Goal: Communication & Community: Answer question/provide support

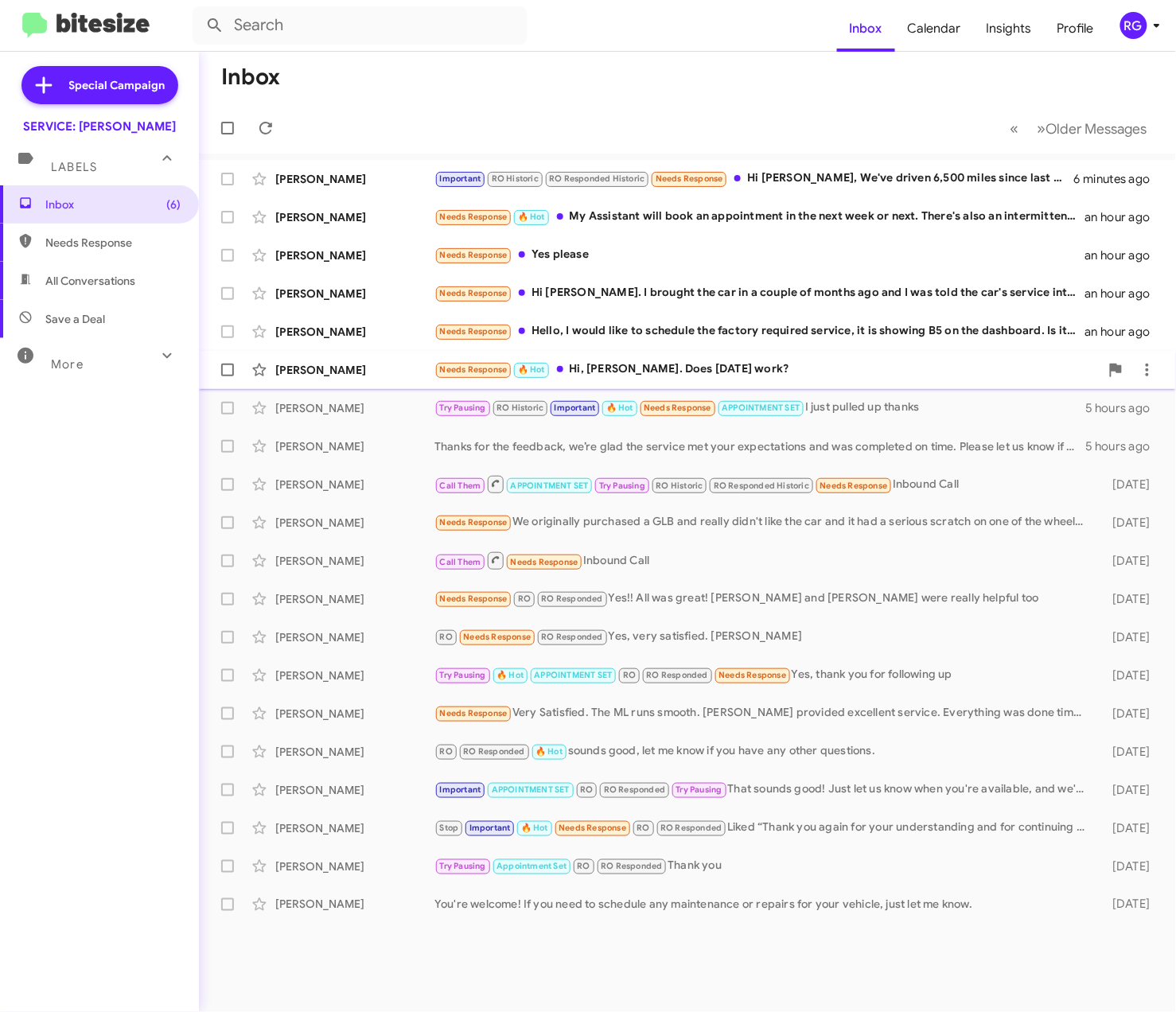
click at [633, 374] on div "Needs Response 🔥 Hot Hi, [PERSON_NAME]. Does [DATE] work?" at bounding box center [766, 369] width 665 height 18
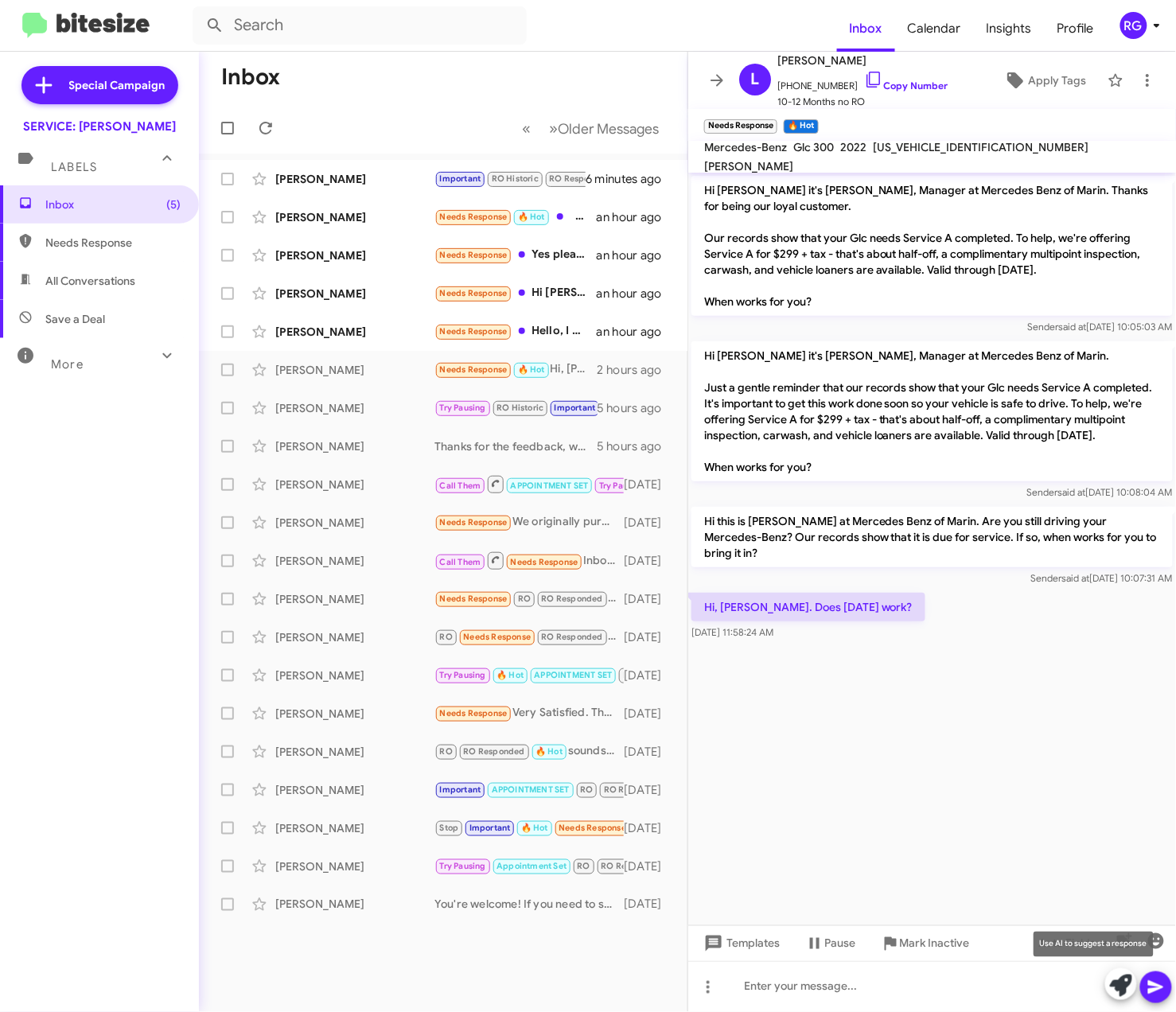
click at [1123, 986] on icon at bounding box center [1120, 985] width 22 height 22
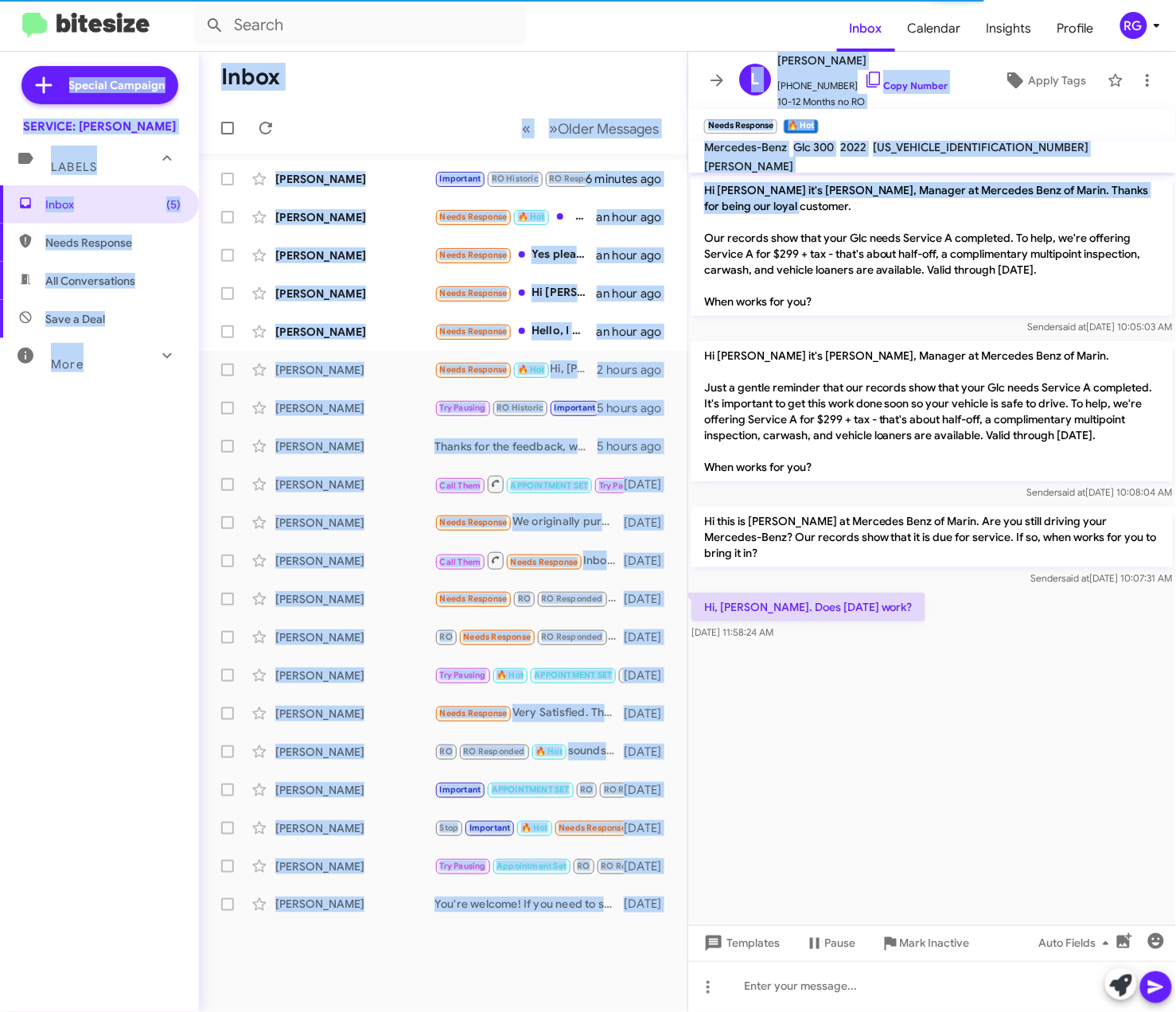
click at [1175, 217] on html "Inbox Calendar Insights Profile RG Special Campaign SERVICE: [PERSON_NAME] Labe…" at bounding box center [588, 506] width 1176 height 1012
drag, startPoint x: 1179, startPoint y: 217, endPoint x: 989, endPoint y: 183, distance: 193.0
click at [989, 183] on p "Hi [PERSON_NAME] it's [PERSON_NAME], Manager at Mercedes Benz of Marin. Thanks …" at bounding box center [931, 246] width 481 height 140
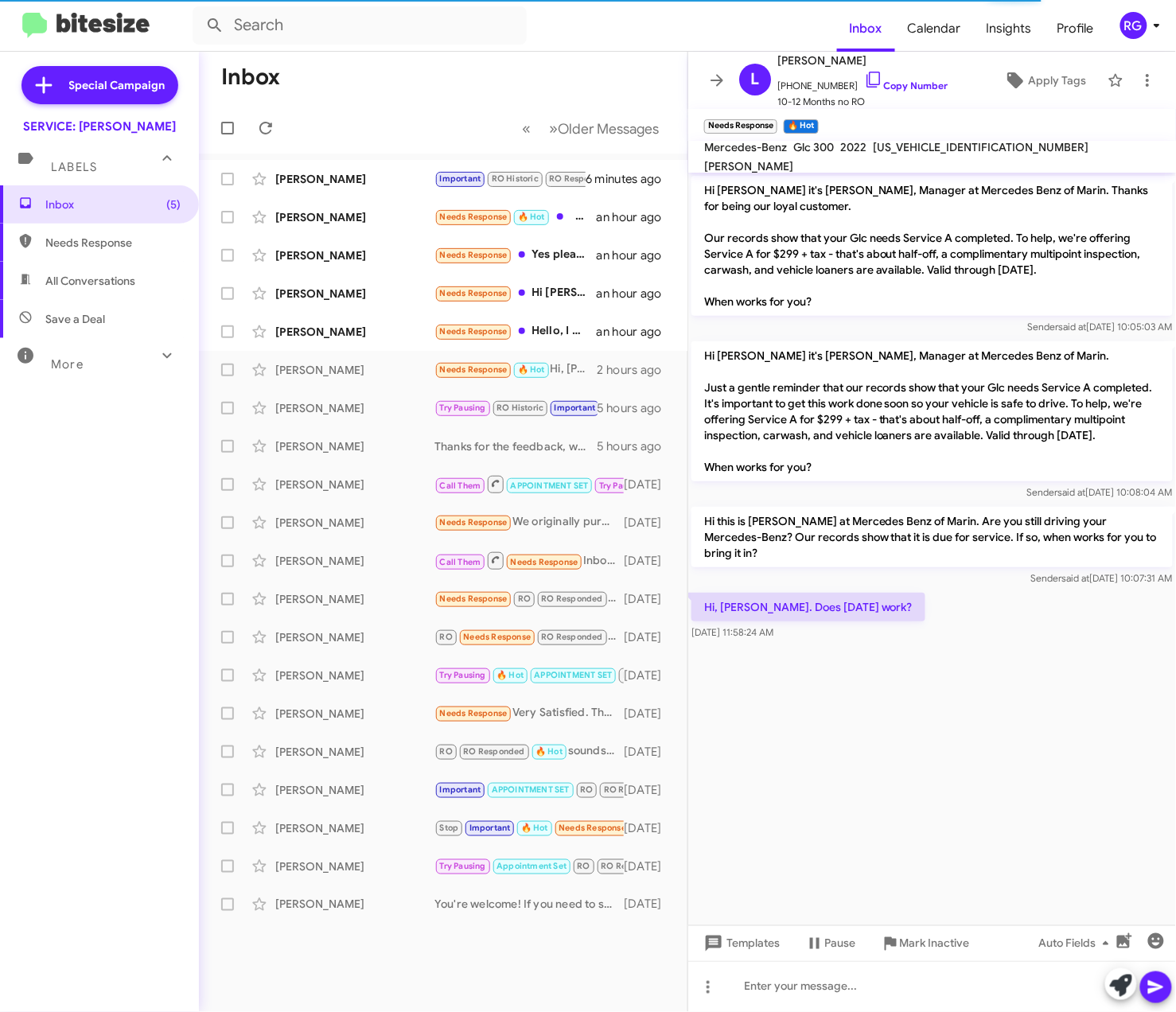
click at [952, 154] on span "[US_VEHICLE_IDENTIFICATION_NUMBER]" at bounding box center [980, 147] width 216 height 14
copy span "[US_VEHICLE_IDENTIFICATION_NUMBER]"
click at [1121, 978] on icon at bounding box center [1120, 985] width 22 height 22
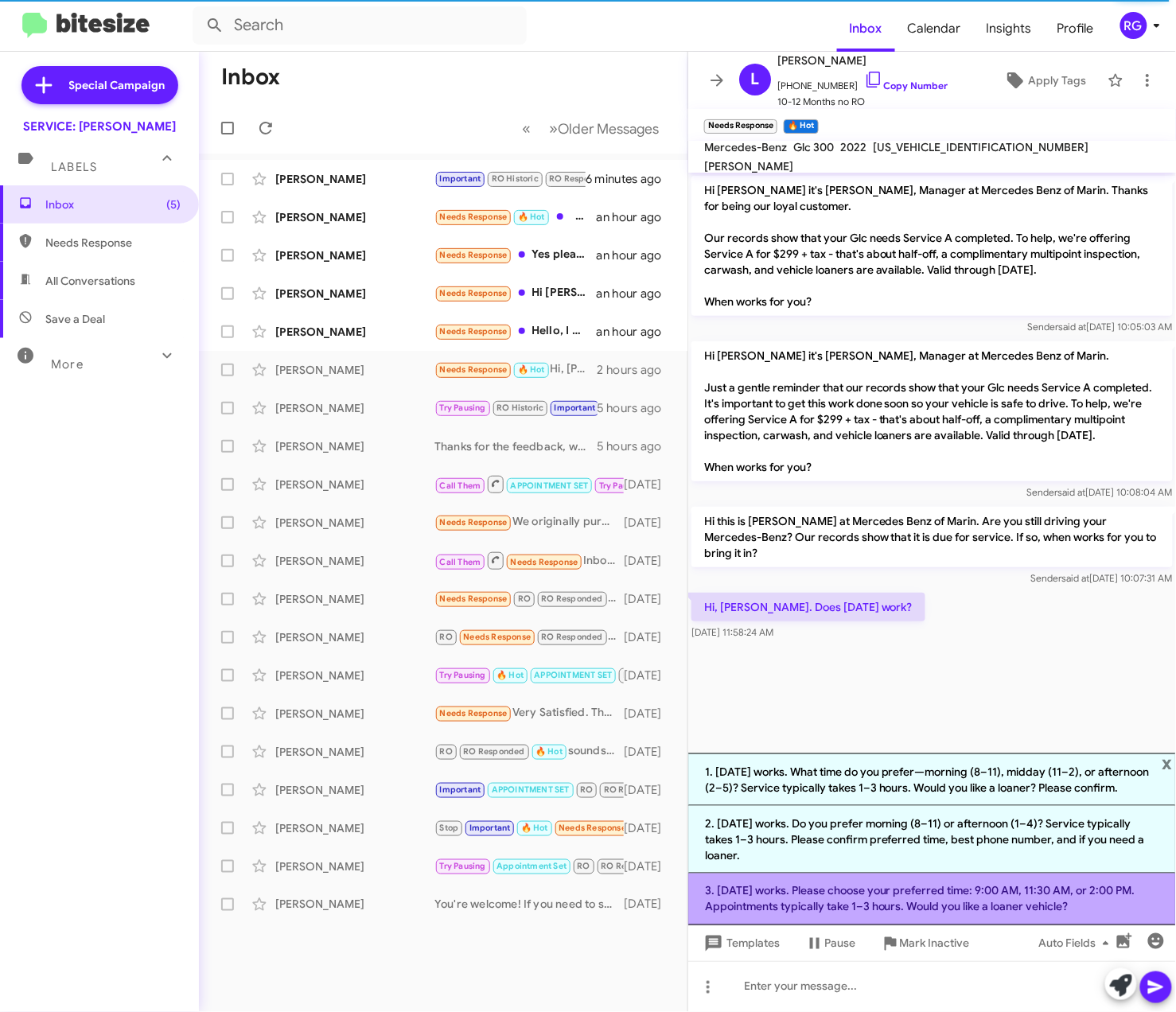
click at [975, 912] on li "3. [DATE] works. Please choose your preferred time: 9:00 AM, 11:30 AM, or 2:00 …" at bounding box center [931, 900] width 487 height 52
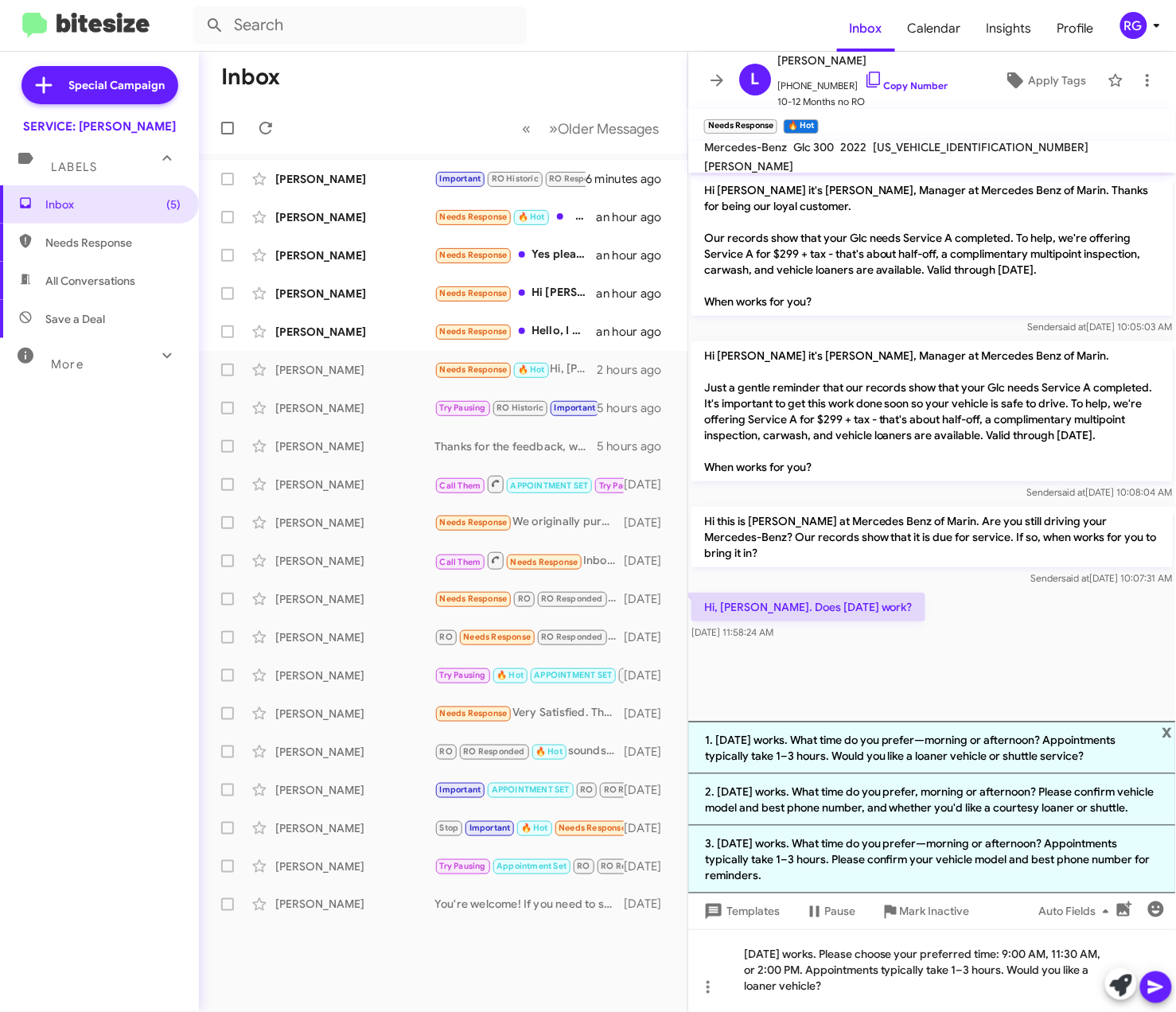
click at [1163, 989] on icon at bounding box center [1155, 986] width 19 height 19
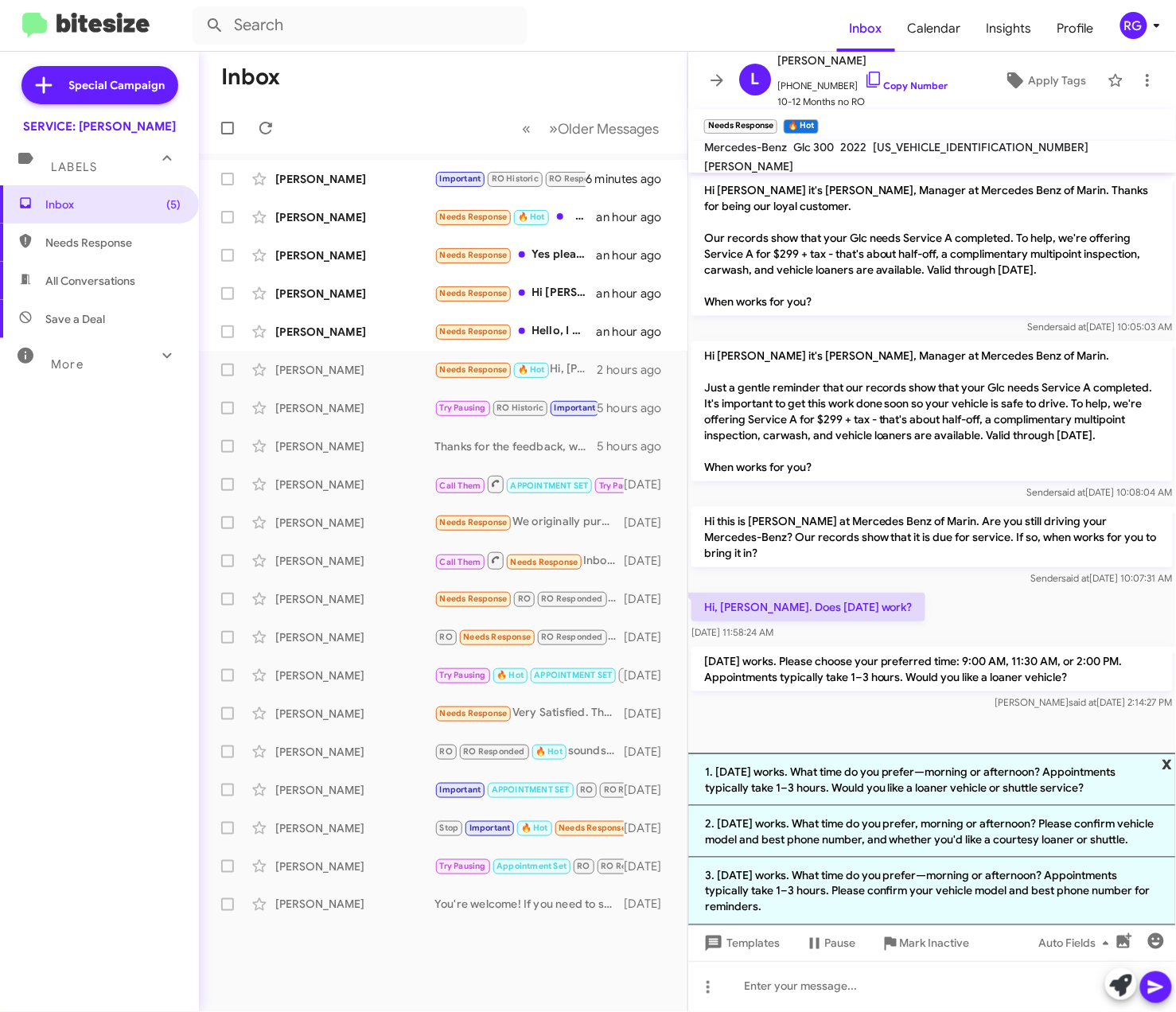
click at [1168, 754] on span "x" at bounding box center [1167, 762] width 10 height 19
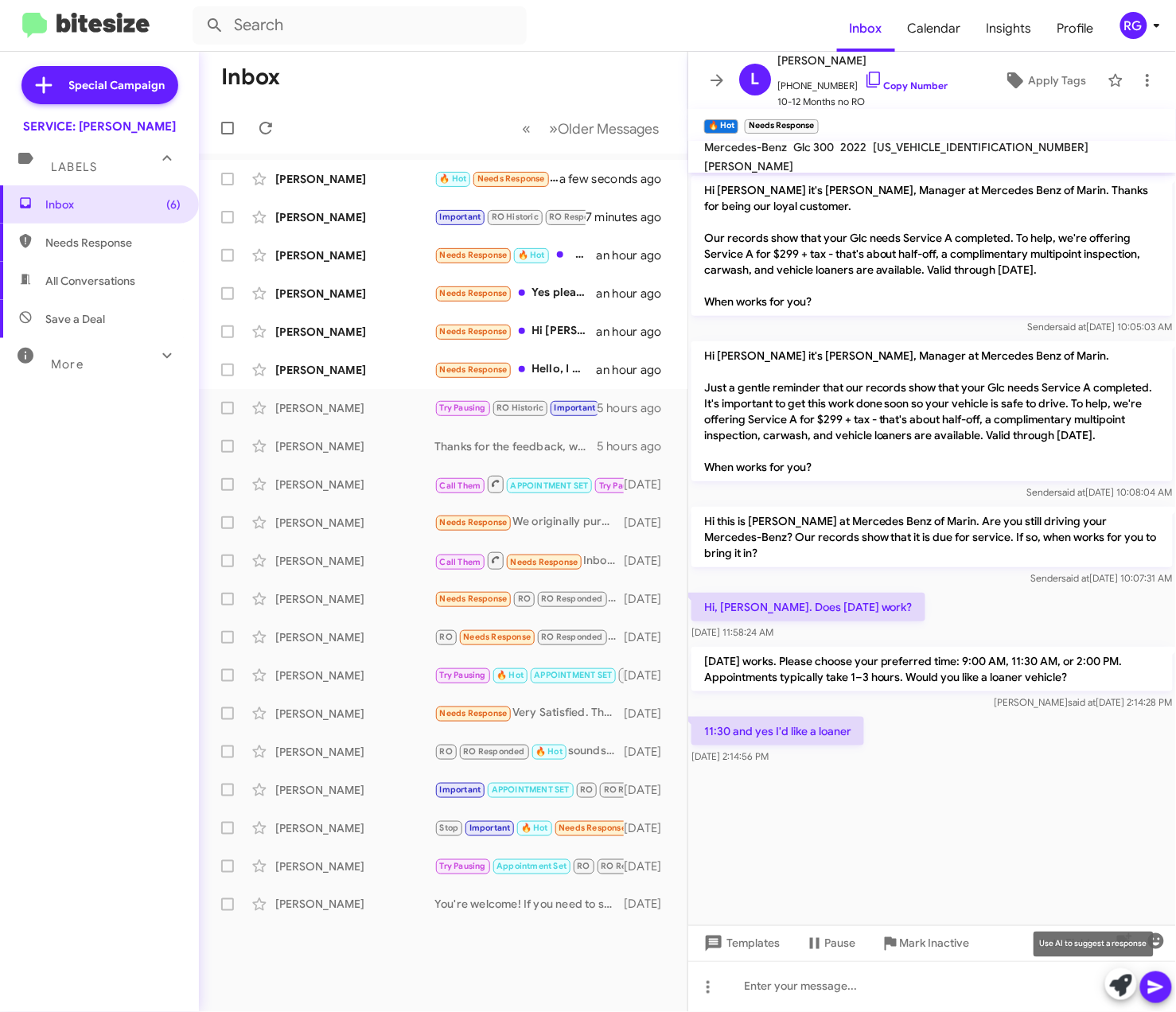
click at [1116, 985] on icon at bounding box center [1120, 985] width 22 height 22
click at [914, 848] on cdk-virtual-scroll-viewport "Hi [PERSON_NAME] it's [PERSON_NAME], Manager at Mercedes Benz of Marin. Thanks …" at bounding box center [931, 549] width 487 height 753
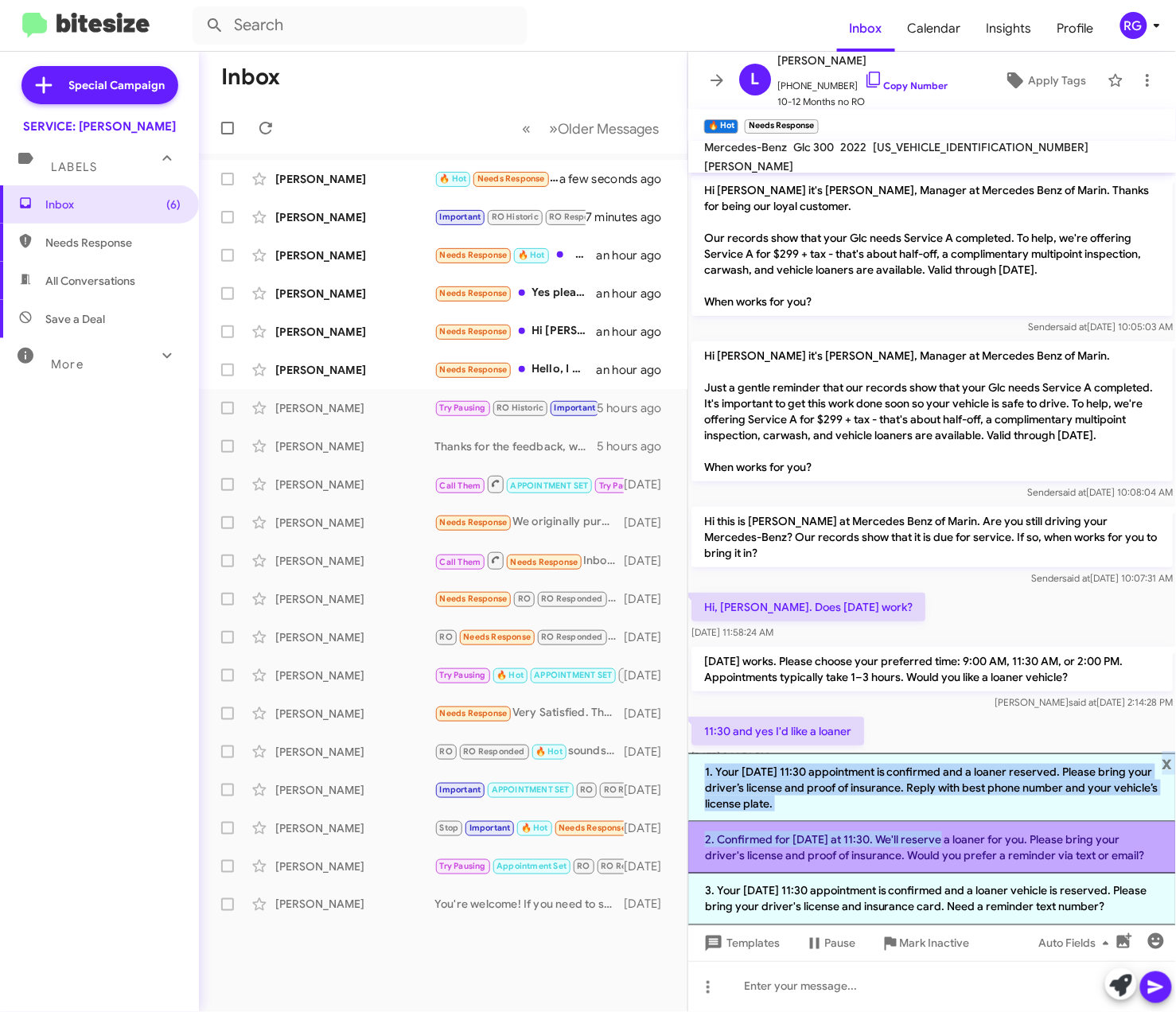
drag, startPoint x: 917, startPoint y: 848, endPoint x: 952, endPoint y: 822, distance: 43.6
click at [952, 822] on div "Hi [PERSON_NAME] it's [PERSON_NAME], Manager at Mercedes Benz of Marin. Thanks …" at bounding box center [931, 592] width 487 height 839
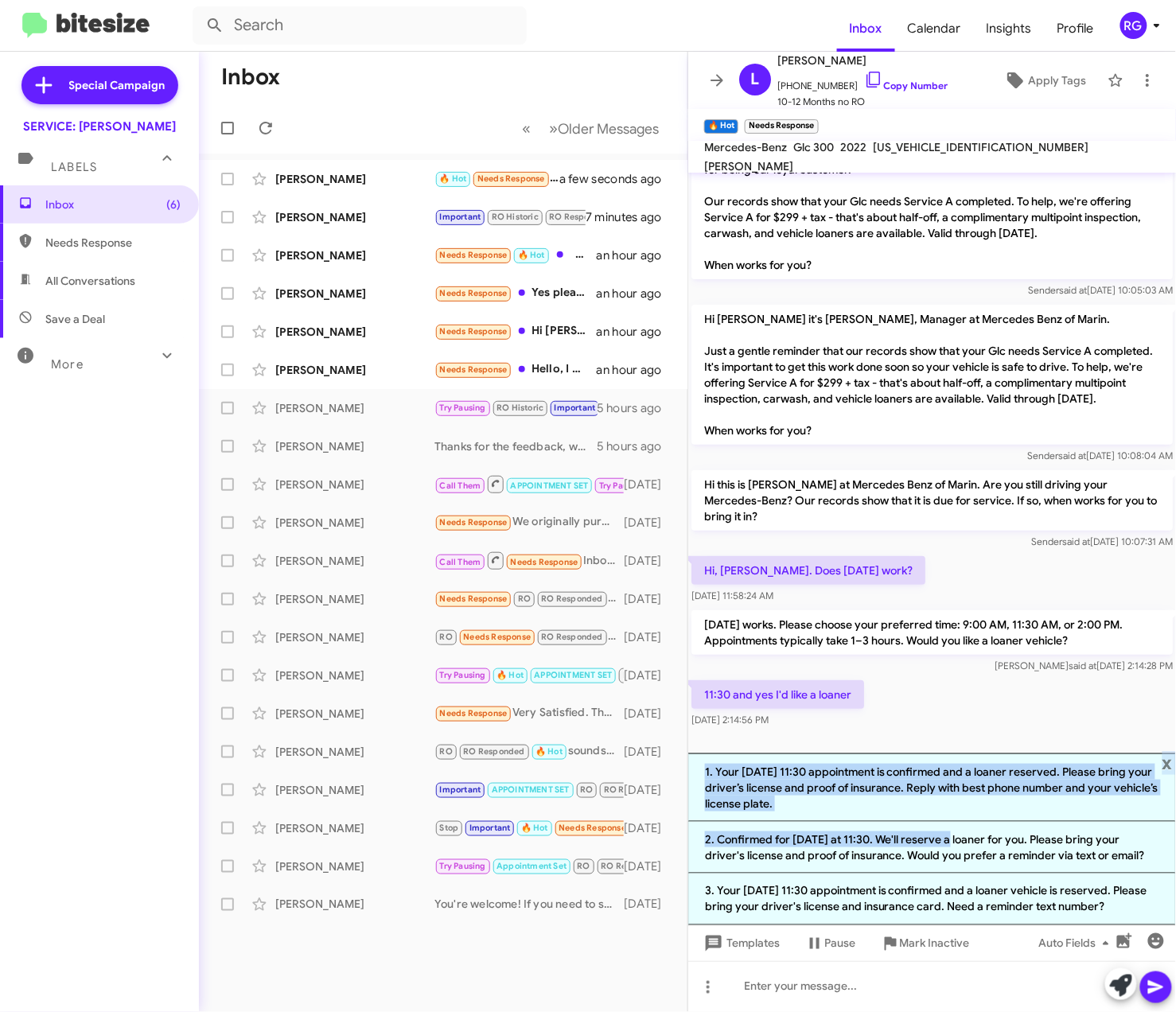
scroll to position [56, 0]
click at [991, 806] on li "1. Your [DATE] 11:30 appointment is confirmed and a loaner reserved. Please bri…" at bounding box center [931, 787] width 487 height 69
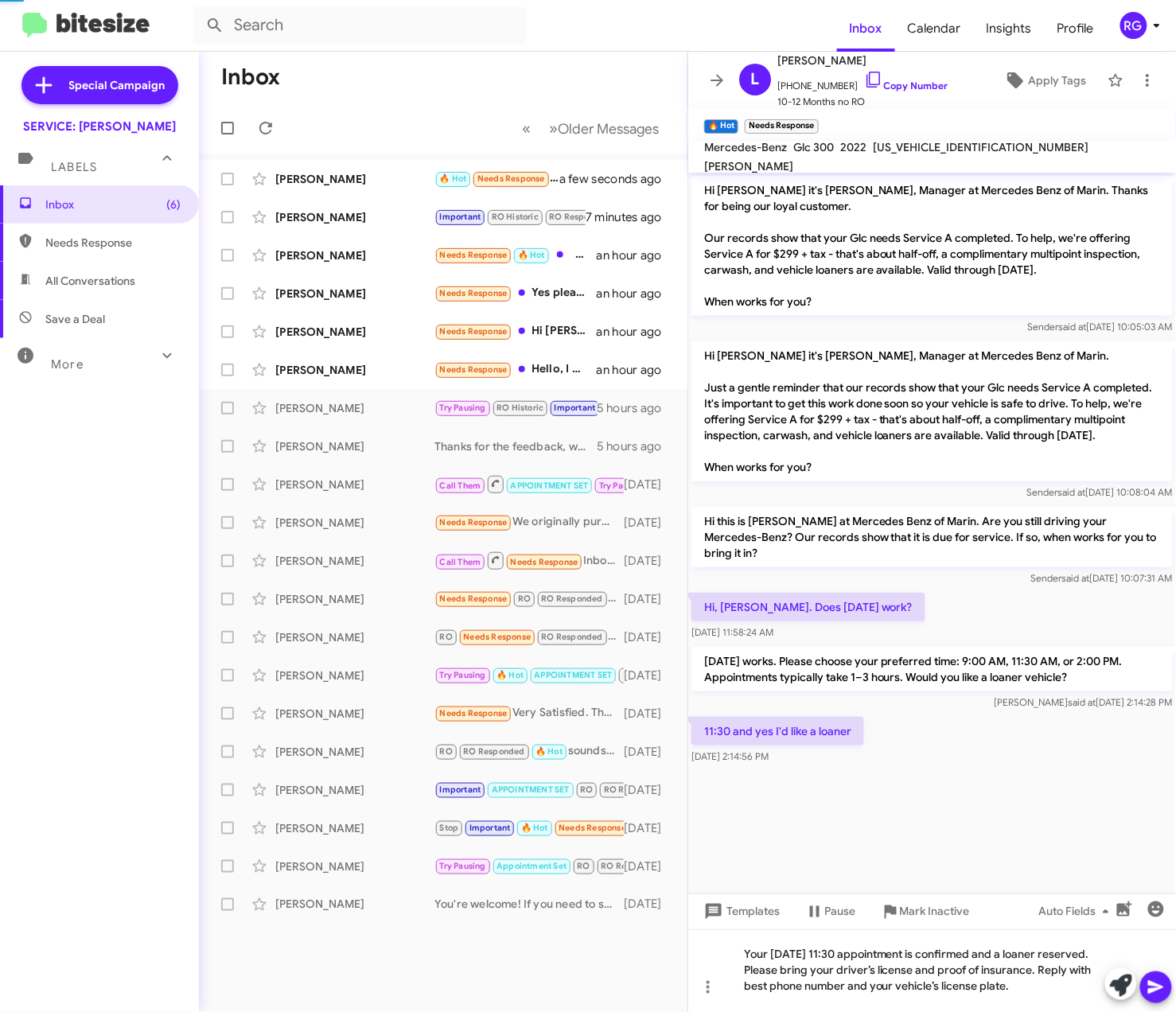
scroll to position [0, 0]
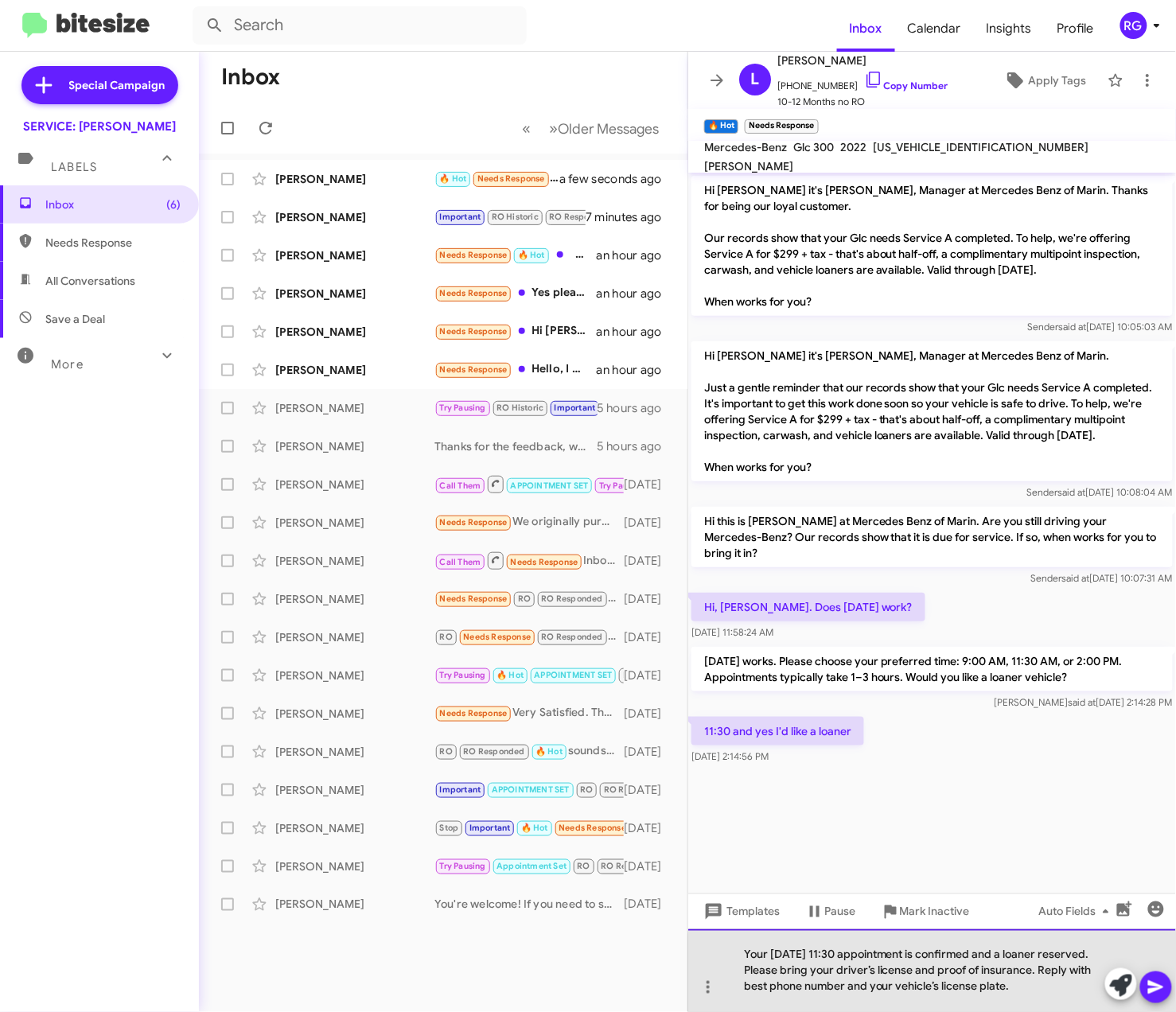
drag, startPoint x: 1083, startPoint y: 993, endPoint x: 743, endPoint y: 987, distance: 340.1
click at [743, 987] on div "Your [DATE] 11:30 appointment is confirmed and a loaner reserved. Please bring …" at bounding box center [931, 970] width 487 height 83
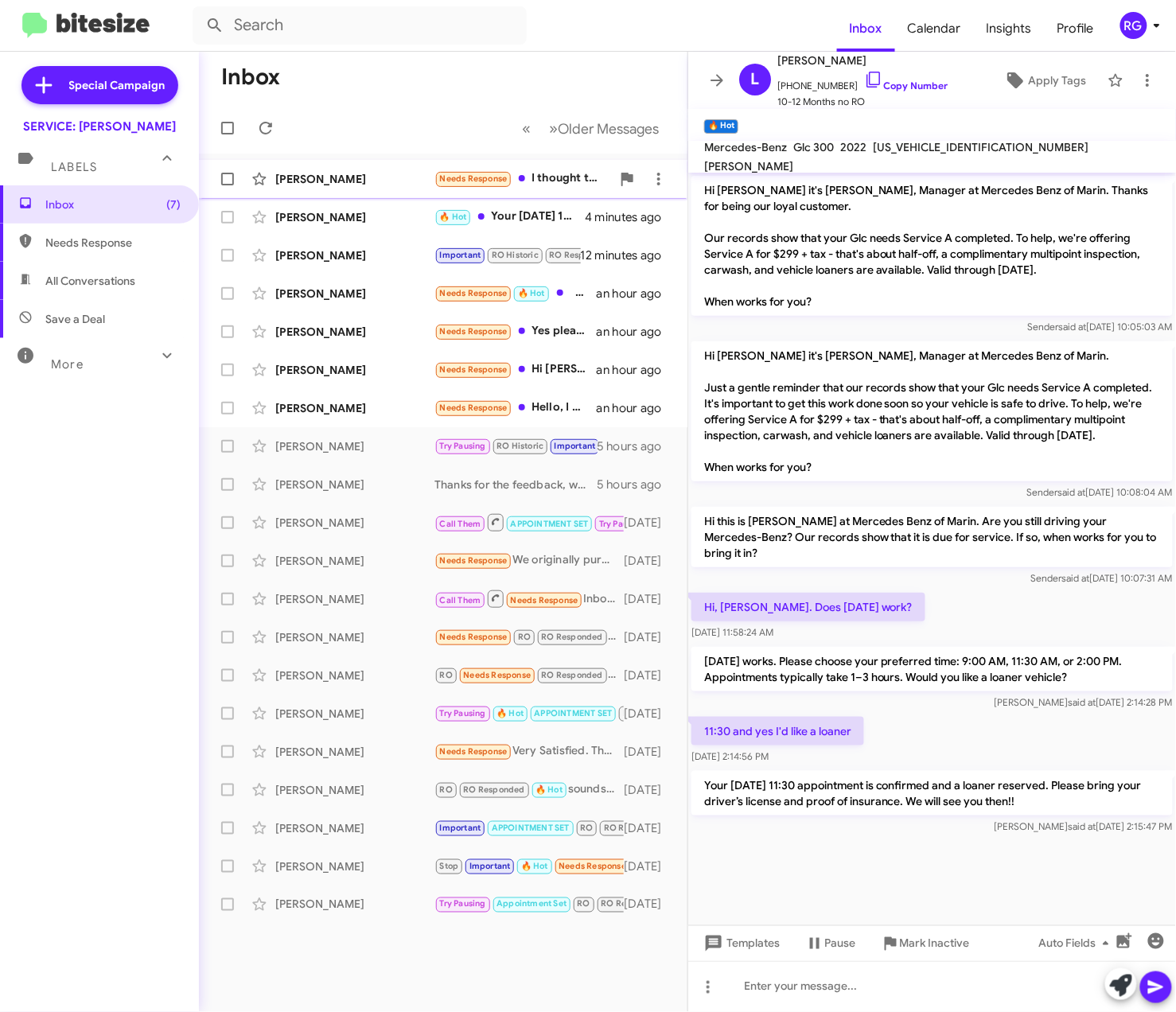
click at [412, 164] on span "[PERSON_NAME] Needs Response I thought these cars only got service once a year …" at bounding box center [442, 179] width 488 height 38
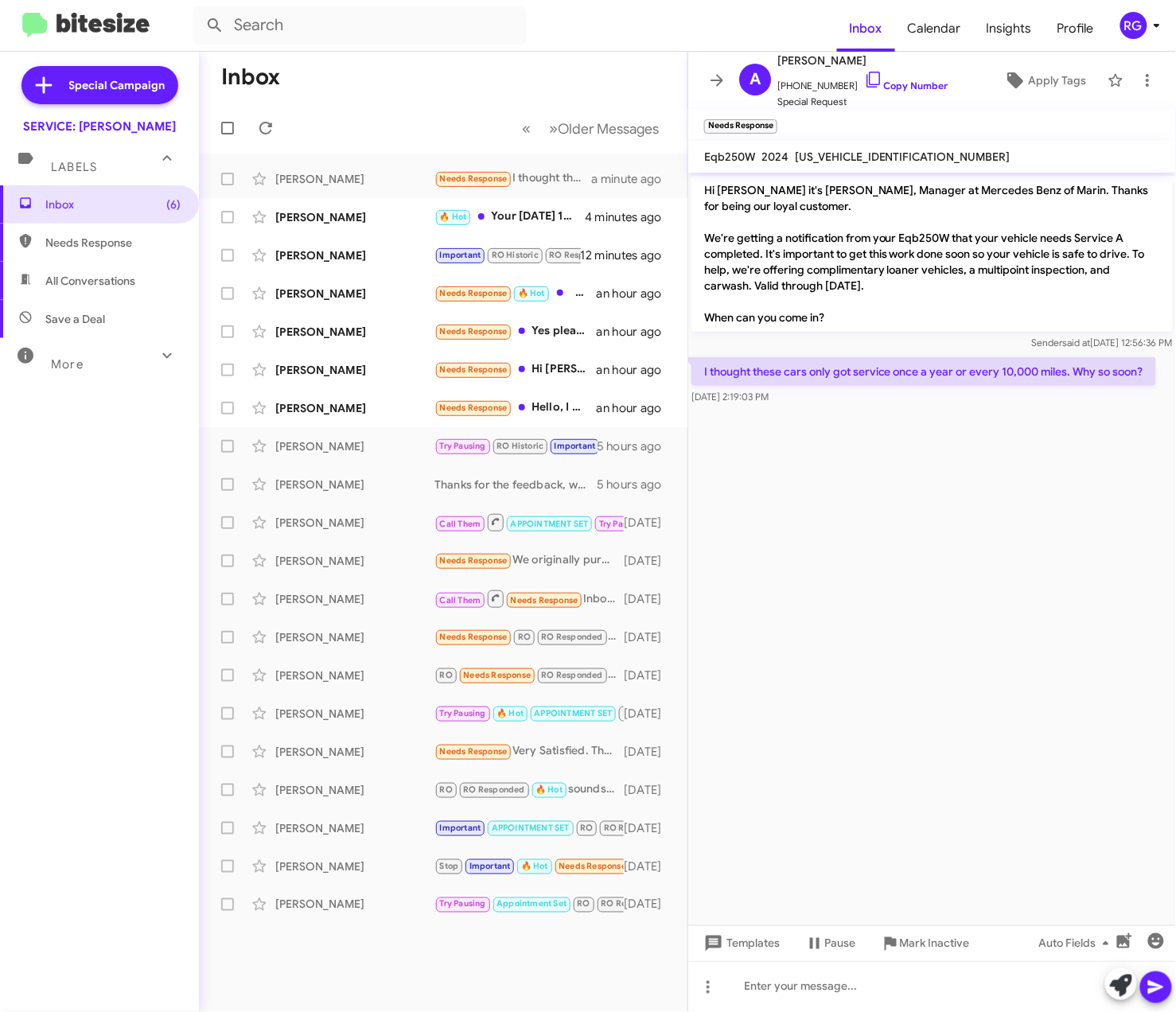
click at [880, 157] on span "[US_VEHICLE_IDENTIFICATION_NUMBER]" at bounding box center [902, 156] width 216 height 14
click at [880, 156] on span "[US_VEHICLE_IDENTIFICATION_NUMBER]" at bounding box center [902, 156] width 216 height 14
copy span "[US_VEHICLE_IDENTIFICATION_NUMBER]"
click at [838, 986] on div at bounding box center [931, 986] width 487 height 51
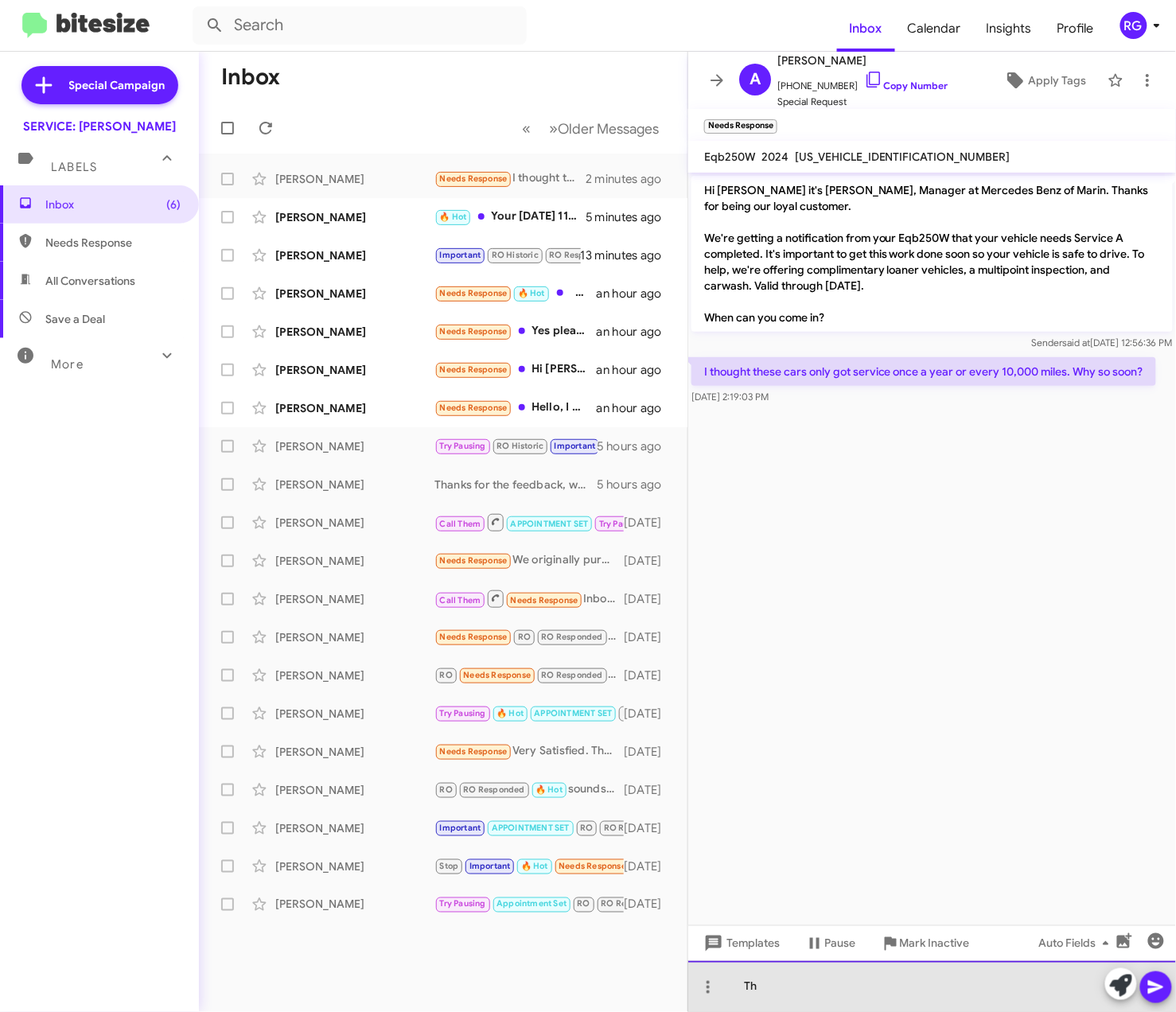
click at [818, 971] on div "Th" at bounding box center [931, 986] width 487 height 51
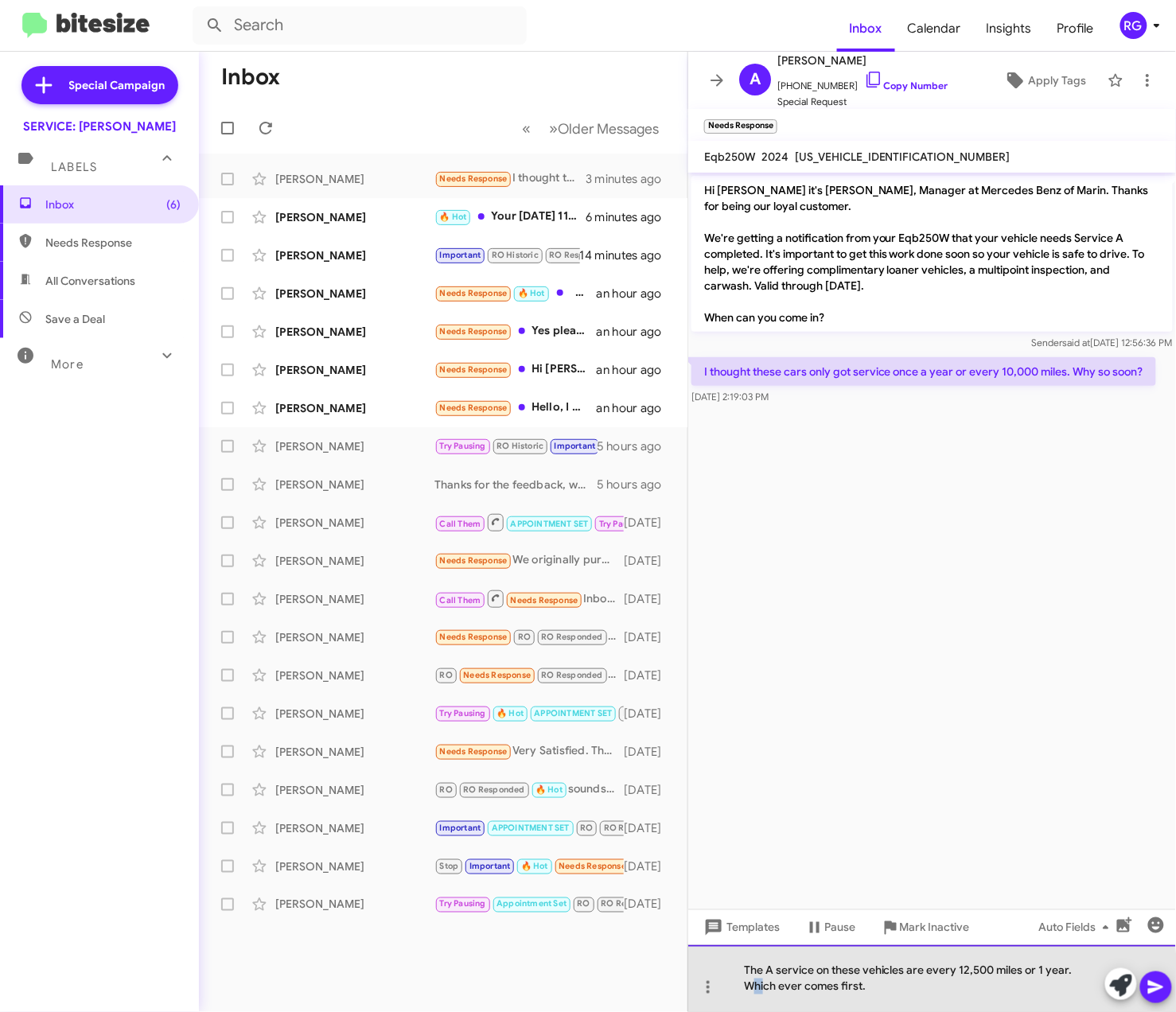
drag, startPoint x: 756, startPoint y: 985, endPoint x: 763, endPoint y: 984, distance: 7.1
click at [763, 984] on div "The A service on these vehicles are every 12,500 miles or 1 year. Which ever co…" at bounding box center [931, 978] width 487 height 67
click at [805, 983] on div "The A service on these vehicles are every 12,500 miles or 1 year. Which ever co…" at bounding box center [931, 978] width 487 height 67
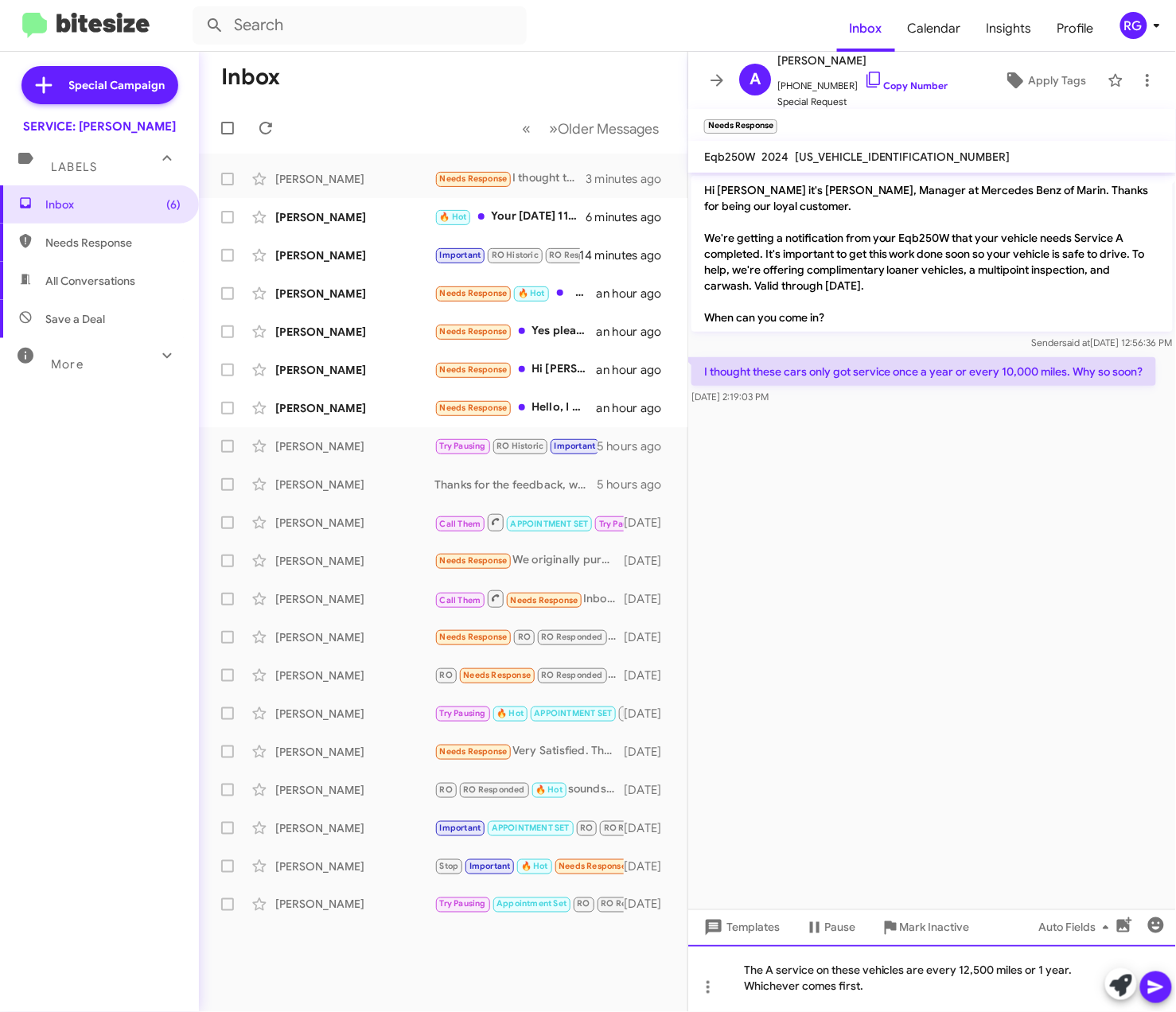
click at [907, 987] on div "The A service on these vehicles are every 12,500 miles or 1 year. Whichever com…" at bounding box center [931, 978] width 487 height 67
click at [956, 990] on div "The A service on these vehicles are every 12,500 miles or 1 year. Whichever com…" at bounding box center [931, 978] width 487 height 67
click at [1160, 986] on icon at bounding box center [1155, 988] width 15 height 14
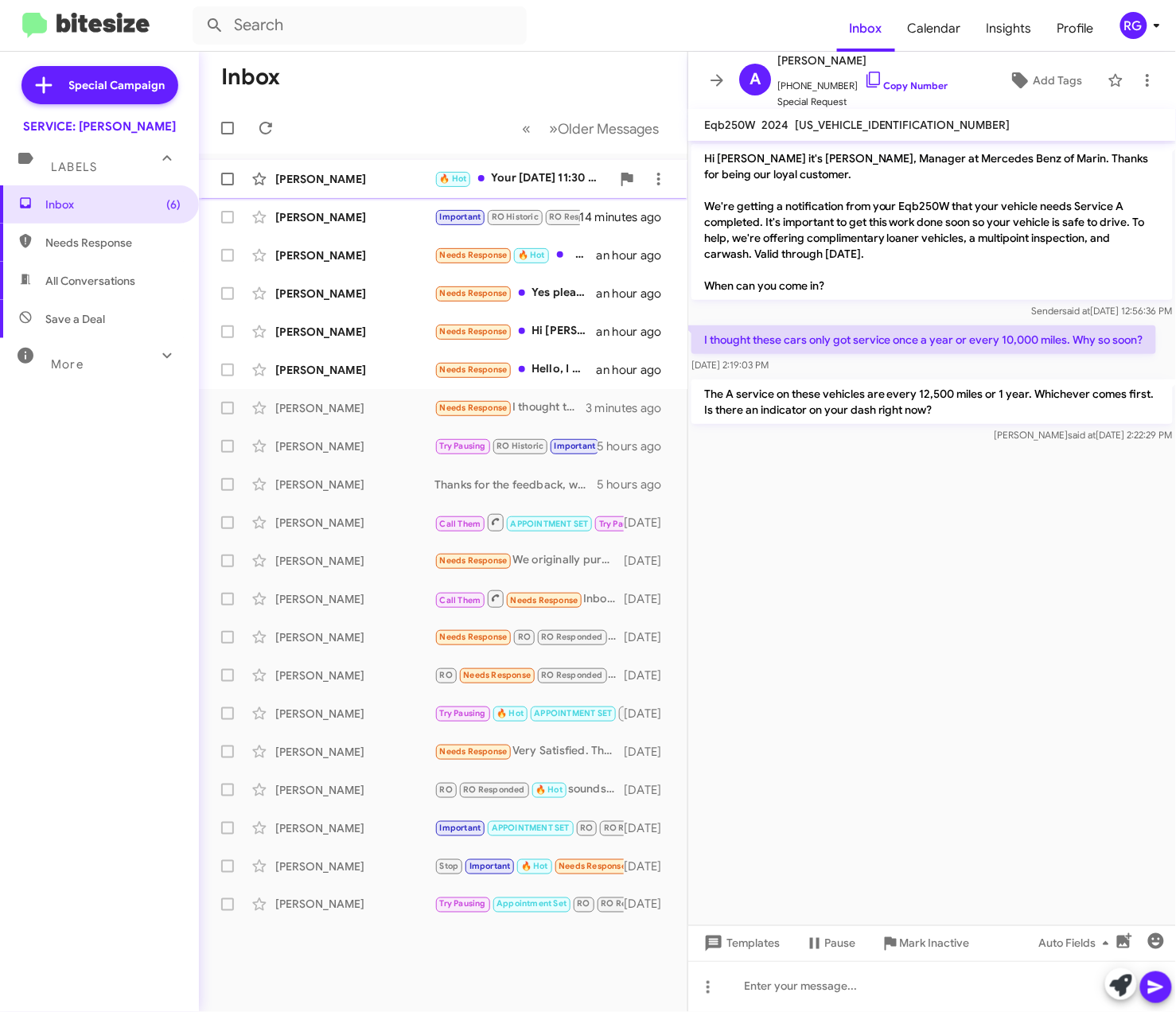
click at [420, 182] on div "[PERSON_NAME]" at bounding box center [355, 179] width 159 height 16
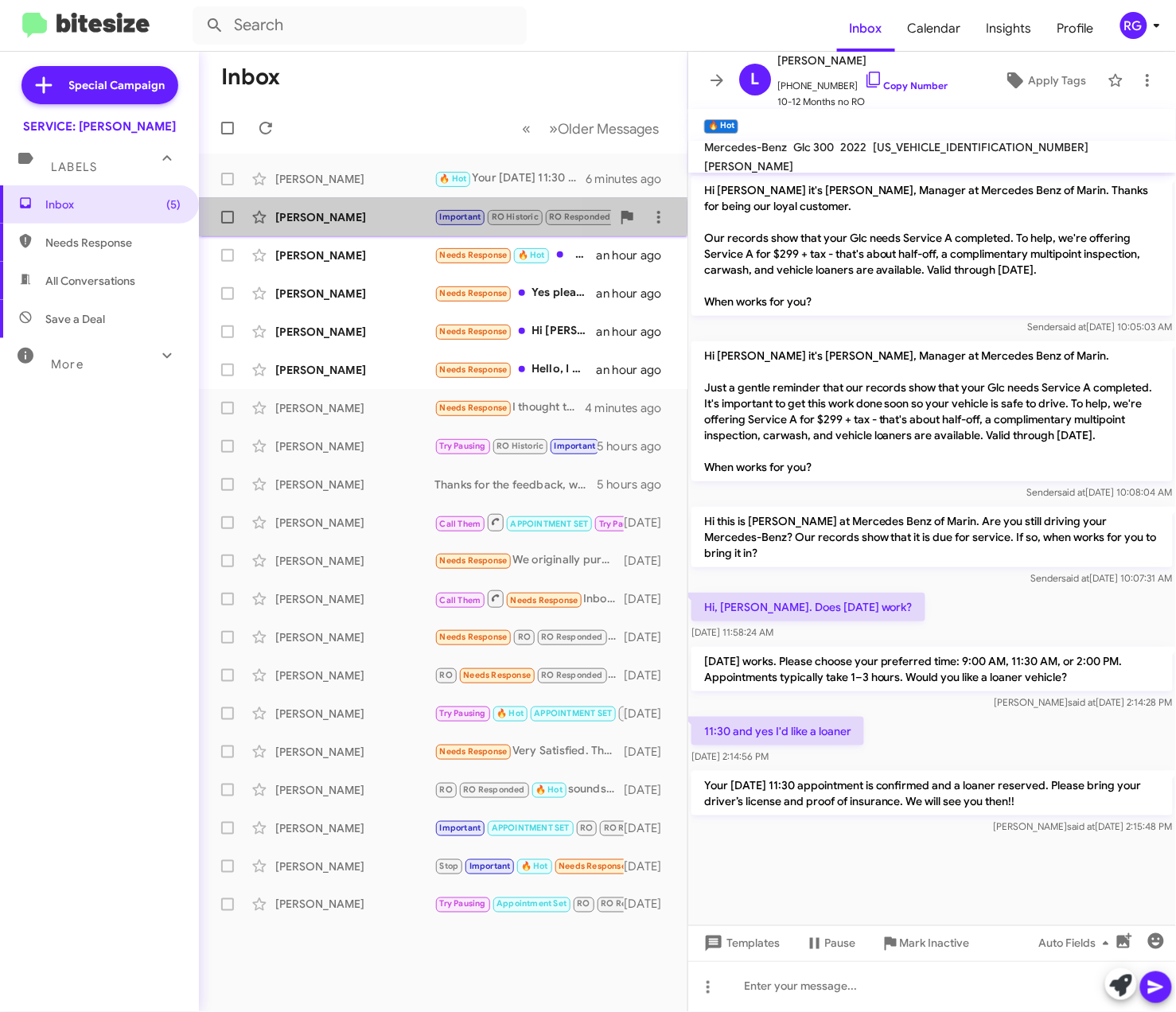
click at [432, 217] on div "[PERSON_NAME]" at bounding box center [355, 217] width 159 height 16
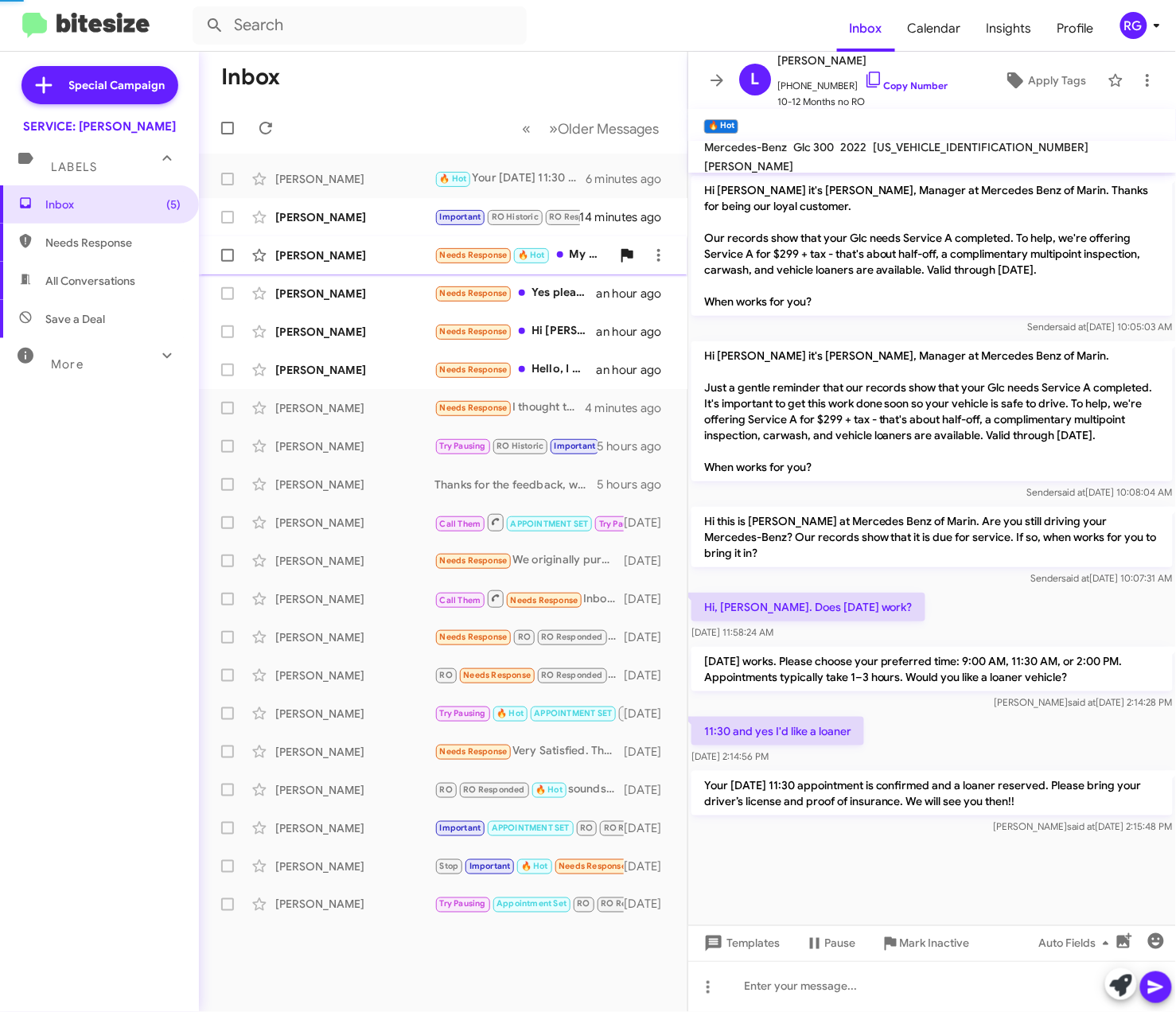
scroll to position [796, 0]
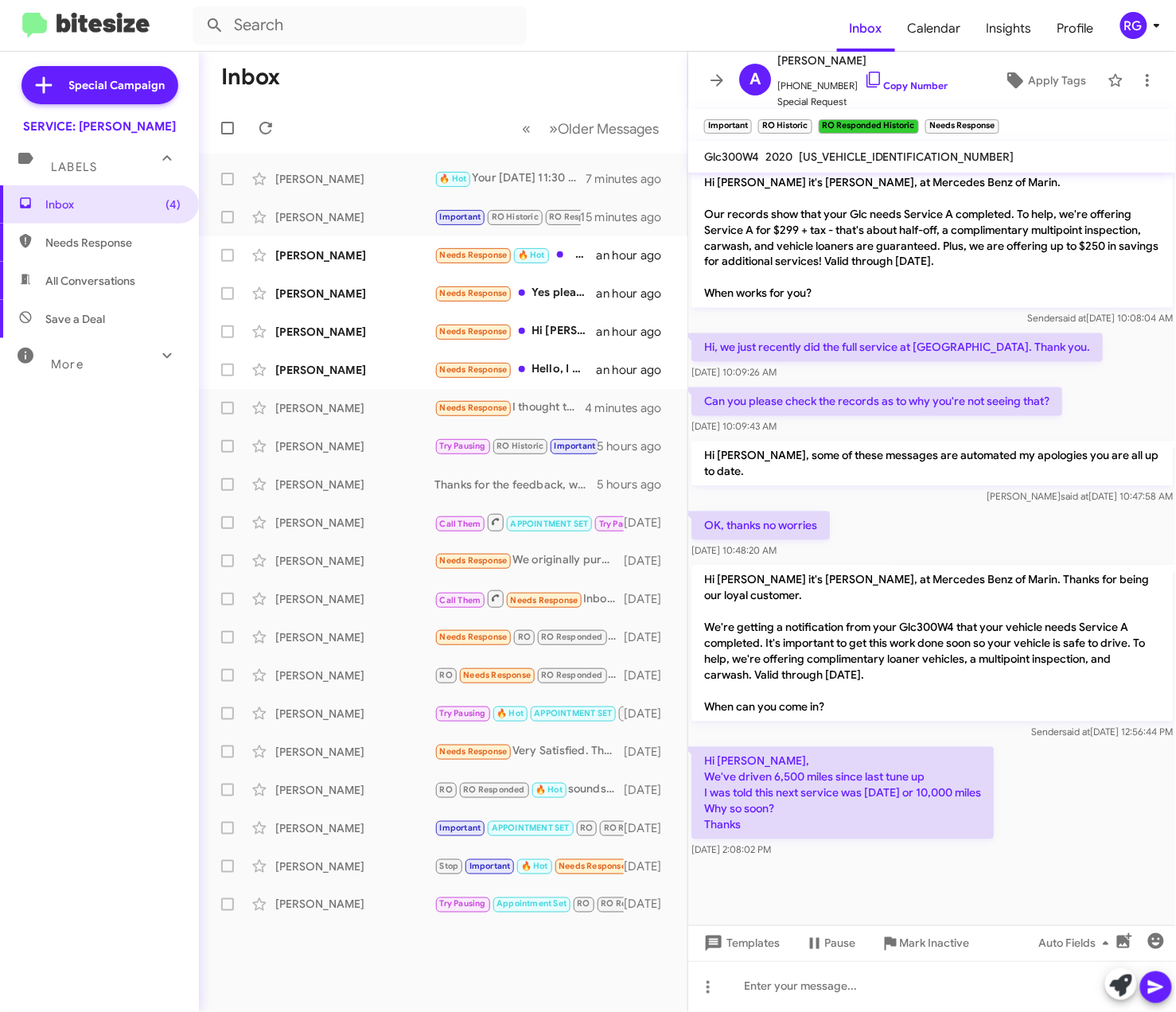
click at [850, 159] on span "[US_VEHICLE_IDENTIFICATION_NUMBER]" at bounding box center [906, 156] width 216 height 14
click at [864, 159] on span "[US_VEHICLE_IDENTIFICATION_NUMBER]" at bounding box center [906, 156] width 216 height 14
click at [896, 157] on span "[US_VEHICLE_IDENTIFICATION_NUMBER]" at bounding box center [906, 156] width 216 height 14
copy span "[US_VEHICLE_IDENTIFICATION_NUMBER]"
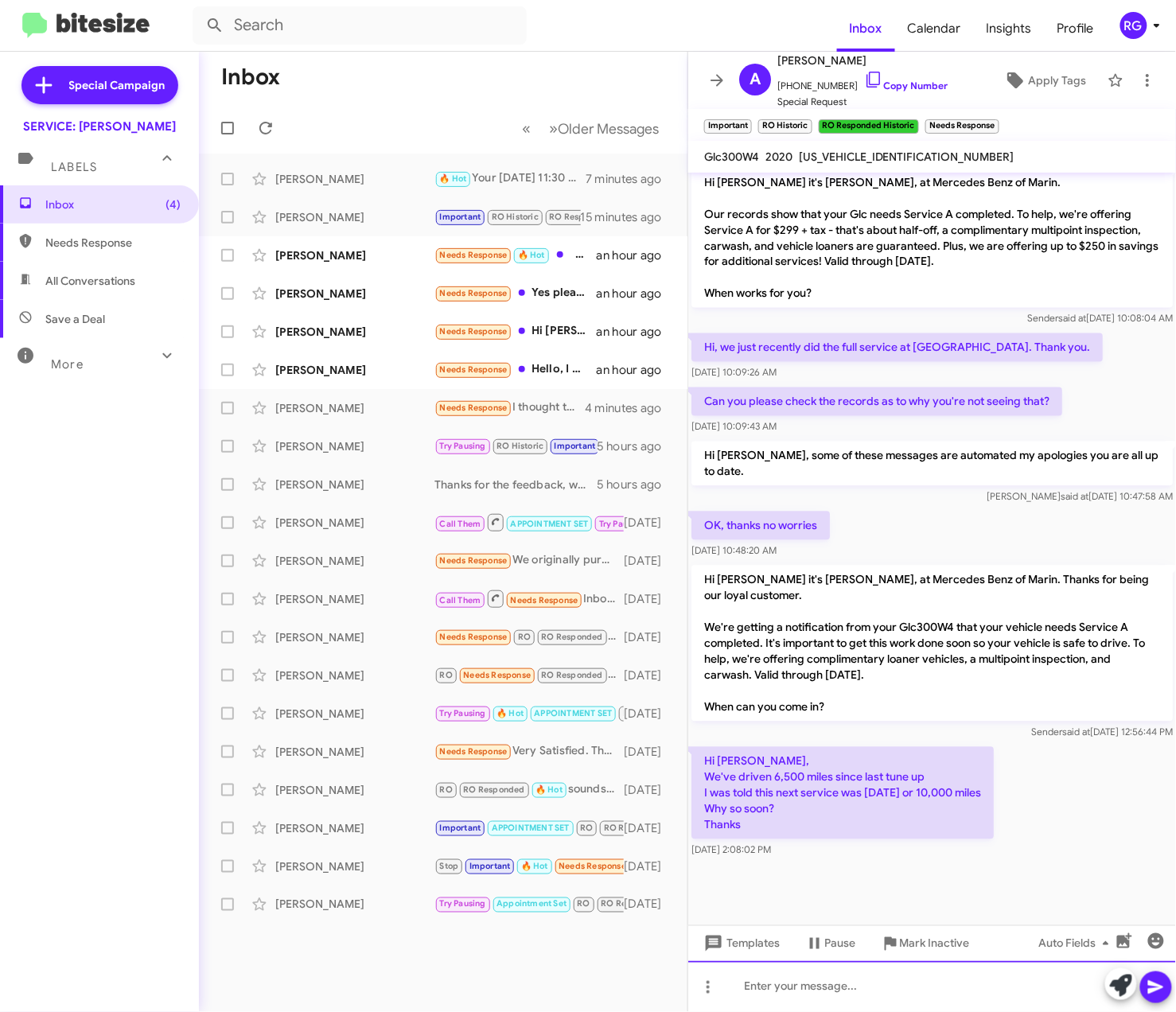
click at [778, 986] on div at bounding box center [931, 986] width 487 height 51
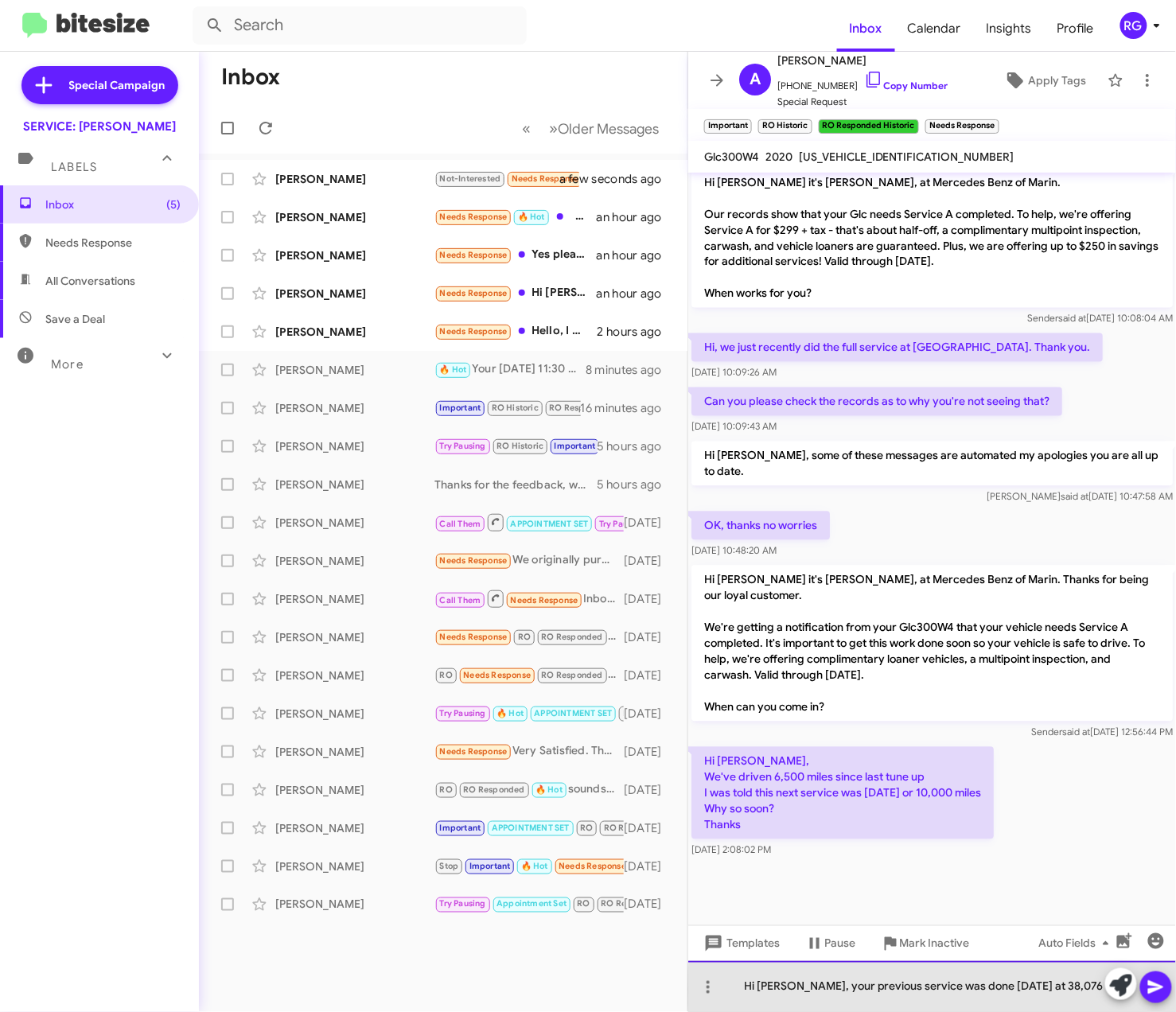
click at [1064, 988] on div "Hi [PERSON_NAME], your previous service was done [DATE] at 38,076" at bounding box center [931, 986] width 487 height 51
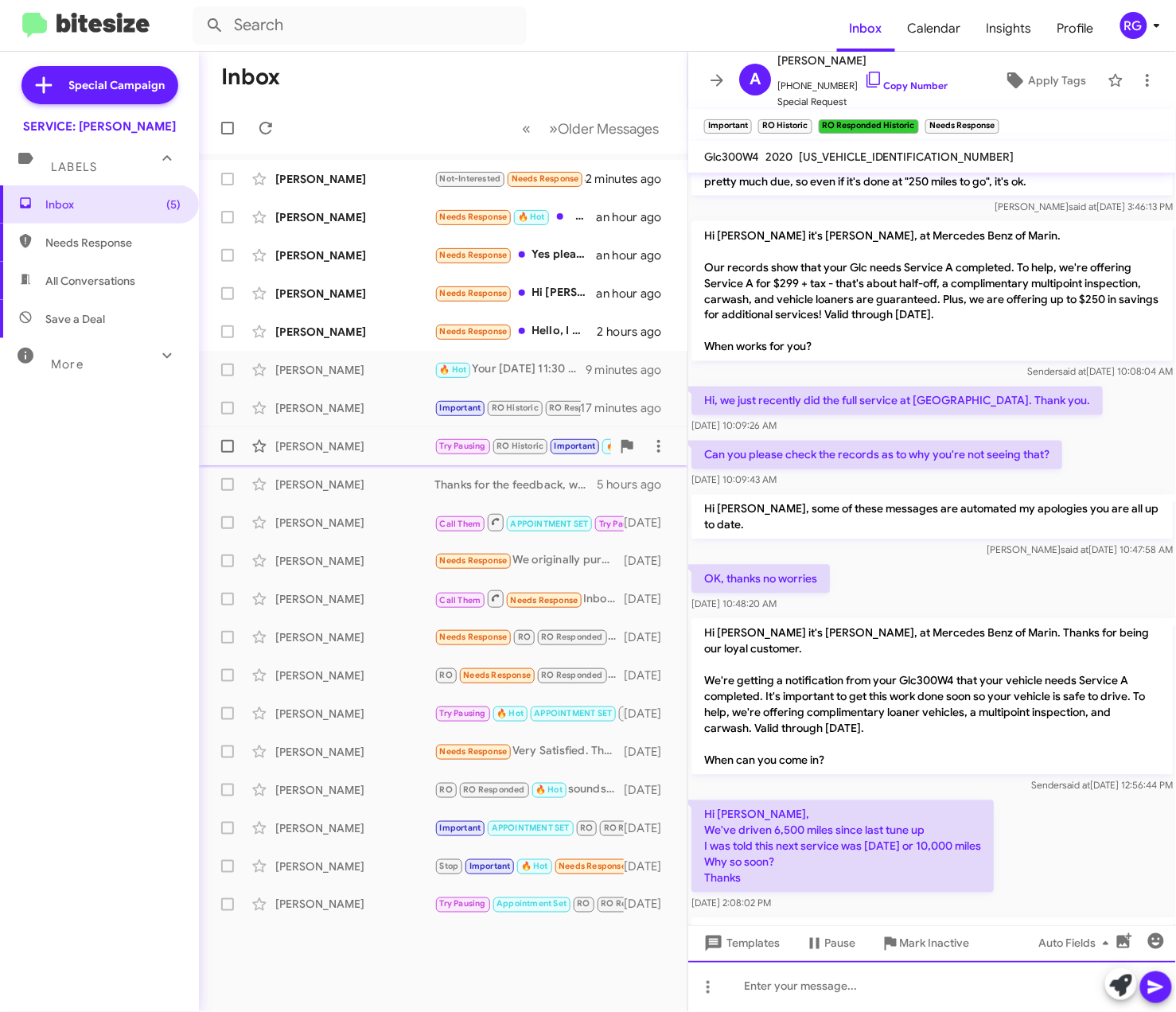
scroll to position [886, 0]
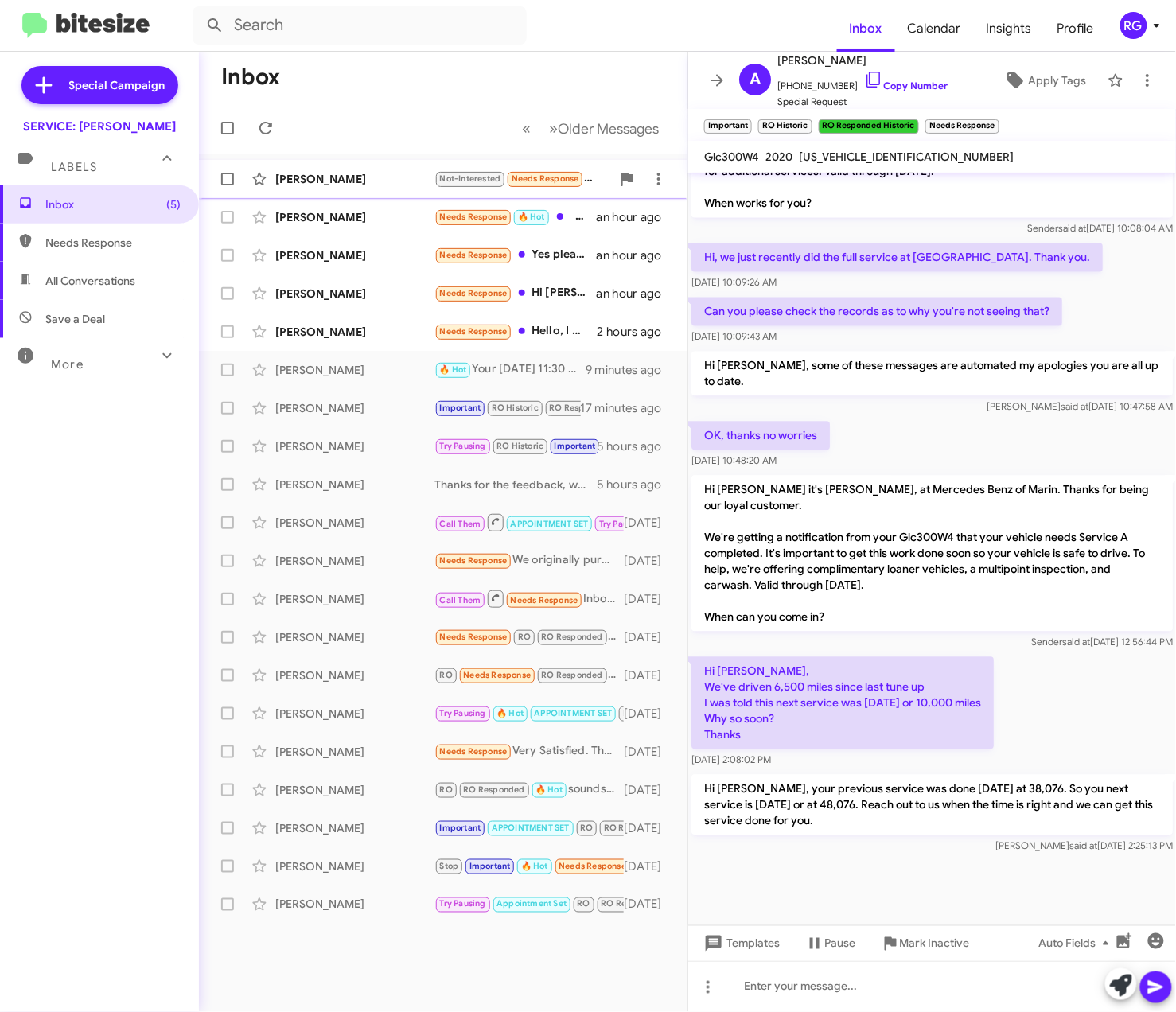
click at [351, 181] on div "[PERSON_NAME]" at bounding box center [355, 179] width 159 height 16
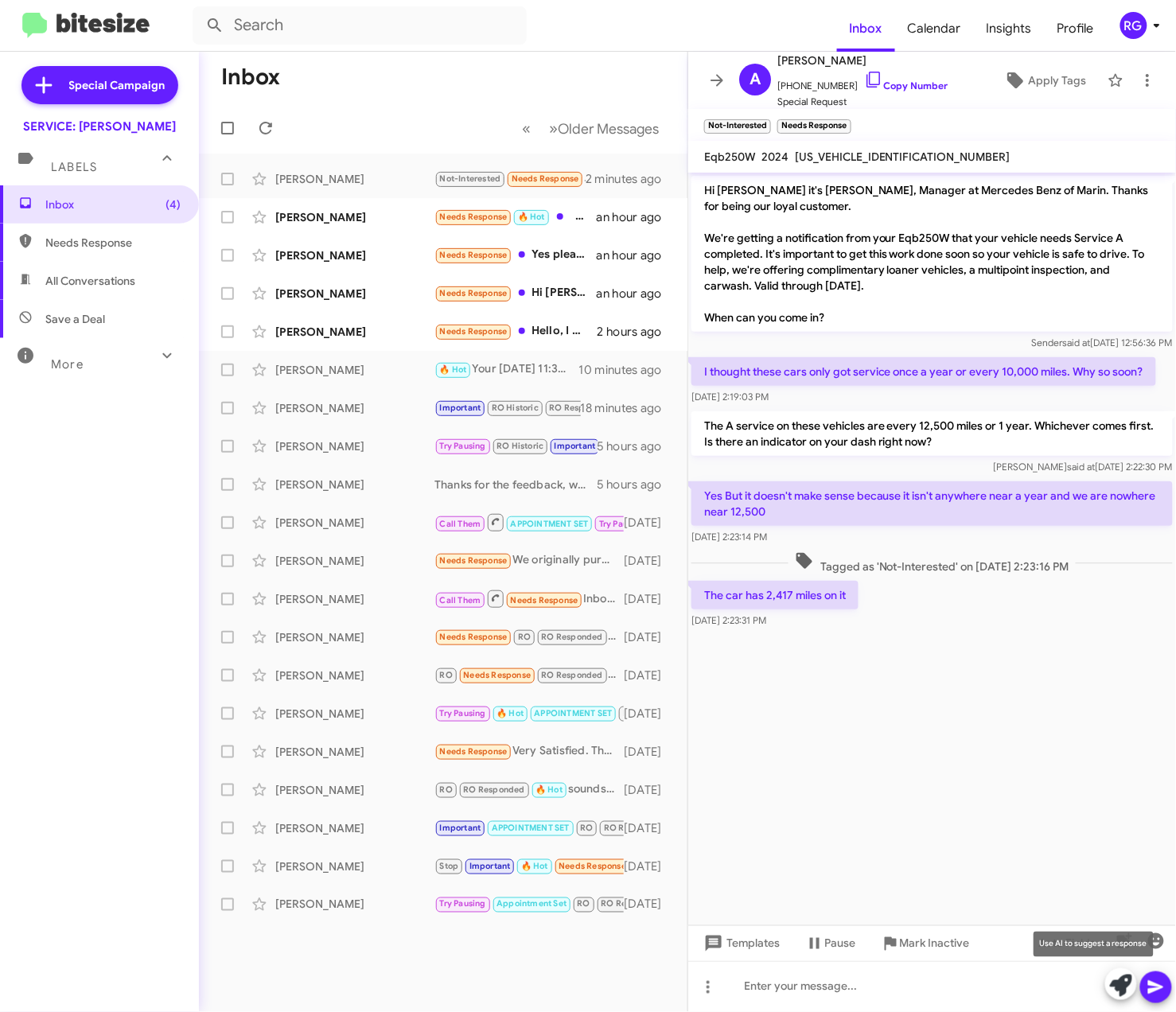
click at [1115, 986] on icon at bounding box center [1120, 985] width 22 height 22
click at [993, 736] on cdk-virtual-scroll-viewport "Hi [PERSON_NAME] it's [PERSON_NAME], Manager at Mercedes Benz of Marin. Thanks …" at bounding box center [931, 549] width 487 height 753
click at [989, 736] on cdk-virtual-scroll-viewport "Hi [PERSON_NAME] it's [PERSON_NAME], Manager at Mercedes Benz of Marin. Thanks …" at bounding box center [931, 549] width 487 height 753
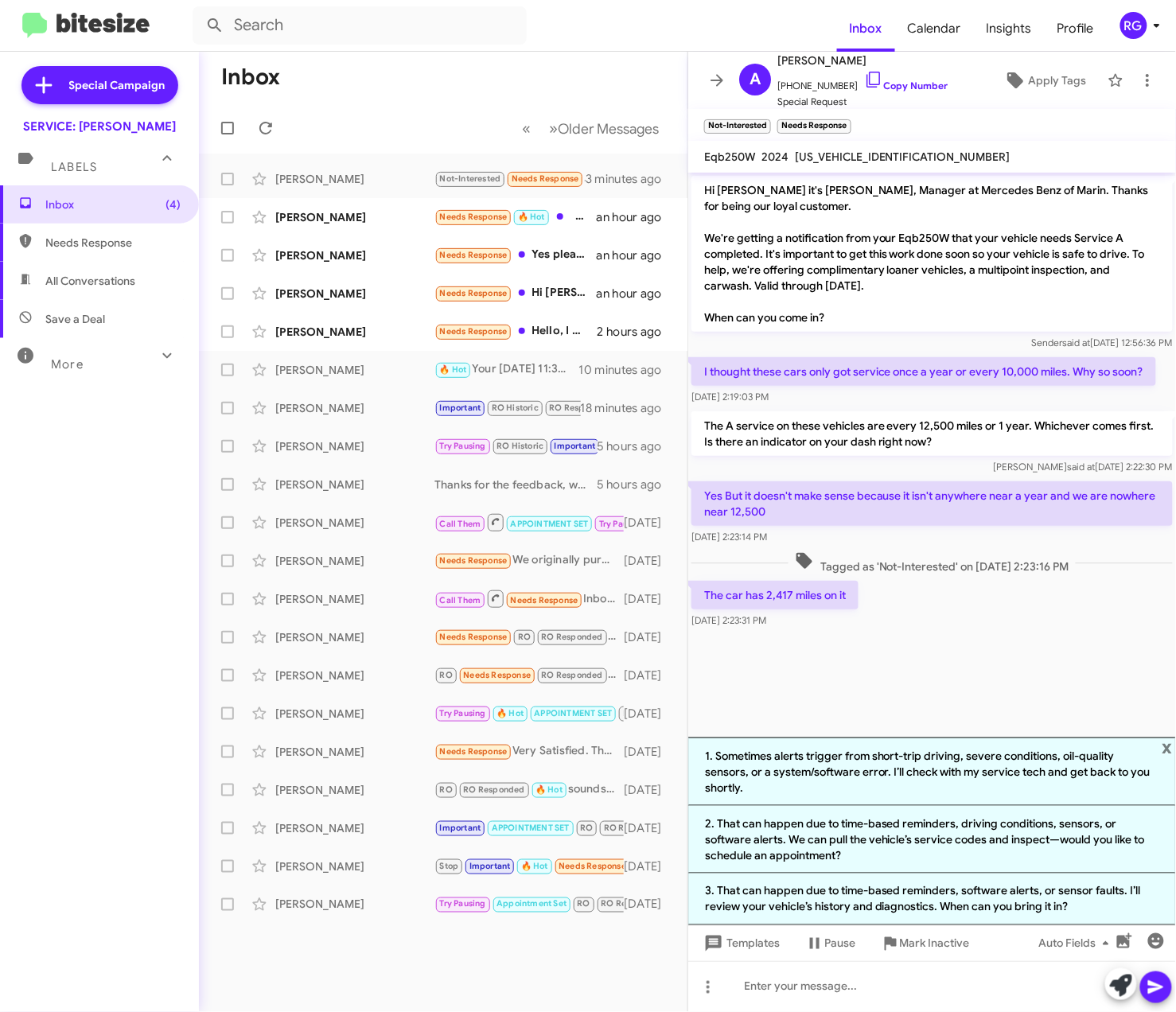
drag, startPoint x: 1058, startPoint y: 902, endPoint x: 974, endPoint y: 694, distance: 224.3
click at [974, 694] on div "Hi [PERSON_NAME] it's [PERSON_NAME], Manager at Mercedes Benz of Marin. Thanks …" at bounding box center [931, 592] width 487 height 839
drag, startPoint x: 974, startPoint y: 694, endPoint x: 975, endPoint y: 670, distance: 24.0
click at [975, 662] on cdk-virtual-scroll-viewport "Hi [PERSON_NAME] it's [PERSON_NAME], Manager at Mercedes Benz of Marin. Thanks …" at bounding box center [931, 455] width 487 height 565
click at [1169, 745] on span "x" at bounding box center [1167, 747] width 10 height 19
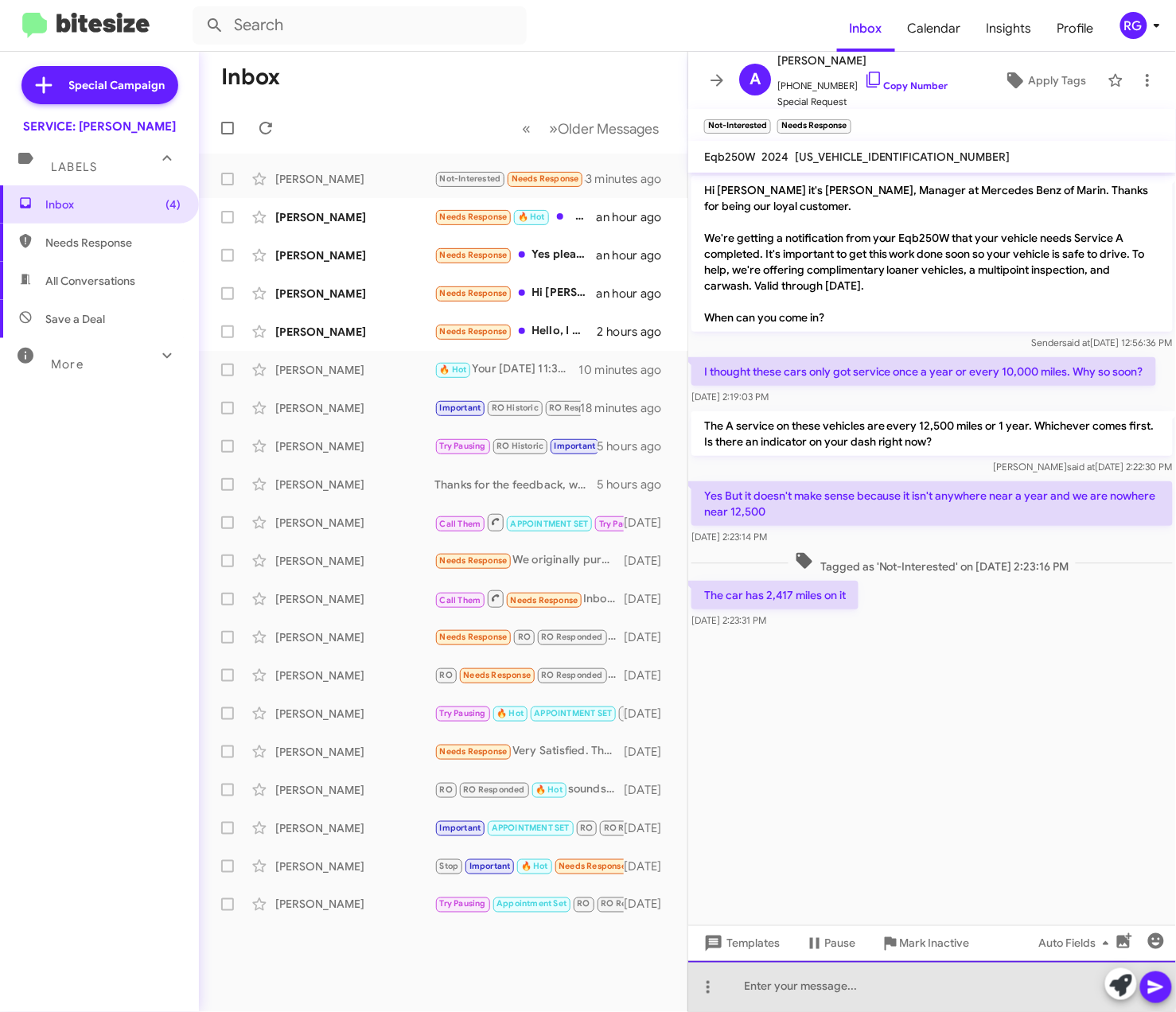
click at [971, 1011] on html "Inbox Calendar Insights Profile RG Special Campaign SERVICE: [PERSON_NAME] Labe…" at bounding box center [588, 506] width 1176 height 1012
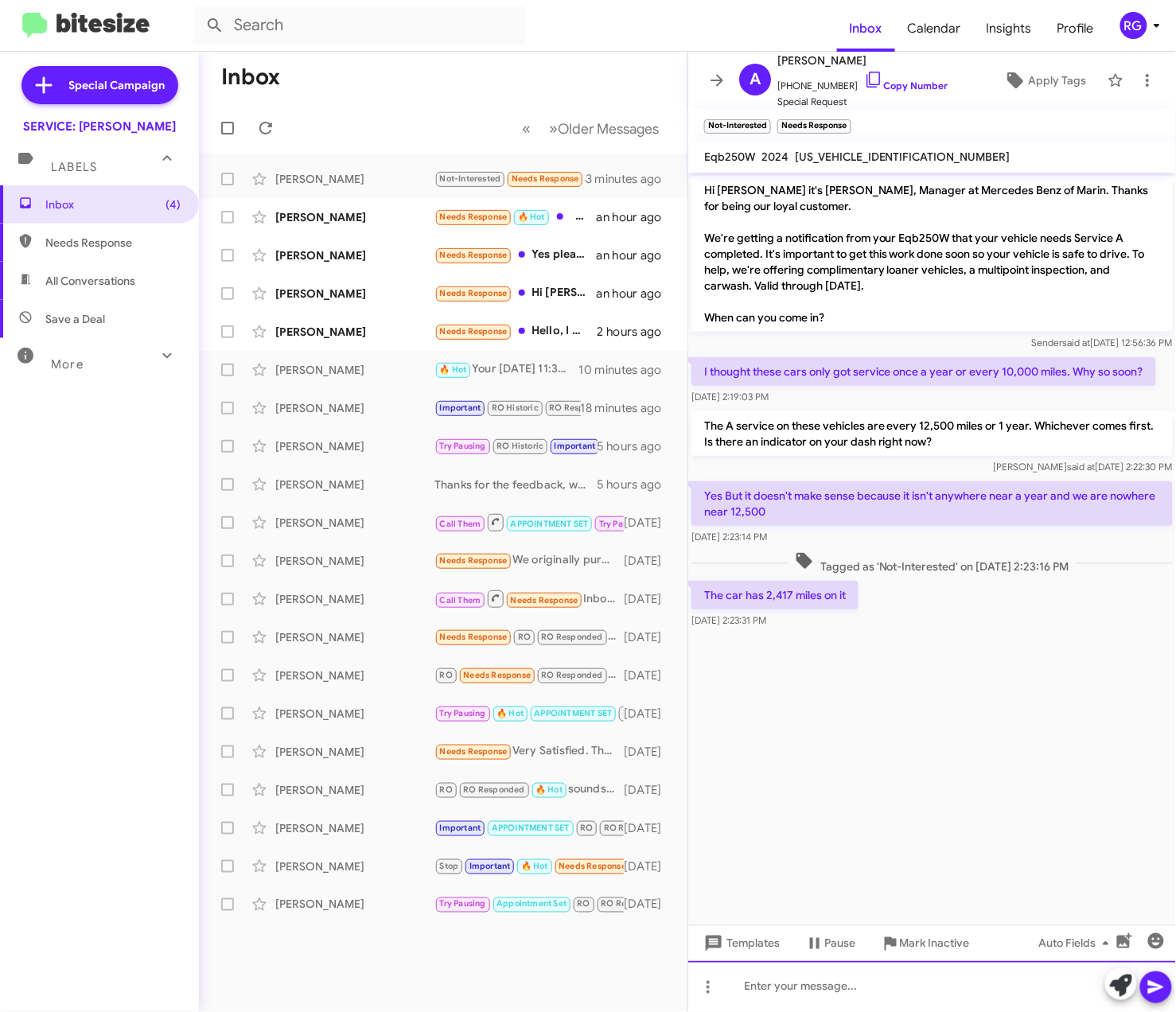
click at [956, 997] on div at bounding box center [931, 986] width 487 height 51
click at [923, 742] on cdk-virtual-scroll-viewport "Hi [PERSON_NAME] it's [PERSON_NAME], Manager at Mercedes Benz of Marin. Thanks …" at bounding box center [931, 549] width 487 height 753
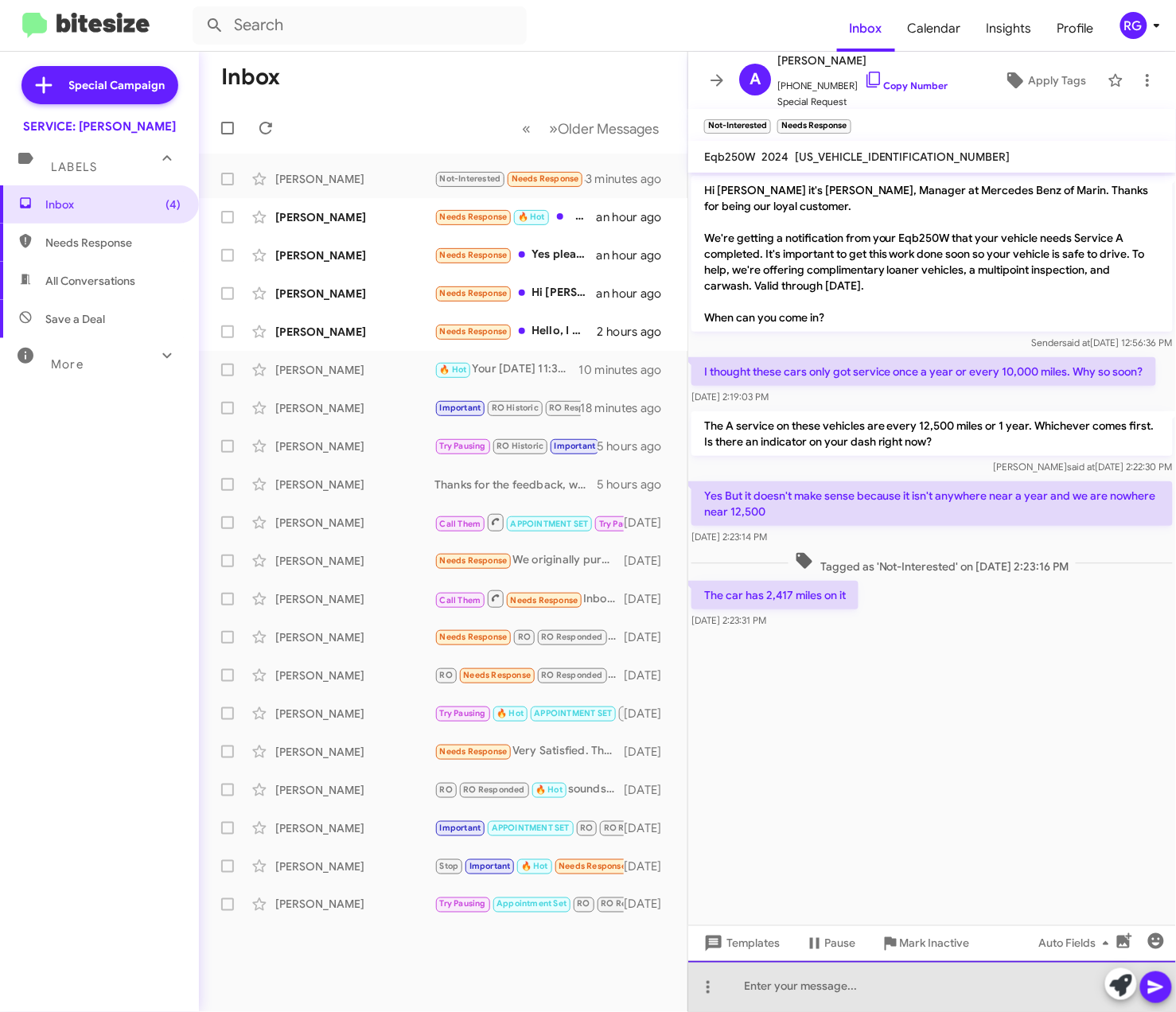
click at [997, 999] on div at bounding box center [931, 986] width 487 height 51
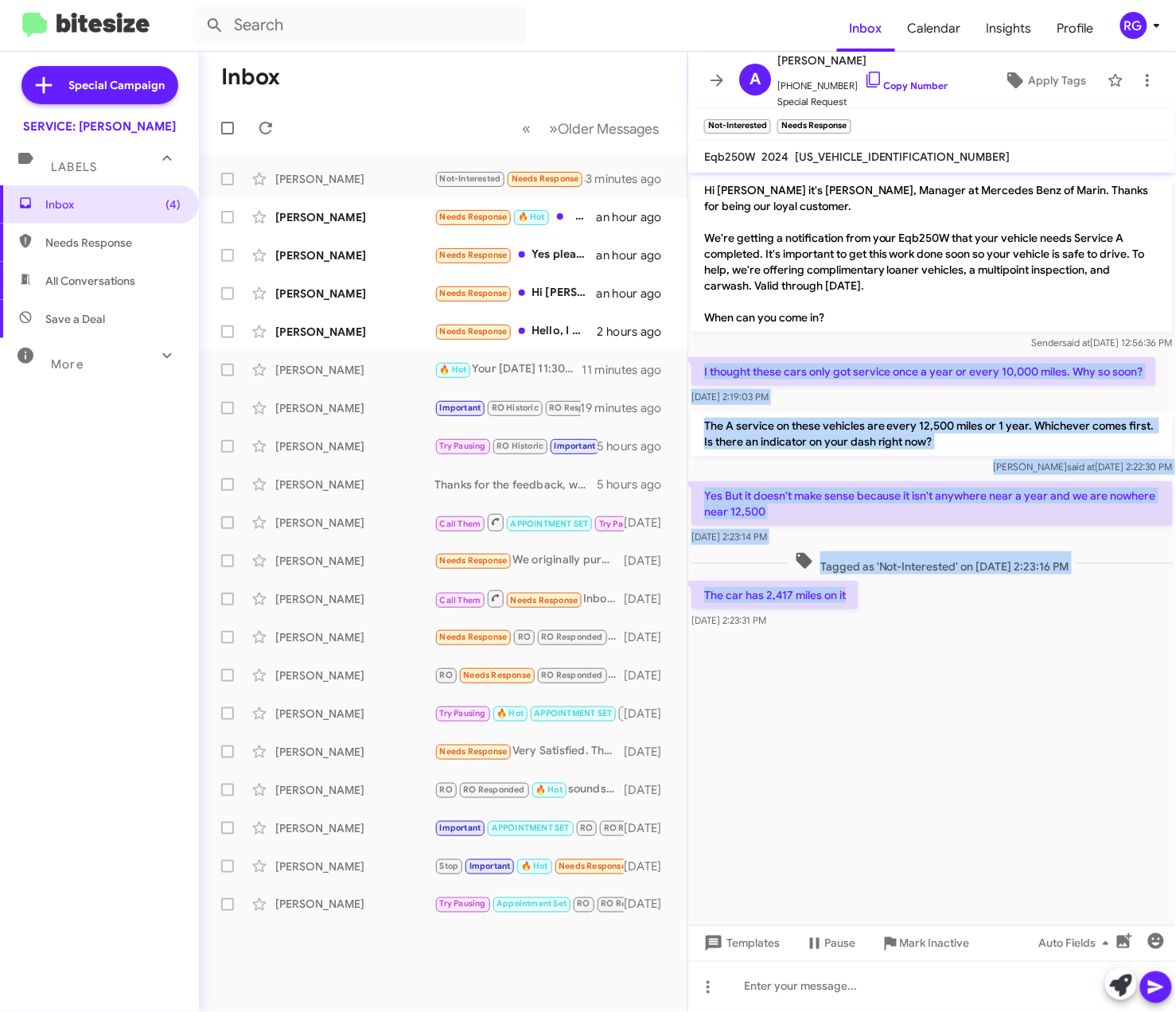
drag, startPoint x: 848, startPoint y: 598, endPoint x: 698, endPoint y: 367, distance: 275.4
click at [698, 367] on div "Hi [PERSON_NAME] it's [PERSON_NAME], Manager at Mercedes Benz of Marin. Thanks …" at bounding box center [931, 403] width 487 height 459
copy div "I thought these cars only got service once a year or every 10,000 miles. Why so…"
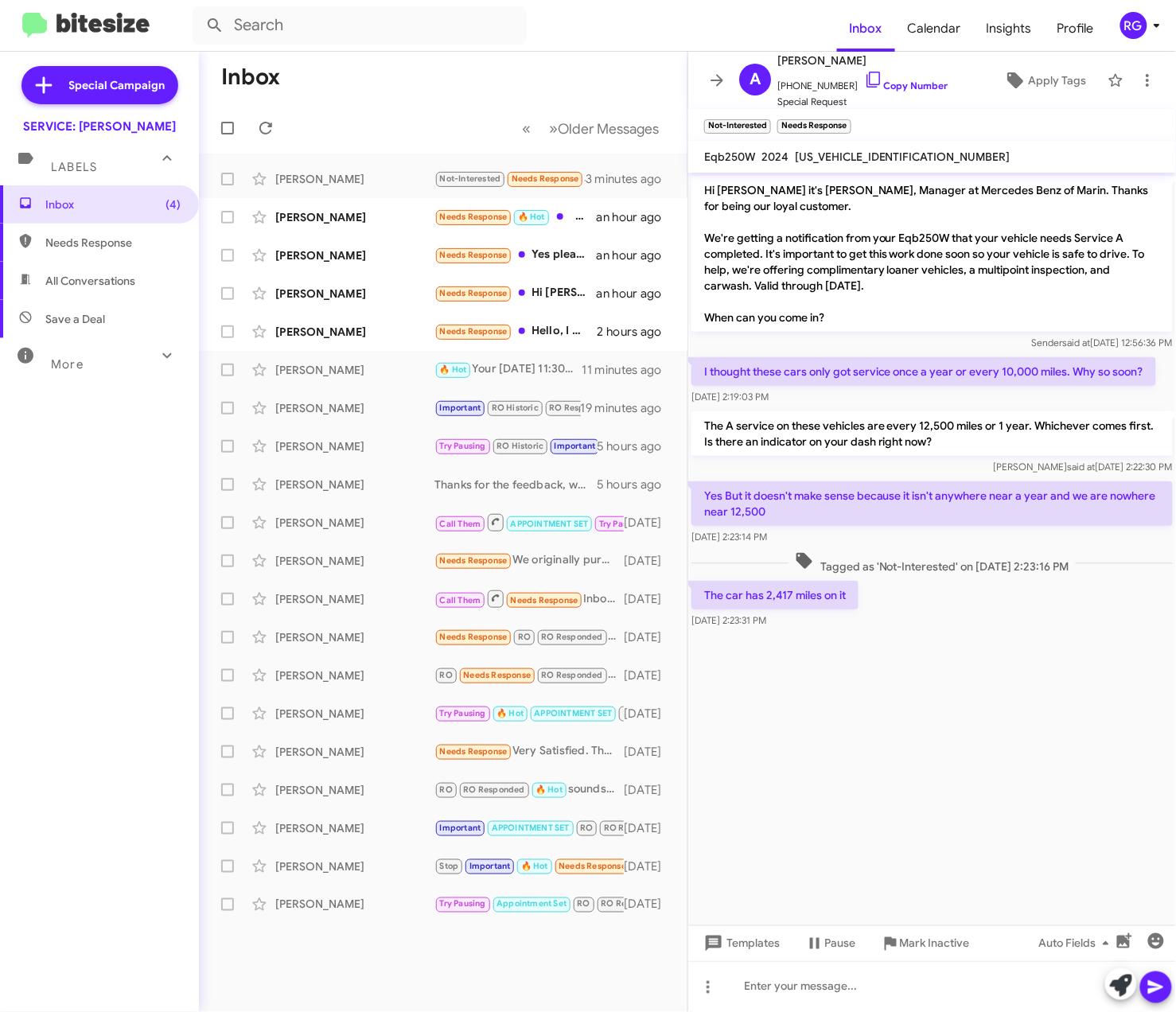
click at [753, 701] on cdk-virtual-scroll-viewport "Hi [PERSON_NAME] it's [PERSON_NAME], Manager at Mercedes Benz of Marin. Thanks …" at bounding box center [931, 549] width 487 height 753
click at [773, 987] on div at bounding box center [931, 986] width 487 height 51
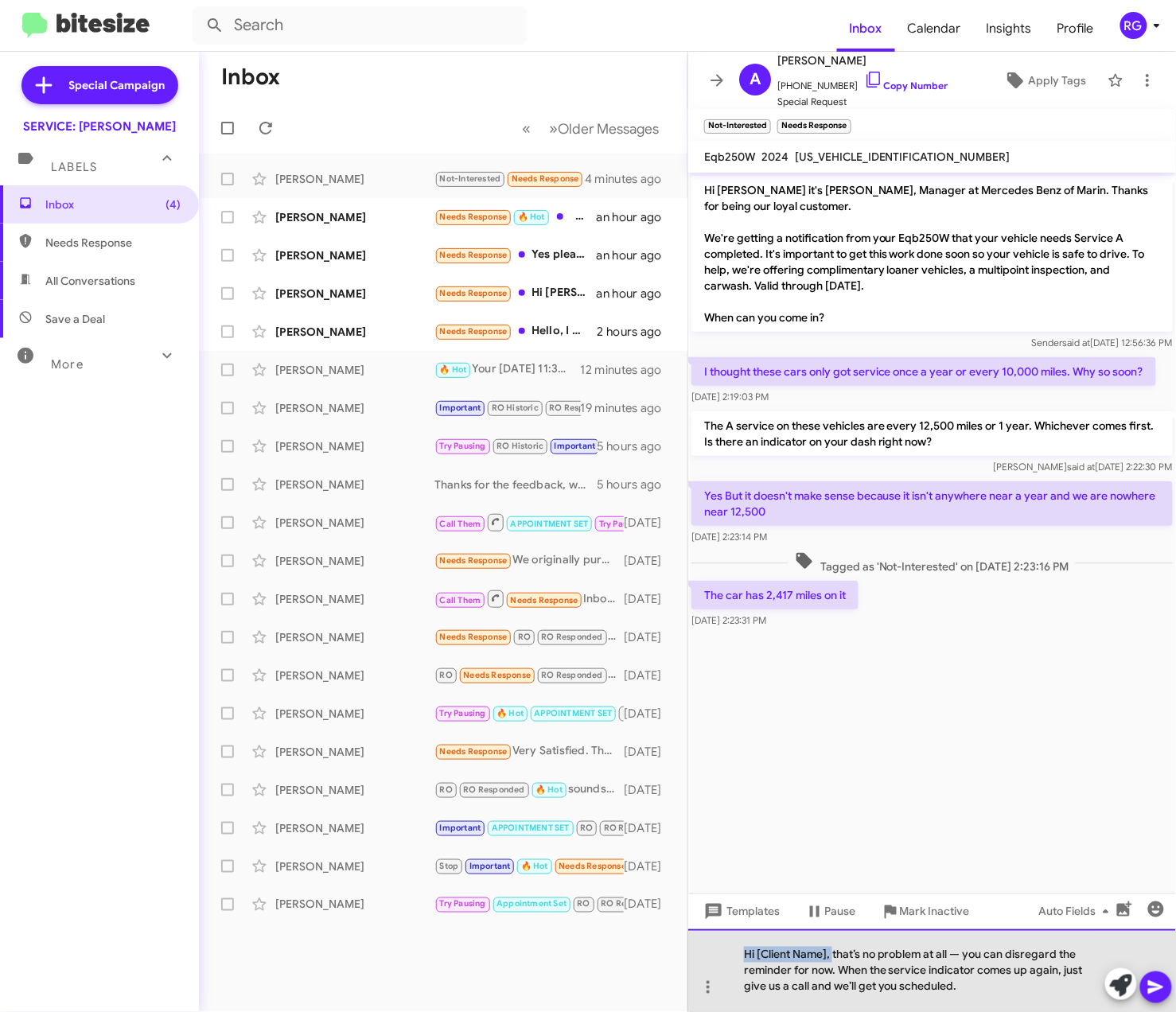
drag, startPoint x: 835, startPoint y: 951, endPoint x: 738, endPoint y: 954, distance: 97.0
click at [738, 954] on div "Hi [Client Name], that’s no problem at all — you can disregard the reminder for…" at bounding box center [931, 970] width 487 height 83
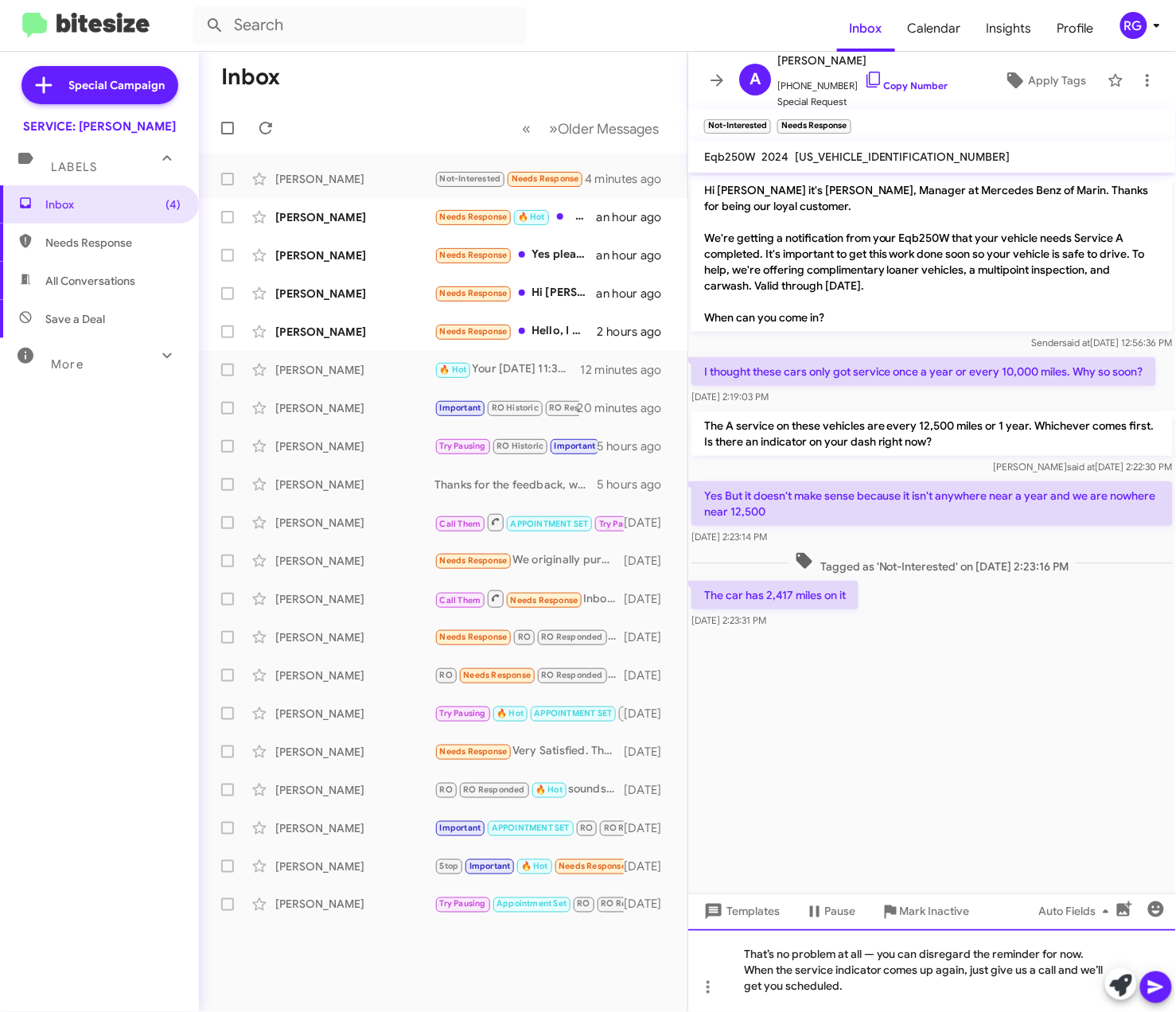
click at [878, 955] on div "That’s no problem at all — you can disregard the reminder for now. When the ser…" at bounding box center [931, 970] width 487 height 83
click at [949, 970] on div "That’s no problem at all; you can disregard the reminder for now. When the serv…" at bounding box center [931, 970] width 487 height 83
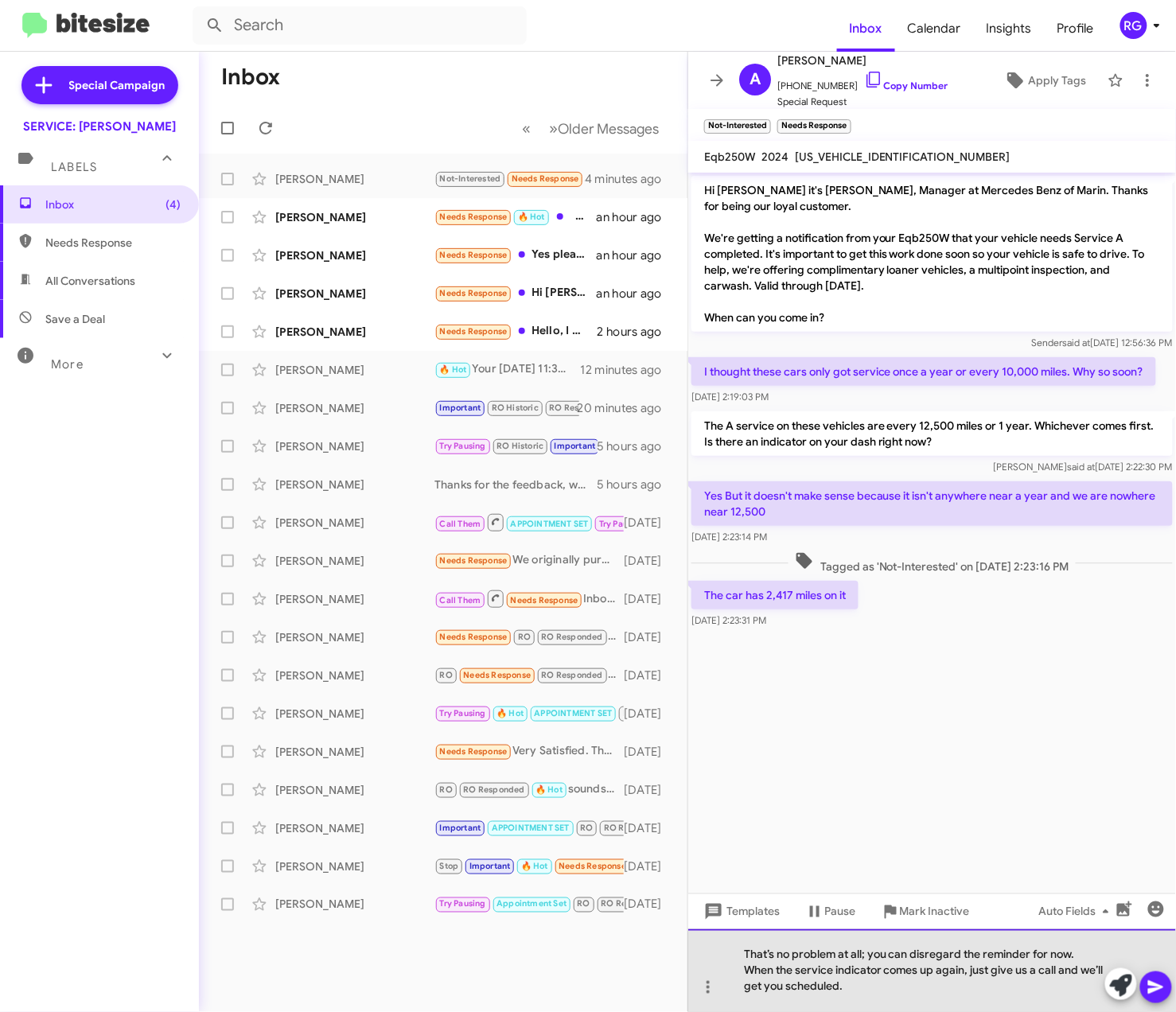
click at [1025, 985] on div "That’s no problem at all; you can disregard the reminder for now. When the serv…" at bounding box center [931, 970] width 487 height 83
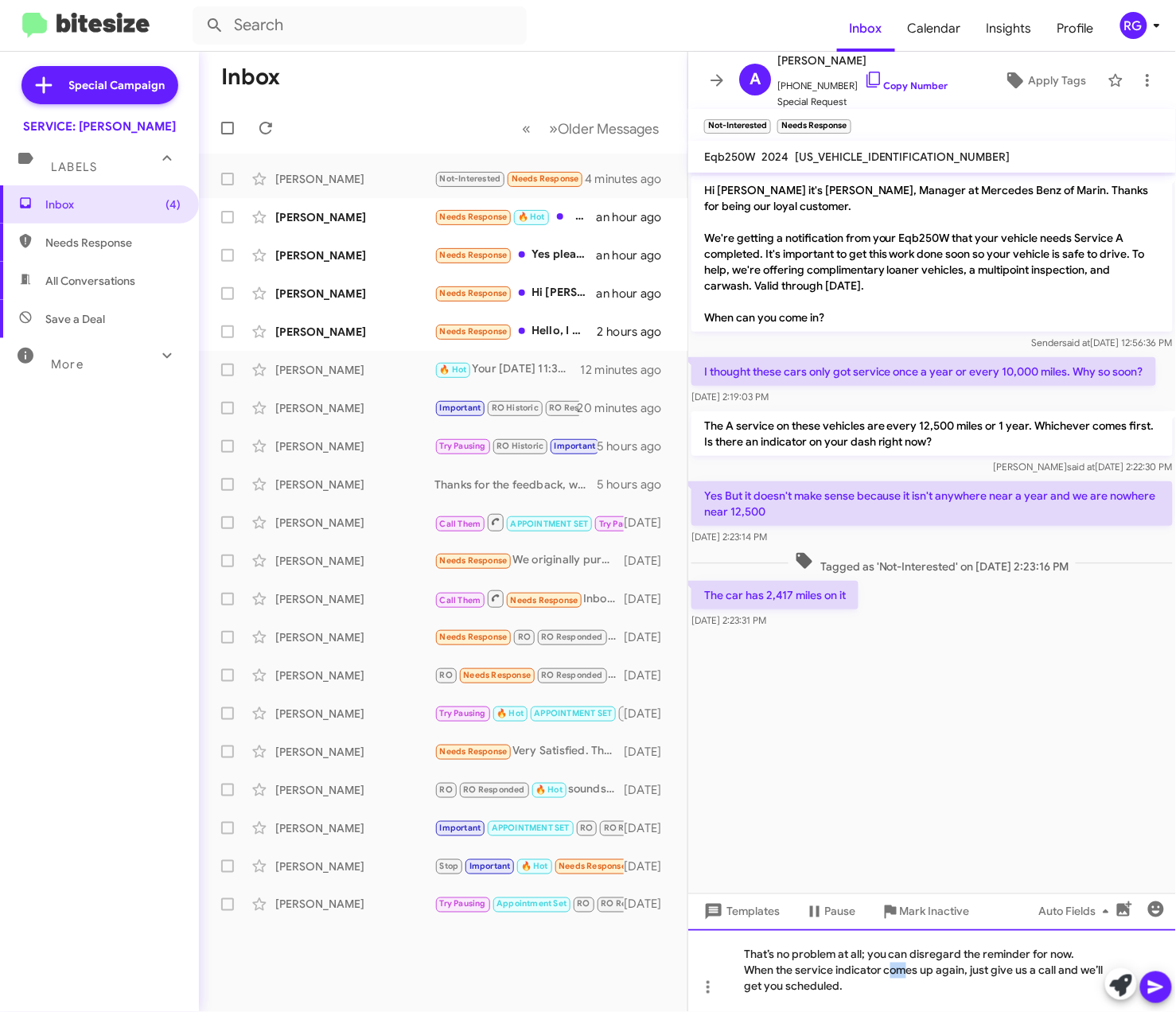
drag, startPoint x: 908, startPoint y: 977, endPoint x: 918, endPoint y: 977, distance: 10.0
click at [911, 975] on div "That’s no problem at all; you can disregard the reminder for now. When the serv…" at bounding box center [931, 970] width 487 height 83
drag, startPoint x: 940, startPoint y: 969, endPoint x: 958, endPoint y: 968, distance: 18.0
click at [939, 968] on div "That’s no problem at all; you can disregard the reminder for now. When the serv…" at bounding box center [931, 970] width 487 height 83
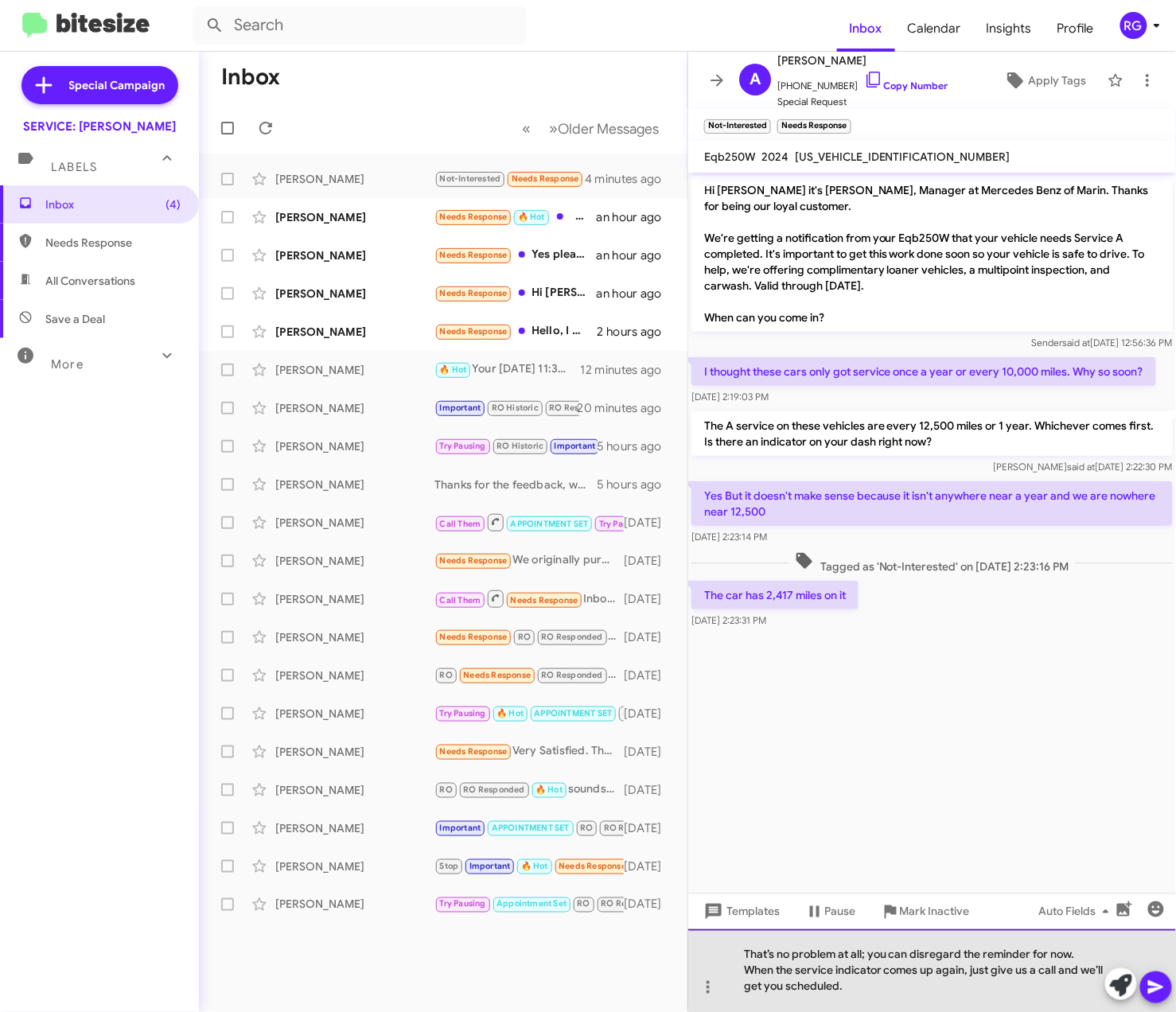
click at [961, 968] on div "That’s no problem at all; you can disregard the reminder for now. When the serv…" at bounding box center [931, 970] width 487 height 83
click at [964, 968] on div "That’s no problem at all; you can disregard the reminder for now. When the serv…" at bounding box center [931, 970] width 487 height 83
drag, startPoint x: 1029, startPoint y: 974, endPoint x: 942, endPoint y: 967, distance: 87.3
click at [942, 967] on div "That’s no problem at all; you can disregard the reminder for now. When the serv…" at bounding box center [931, 970] width 487 height 83
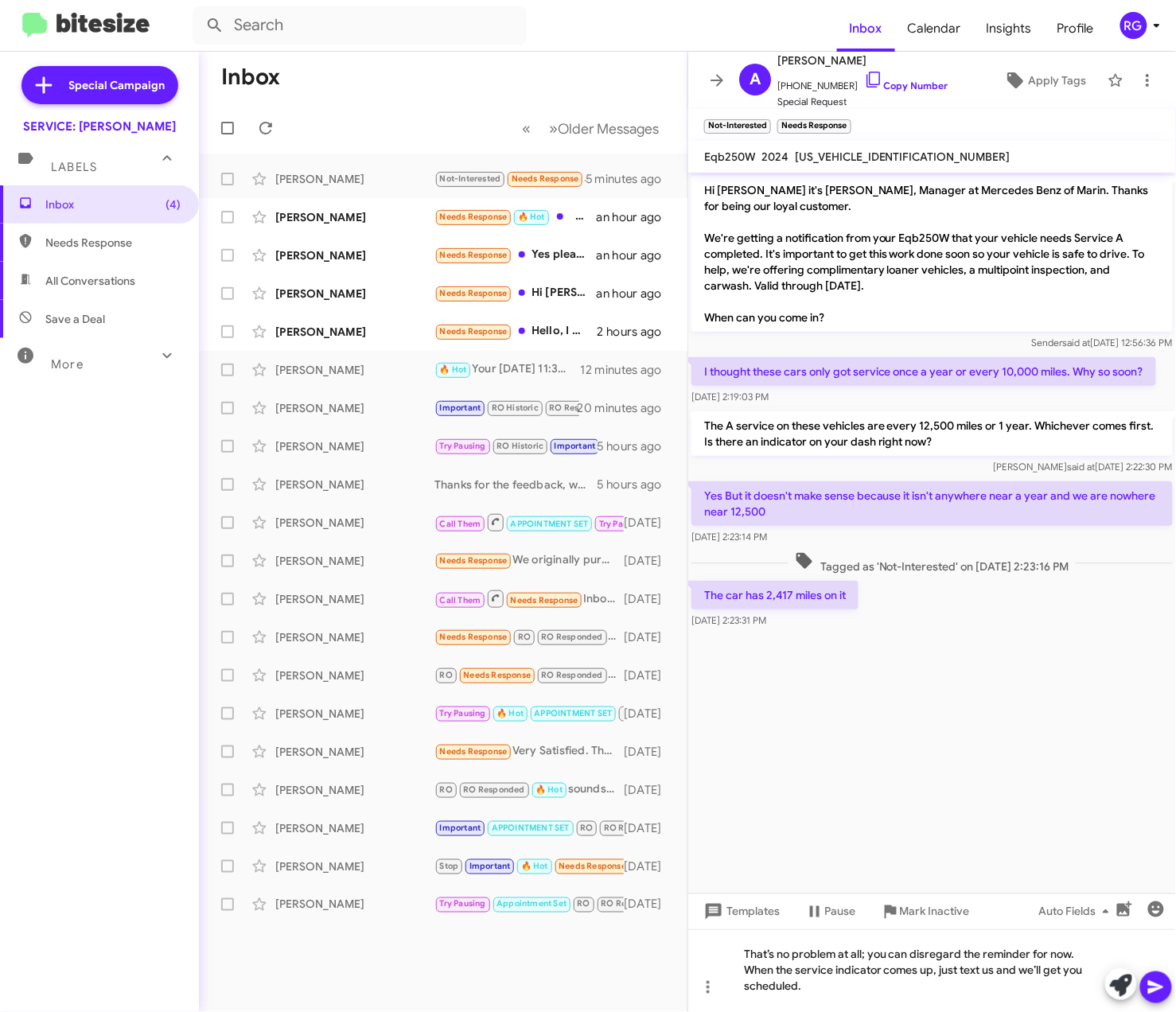
click at [1155, 981] on icon at bounding box center [1155, 986] width 19 height 19
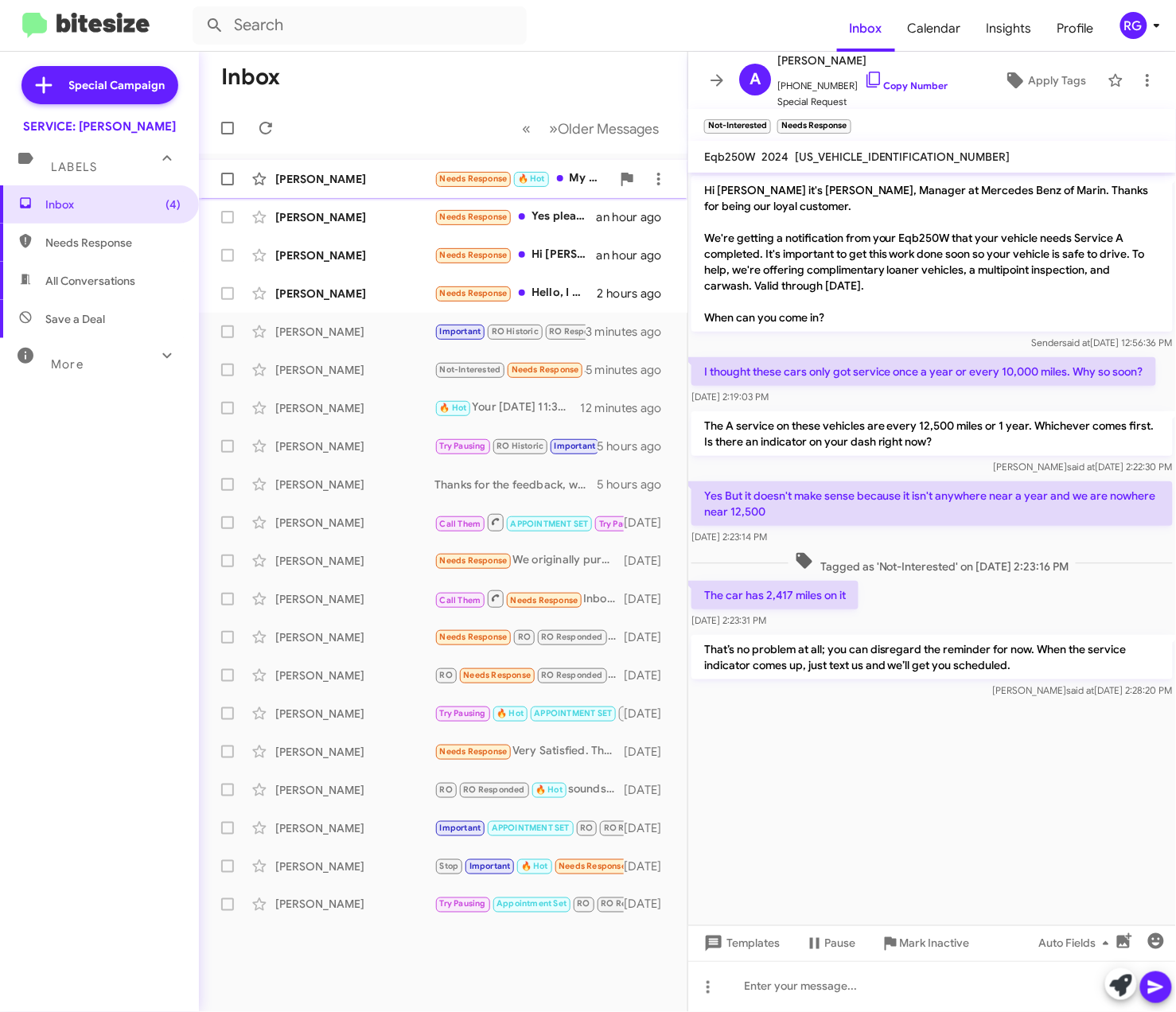
click at [434, 185] on span "Needs Response 🔥 Hot" at bounding box center [492, 178] width 116 height 18
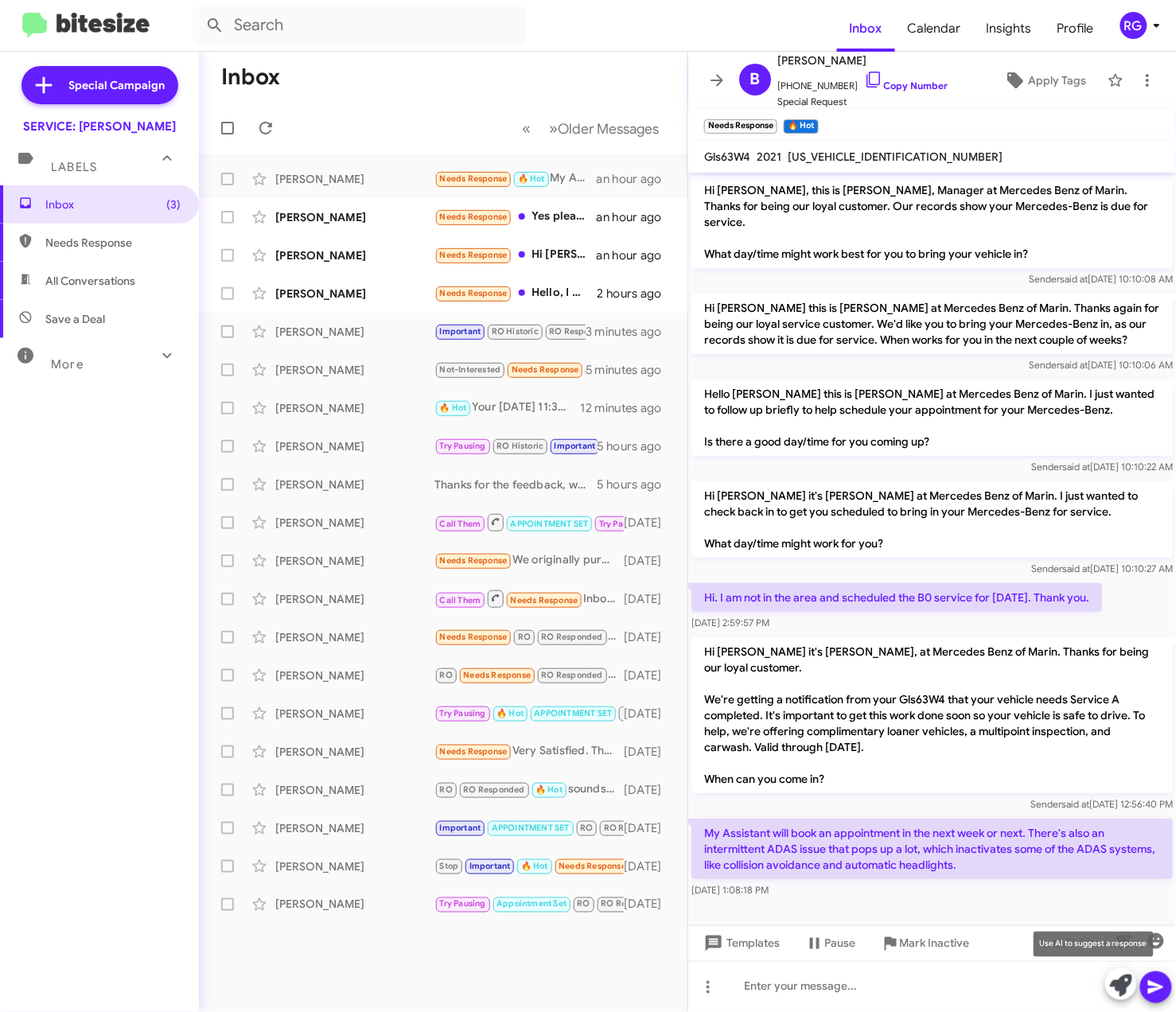
click at [1111, 985] on icon at bounding box center [1120, 985] width 22 height 22
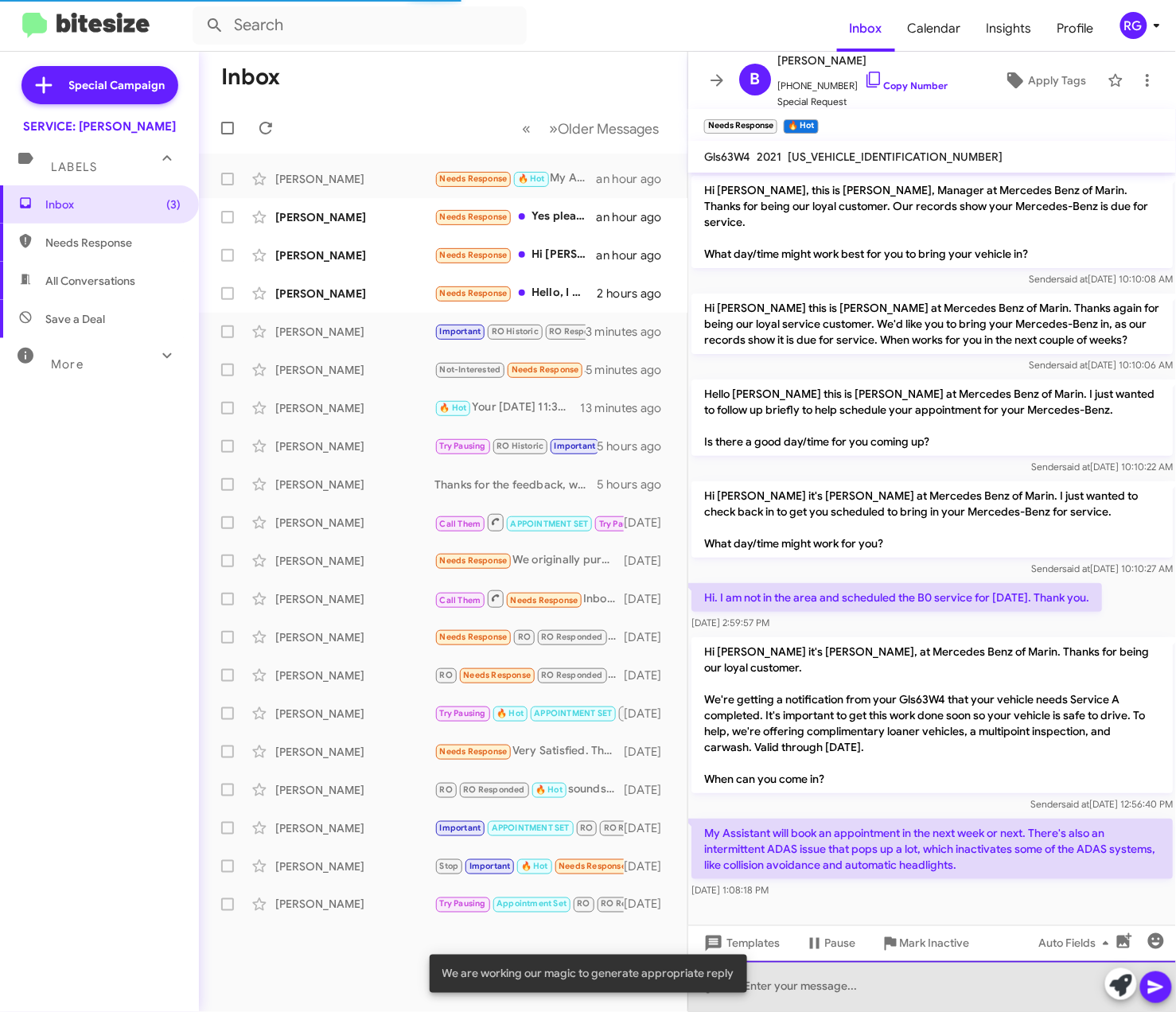
click at [940, 980] on div at bounding box center [931, 986] width 487 height 51
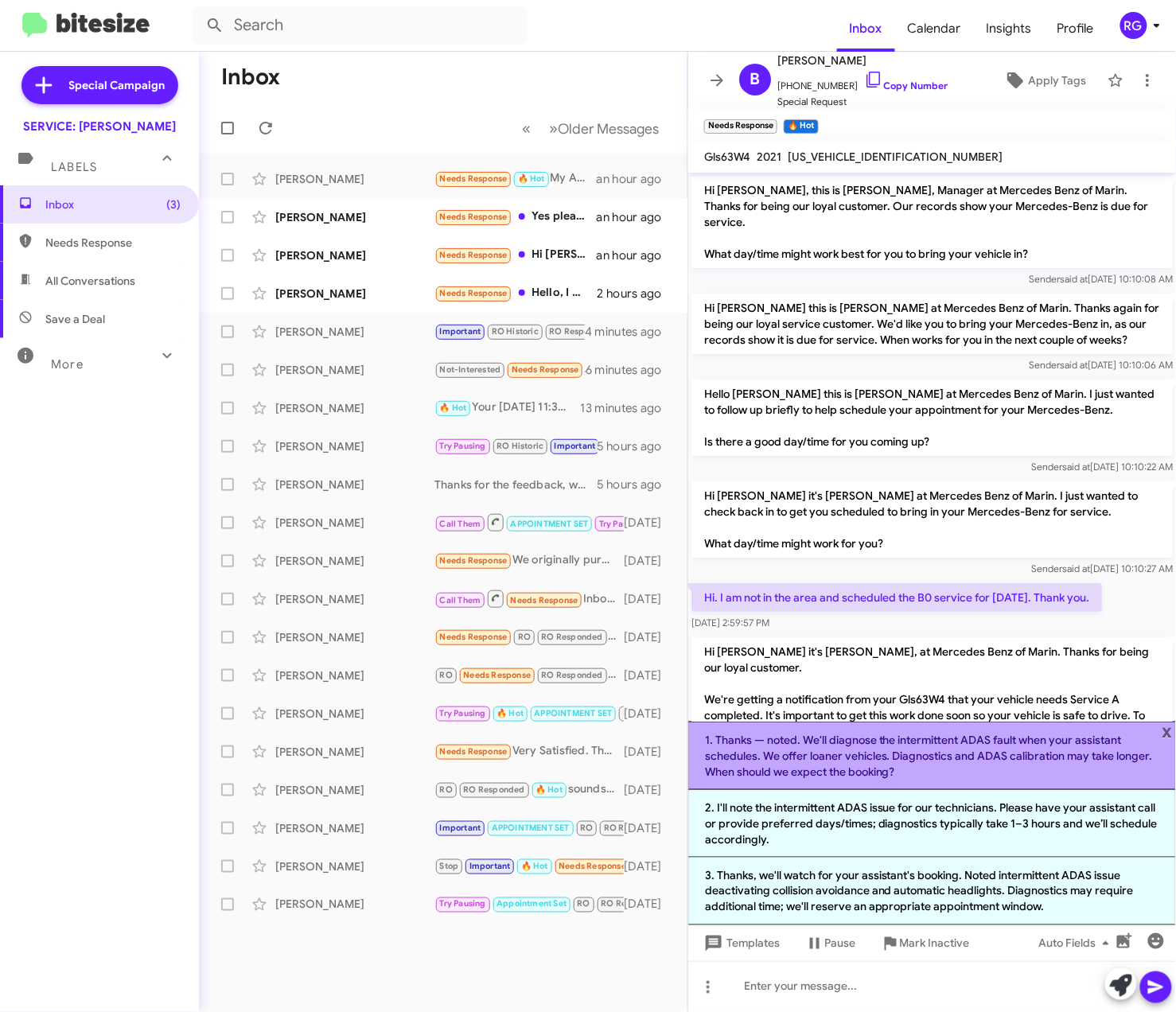
click at [981, 749] on li "1. Thanks — noted. We'll diagnose the intermittent ADAS fault when your assista…" at bounding box center [931, 756] width 487 height 69
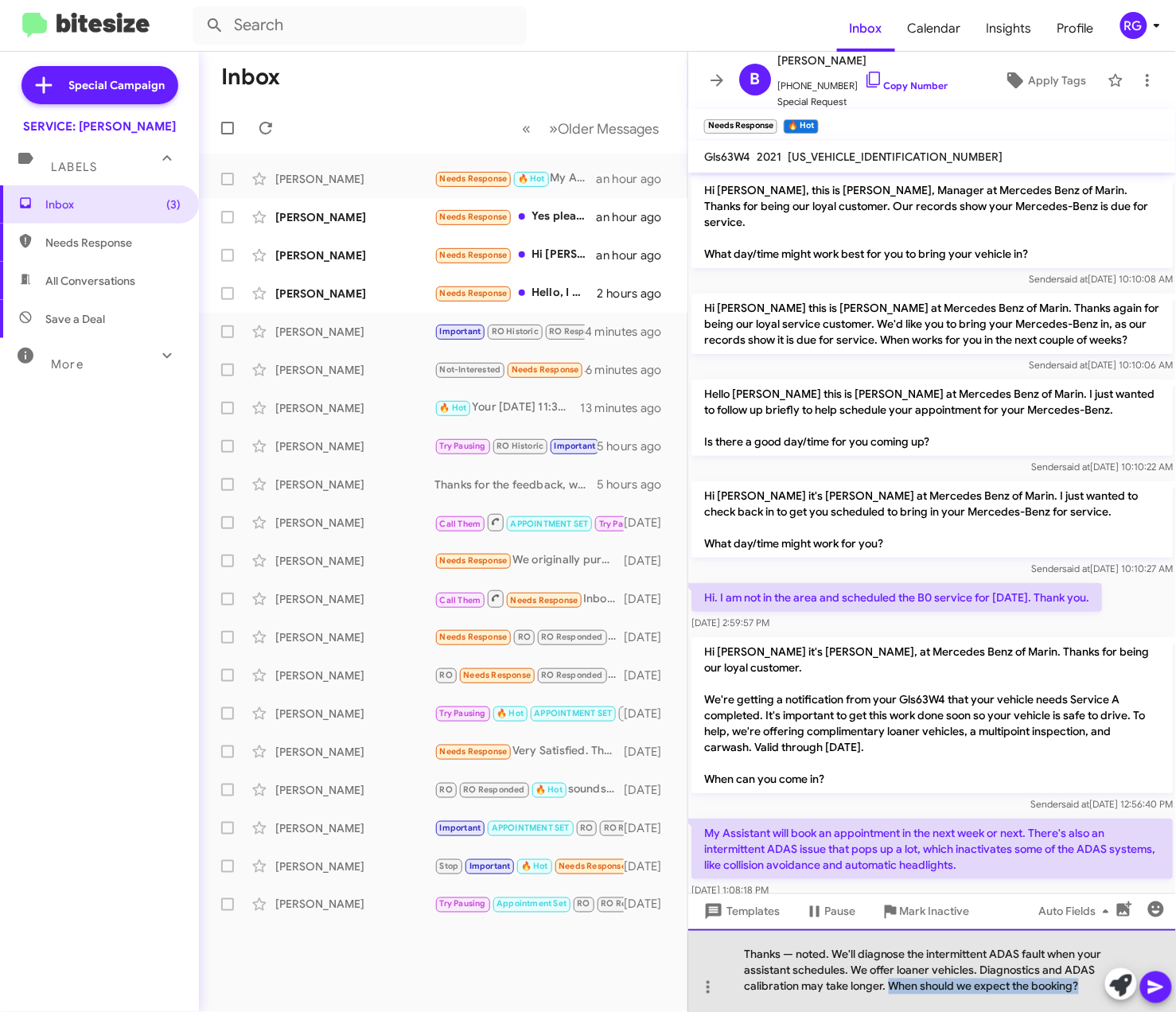
drag, startPoint x: 1081, startPoint y: 985, endPoint x: 893, endPoint y: 1004, distance: 189.0
click at [892, 1005] on div "Thanks — noted. We'll diagnose the intermittent ADAS fault when your assistant …" at bounding box center [931, 970] width 487 height 83
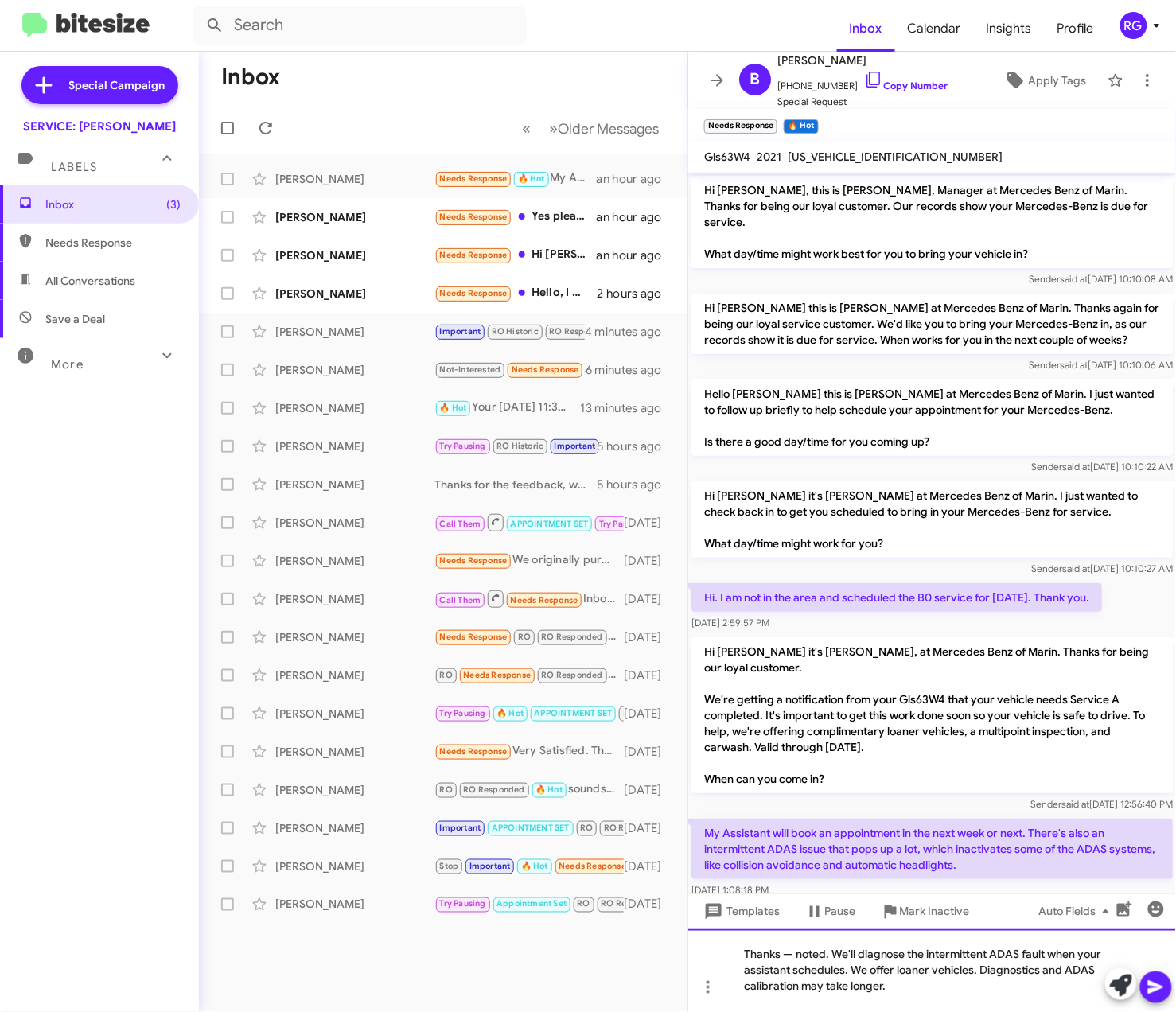
click at [790, 951] on div "Thanks — noted. We'll diagnose the intermittent ADAS fault when your assistant …" at bounding box center [931, 970] width 487 height 83
click at [967, 974] on div "Thanks, noted. We'll diagnose the intermittent ADAS fault when your assistant s…" at bounding box center [931, 970] width 487 height 83
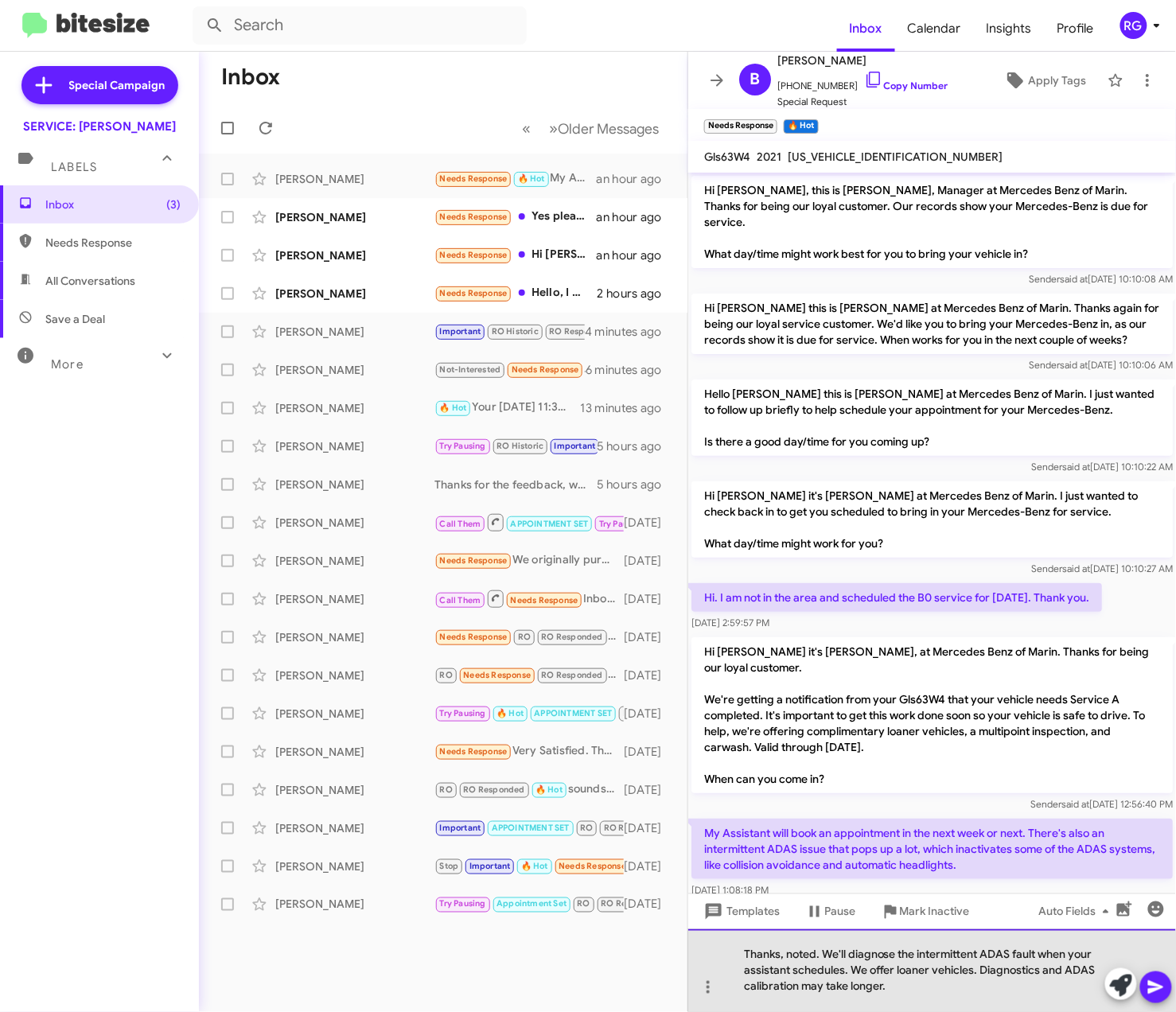
click at [882, 990] on div "Thanks, noted. We'll diagnose the intermittent ADAS fault when your assistant s…" at bounding box center [931, 970] width 487 height 83
click at [943, 997] on div "Thanks, noted. We'll diagnose the intermittent ADAS fault when your assistant s…" at bounding box center [931, 970] width 487 height 83
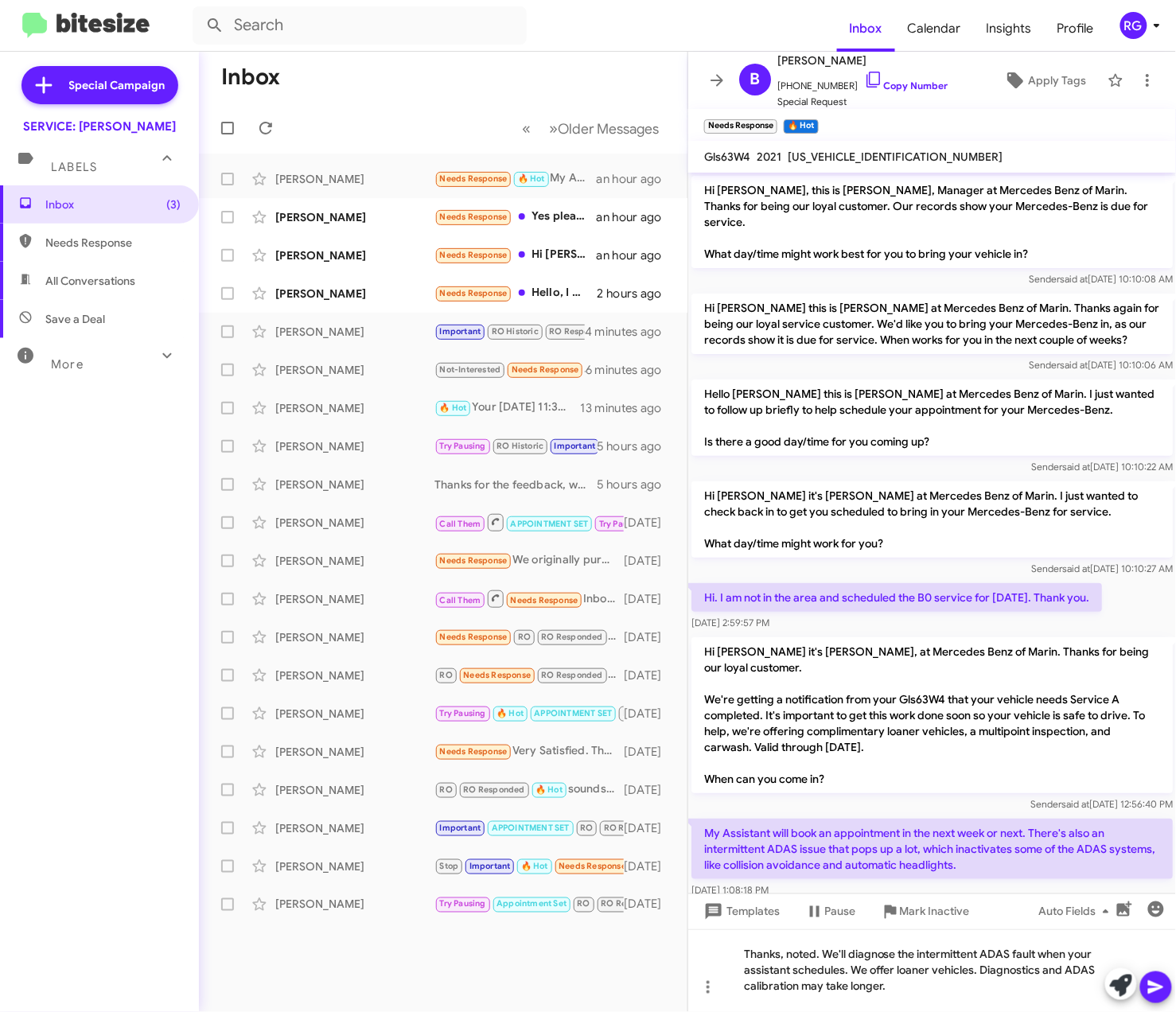
click at [1165, 985] on icon at bounding box center [1155, 986] width 19 height 19
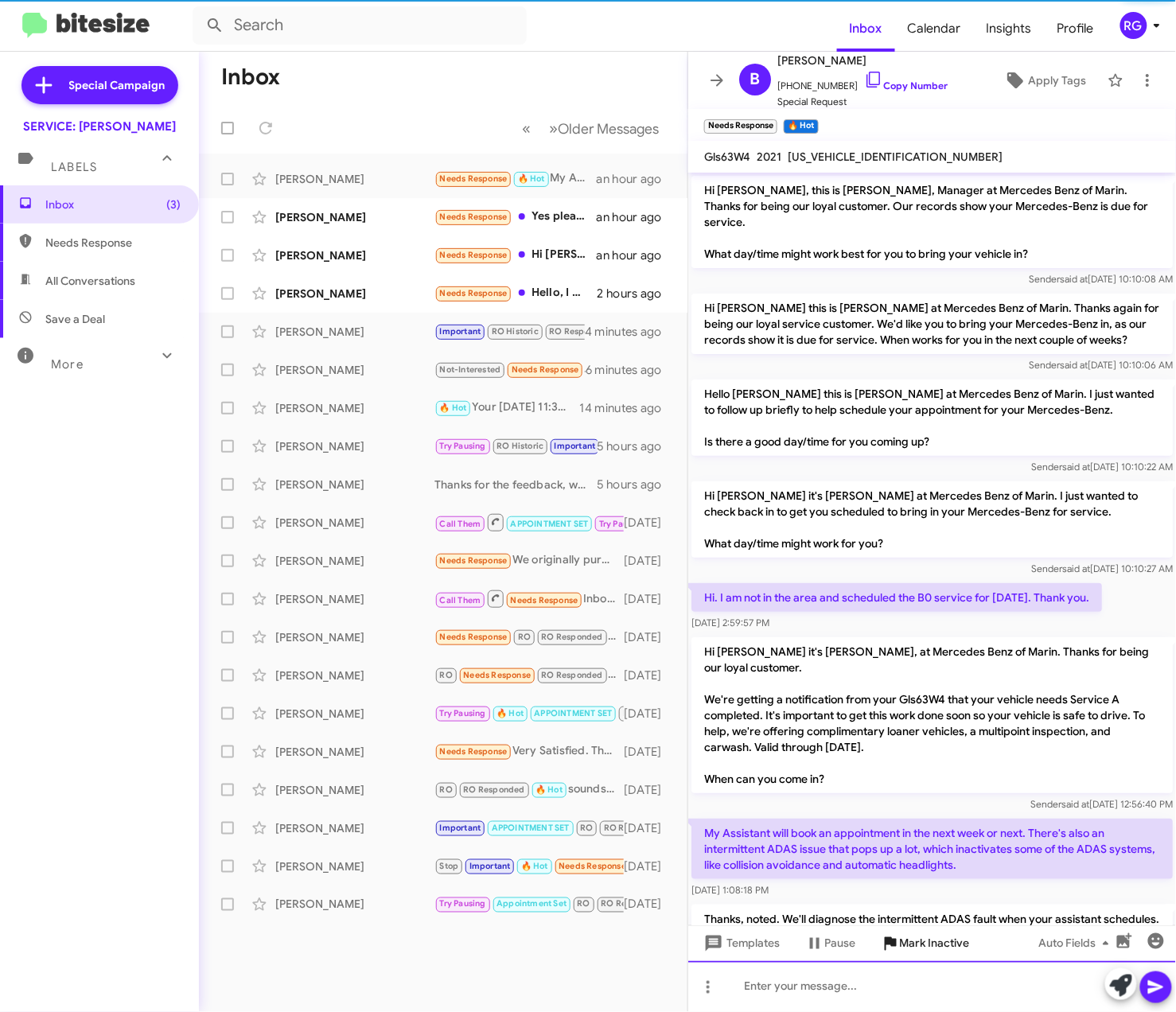
scroll to position [78, 0]
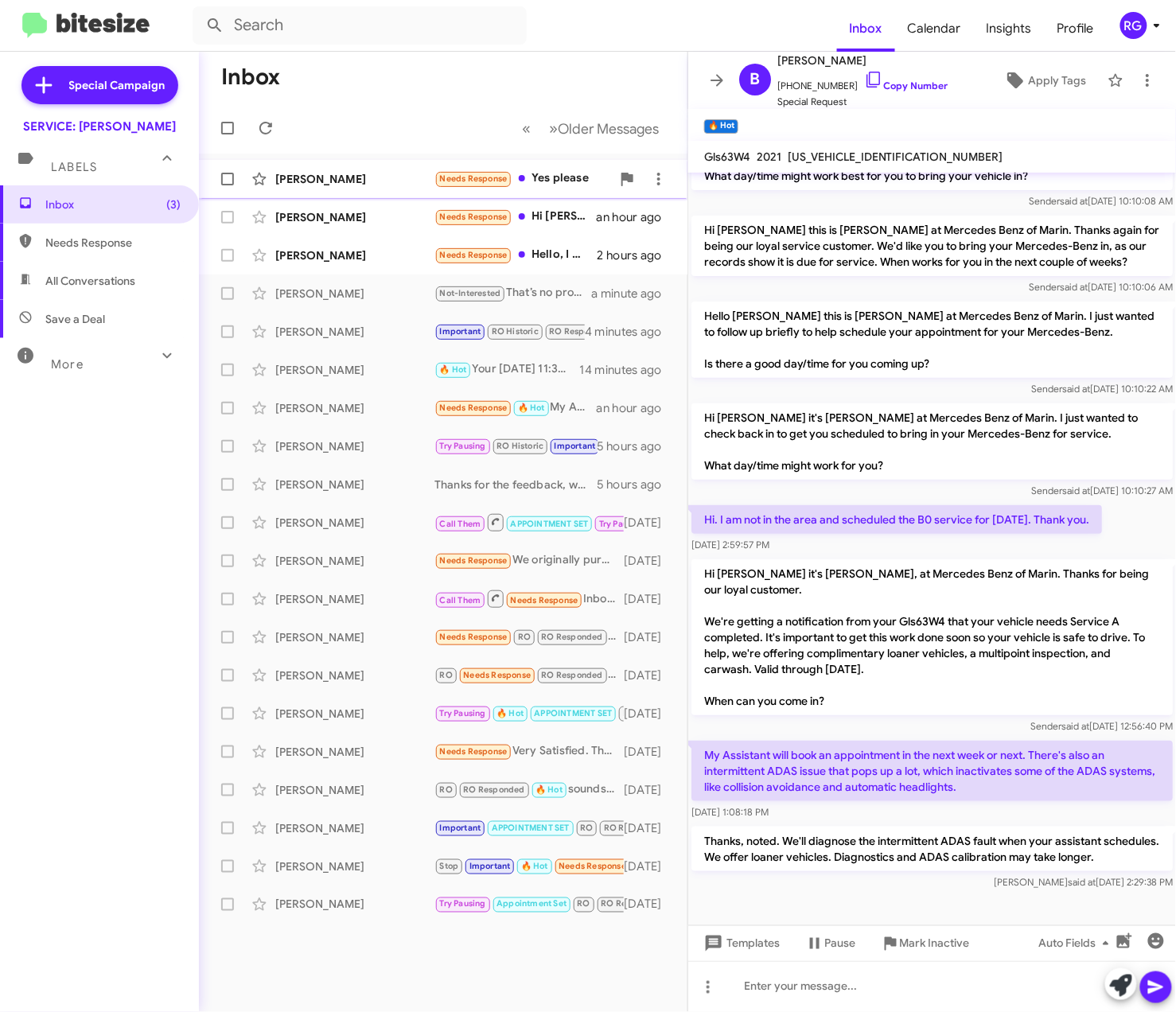
click at [495, 191] on div "[PERSON_NAME] Needs Response Yes please an hour ago" at bounding box center [443, 179] width 463 height 32
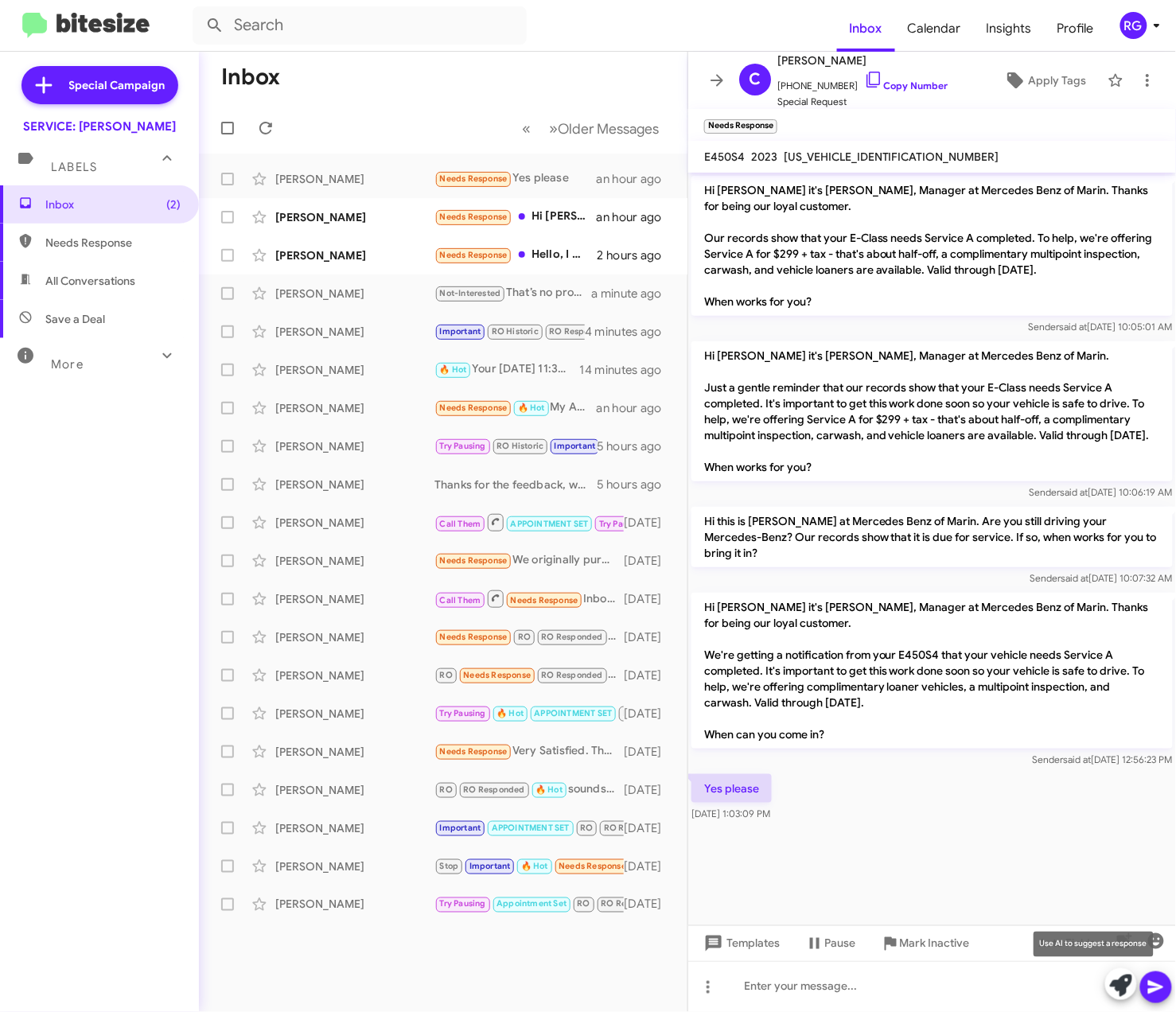
click at [1123, 997] on span at bounding box center [1120, 985] width 22 height 35
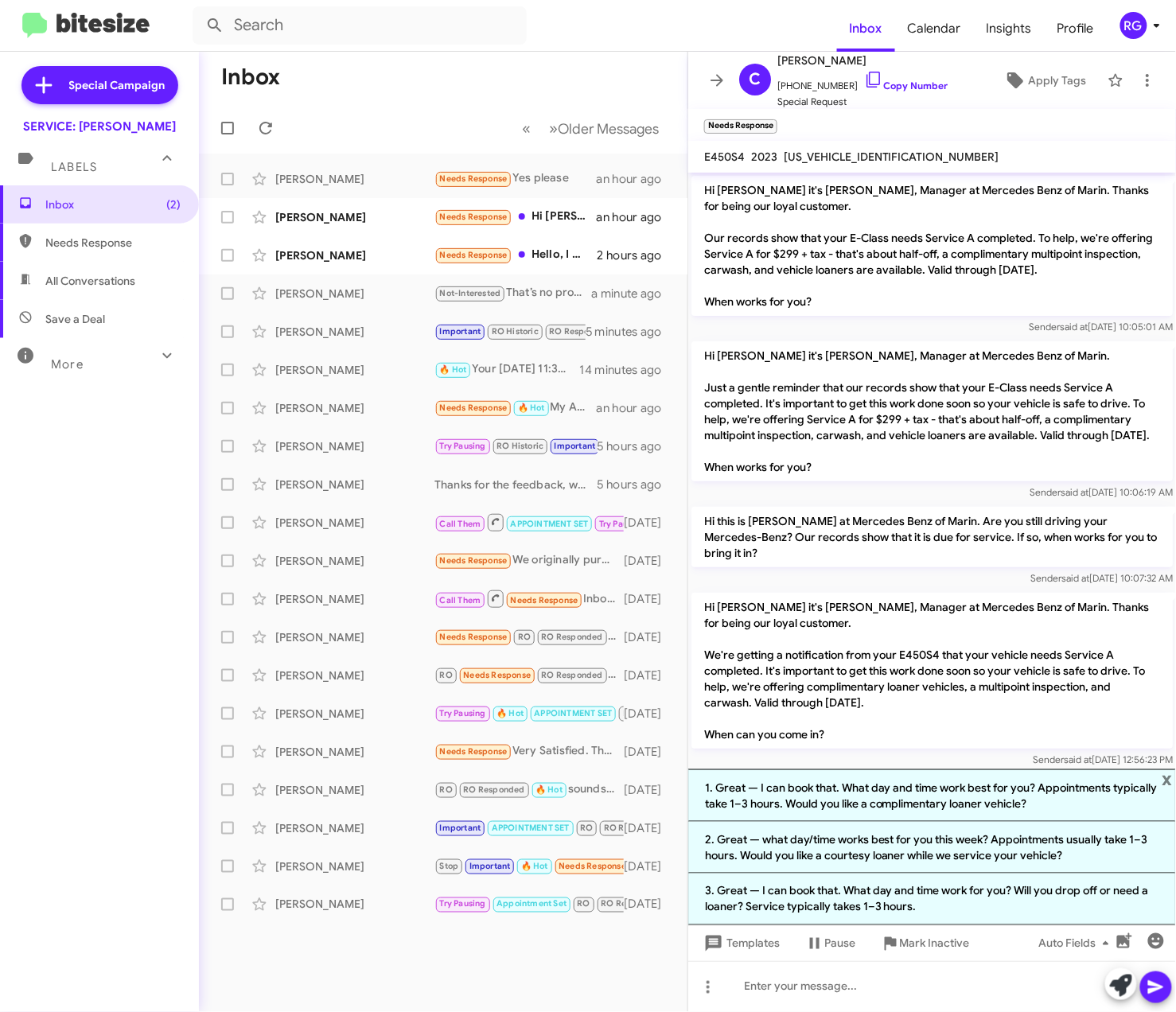
drag, startPoint x: 988, startPoint y: 806, endPoint x: 983, endPoint y: 819, distance: 13.9
click at [990, 806] on li "1. Great — I can book that. What day and time work best for you? Appointments t…" at bounding box center [931, 795] width 487 height 53
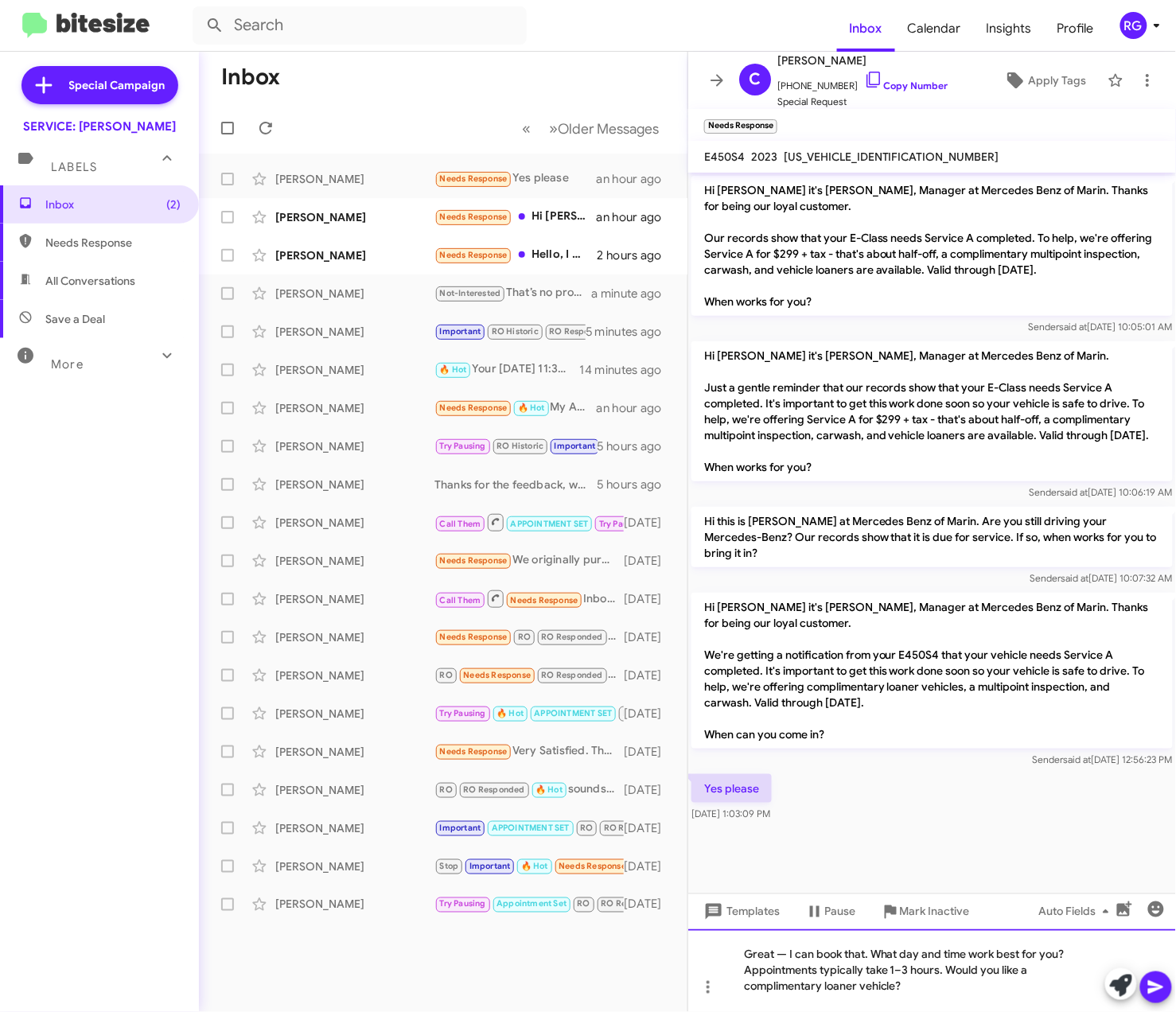
drag, startPoint x: 783, startPoint y: 956, endPoint x: 793, endPoint y: 958, distance: 10.2
click at [784, 957] on div "Great — I can book that. What day and time work best for you? Appointments typi…" at bounding box center [931, 970] width 487 height 83
click at [1163, 986] on icon at bounding box center [1155, 986] width 19 height 19
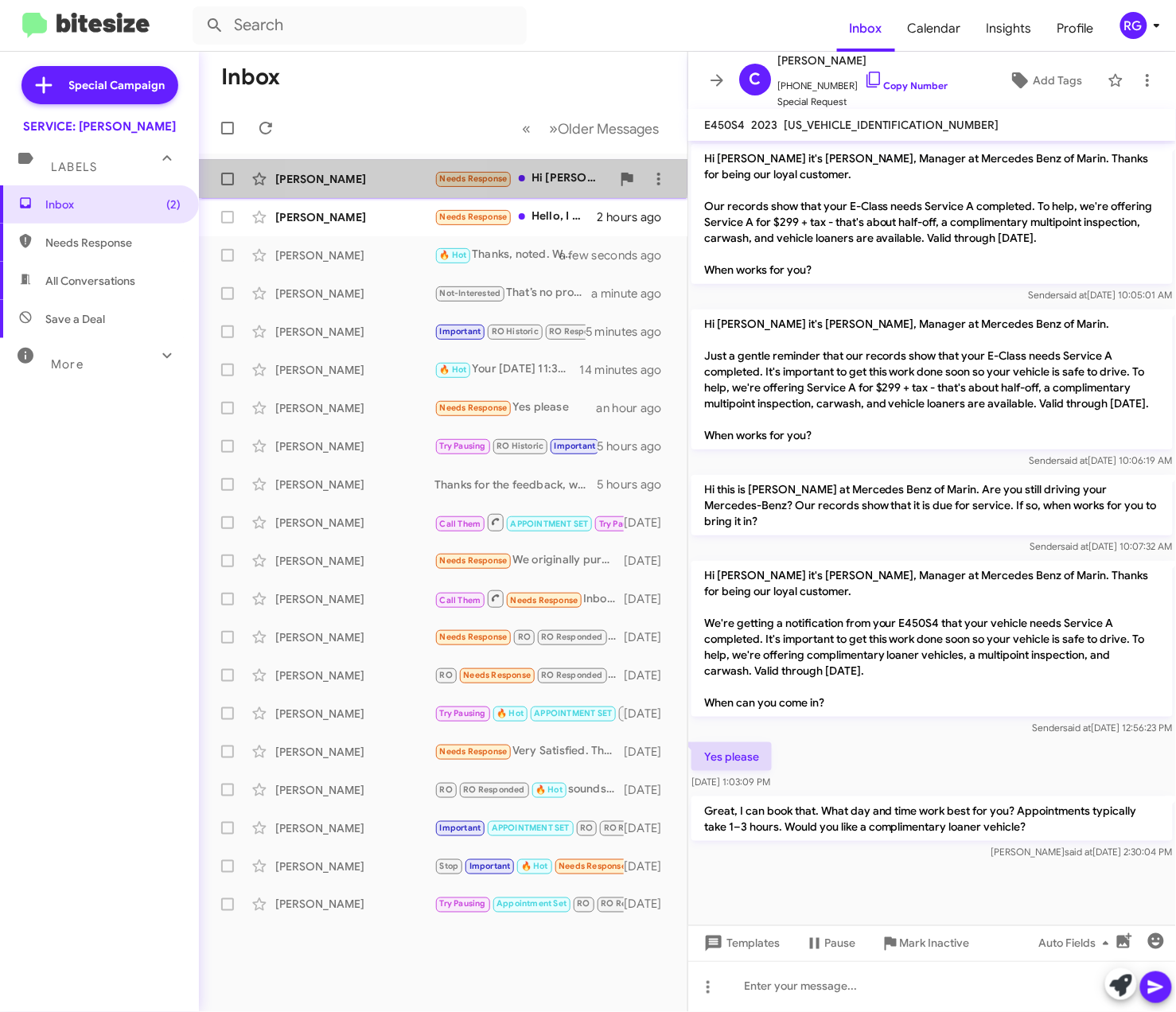
drag, startPoint x: 385, startPoint y: 177, endPoint x: 396, endPoint y: 173, distance: 11.7
click at [387, 176] on div "[PERSON_NAME]" at bounding box center [355, 179] width 159 height 16
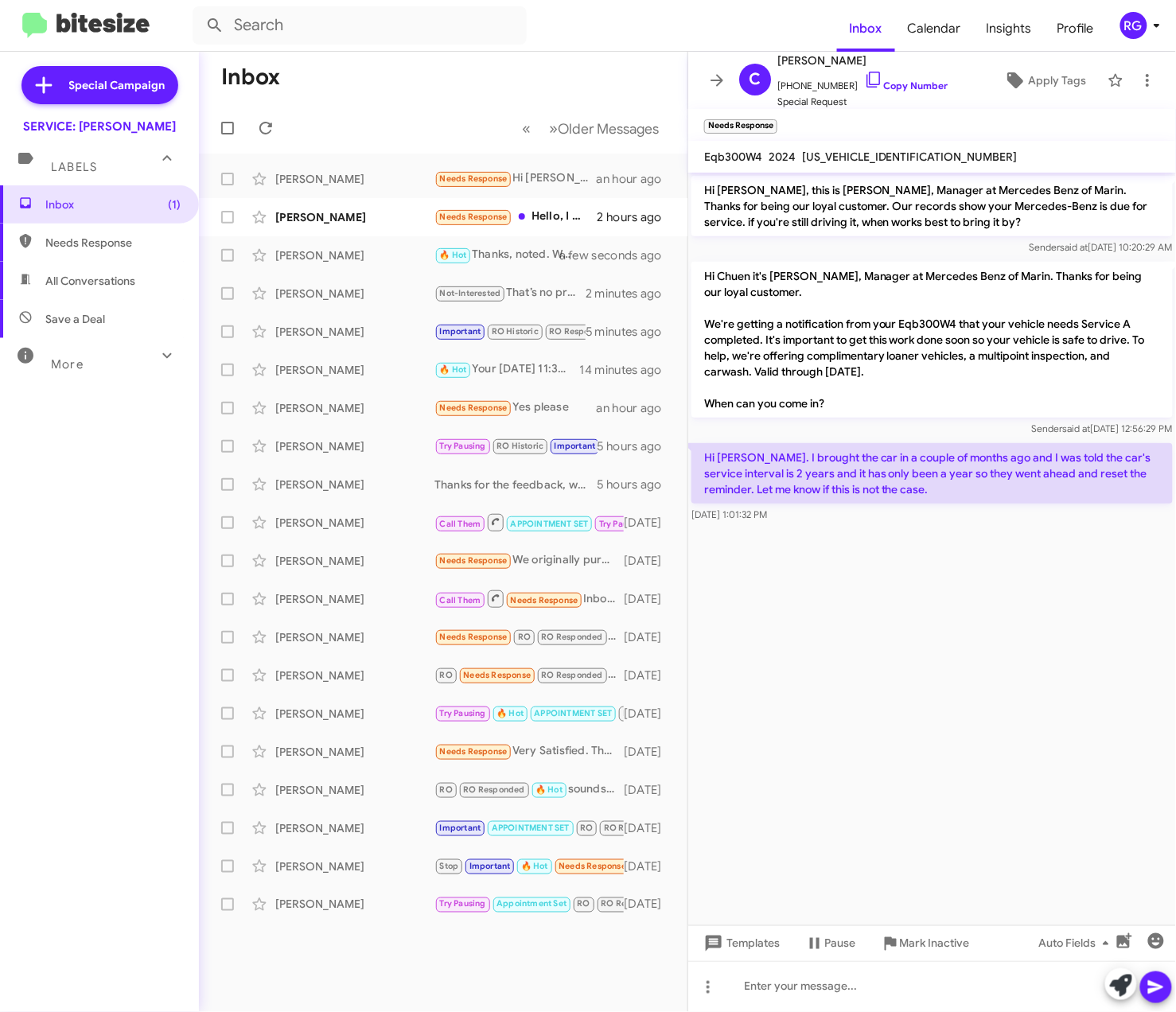
click at [875, 157] on span "[US_VEHICLE_IDENTIFICATION_NUMBER]" at bounding box center [910, 156] width 216 height 14
click at [876, 157] on span "[US_VEHICLE_IDENTIFICATION_NUMBER]" at bounding box center [910, 156] width 216 height 14
copy span "[US_VEHICLE_IDENTIFICATION_NUMBER]"
click at [841, 971] on div at bounding box center [931, 986] width 487 height 51
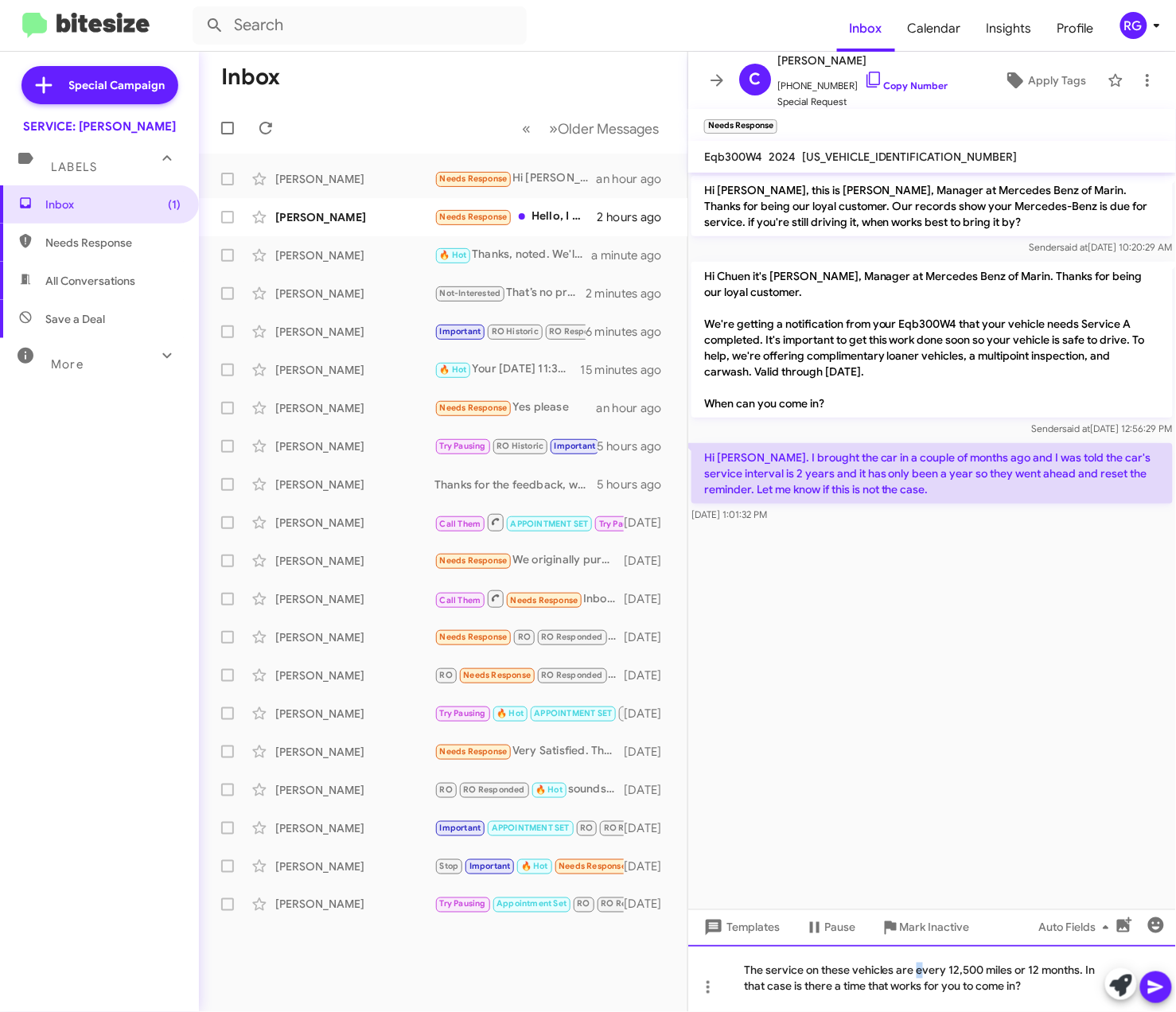
click at [923, 969] on div "The service on these vehicles are every 12,500 miles or 12 months. In that case…" at bounding box center [931, 978] width 487 height 67
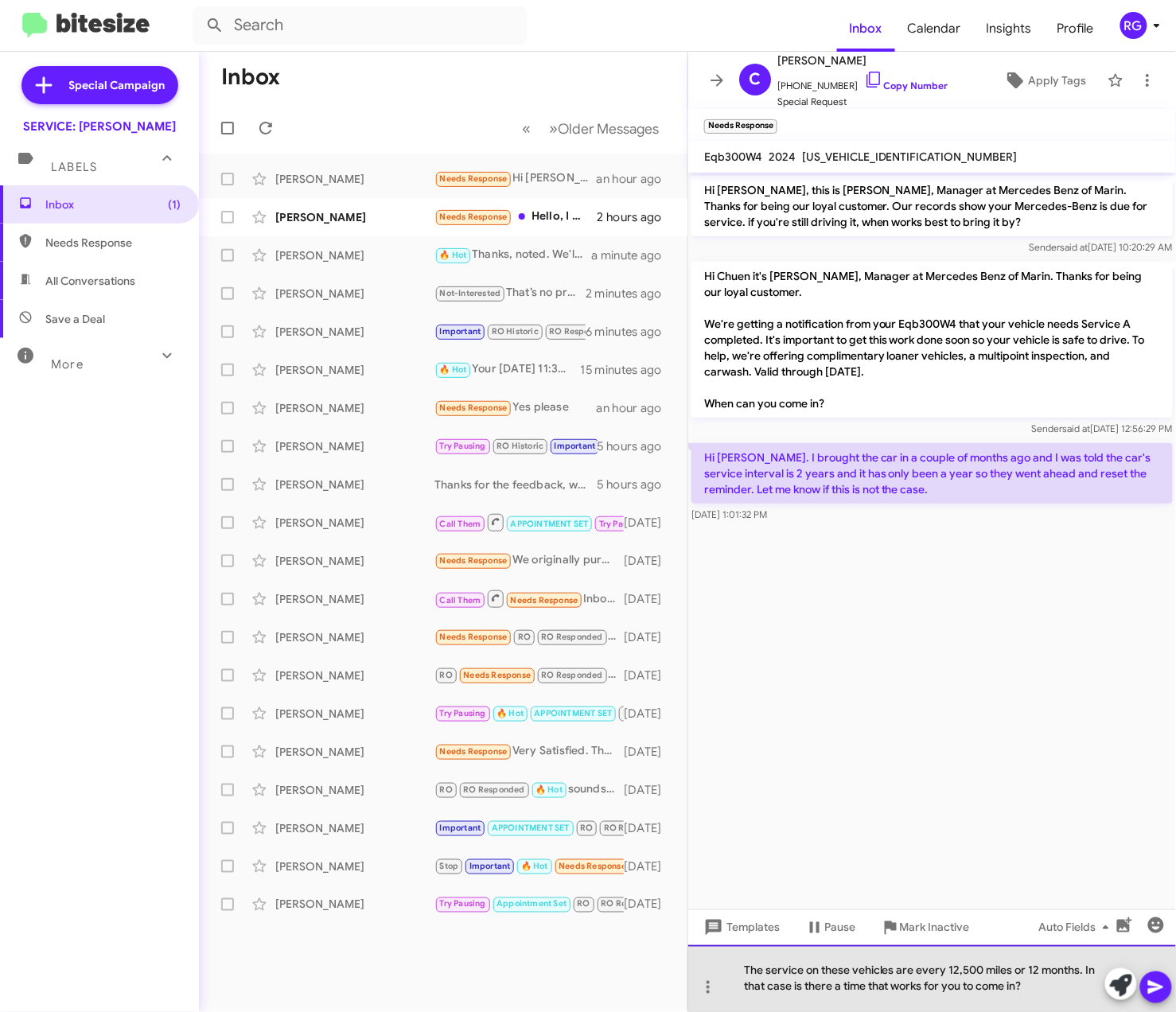
drag, startPoint x: 984, startPoint y: 975, endPoint x: 1016, endPoint y: 977, distance: 32.1
click at [985, 975] on div "The service on these vehicles are every 12,500 miles or 12 months. In that case…" at bounding box center [931, 978] width 487 height 67
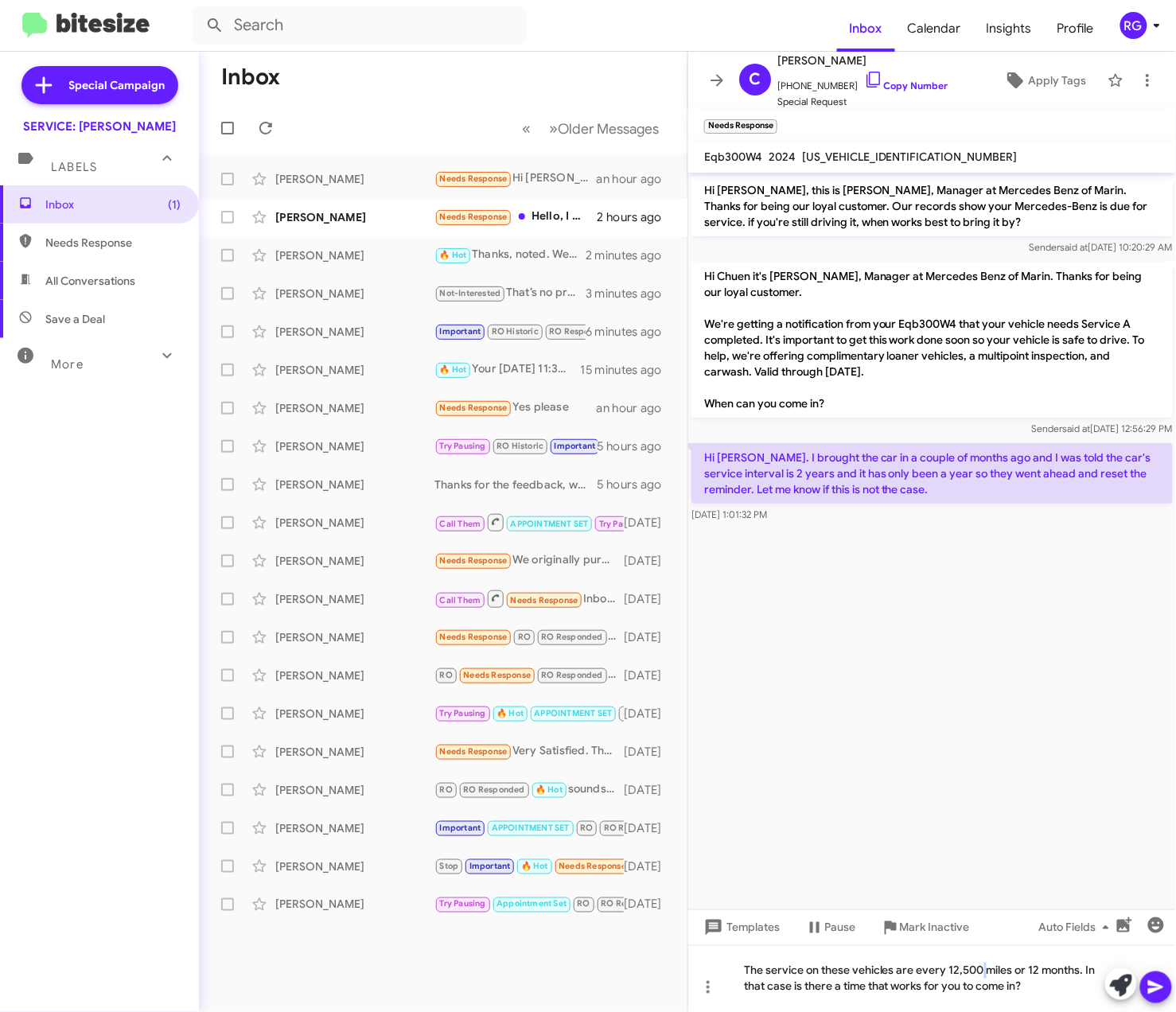
click at [1165, 984] on icon at bounding box center [1155, 986] width 19 height 19
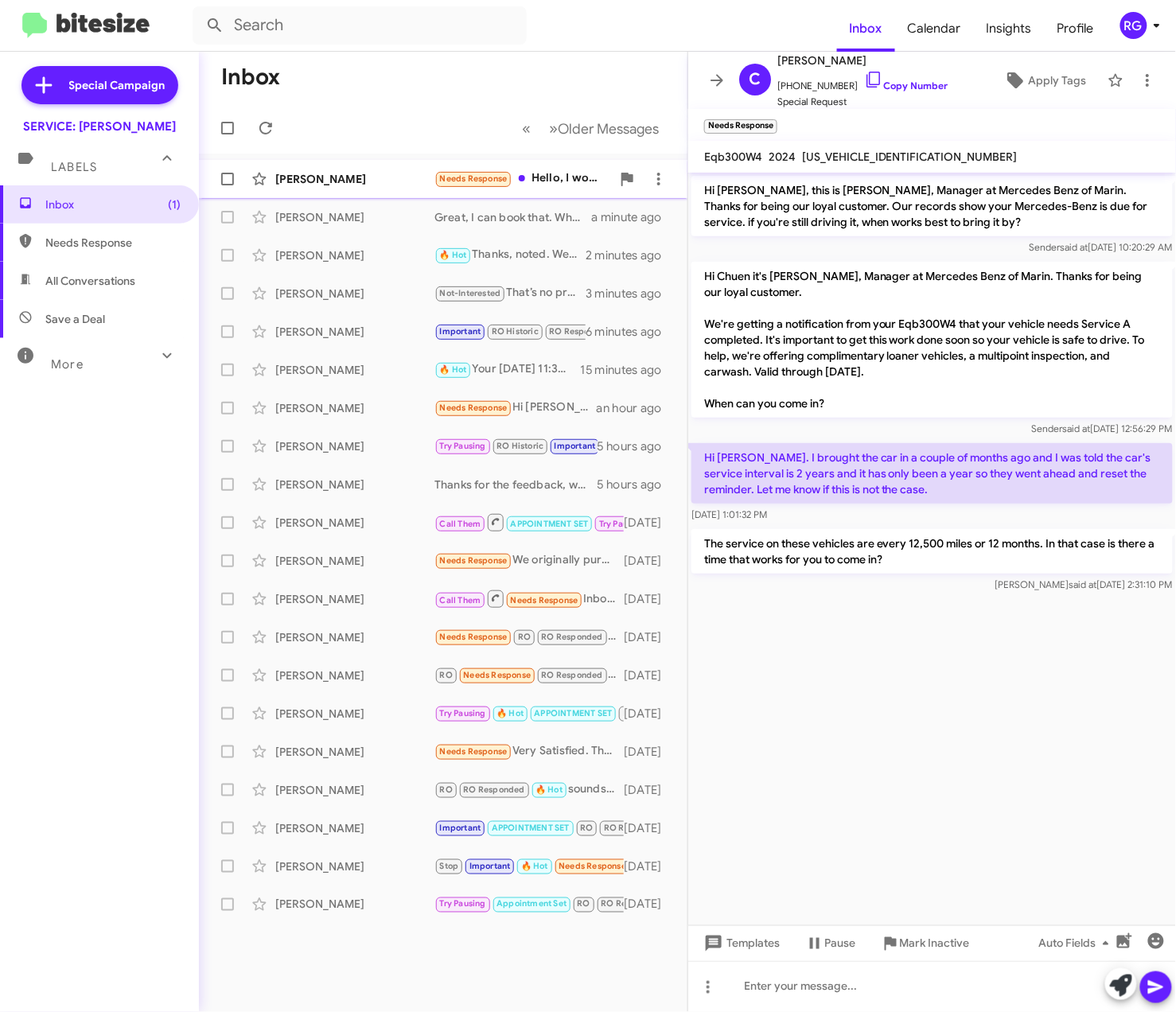
click at [399, 189] on div "[PERSON_NAME] Needs Response Hello, I would like to schedule the factory requir…" at bounding box center [443, 179] width 463 height 32
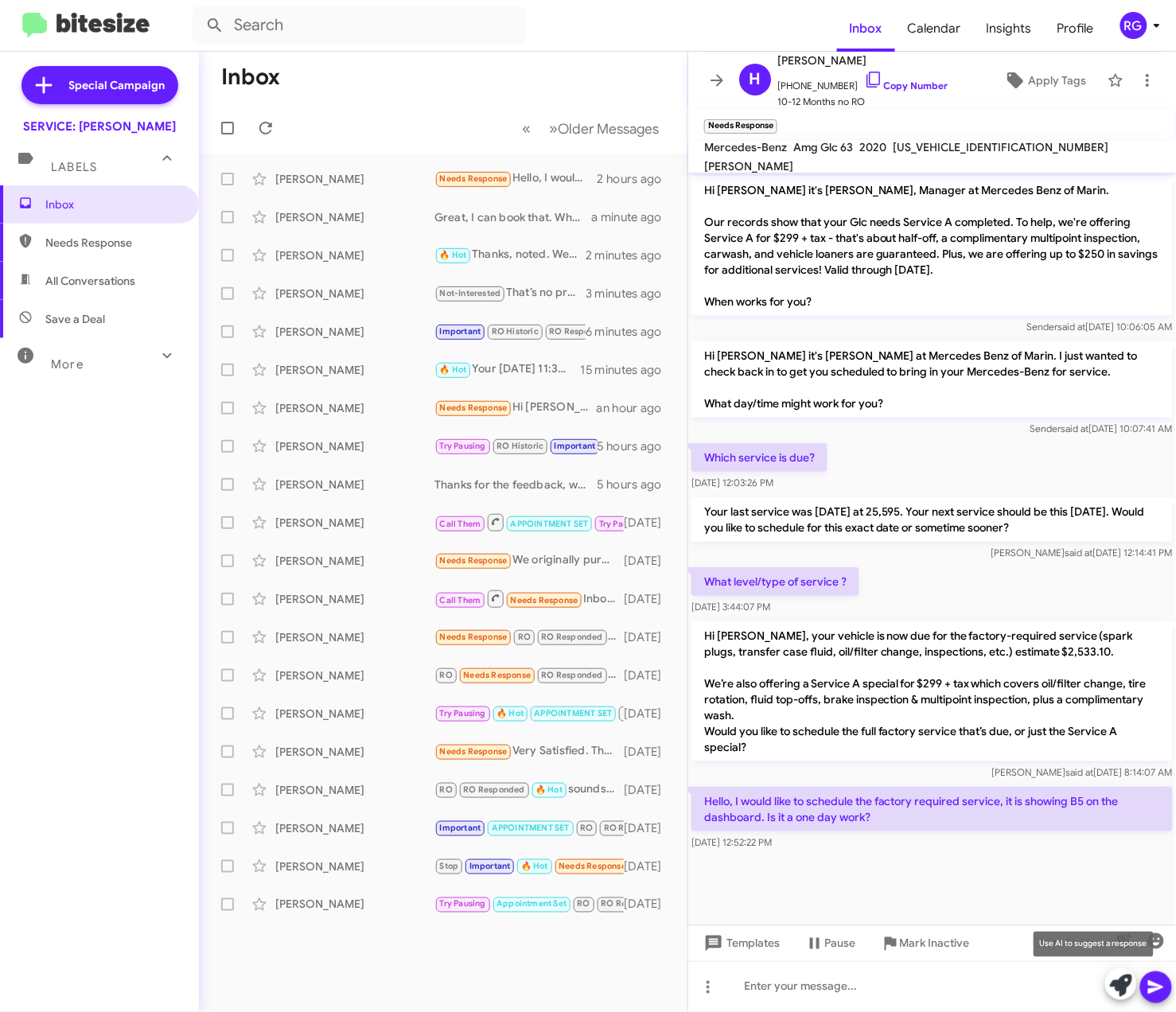
click at [1121, 1001] on span at bounding box center [1120, 985] width 22 height 35
click at [1115, 983] on icon at bounding box center [1120, 985] width 22 height 22
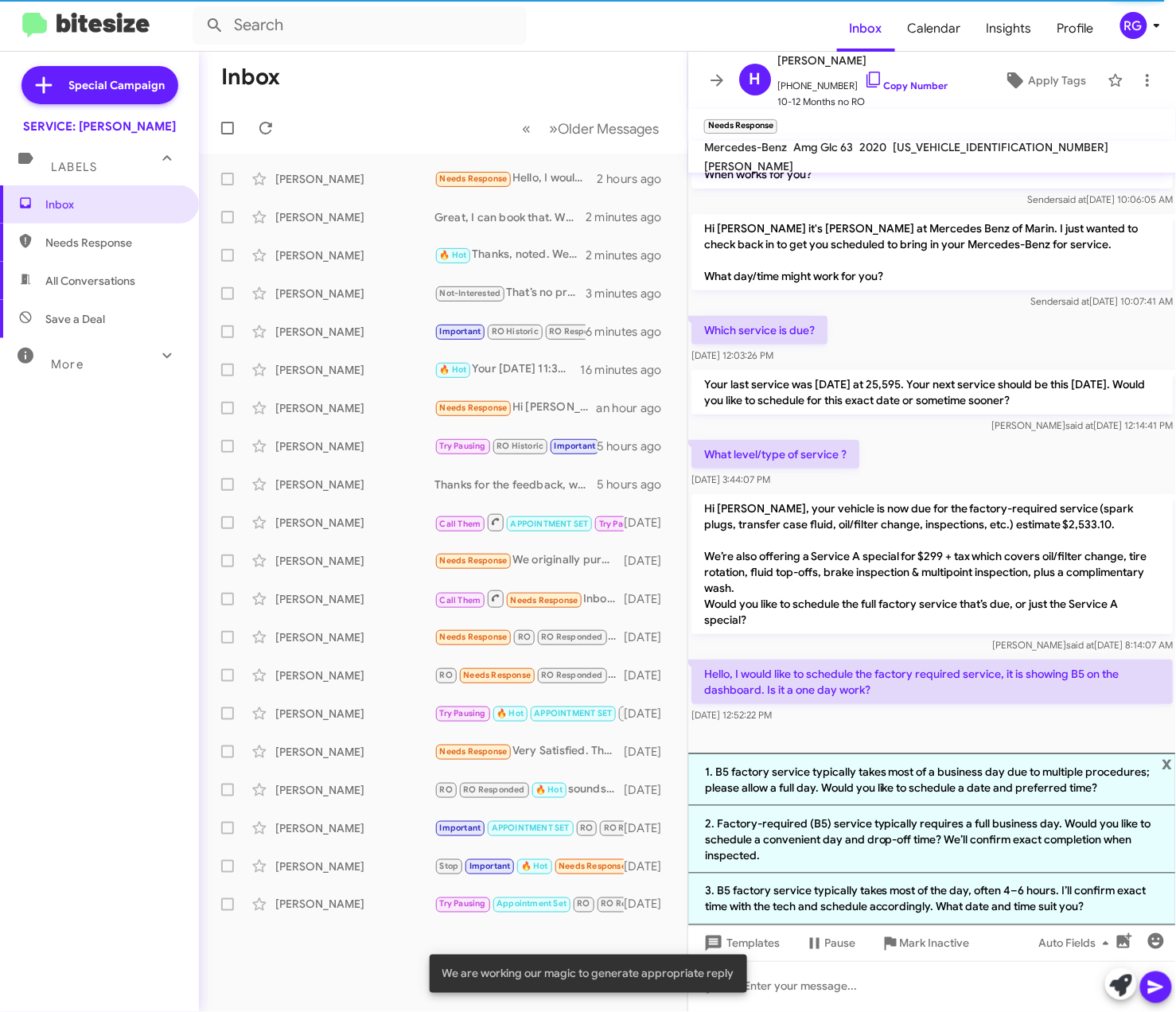
scroll to position [129, 0]
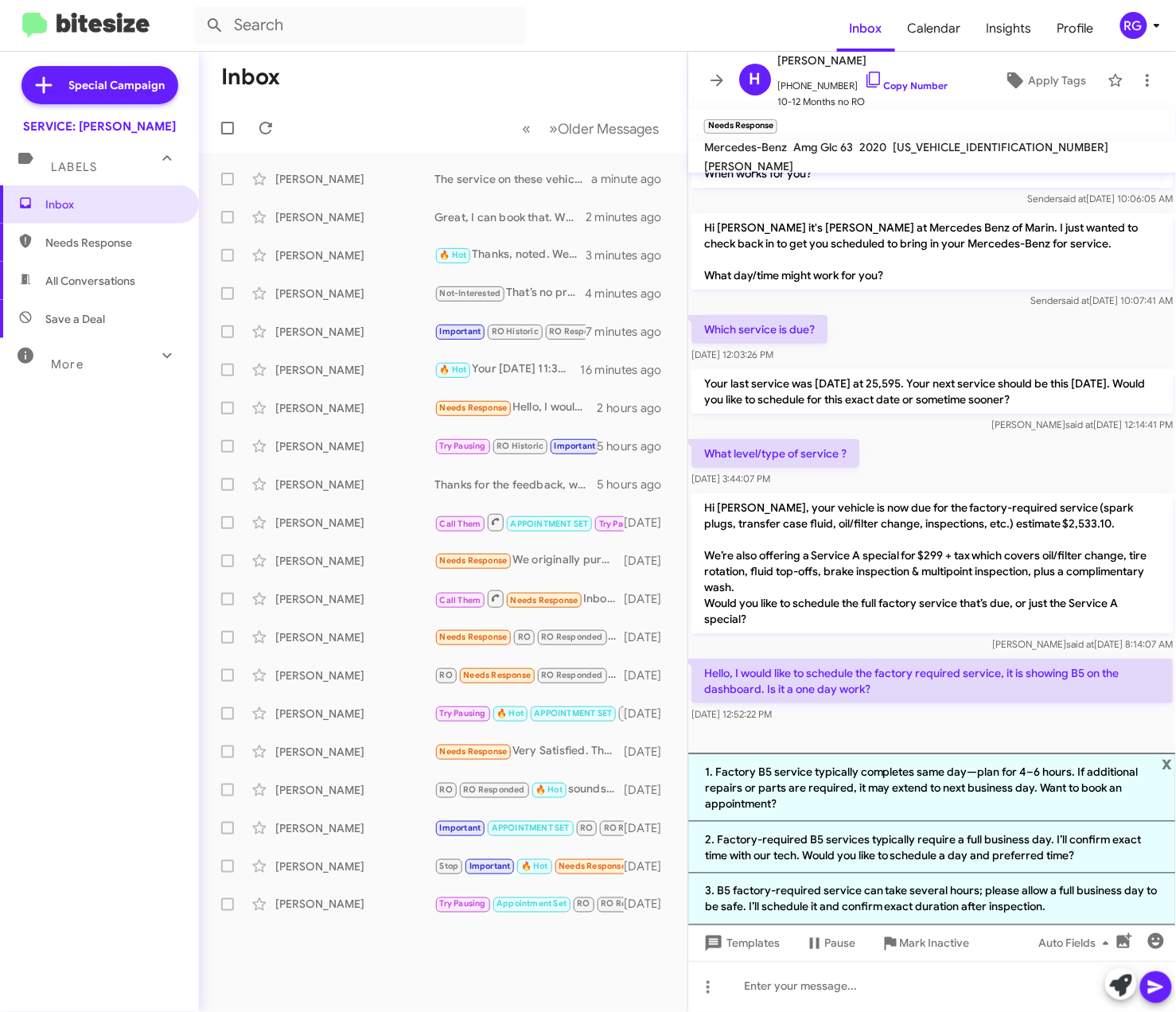
drag, startPoint x: 949, startPoint y: 811, endPoint x: 796, endPoint y: 806, distance: 153.1
click at [796, 806] on li "1. Factory B5 service typically completes same day—plan for 4–6 hours. If addit…" at bounding box center [931, 787] width 487 height 69
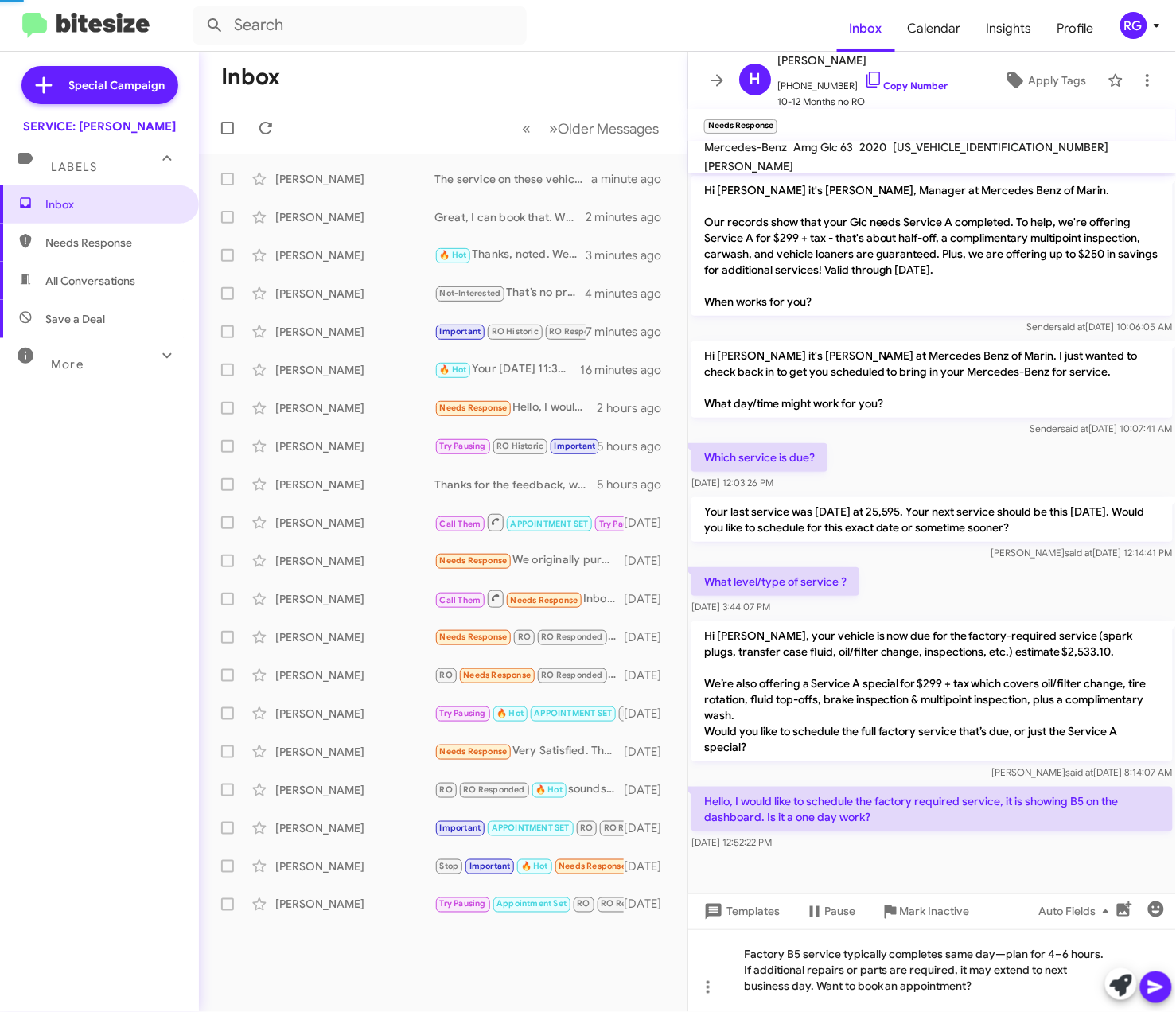
scroll to position [0, 0]
click at [1117, 983] on icon at bounding box center [1120, 985] width 22 height 22
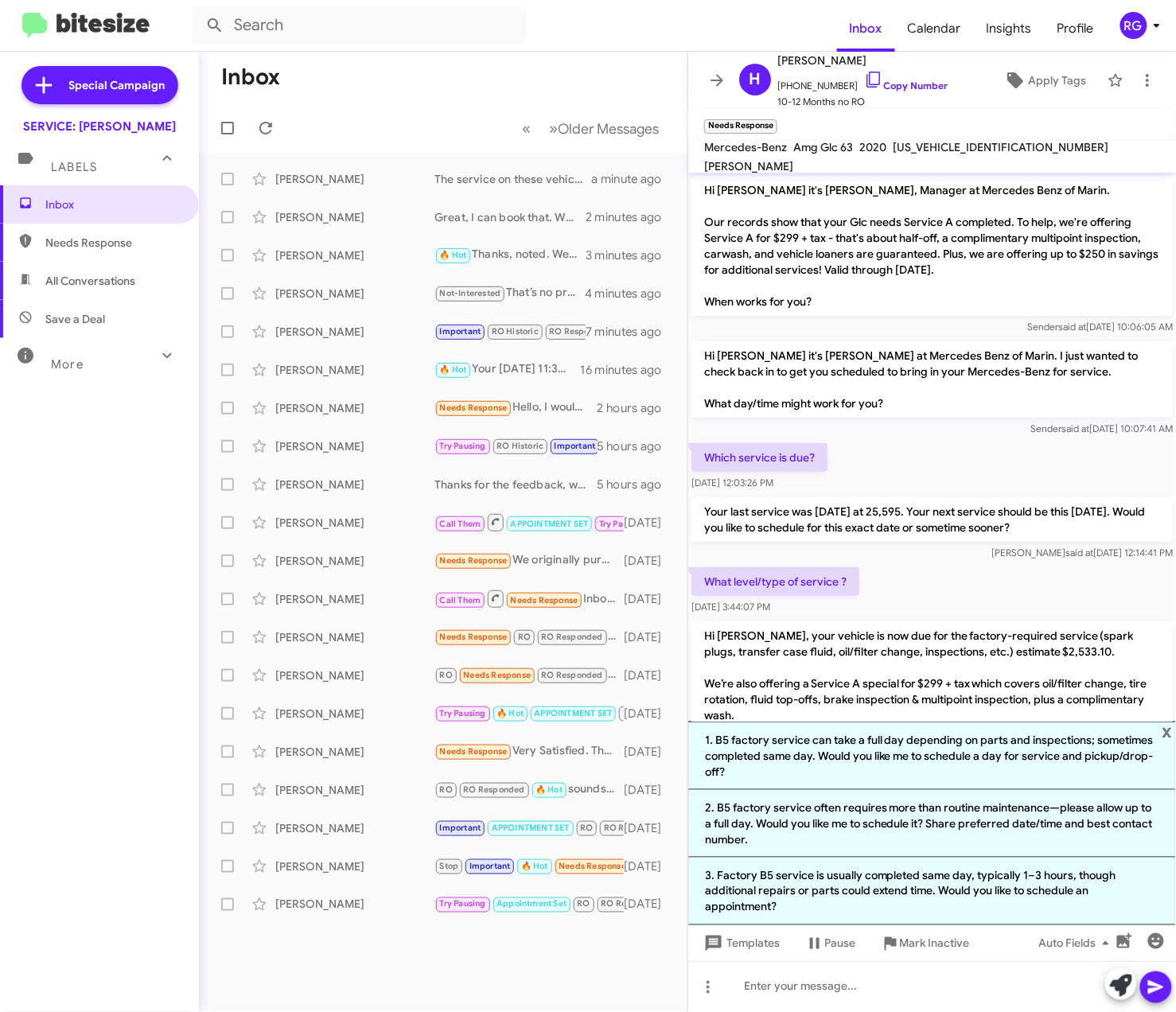
drag, startPoint x: 991, startPoint y: 752, endPoint x: 883, endPoint y: 765, distance: 108.8
click at [874, 759] on li "1. B5 factory service can take a full day depending on parts and inspections; s…" at bounding box center [931, 756] width 487 height 69
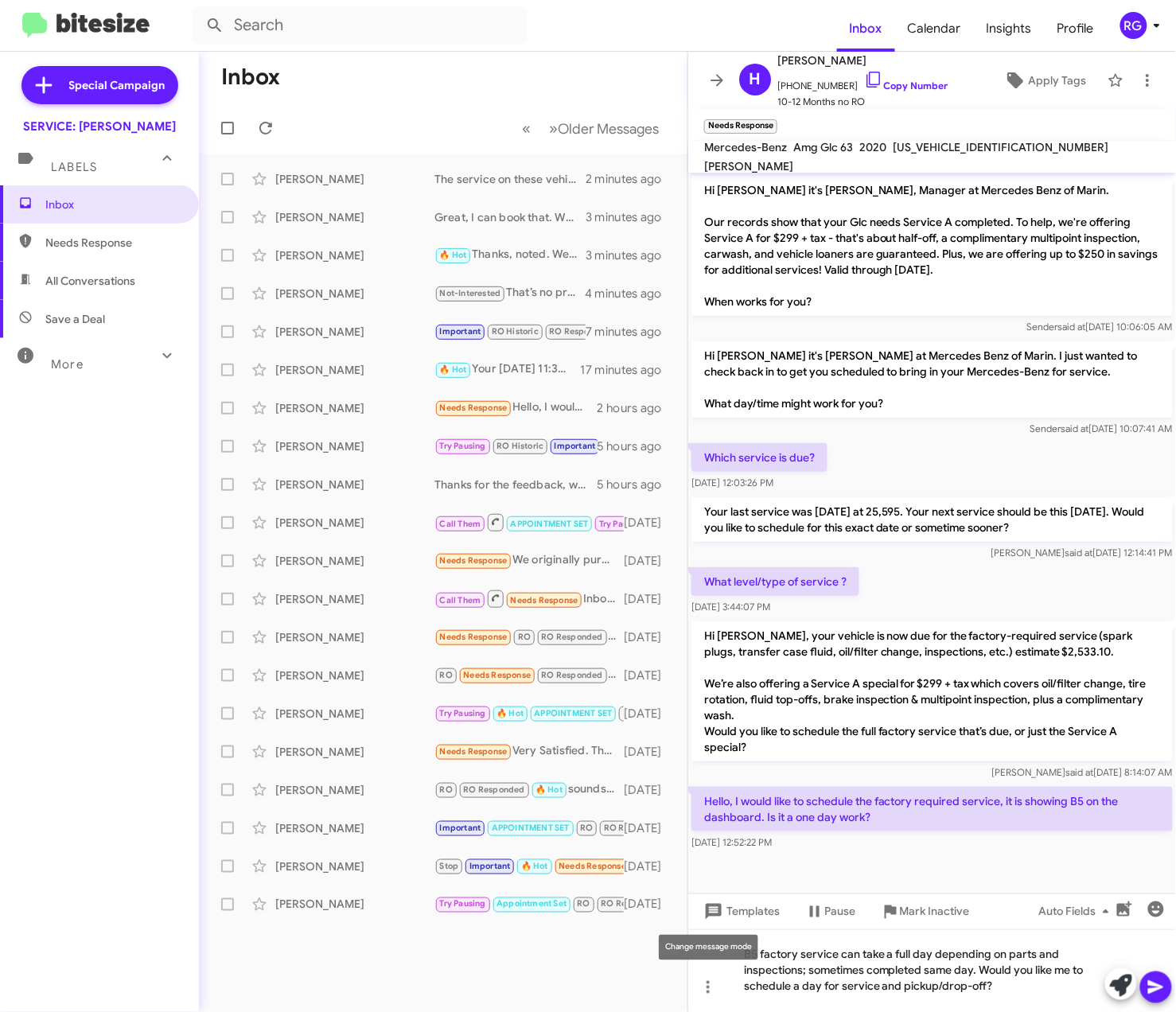
click at [742, 949] on div "Change message mode" at bounding box center [708, 947] width 99 height 26
click at [751, 955] on div "Change message mode" at bounding box center [708, 947] width 99 height 26
click at [787, 959] on div "B5 factory service can take a full day depending on parts and inspections; some…" at bounding box center [931, 970] width 487 height 83
click at [746, 959] on div "B5 factory service can take a full day depending on parts and inspections; some…" at bounding box center [931, 970] width 487 height 83
click at [908, 990] on div "Hello, B5 factory service can take a full day depending on parts and inspection…" at bounding box center [931, 970] width 487 height 83
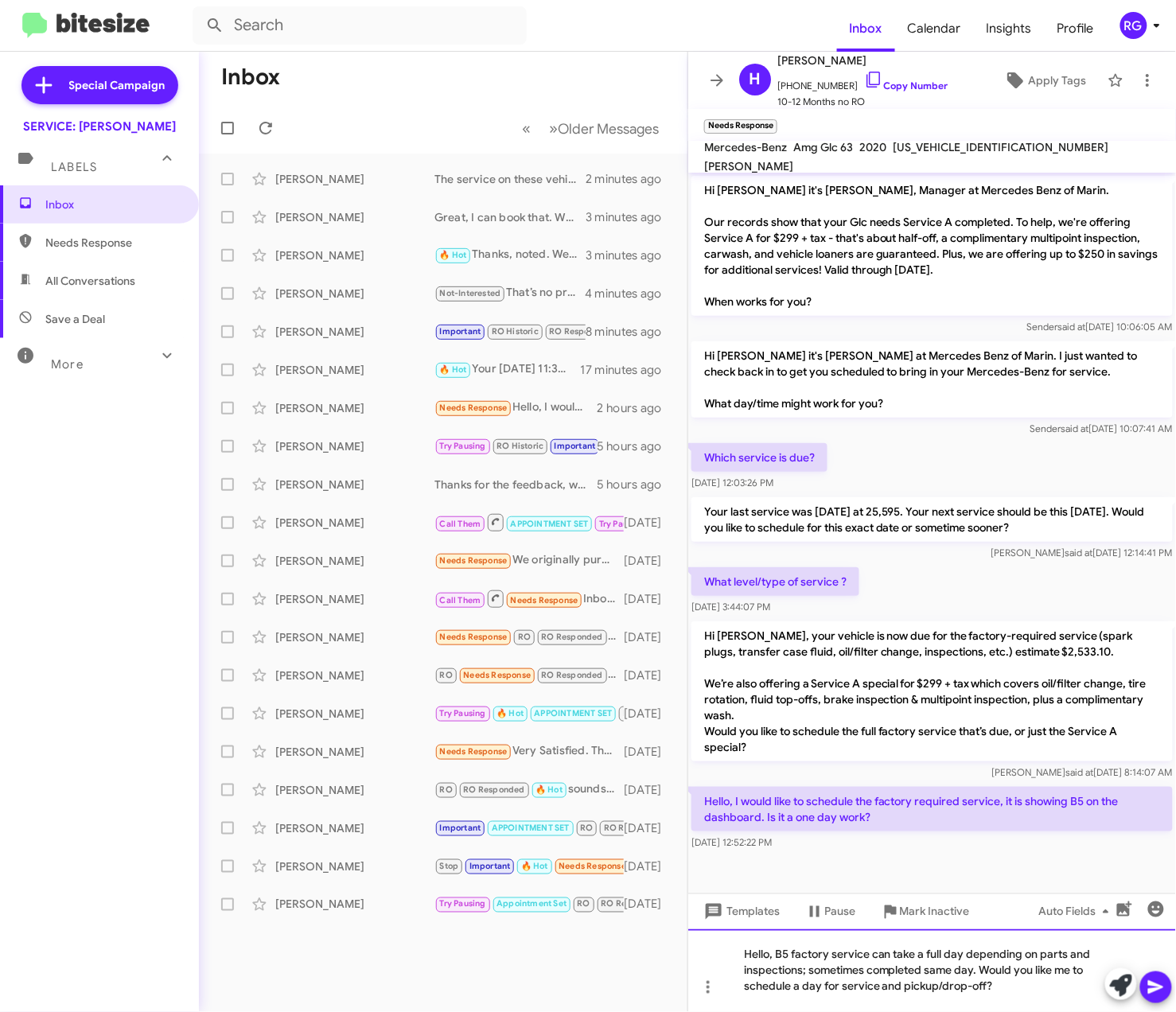
click at [962, 990] on div "Hello, B5 factory service can take a full day depending on parts and inspection…" at bounding box center [931, 970] width 487 height 83
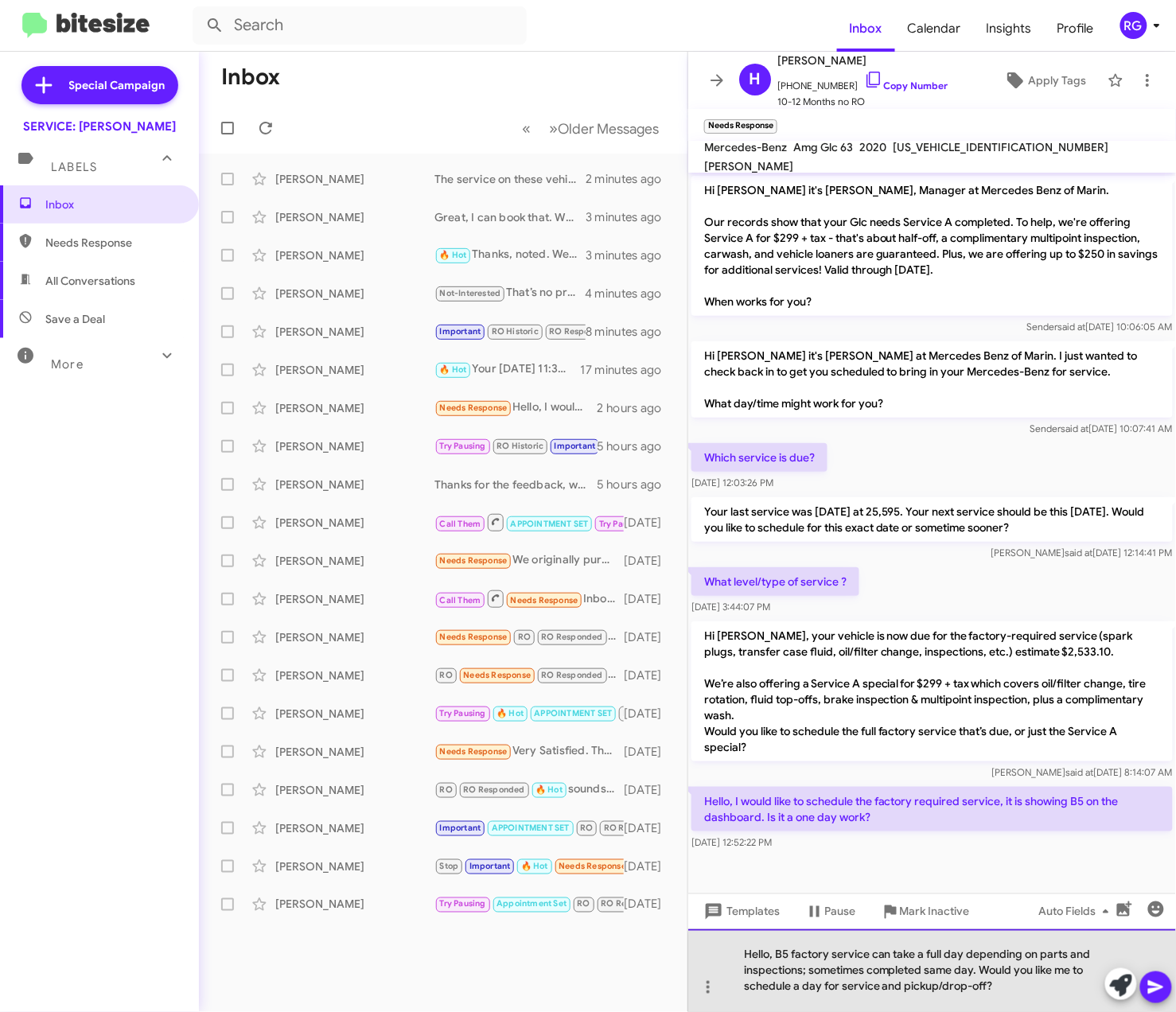
click at [986, 983] on div "Hello, B5 factory service can take a full day depending on parts and inspection…" at bounding box center [931, 970] width 487 height 83
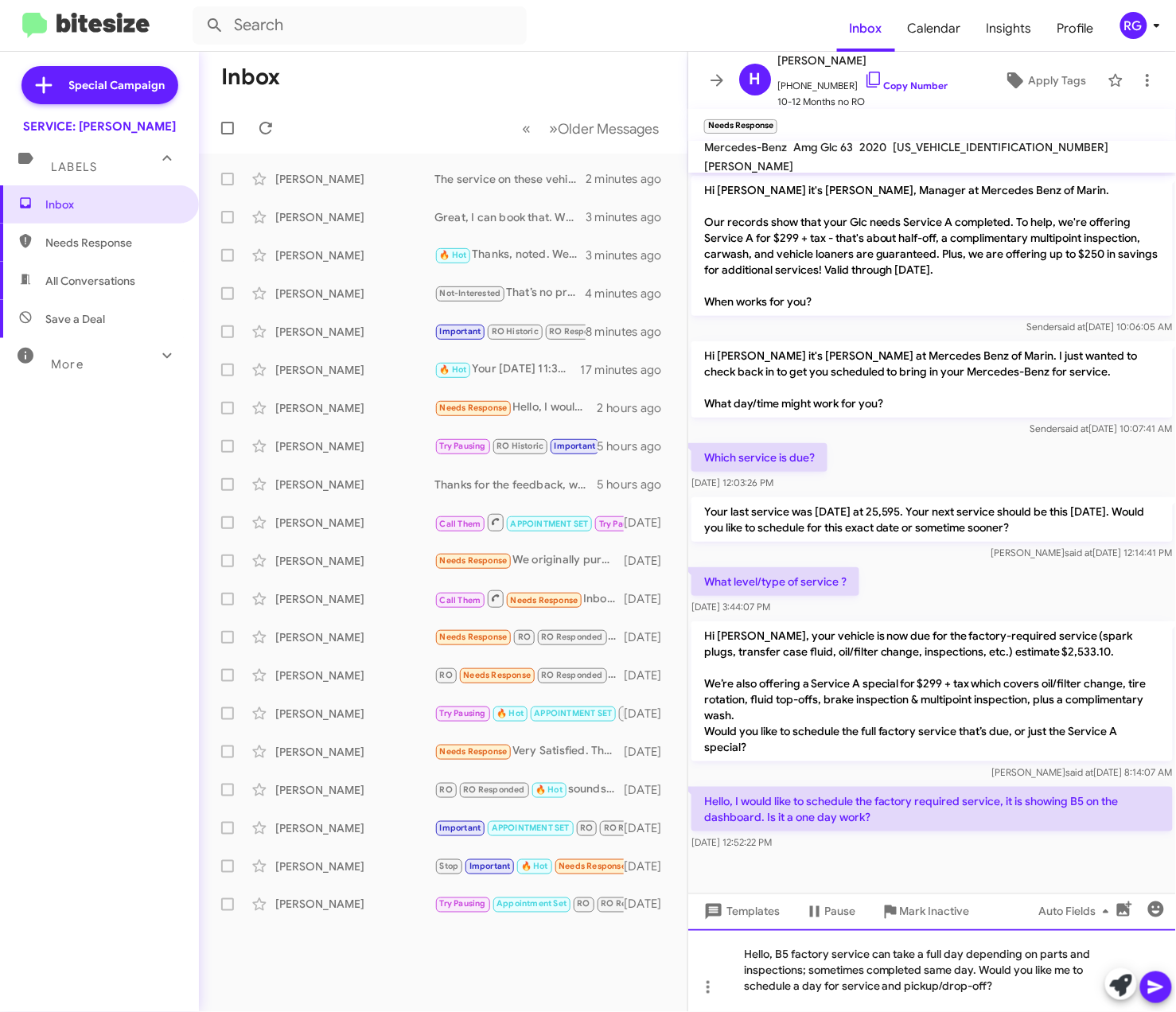
click at [999, 985] on div "Hello, B5 factory service can take a full day depending on parts and inspection…" at bounding box center [931, 970] width 487 height 83
click at [1006, 984] on div "Hello, B5 factory service can take a full day depending on parts and inspection…" at bounding box center [931, 970] width 487 height 83
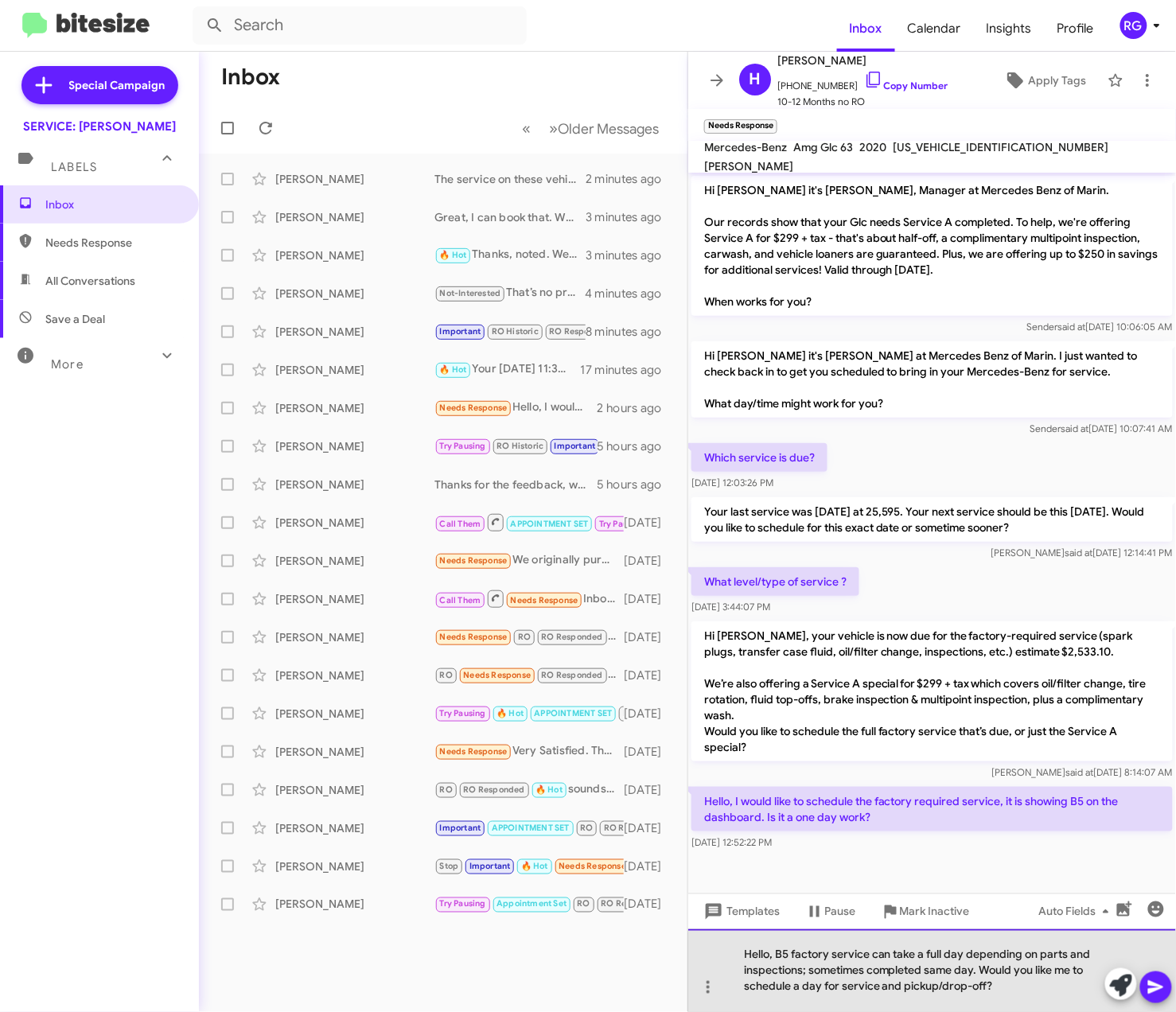
drag, startPoint x: 1006, startPoint y: 984, endPoint x: 1025, endPoint y: 986, distance: 19.1
click at [1025, 986] on div "Hello, B5 factory service can take a full day depending on parts and inspection…" at bounding box center [931, 970] width 487 height 83
drag, startPoint x: 882, startPoint y: 990, endPoint x: 986, endPoint y: 986, distance: 104.1
click at [986, 986] on div "Hello, B5 factory service can take a full day depending on parts and inspection…" at bounding box center [931, 970] width 487 height 83
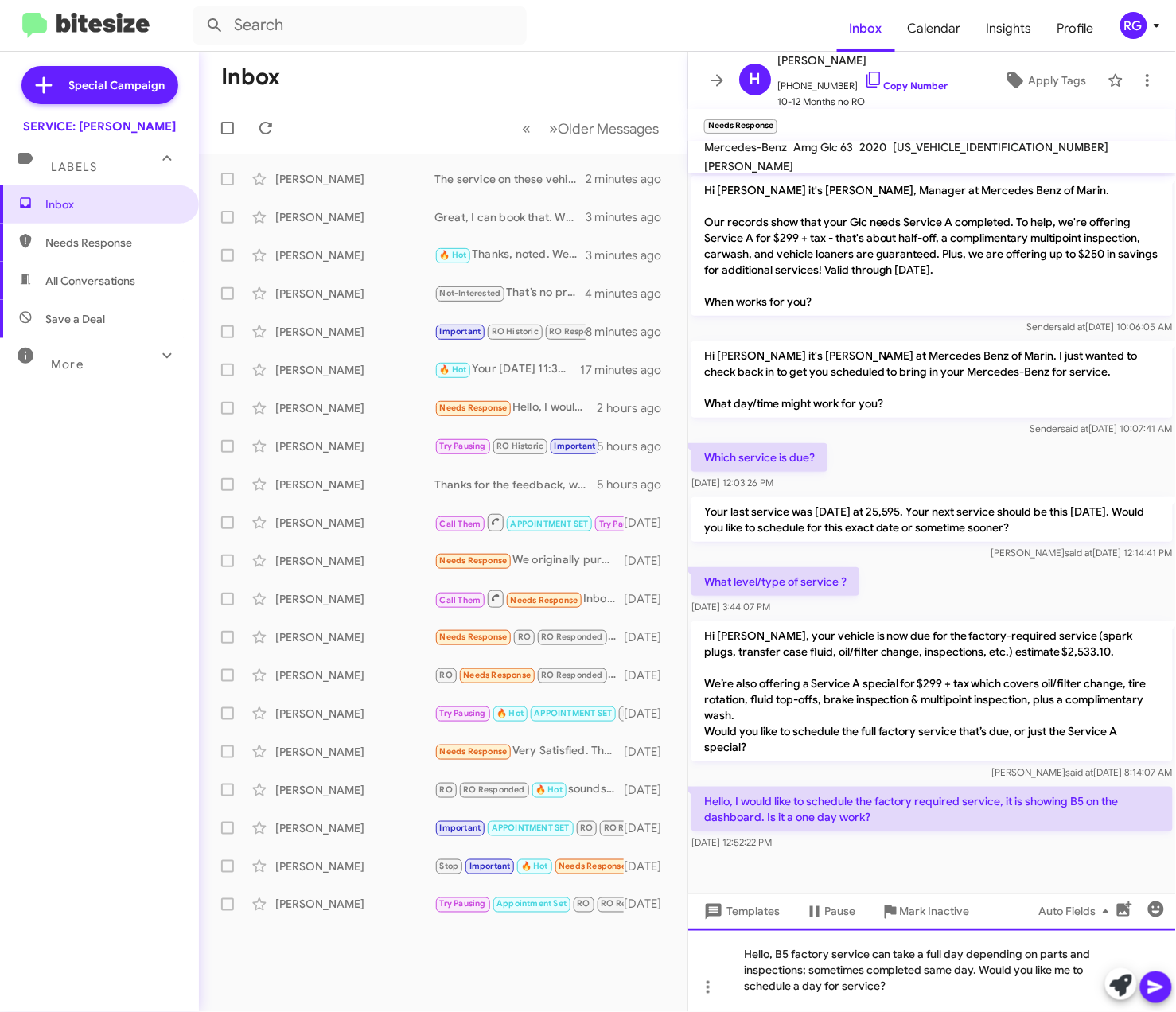
click at [941, 988] on div "Hello, B5 factory service can take a full day depending on parts and inspection…" at bounding box center [931, 970] width 487 height 83
click at [1161, 986] on icon at bounding box center [1155, 988] width 15 height 14
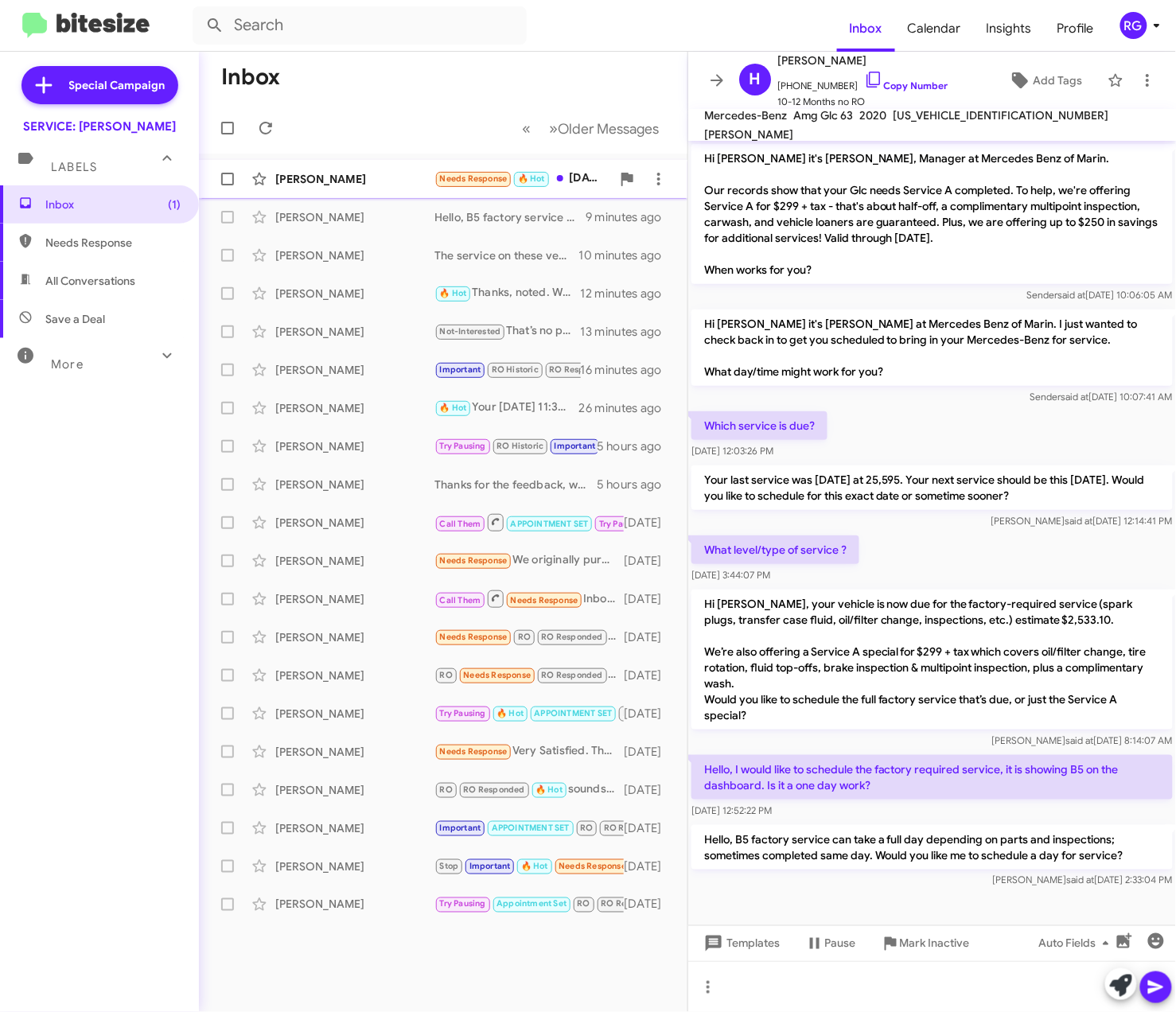
click at [372, 164] on div "[PERSON_NAME] Needs Response 🔥 Hot [DATE] and [DATE] mornings are best. 4 minut…" at bounding box center [443, 179] width 463 height 32
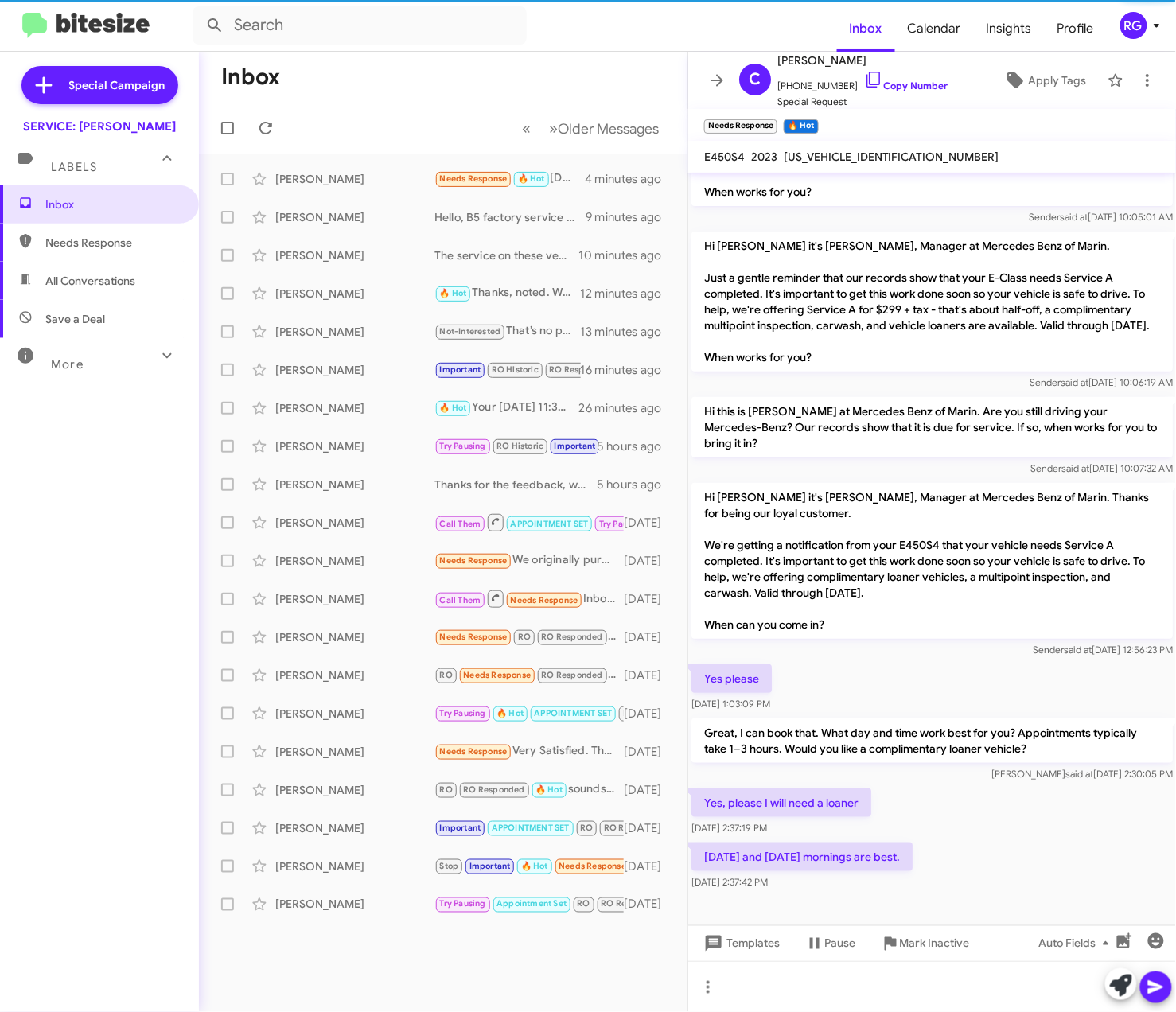
scroll to position [125, 0]
click at [1128, 1002] on span at bounding box center [1120, 985] width 22 height 35
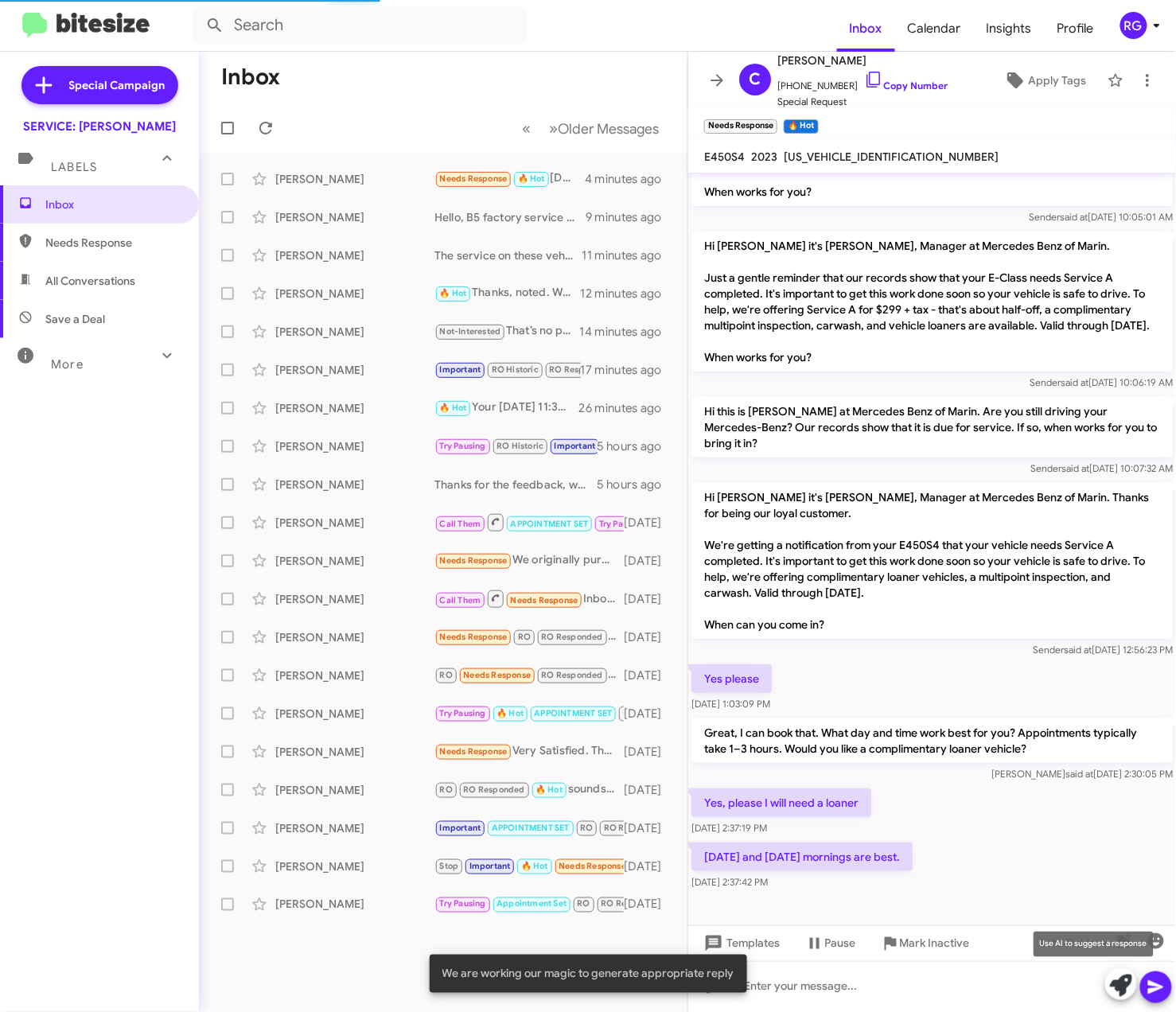
click at [1117, 981] on icon at bounding box center [1120, 985] width 22 height 22
click at [861, 159] on span "[US_VEHICLE_IDENTIFICATION_NUMBER]" at bounding box center [891, 156] width 216 height 14
copy span "[US_VEHICLE_IDENTIFICATION_NUMBER]"
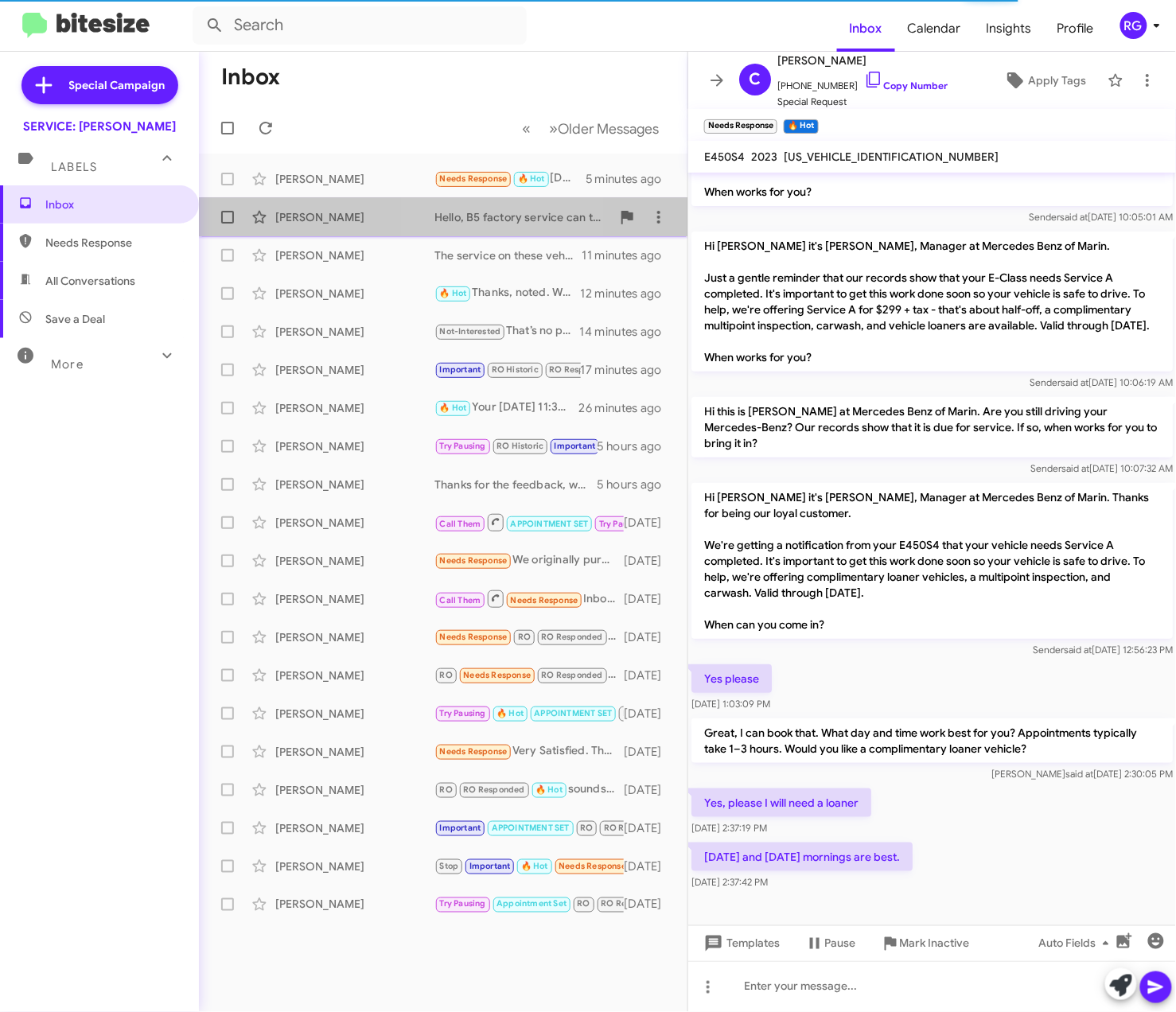
click at [475, 218] on div "Hello, B5 factory service can take a full day depending on parts and inspection…" at bounding box center [523, 217] width 177 height 16
click at [488, 228] on div "[PERSON_NAME] Hello, B5 factory service can take a full day depending on parts …" at bounding box center [443, 217] width 463 height 32
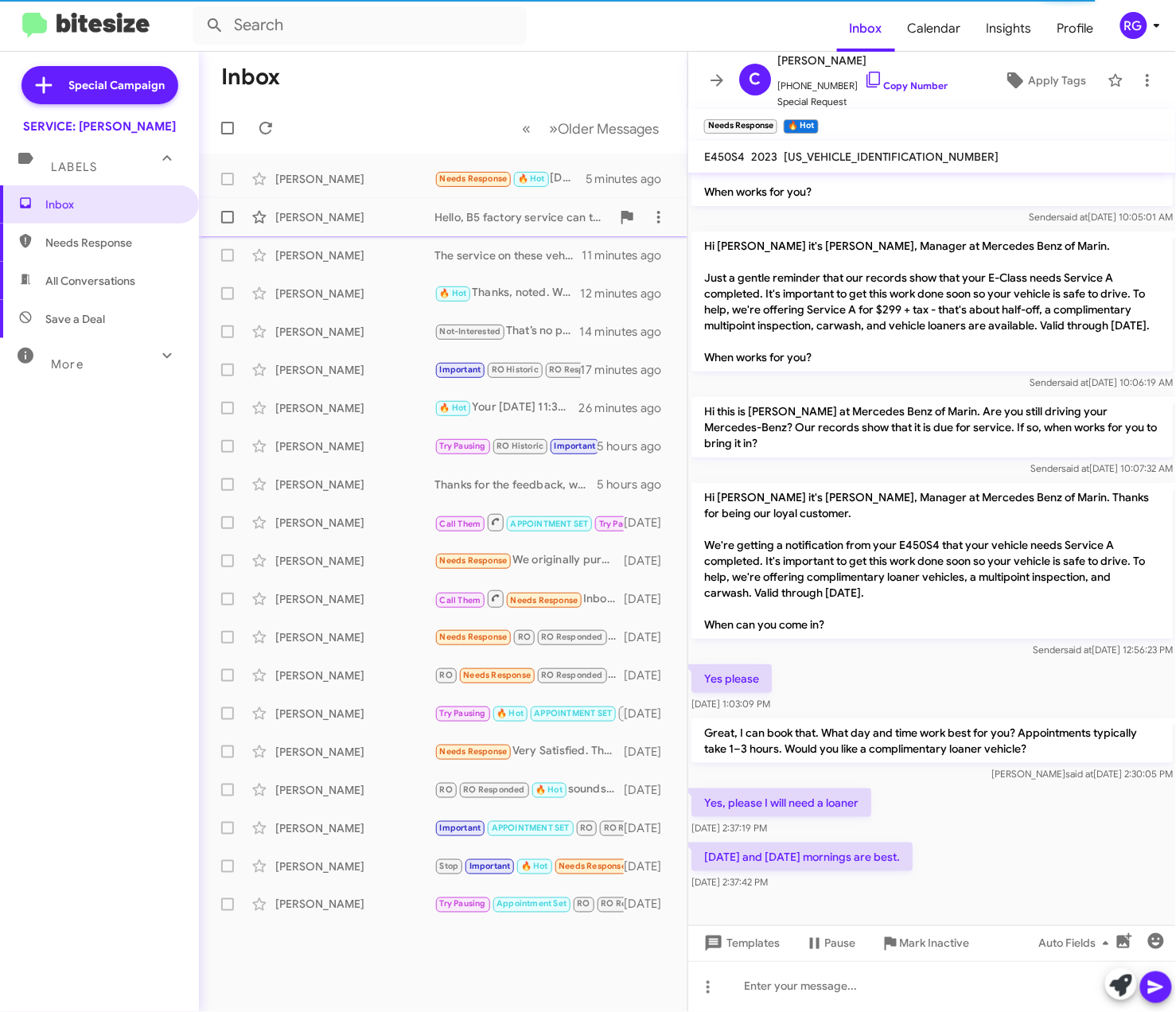
click at [560, 221] on div "Hello, B5 factory service can take a full day depending on parts and inspection…" at bounding box center [523, 217] width 177 height 16
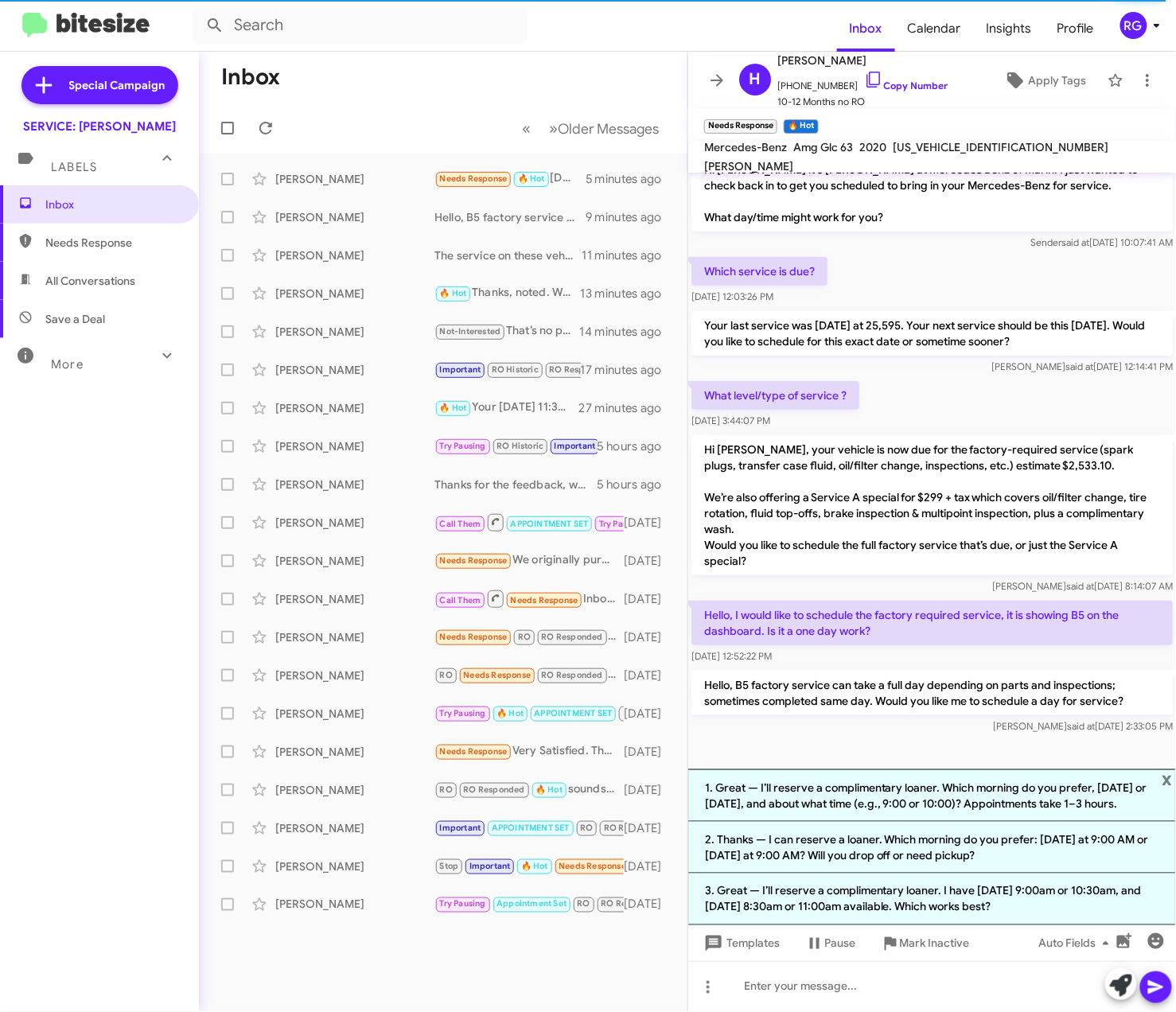
scroll to position [172, 0]
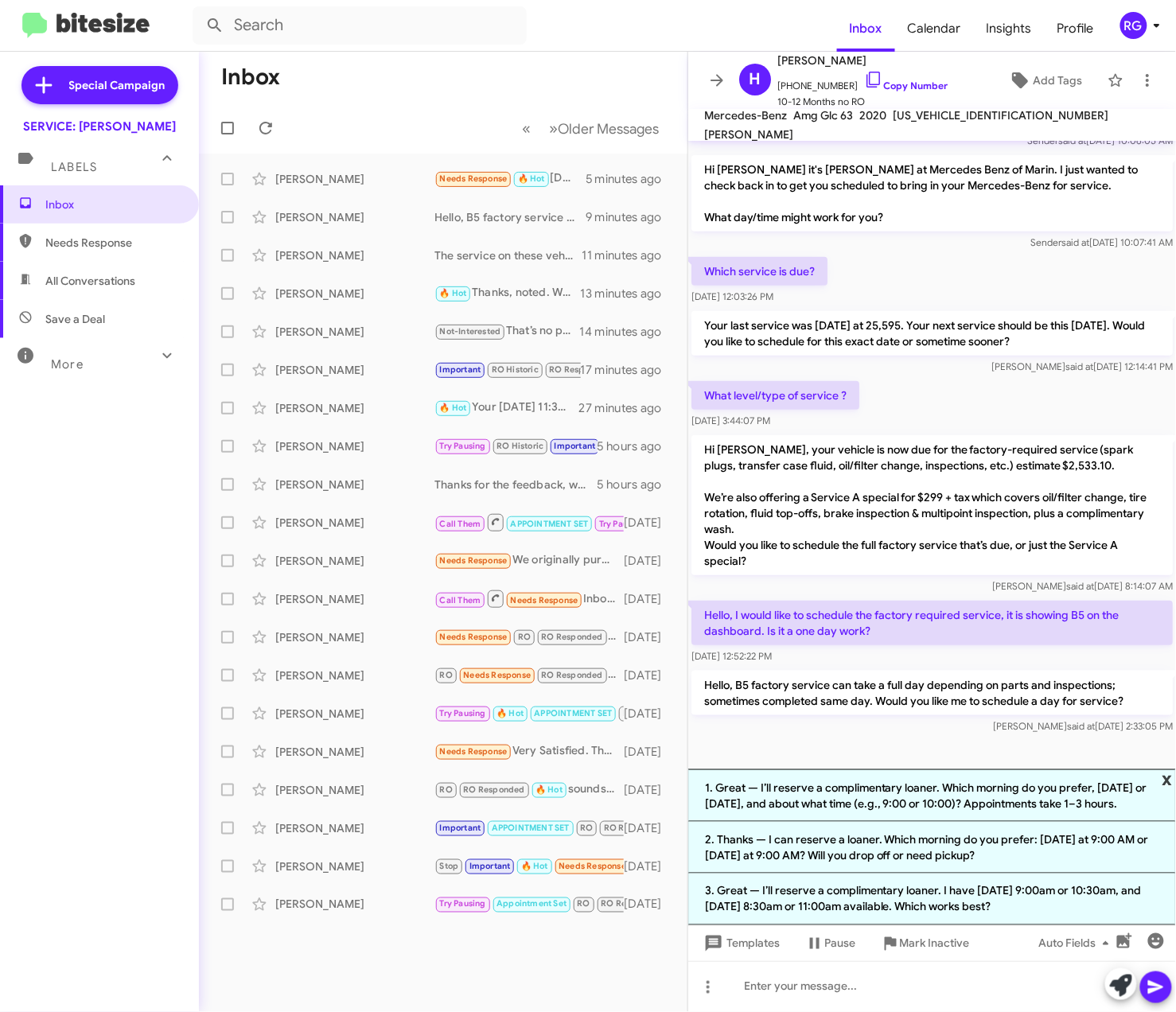
click at [1165, 769] on span "x" at bounding box center [1167, 778] width 10 height 19
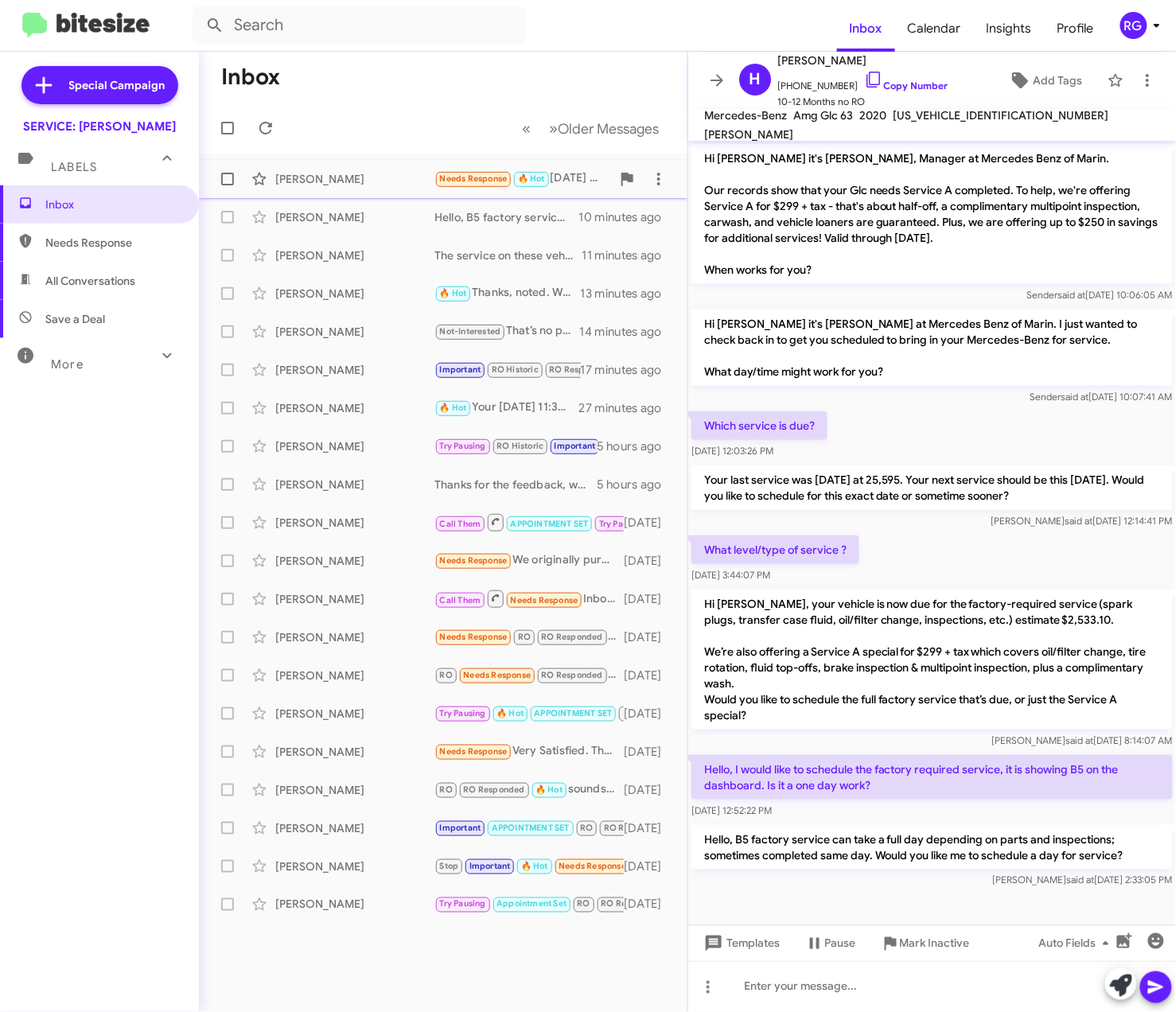
drag, startPoint x: 358, startPoint y: 167, endPoint x: 366, endPoint y: 173, distance: 10.0
click at [360, 169] on div "[PERSON_NAME] Needs Response 🔥 Hot [DATE] and [DATE] mornings are best. 5 minut…" at bounding box center [443, 179] width 463 height 32
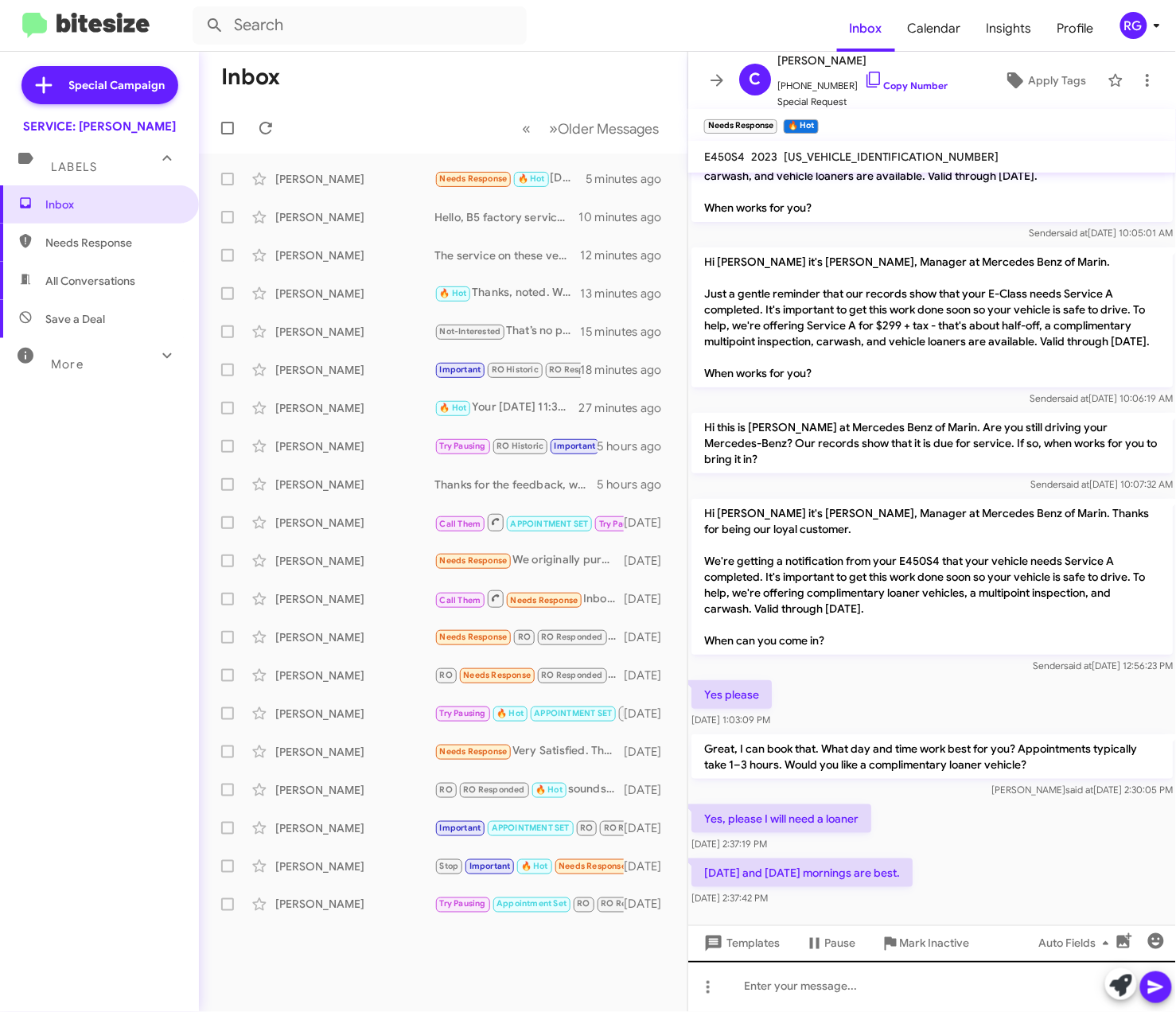
scroll to position [125, 0]
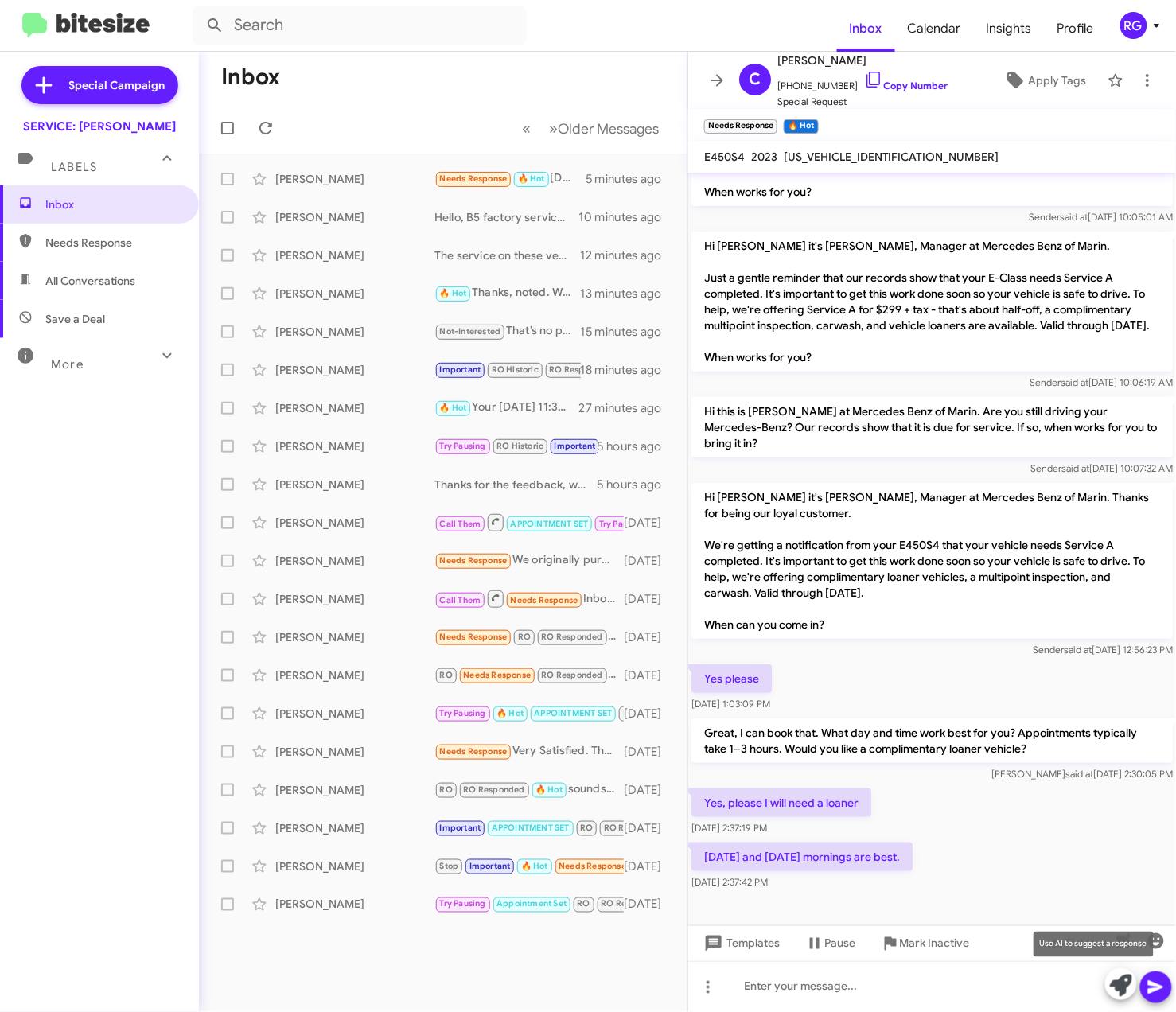
click at [1121, 985] on icon at bounding box center [1120, 985] width 22 height 22
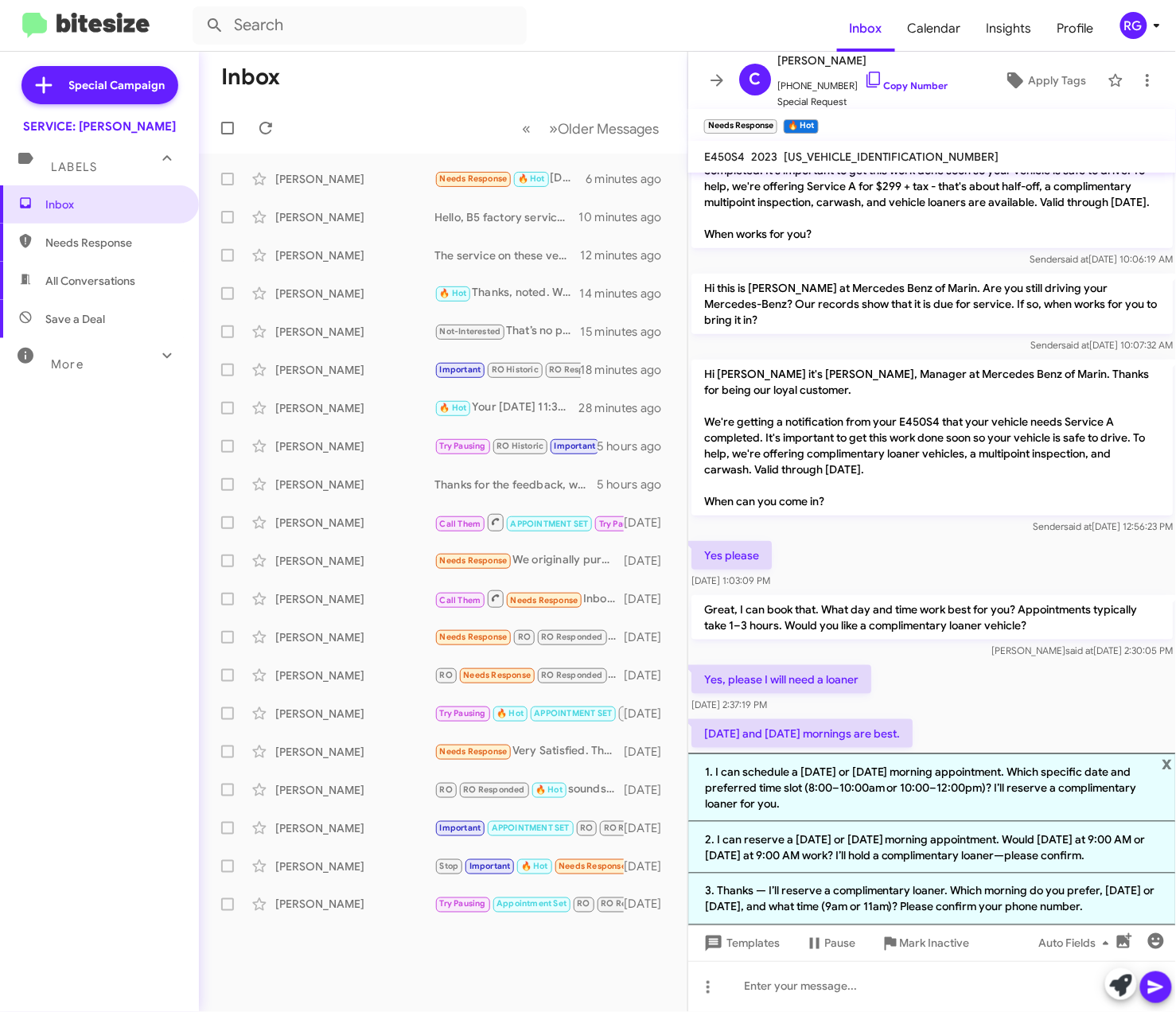
scroll to position [331, 0]
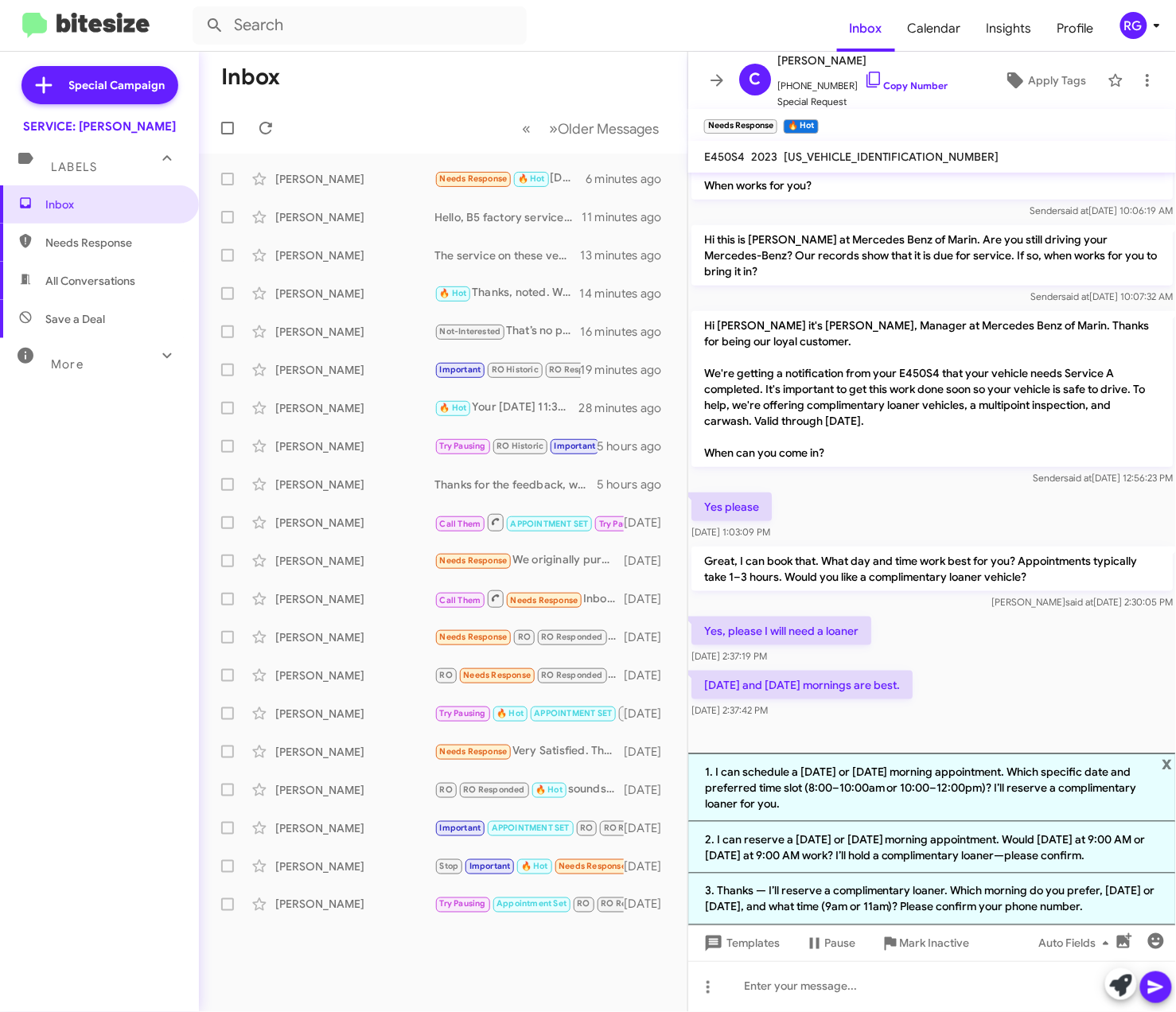
drag, startPoint x: 1029, startPoint y: 838, endPoint x: 1038, endPoint y: 838, distance: 9.0
click at [1035, 838] on li "2. I can reserve a [DATE] or [DATE] morning appointment. Would [DATE] at 9:00 A…" at bounding box center [931, 848] width 487 height 52
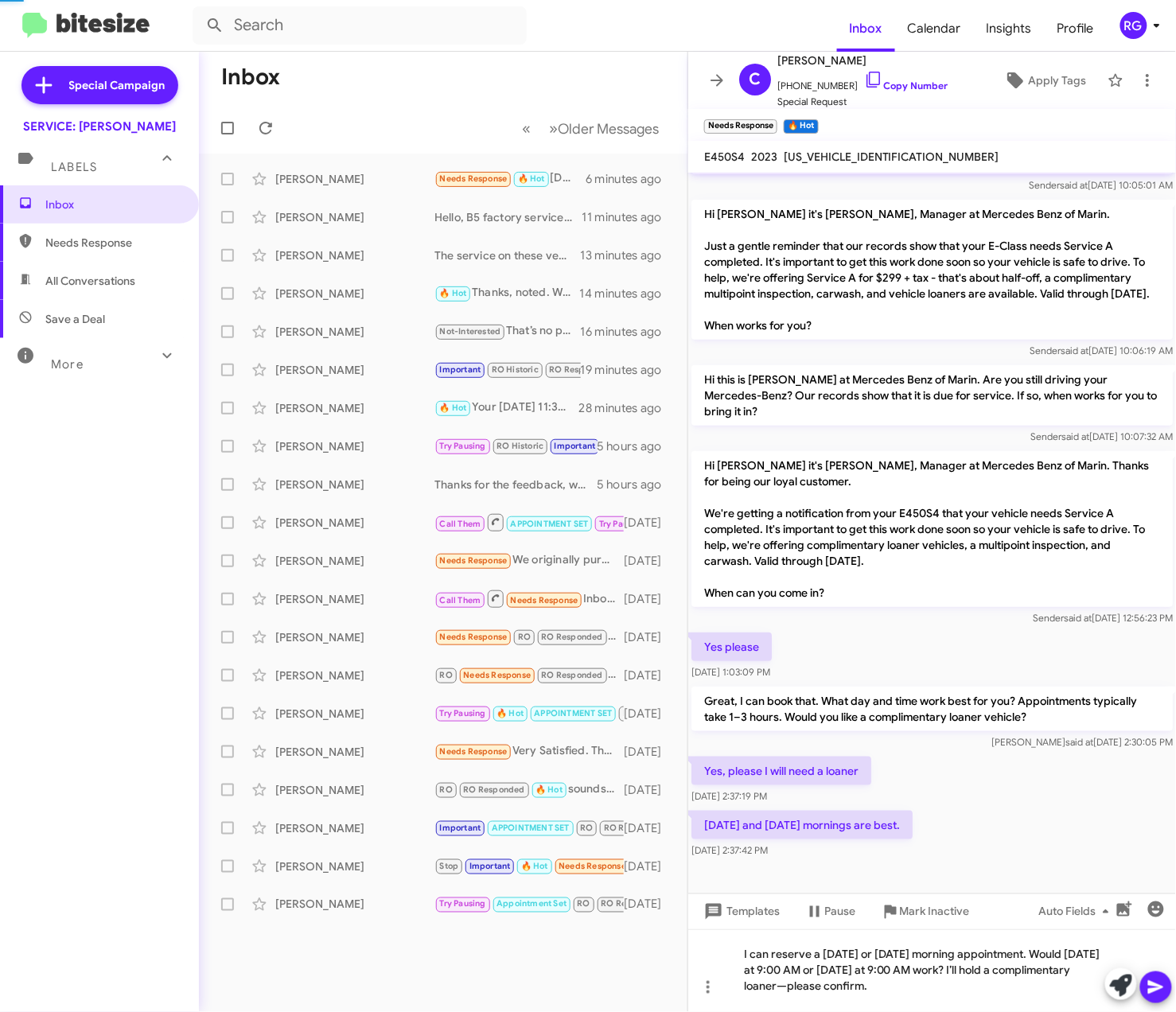
scroll to position [157, 0]
click at [877, 989] on div "I can reserve a [DATE] or [DATE] morning appointment. Would [DATE] at 9:00 AM o…" at bounding box center [931, 970] width 487 height 83
click at [867, 993] on div "I can reserve a [DATE] or [DATE] morning appointment. Would [DATE] at 9:00 AM o…" at bounding box center [931, 970] width 487 height 83
drag, startPoint x: 986, startPoint y: 1000, endPoint x: 994, endPoint y: 1006, distance: 10.0
click at [984, 999] on div "I can reserve a [DATE] or [DATE] morning appointment. Would [DATE] at 9:00 AM o…" at bounding box center [931, 970] width 487 height 83
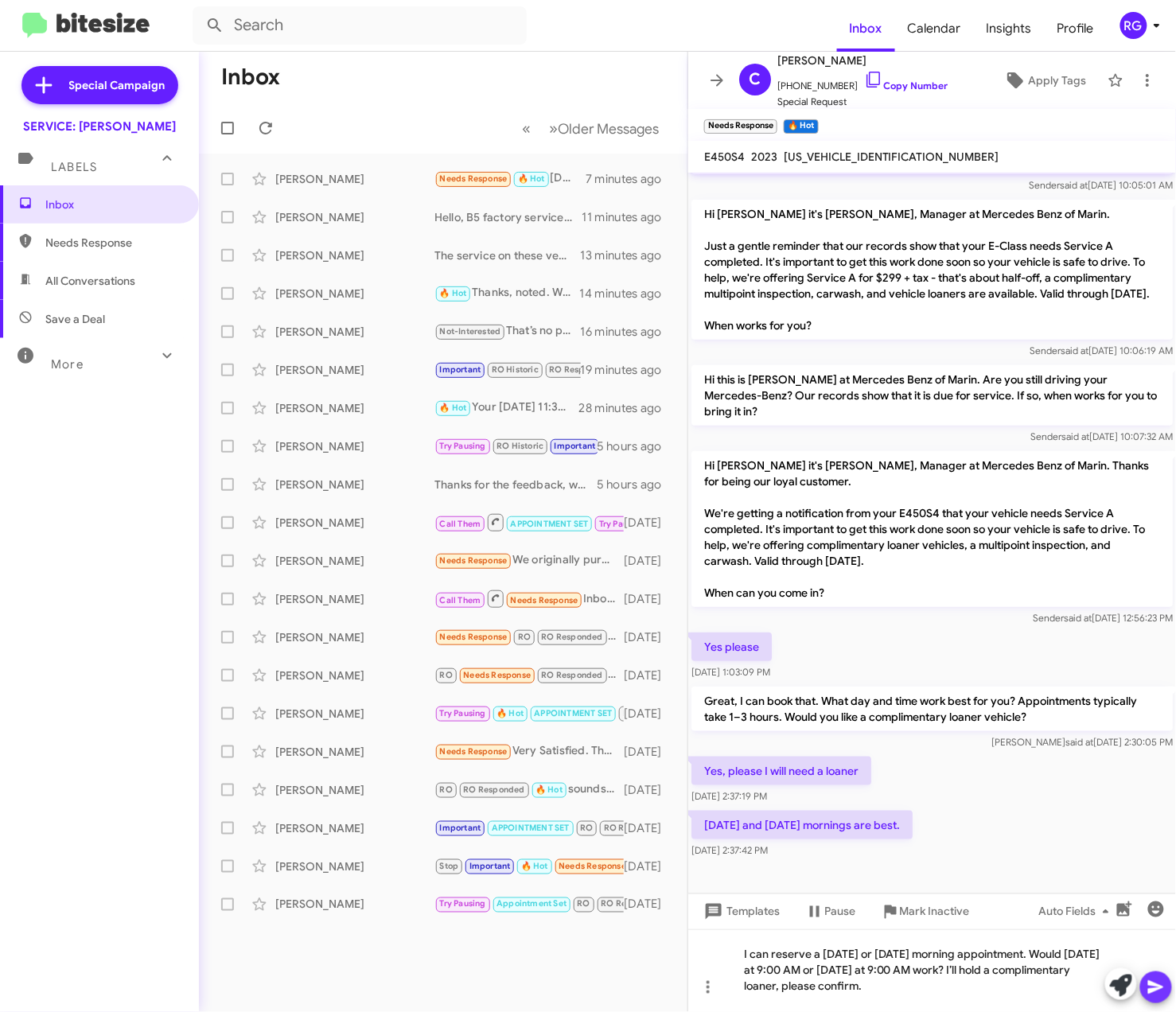
click at [1162, 985] on icon at bounding box center [1155, 986] width 19 height 19
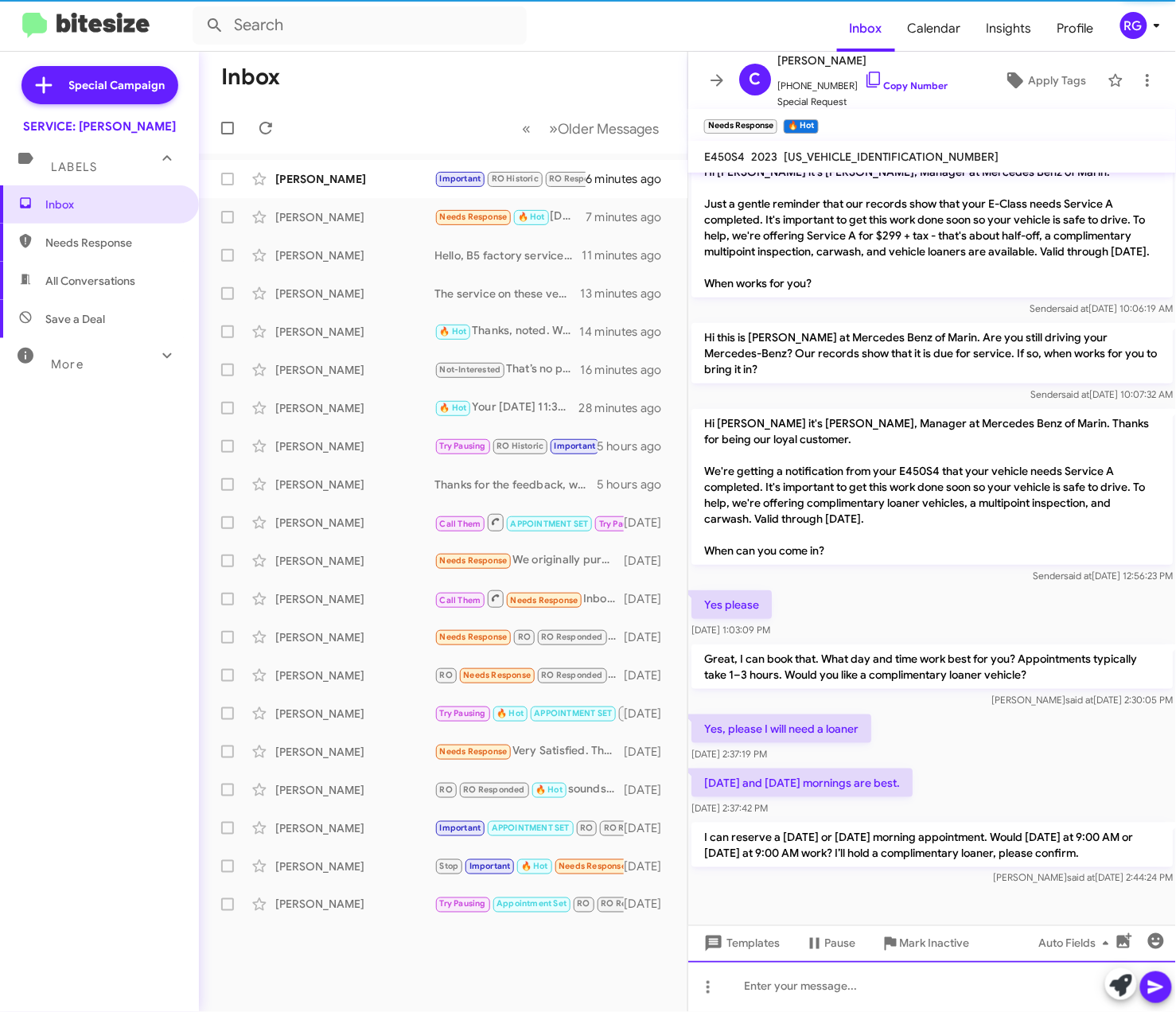
scroll to position [217, 0]
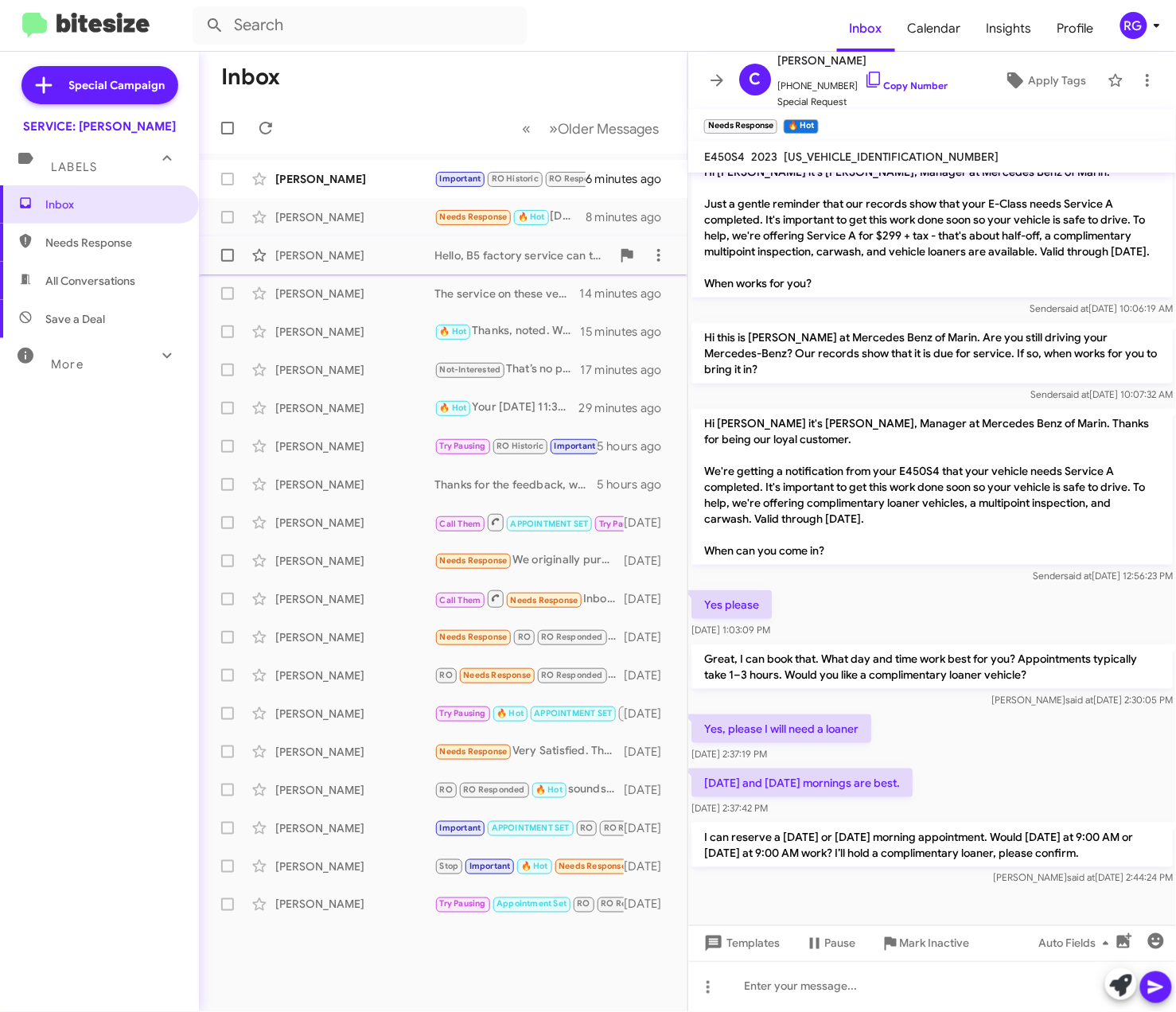
click at [447, 258] on div "Hello, B5 factory service can take a full day depending on parts and inspection…" at bounding box center [523, 255] width 177 height 16
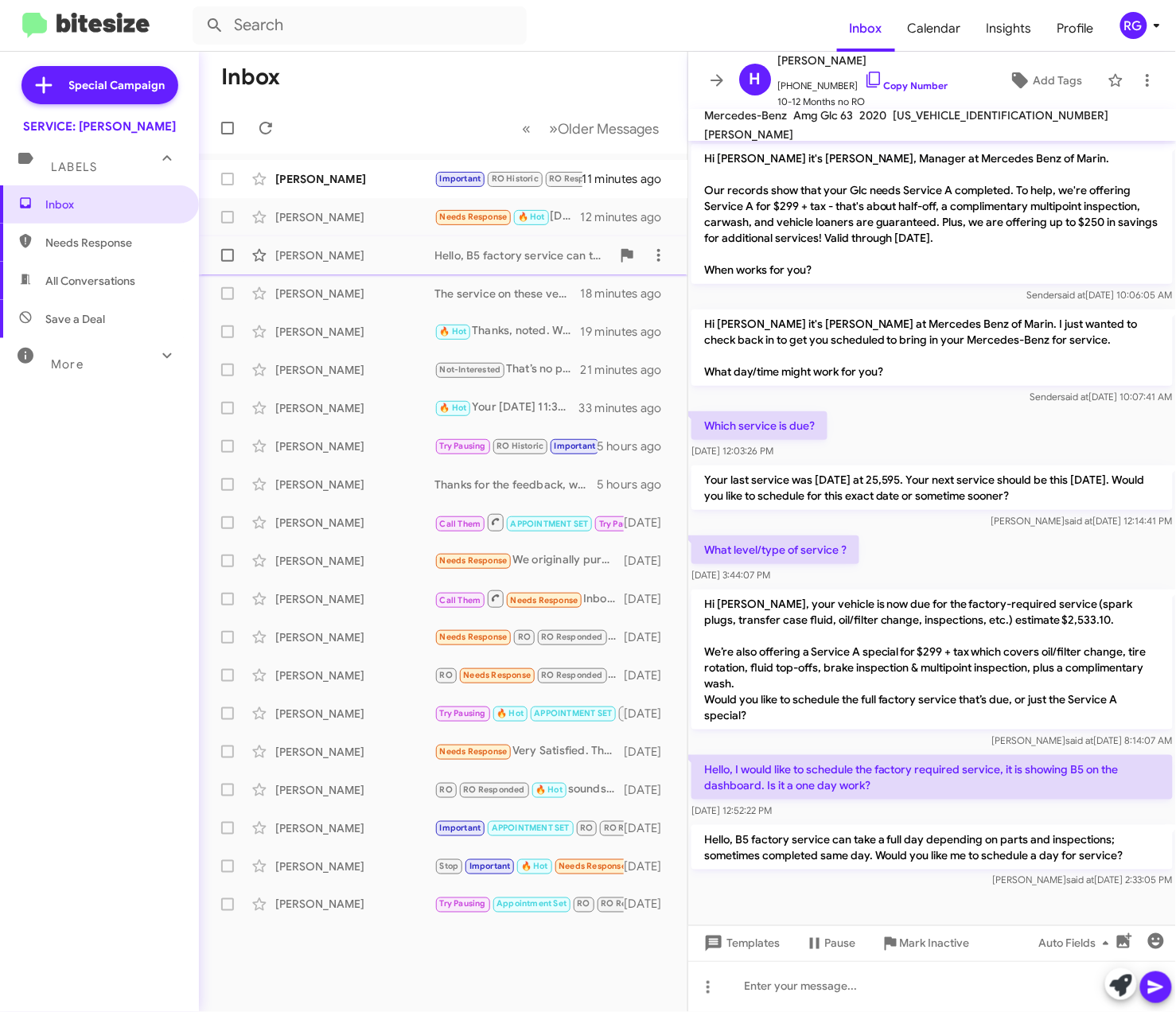
click at [449, 234] on span "[PERSON_NAME] Needs Response 🔥 Hot [DATE] and [DATE] mornings are best. 12 minu…" at bounding box center [442, 217] width 488 height 38
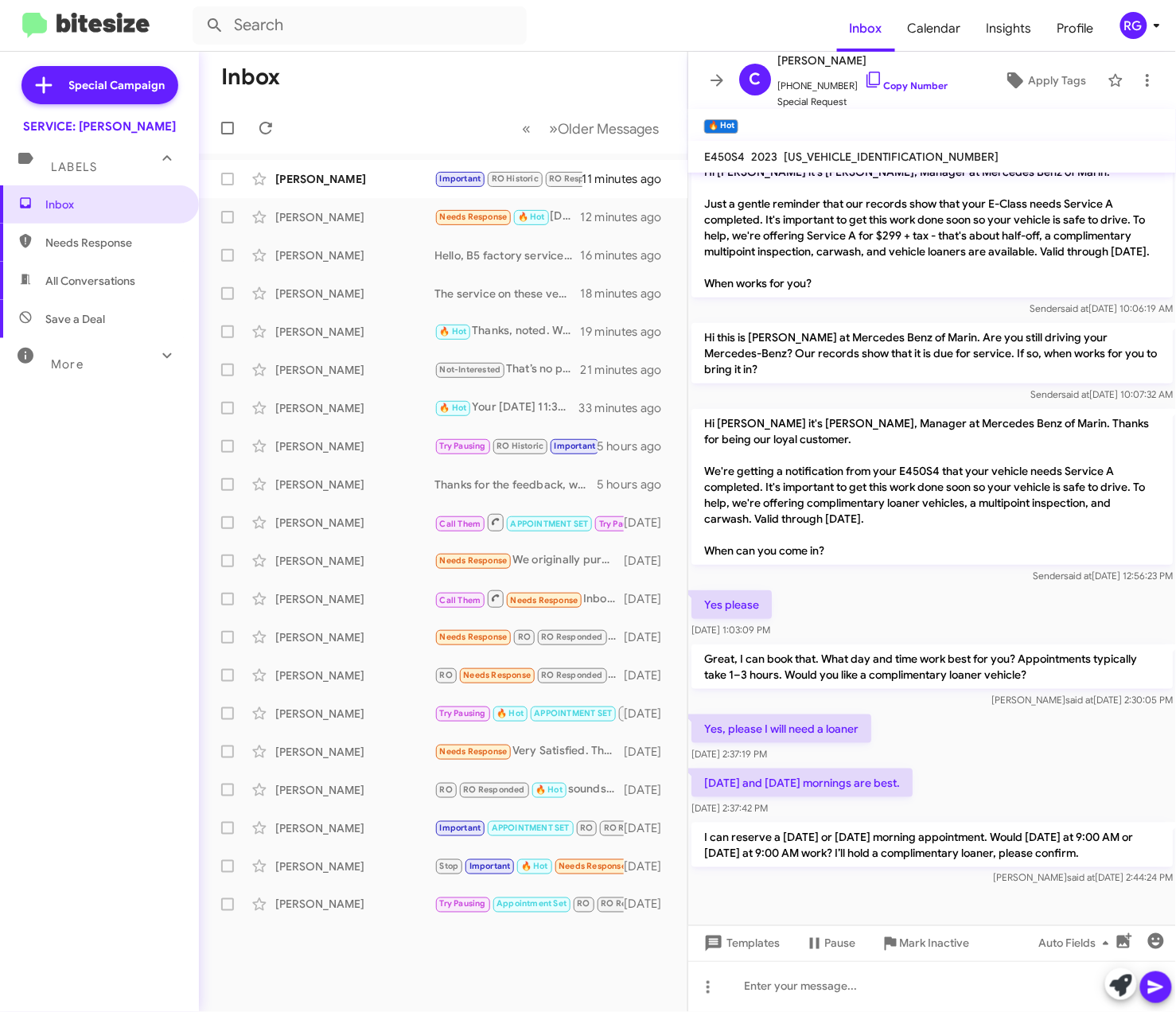
scroll to position [217, 0]
click at [366, 181] on div "[PERSON_NAME]" at bounding box center [355, 179] width 159 height 16
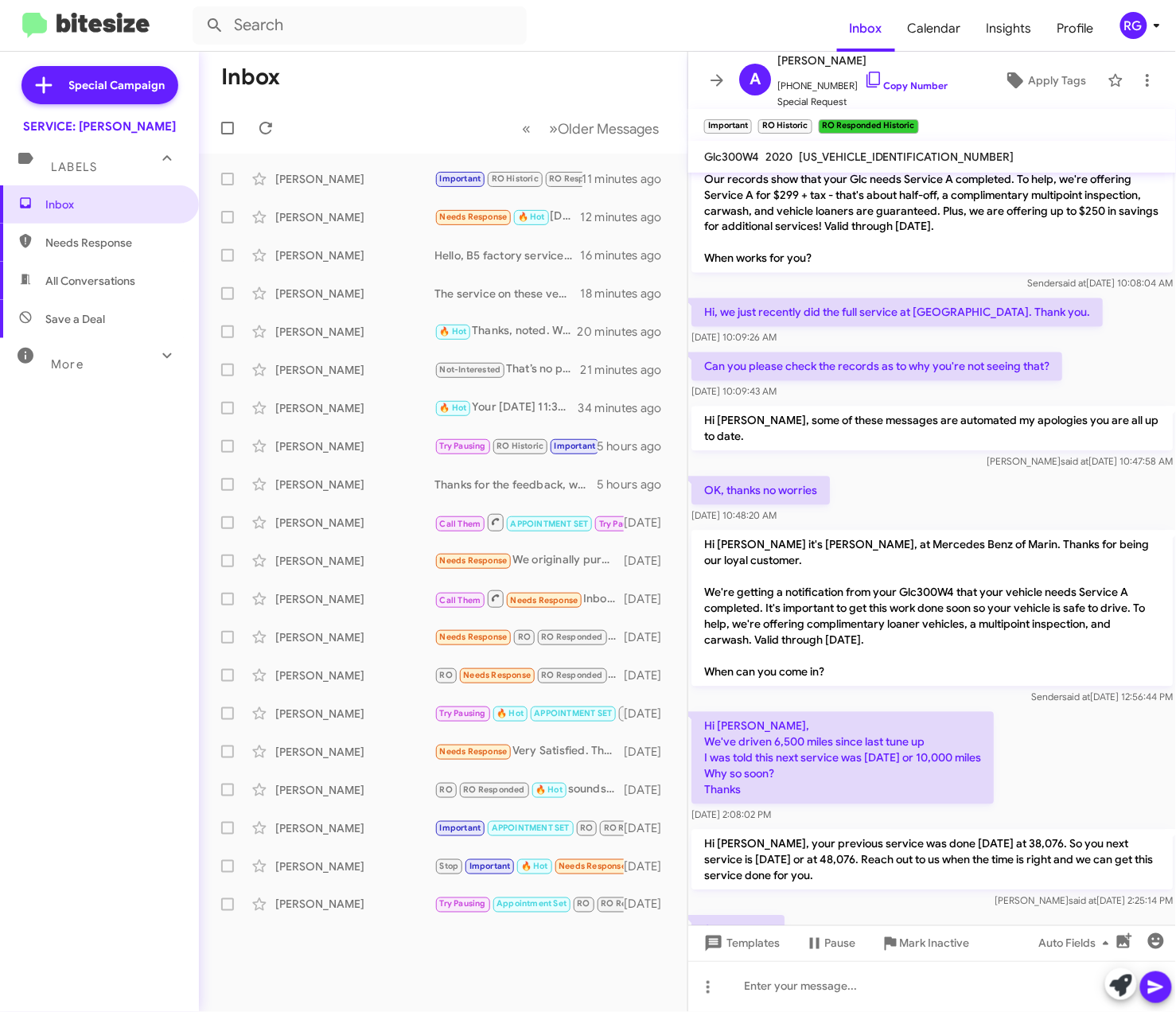
scroll to position [945, 0]
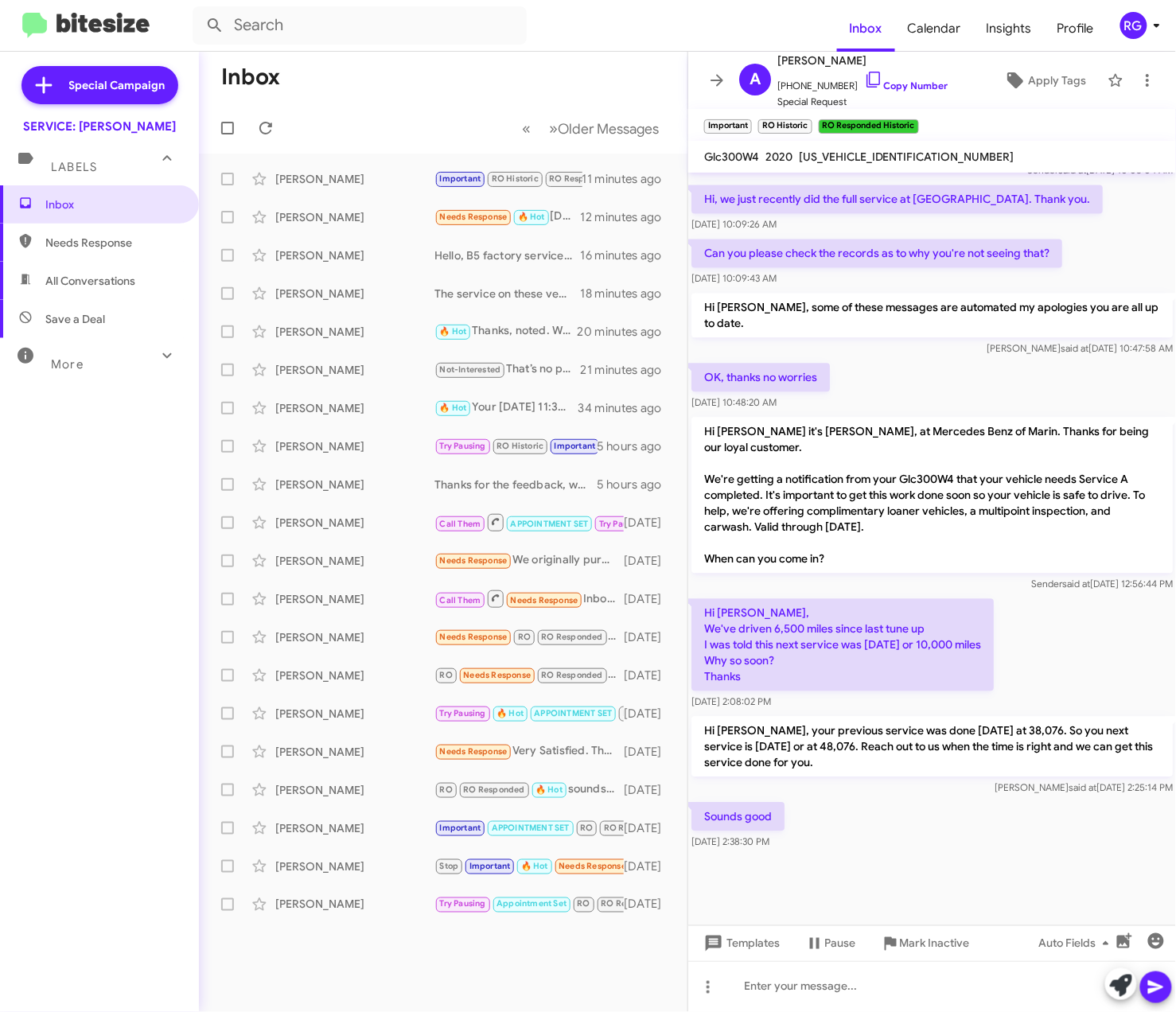
drag, startPoint x: 946, startPoint y: 850, endPoint x: 940, endPoint y: 843, distance: 9.2
click at [941, 845] on div "Sounds good [DATE] 2:38:30 PM" at bounding box center [931, 826] width 487 height 54
click at [392, 185] on div "[PERSON_NAME]" at bounding box center [355, 179] width 159 height 16
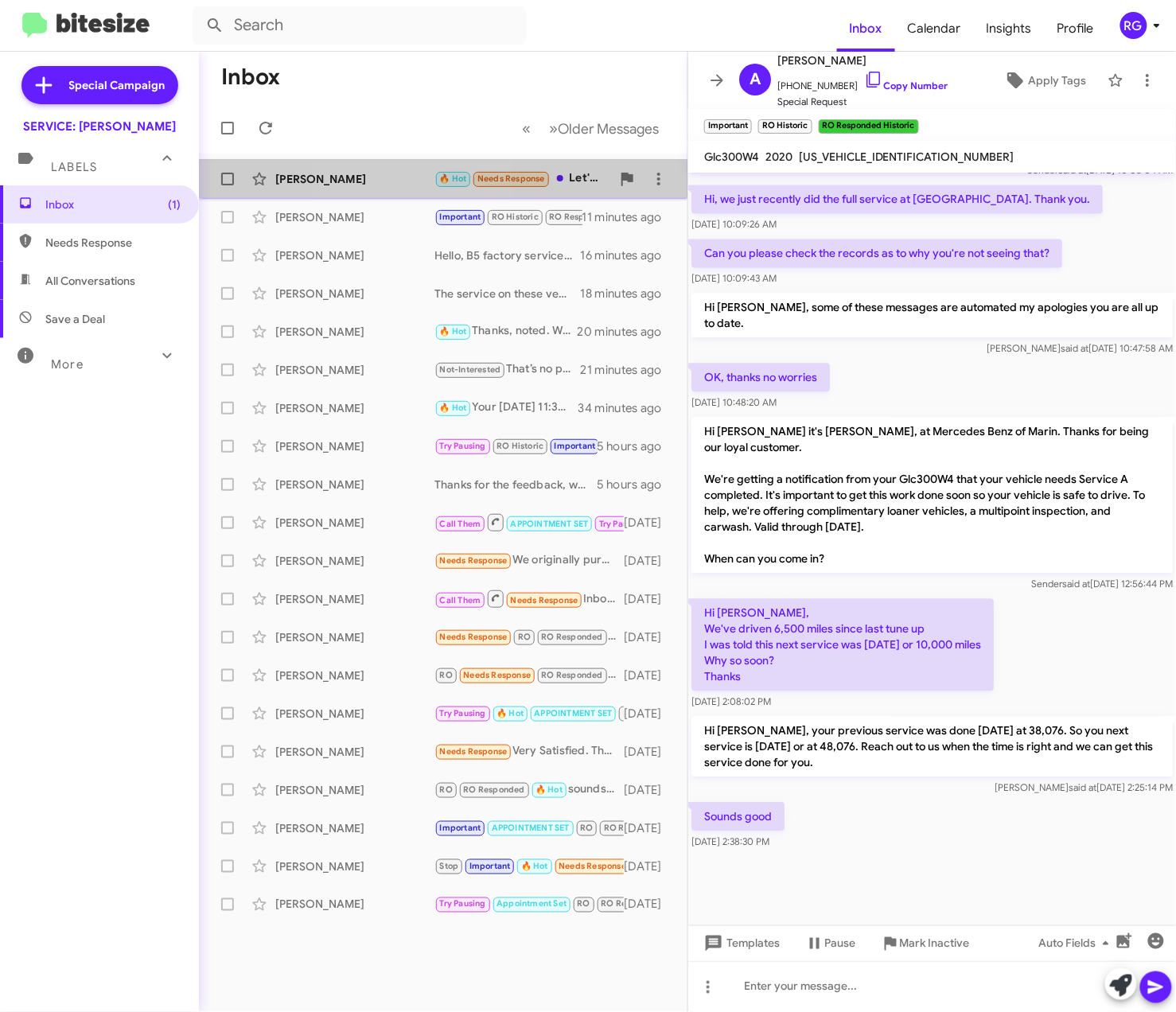
drag, startPoint x: 399, startPoint y: 175, endPoint x: 392, endPoint y: 183, distance: 10.6
click at [398, 175] on div "[PERSON_NAME]" at bounding box center [355, 179] width 159 height 16
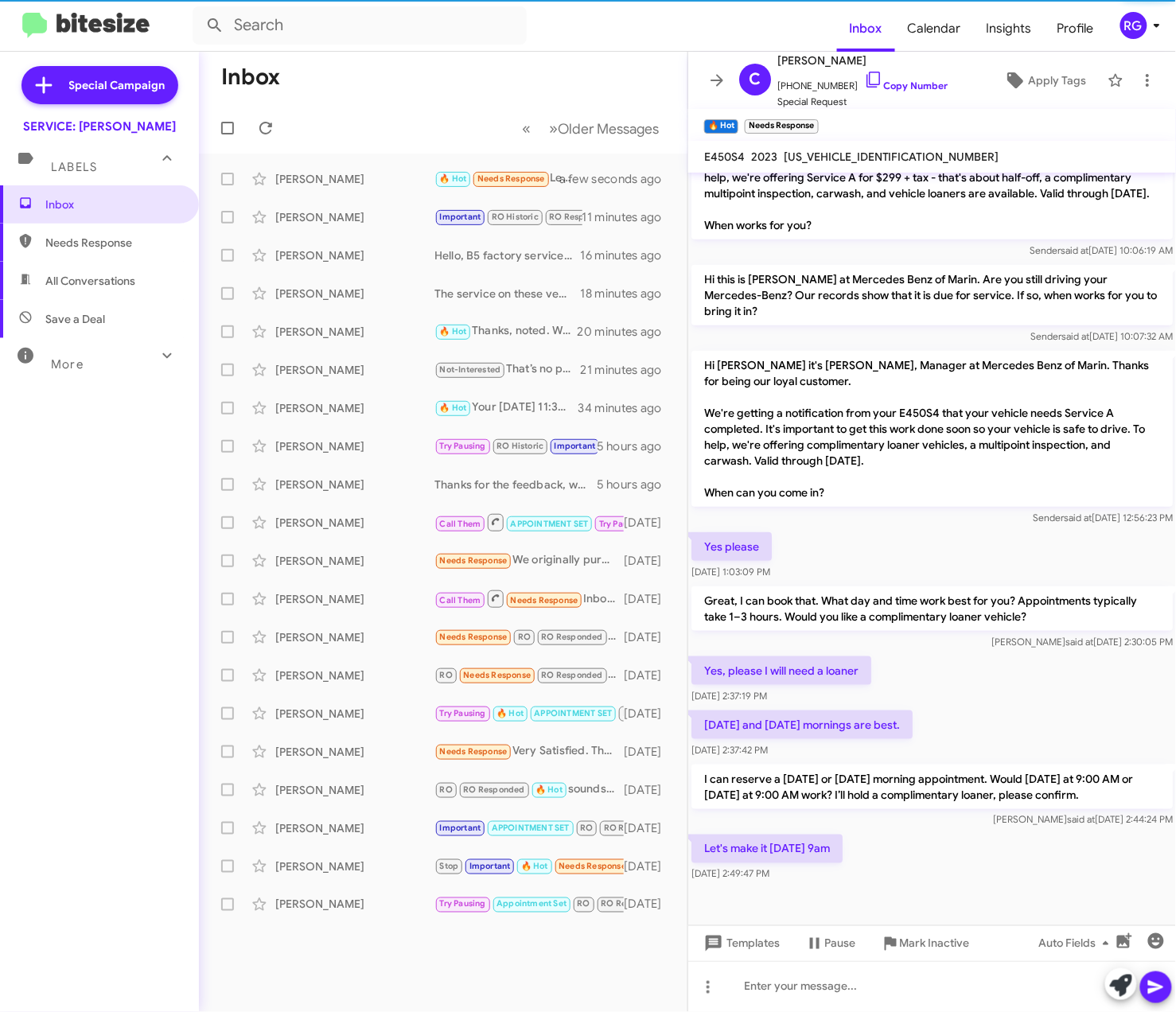
scroll to position [274, 0]
click at [828, 163] on div "[US_VEHICLE_IDENTIFICATION_NUMBER]" at bounding box center [891, 156] width 222 height 19
copy span "[US_VEHICLE_IDENTIFICATION_NUMBER]"
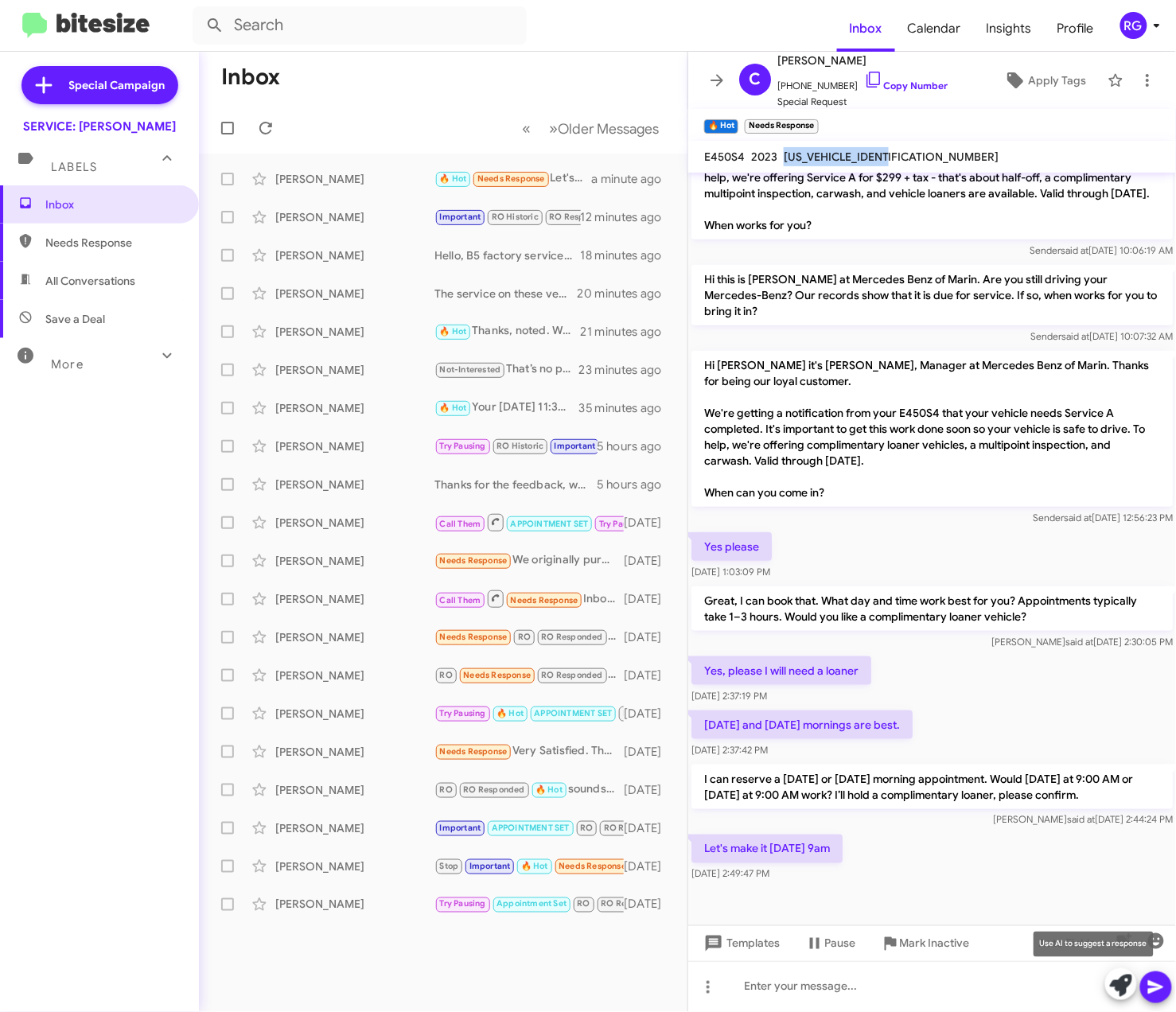
click at [1116, 980] on icon at bounding box center [1120, 985] width 22 height 22
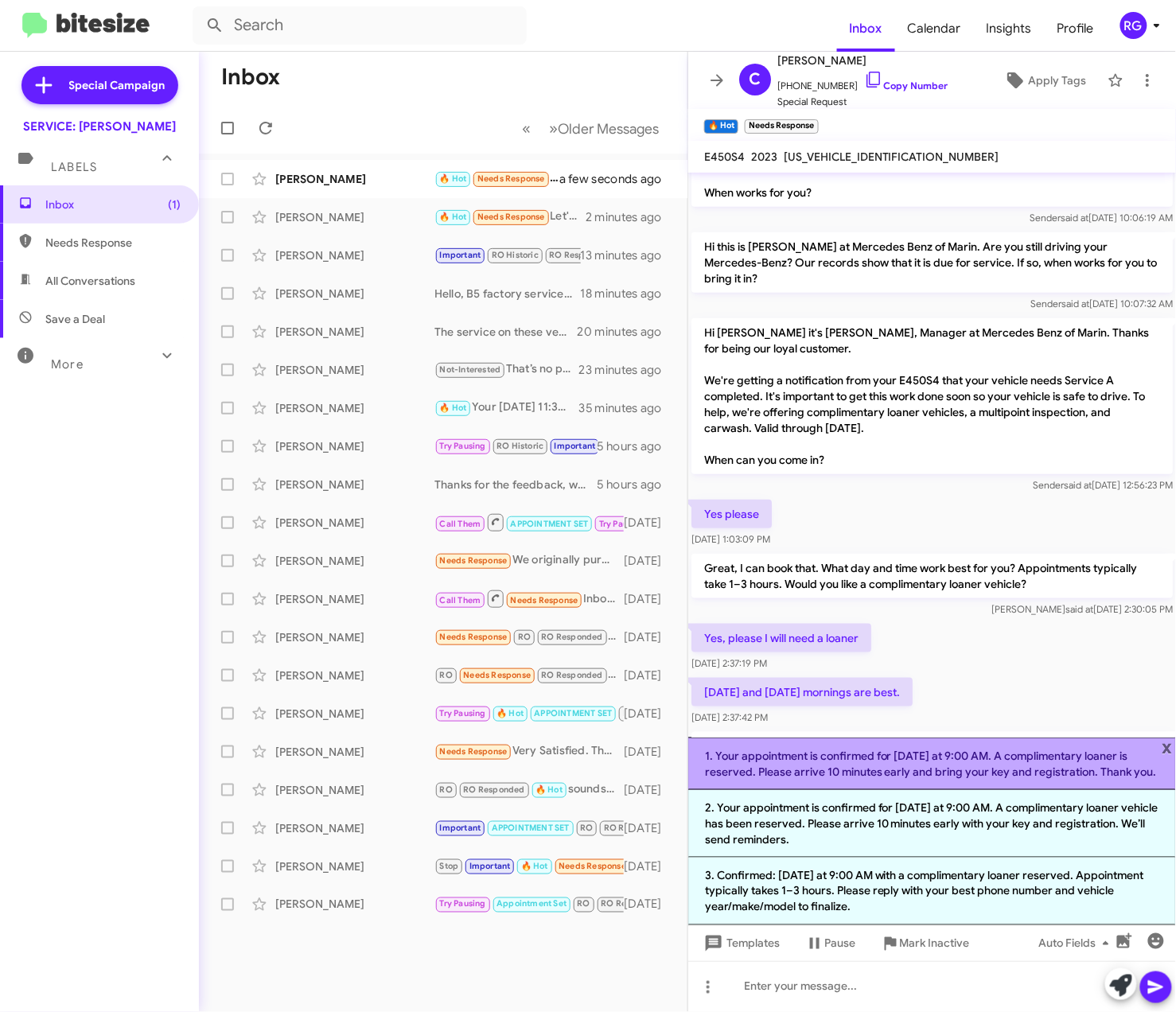
click at [1090, 755] on li "1. Your appointment is confirmed for [DATE] at 9:00 AM. A complimentary loaner …" at bounding box center [931, 763] width 487 height 53
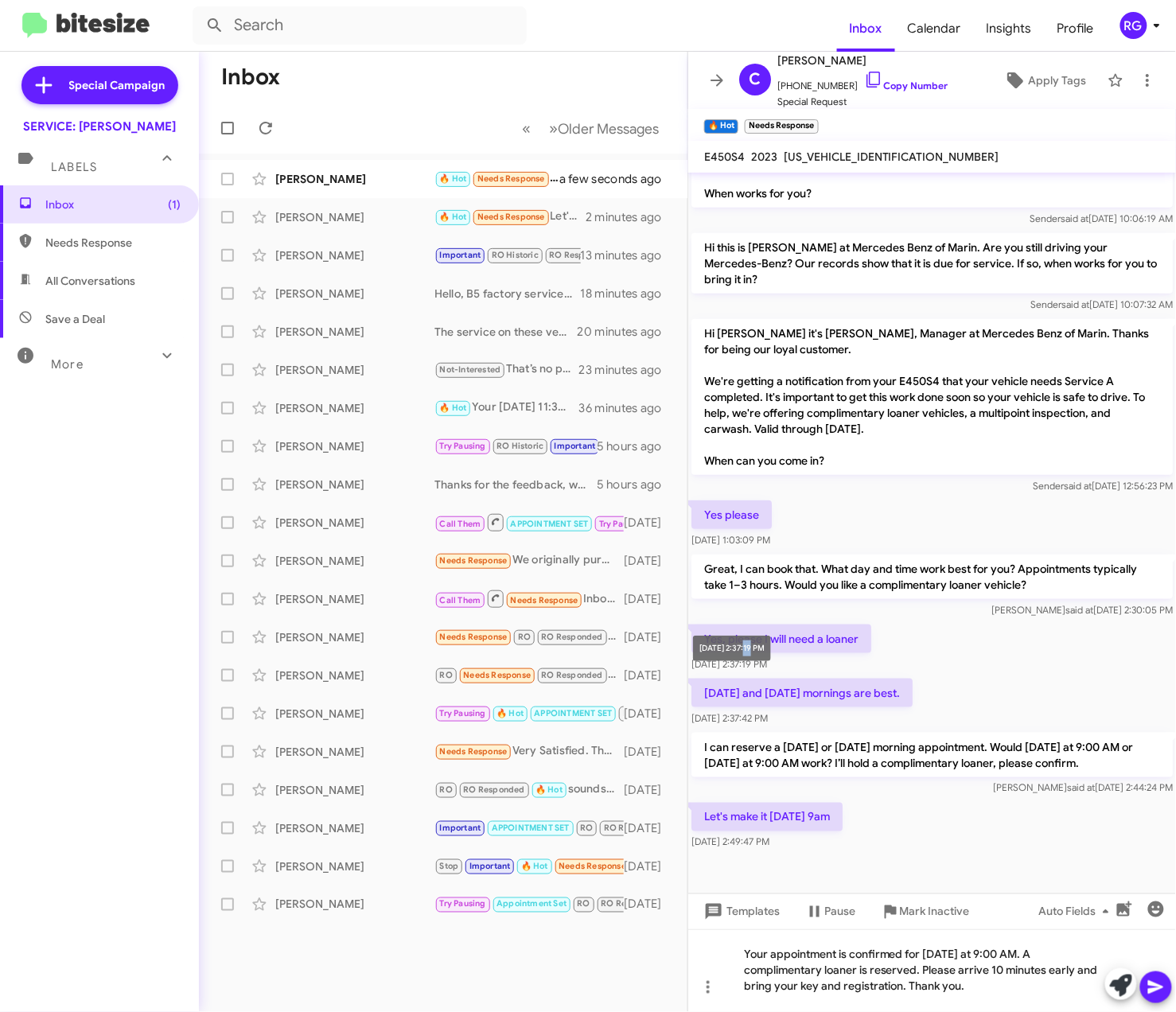
drag, startPoint x: 760, startPoint y: 665, endPoint x: 778, endPoint y: 666, distance: 18.0
click at [778, 666] on mat-tooltip-component "[DATE] 2:37:19 PM" at bounding box center [732, 648] width 100 height 48
drag, startPoint x: 778, startPoint y: 666, endPoint x: 898, endPoint y: 714, distance: 129.2
click at [898, 707] on p "[DATE] and [DATE] mornings are best." at bounding box center [801, 692] width 221 height 29
drag, startPoint x: 1158, startPoint y: 974, endPoint x: 1162, endPoint y: 991, distance: 17.5
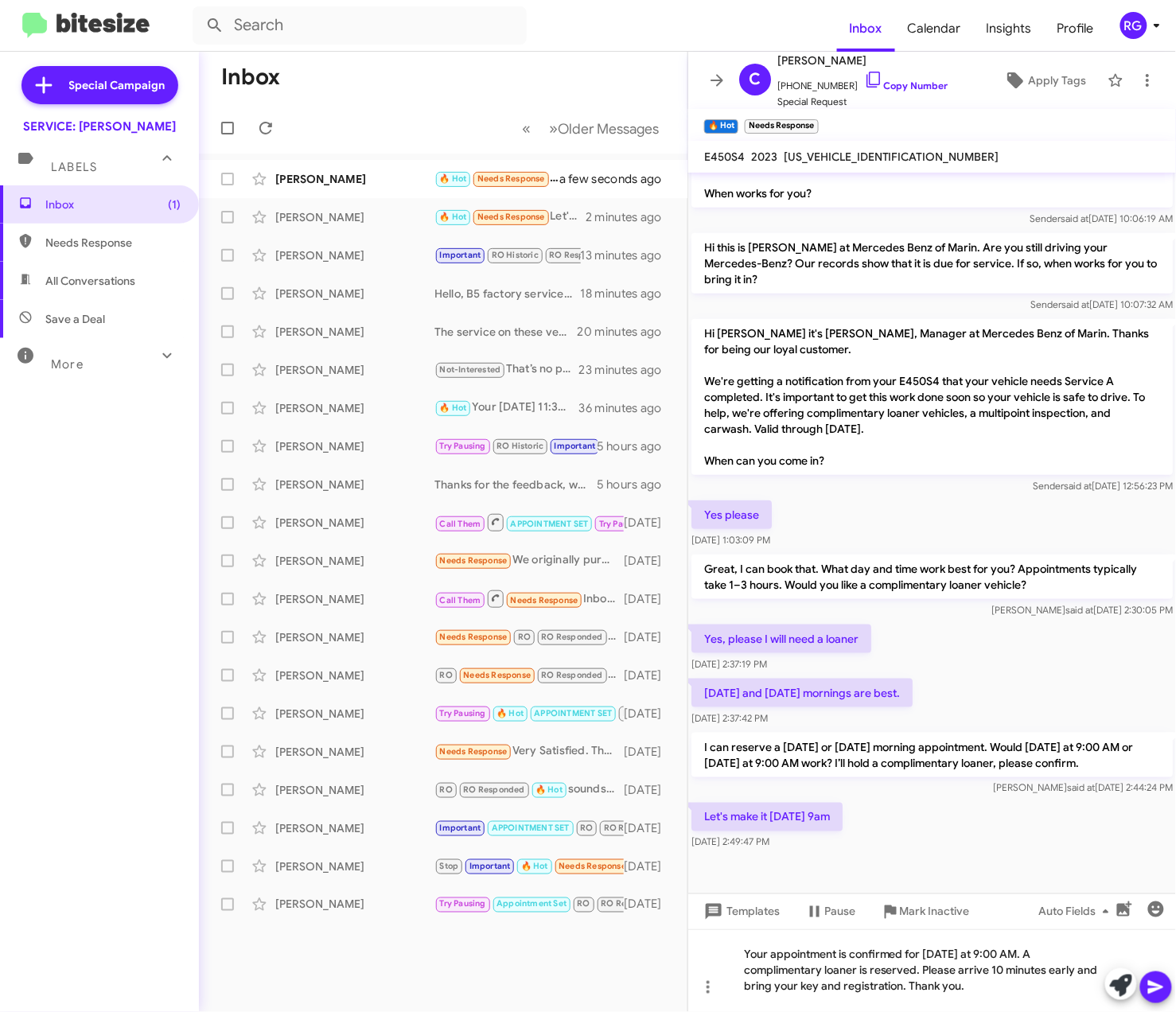
click at [1161, 986] on div "Hi [PERSON_NAME] it's [PERSON_NAME], Manager at Mercedes Benz of Marin. Thanks …" at bounding box center [931, 592] width 487 height 839
click at [1055, 389] on p "Hi [PERSON_NAME] it's [PERSON_NAME], Manager at Mercedes Benz of Marin. Thanks …" at bounding box center [931, 397] width 481 height 156
click at [991, 967] on div "Your appointment is confirmed for [DATE] at 9:00 AM. A complimentary loaner is …" at bounding box center [931, 970] width 487 height 83
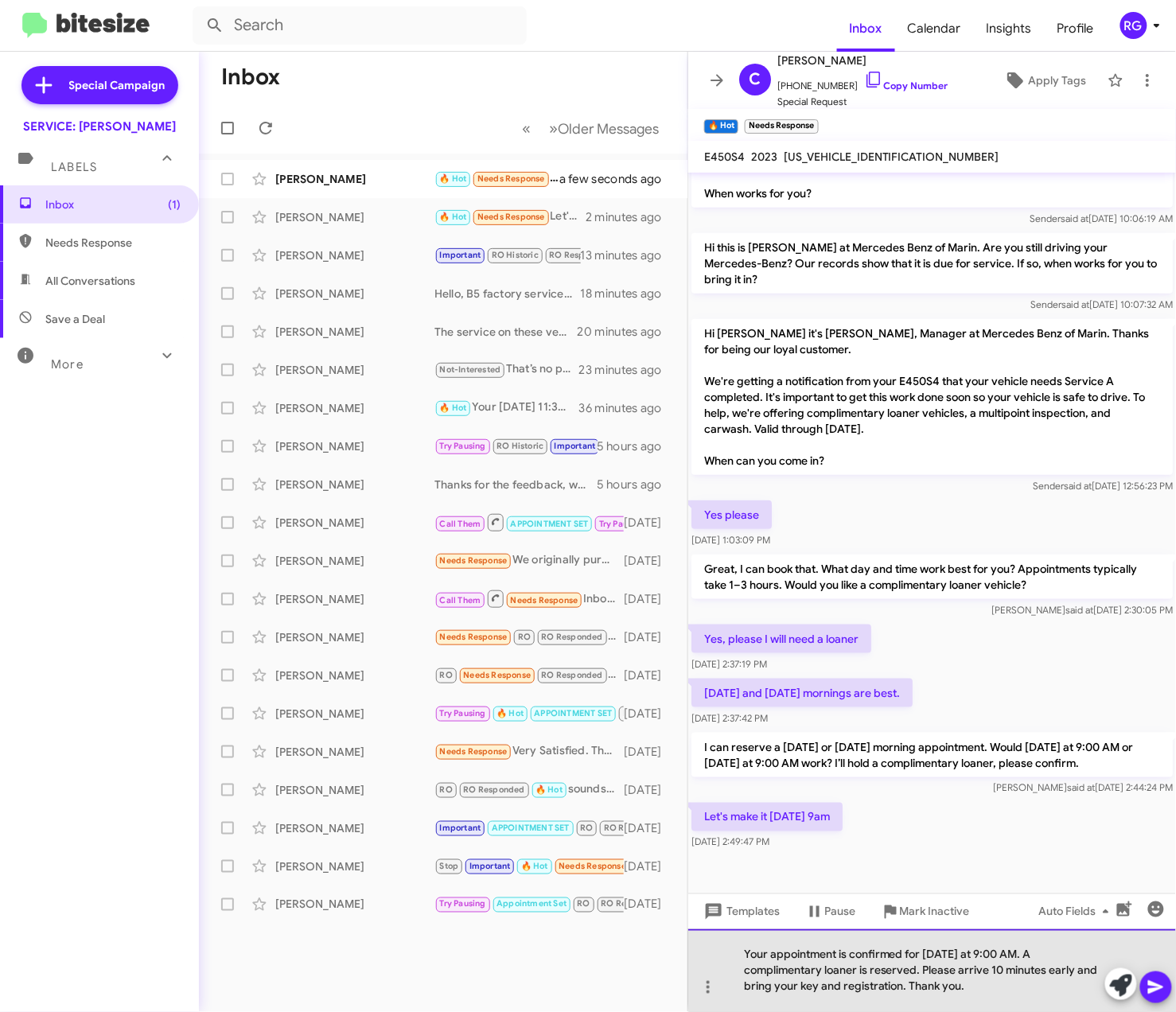
click at [1053, 961] on div "Your appointment is confirmed for [DATE] at 9:00 AM. A complimentary loaner is …" at bounding box center [931, 970] width 487 height 83
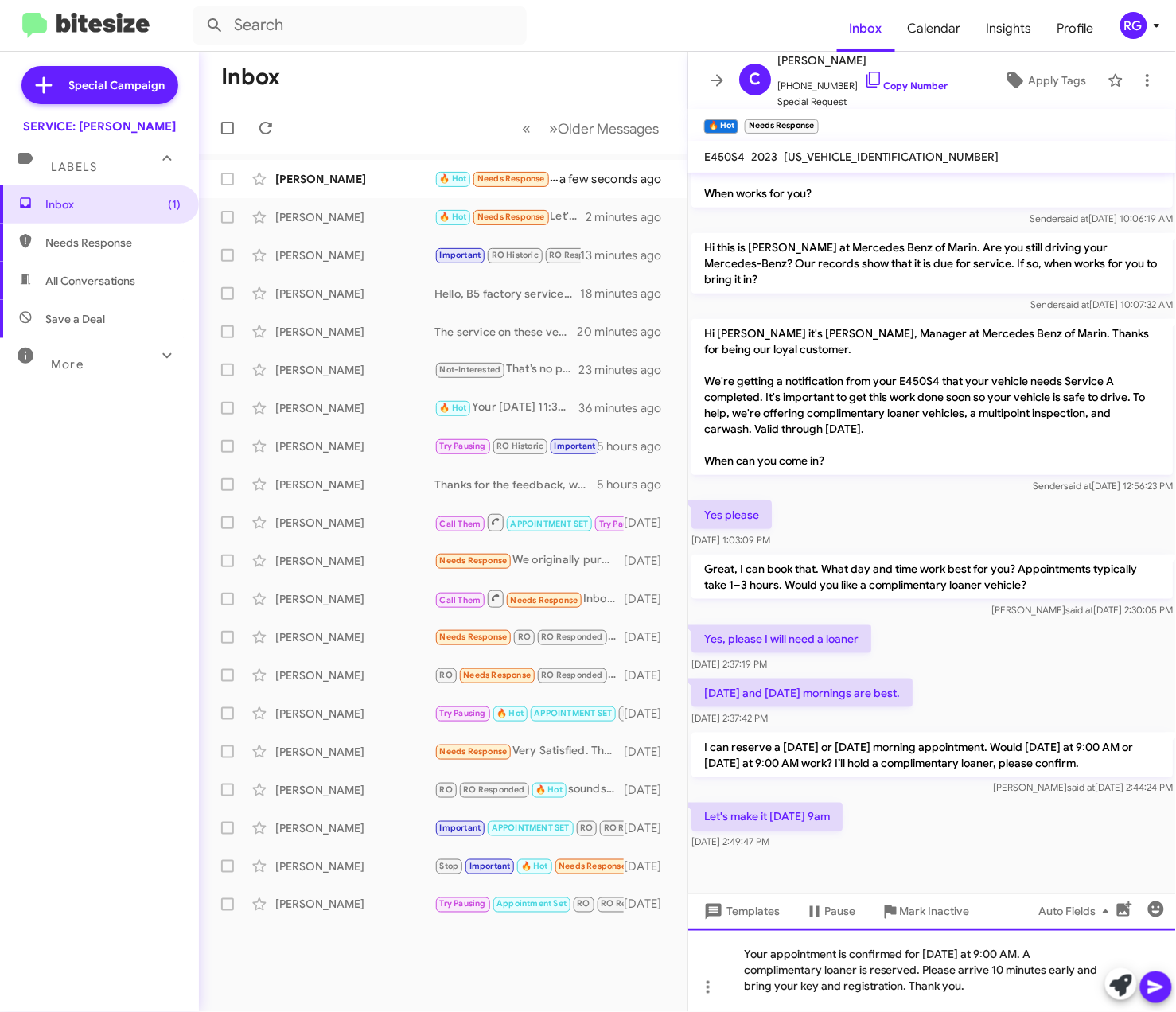
drag, startPoint x: 970, startPoint y: 1002, endPoint x: 1003, endPoint y: 1001, distance: 33.0
click at [972, 1002] on div "Your appointment is confirmed for [DATE] at 9:00 AM. A complimentary loaner is …" at bounding box center [931, 970] width 487 height 83
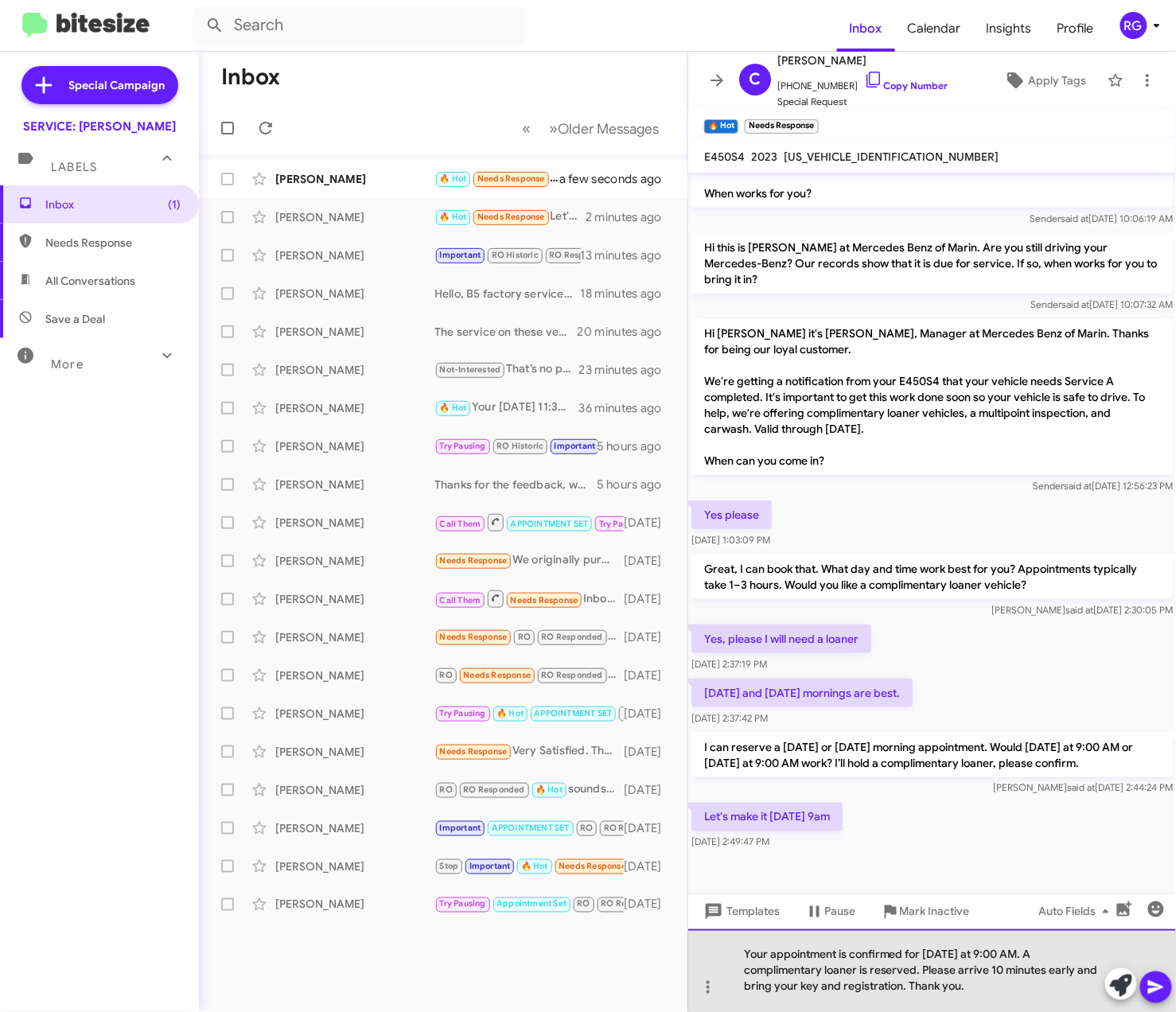
click at [1037, 993] on div "Your appointment is confirmed for [DATE] at 9:00 AM. A complimentary loaner is …" at bounding box center [931, 970] width 487 height 83
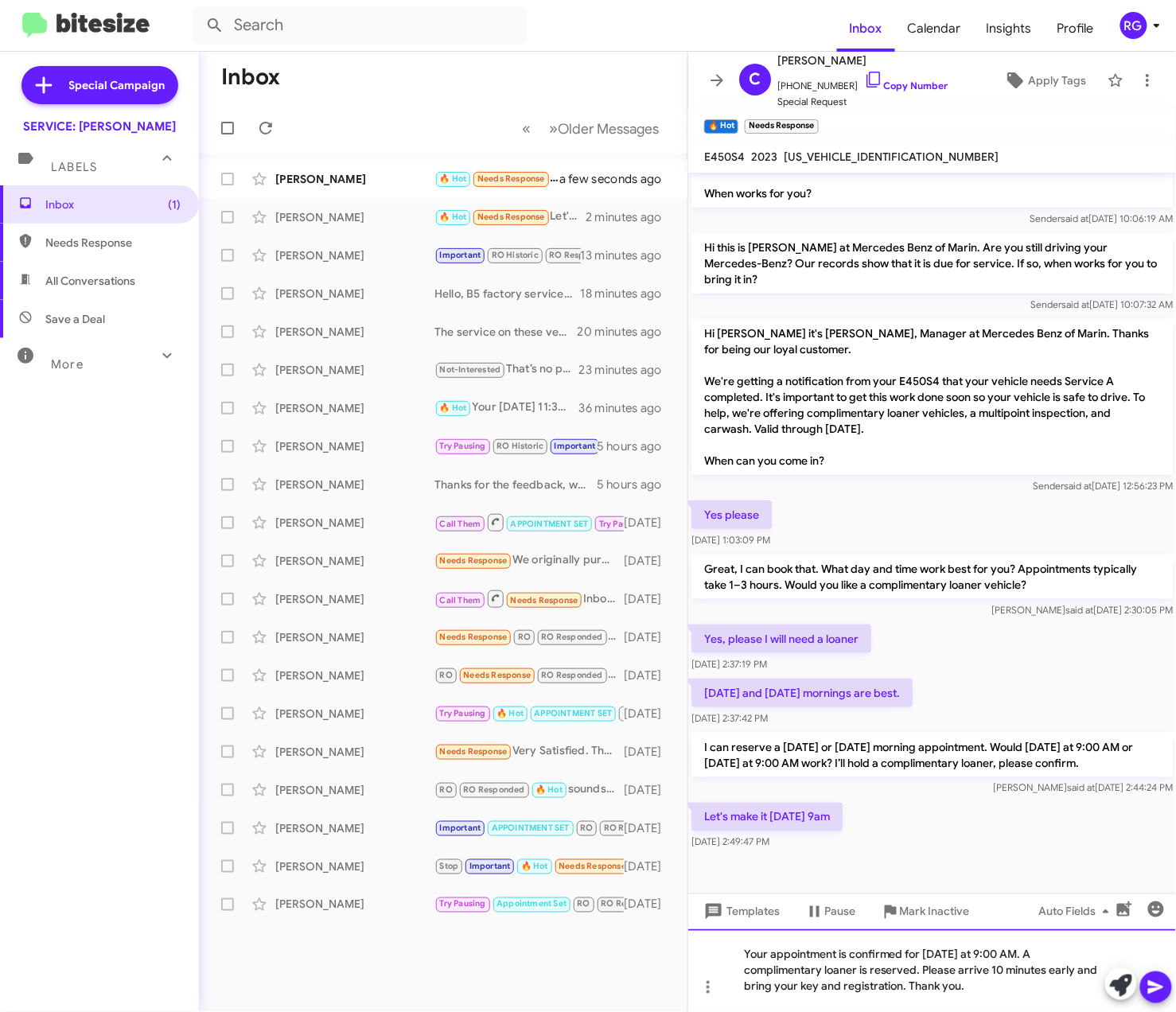
click at [993, 997] on div "Your appointment is confirmed for [DATE] at 9:00 AM. A complimentary loaner is …" at bounding box center [931, 970] width 487 height 83
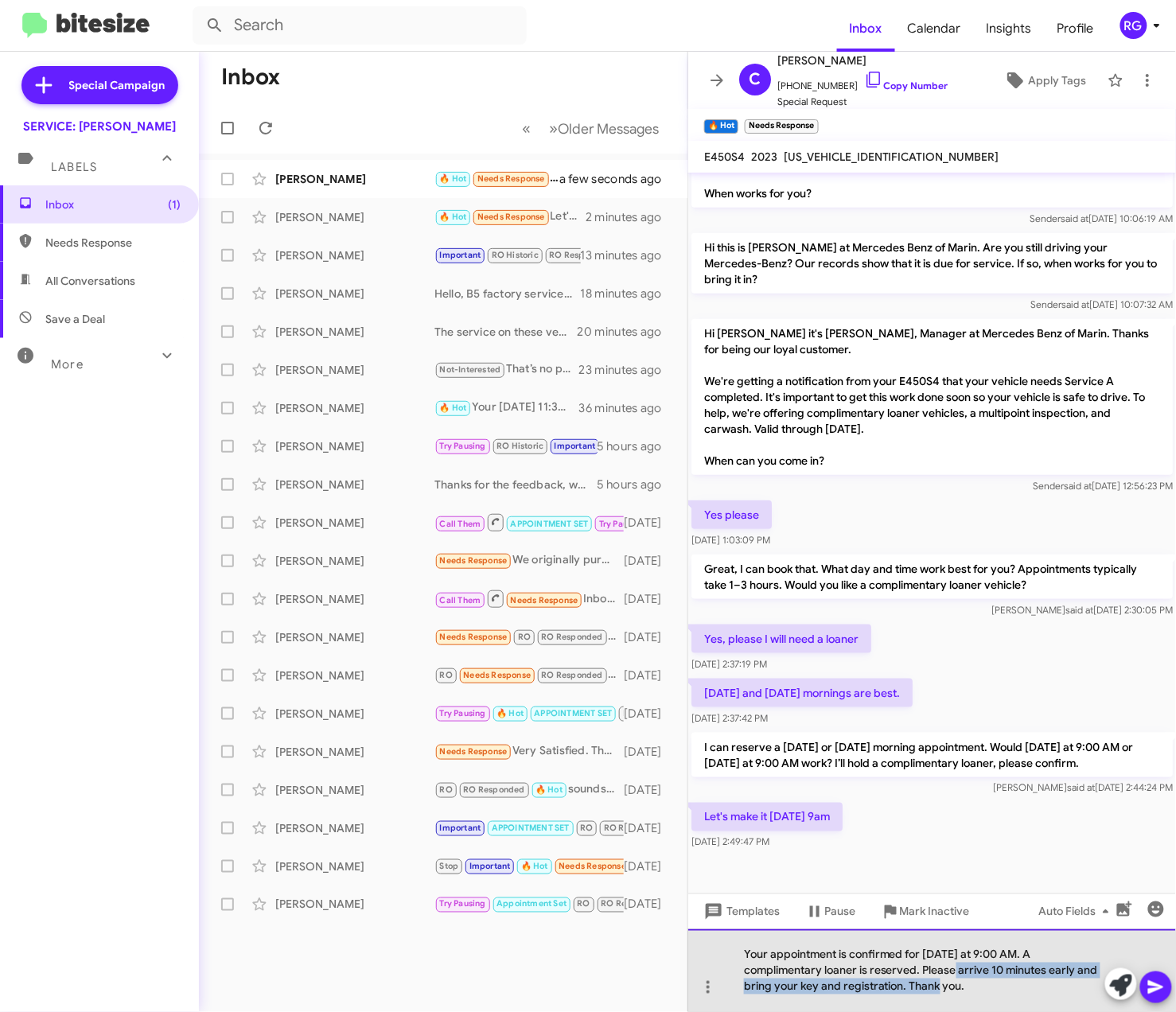
drag, startPoint x: 904, startPoint y: 987, endPoint x: 918, endPoint y: 970, distance: 22.0
click at [918, 970] on div "Your appointment is confirmed for [DATE] at 9:00 AM. A complimentary loaner is …" at bounding box center [931, 970] width 487 height 83
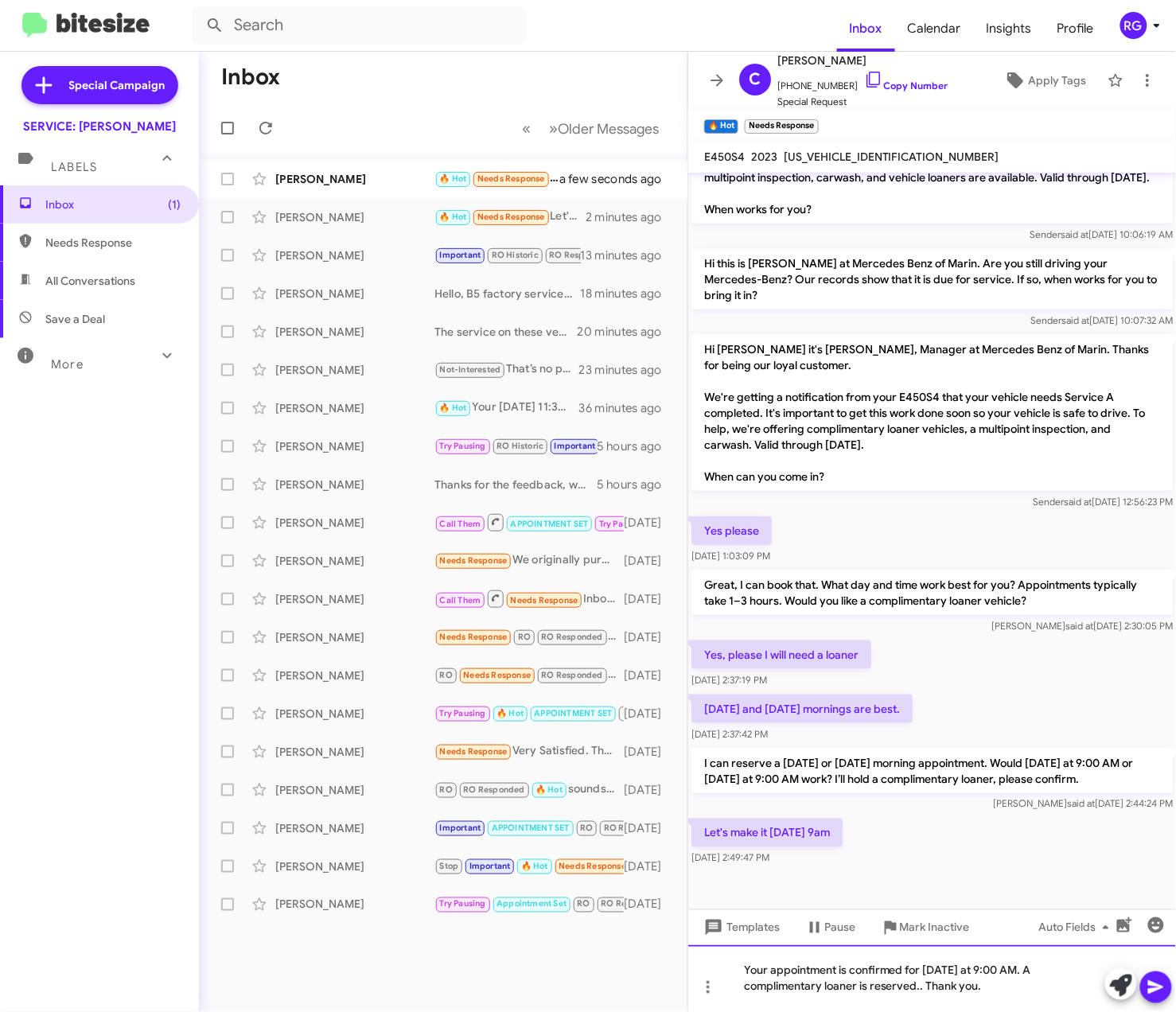
scroll to position [290, 0]
click at [1159, 978] on icon at bounding box center [1155, 986] width 19 height 19
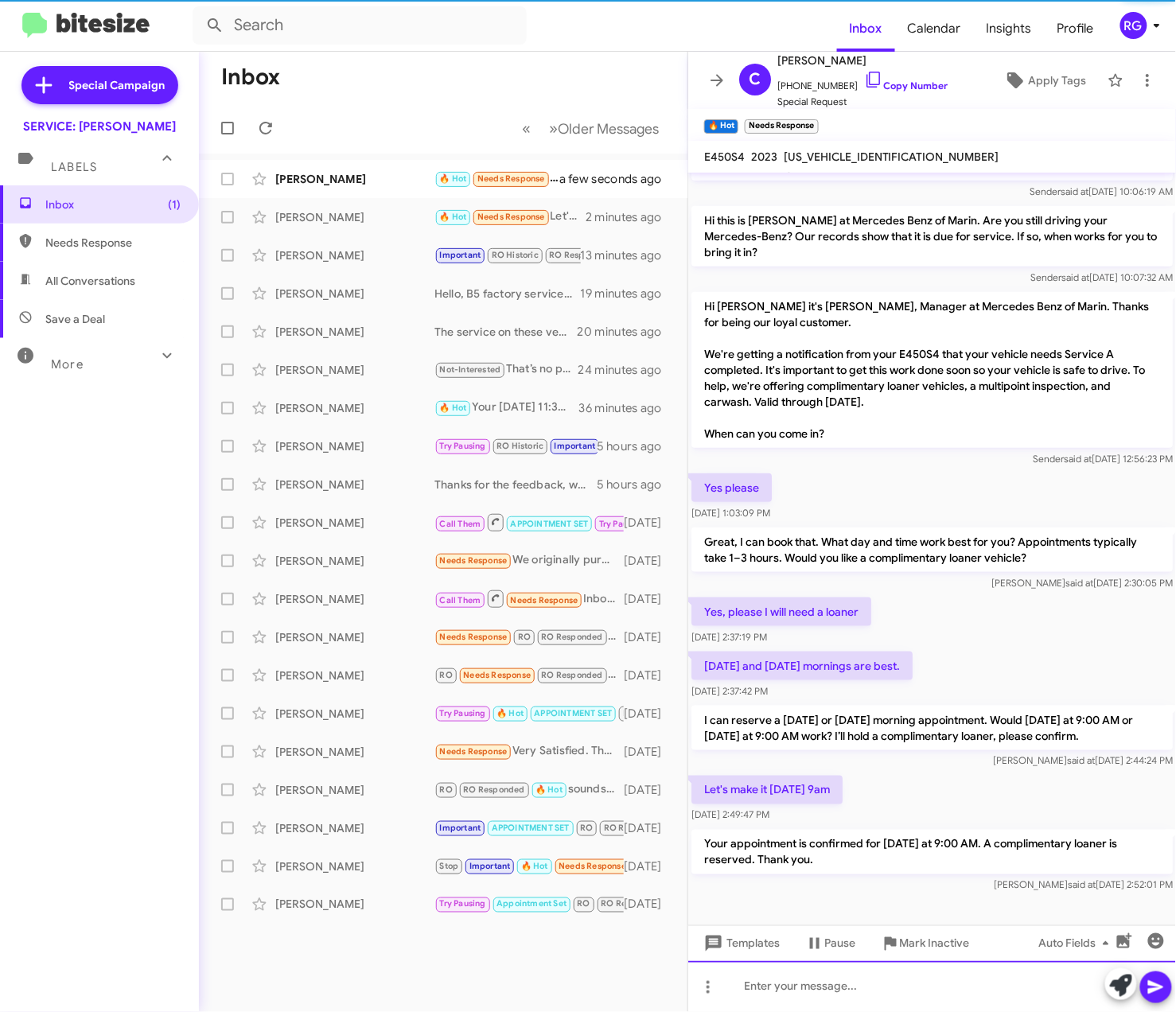
scroll to position [348, 0]
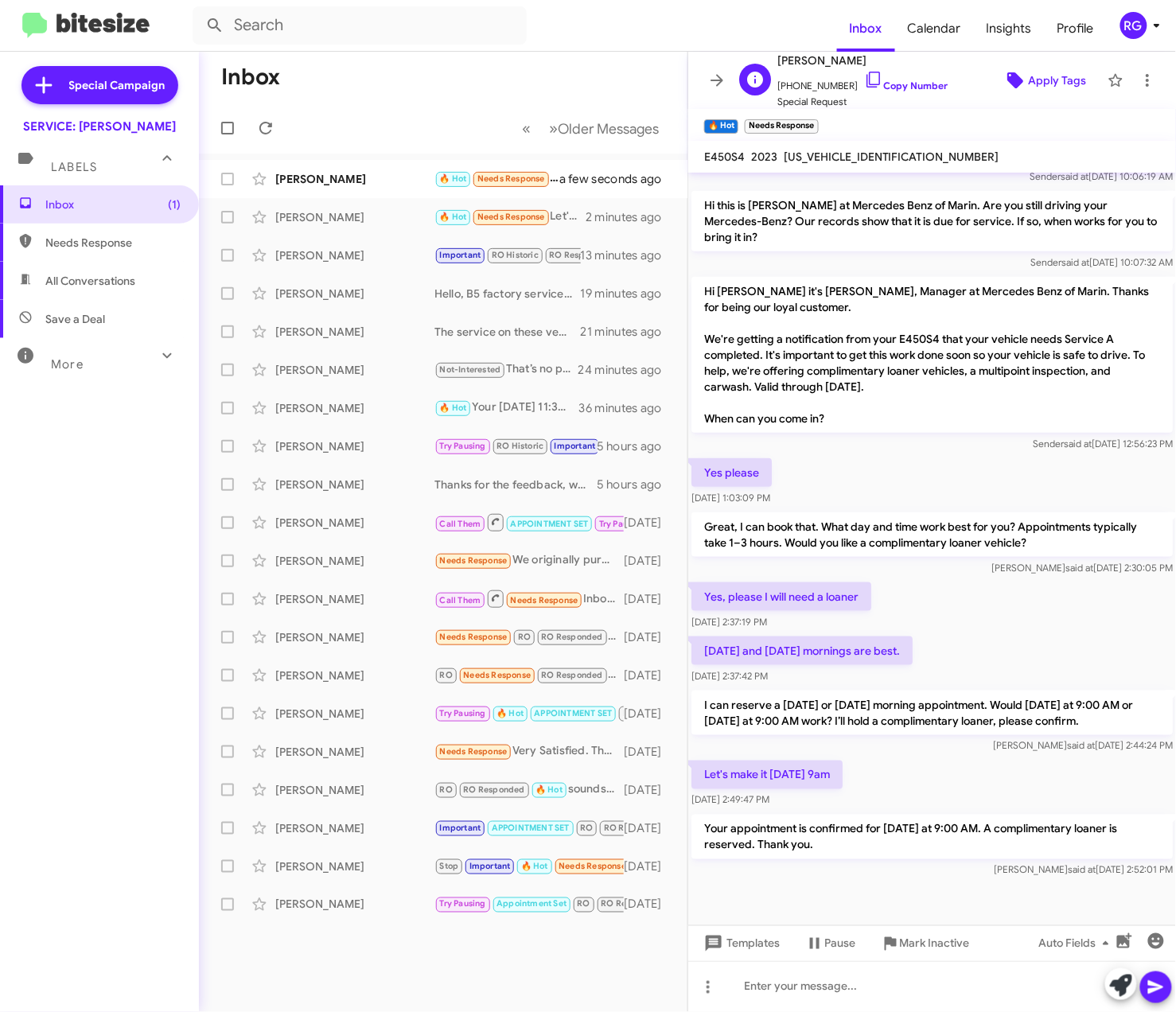
click at [1007, 85] on icon at bounding box center [1015, 81] width 16 height 16
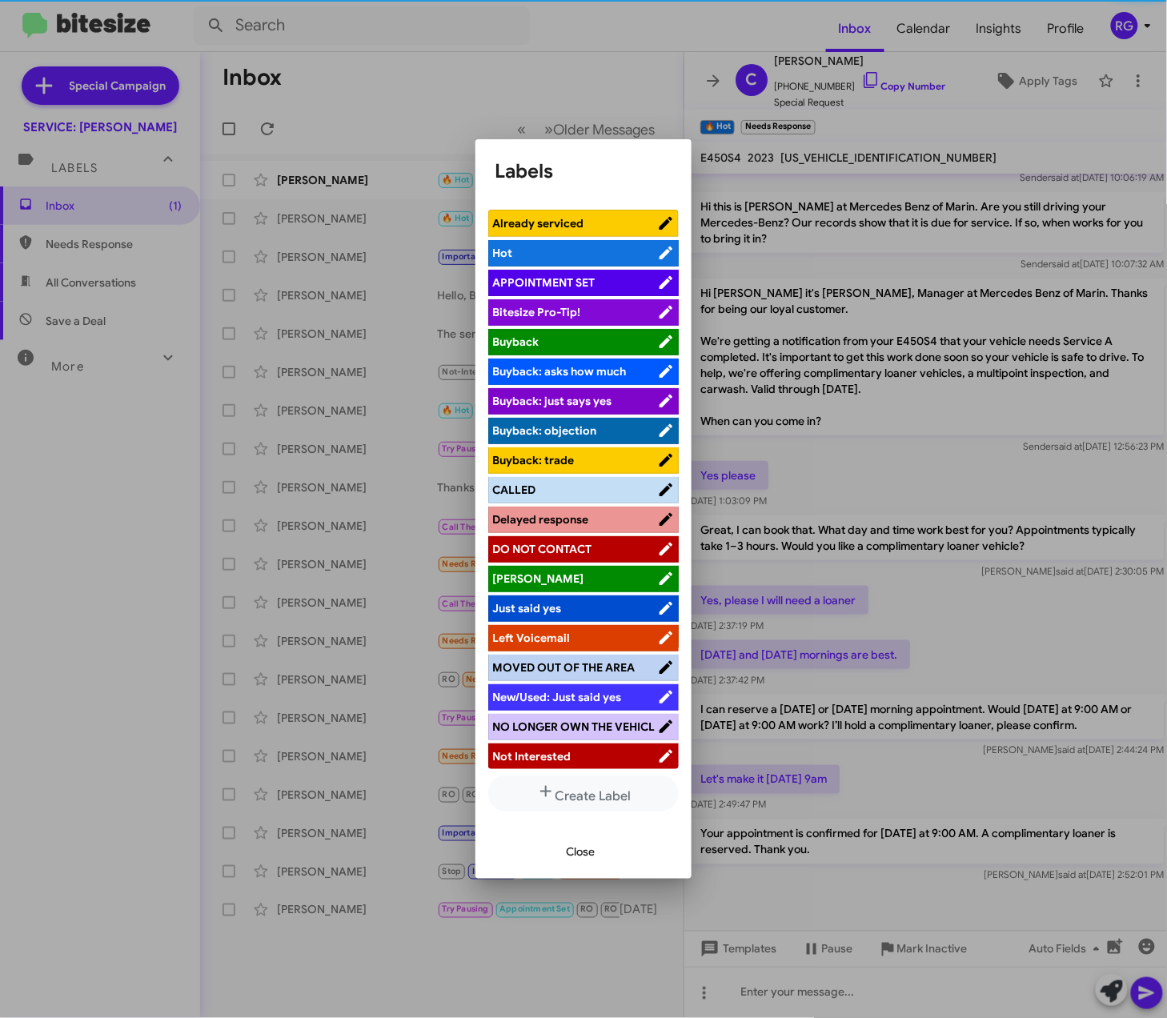
drag, startPoint x: 544, startPoint y: 280, endPoint x: 538, endPoint y: 315, distance: 35.8
click at [544, 279] on span "APPOINTMENT SET" at bounding box center [543, 282] width 102 height 14
click at [562, 843] on button "Close" at bounding box center [580, 851] width 54 height 29
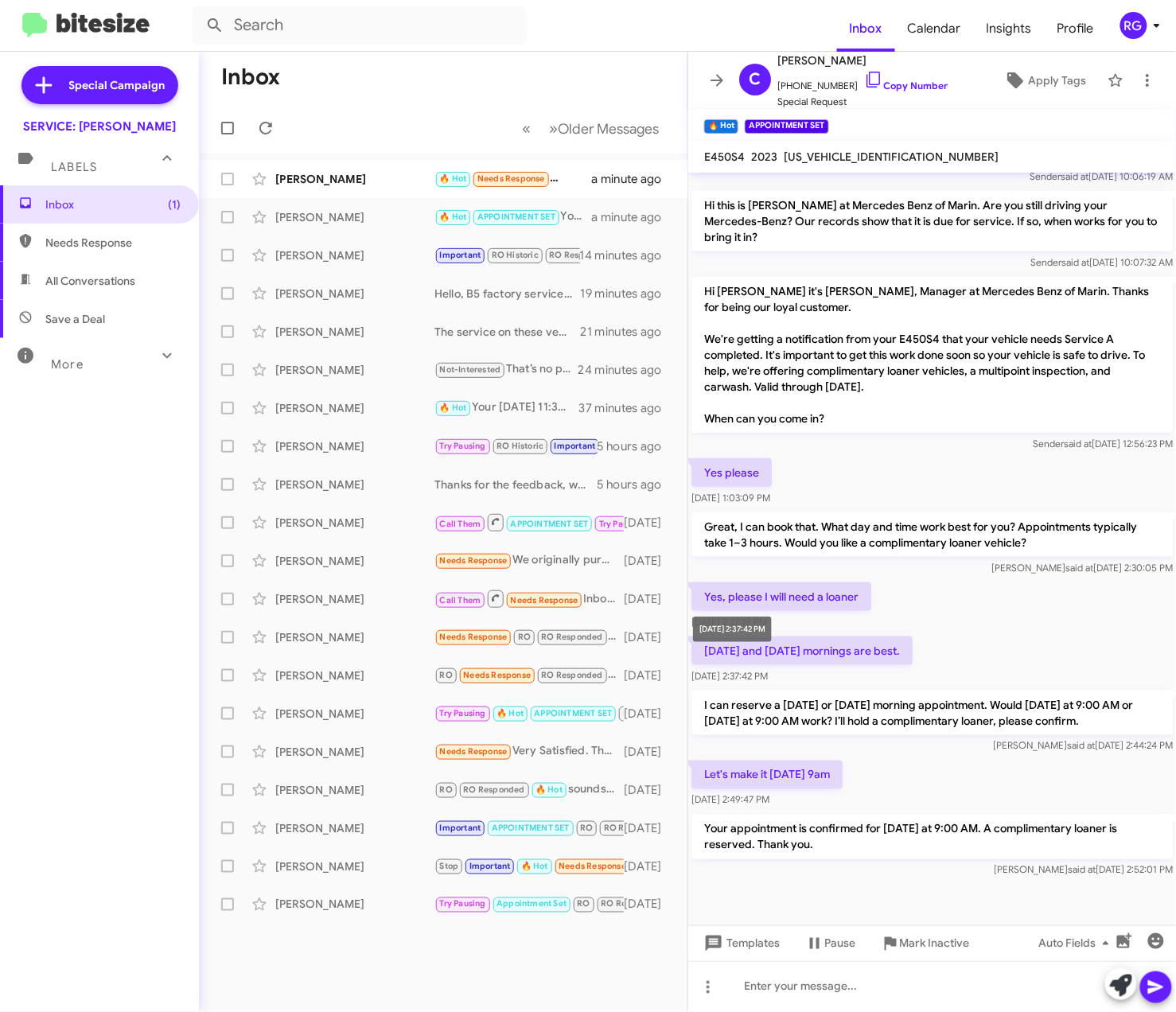
click at [766, 637] on mat-tooltip-component "[DATE] 2:37:42 PM" at bounding box center [733, 629] width 101 height 48
click at [388, 159] on mat-action-list "[PERSON_NAME] 🔥 Hot Needs Response Liked “Thanks, noted. We'll diagnose the int…" at bounding box center [442, 538] width 488 height 770
click at [388, 181] on div "[PERSON_NAME]" at bounding box center [355, 179] width 159 height 16
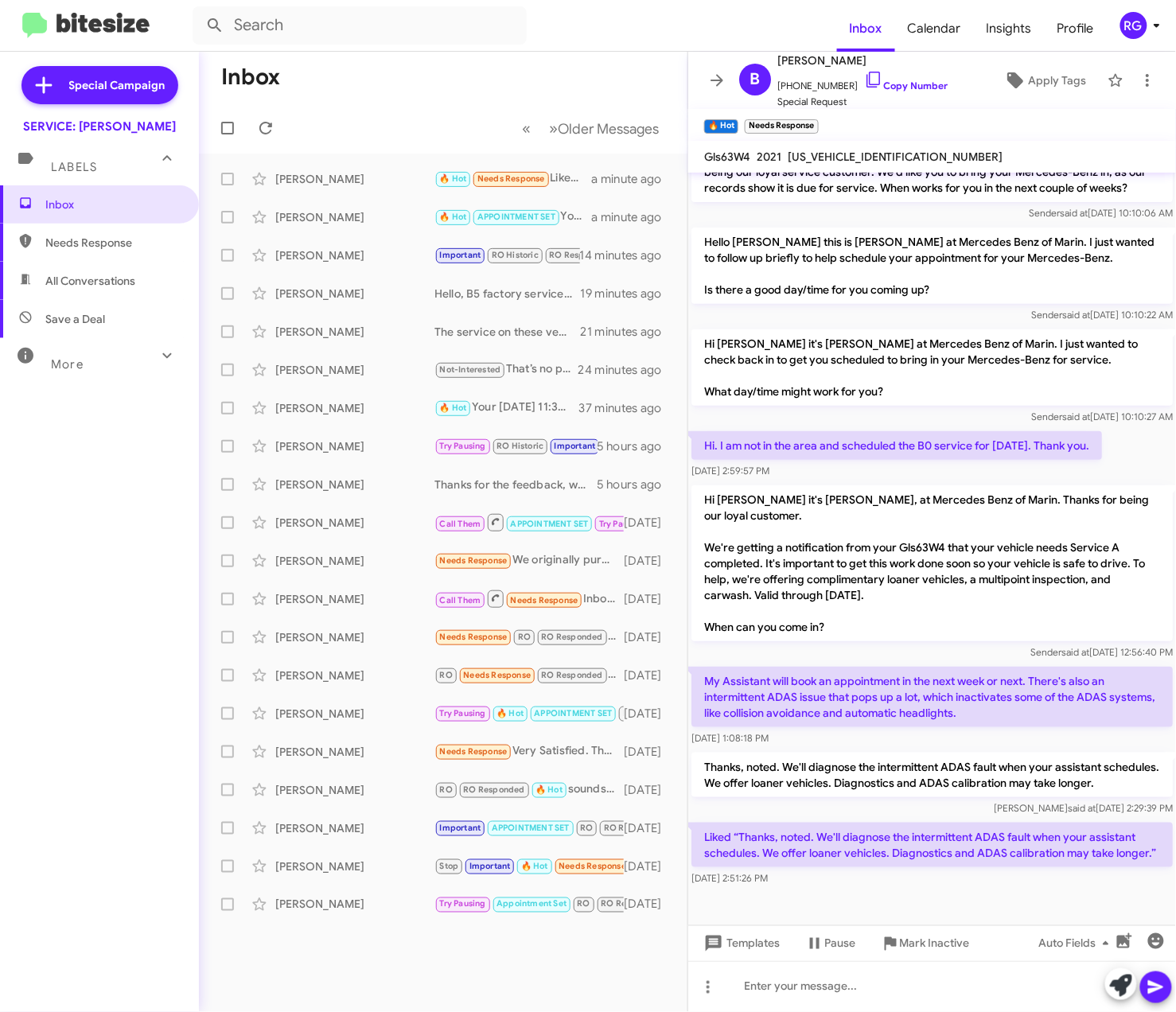
scroll to position [169, 0]
click at [456, 189] on div "[PERSON_NAME] 🔥 Hot APPOINTMENT SET Thank you a few seconds ago" at bounding box center [443, 179] width 463 height 32
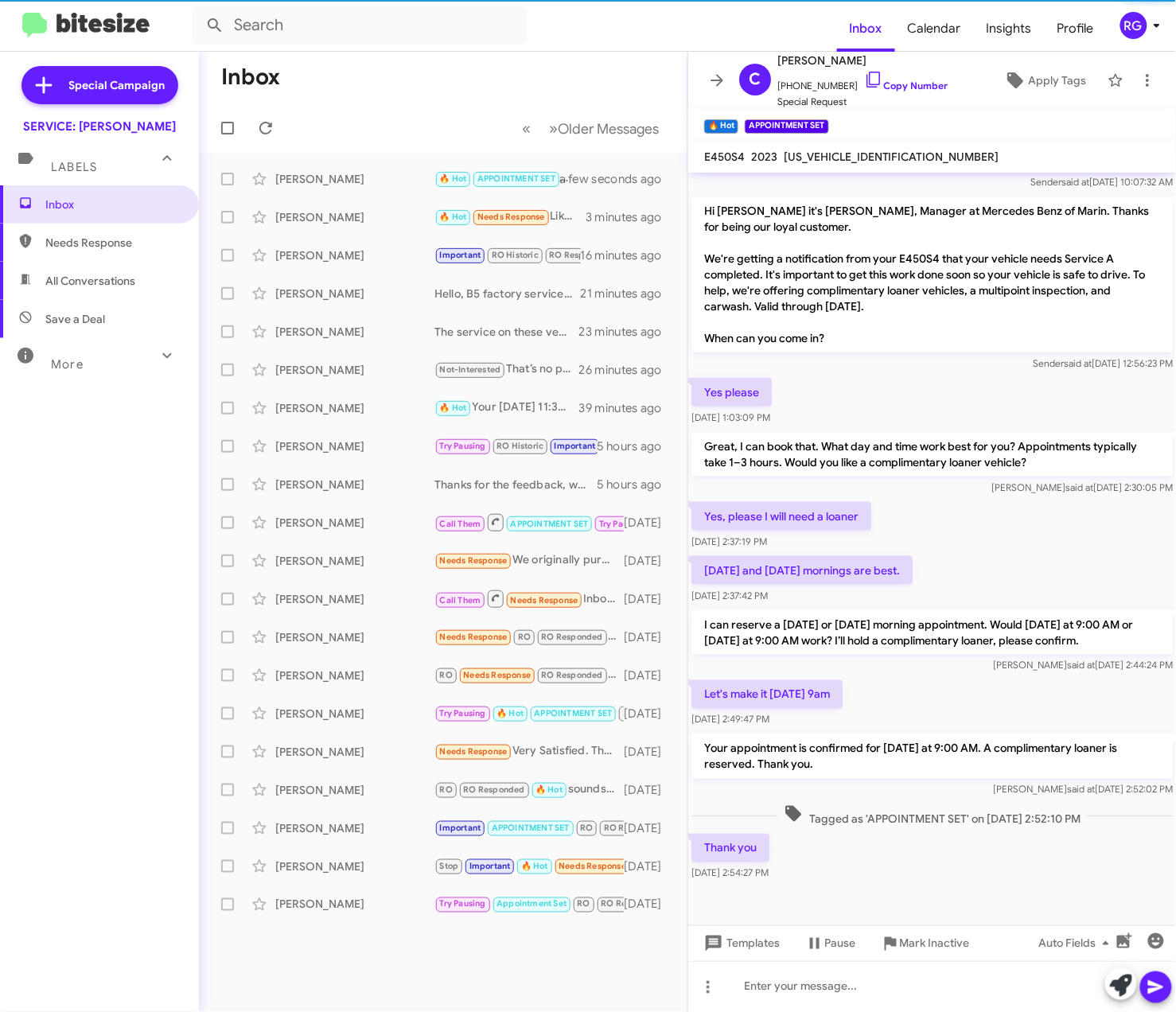
scroll to position [439, 0]
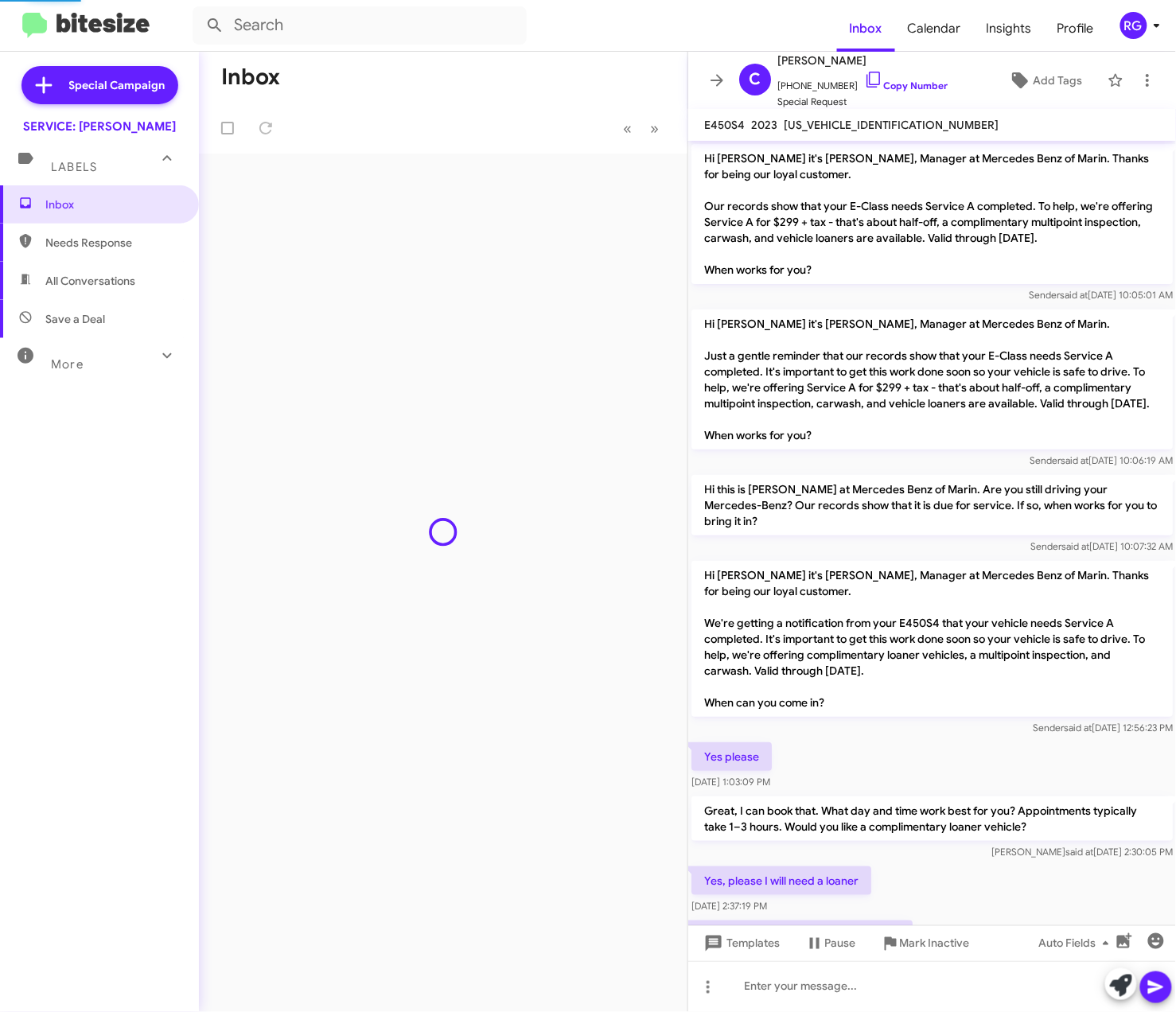
scroll to position [408, 0]
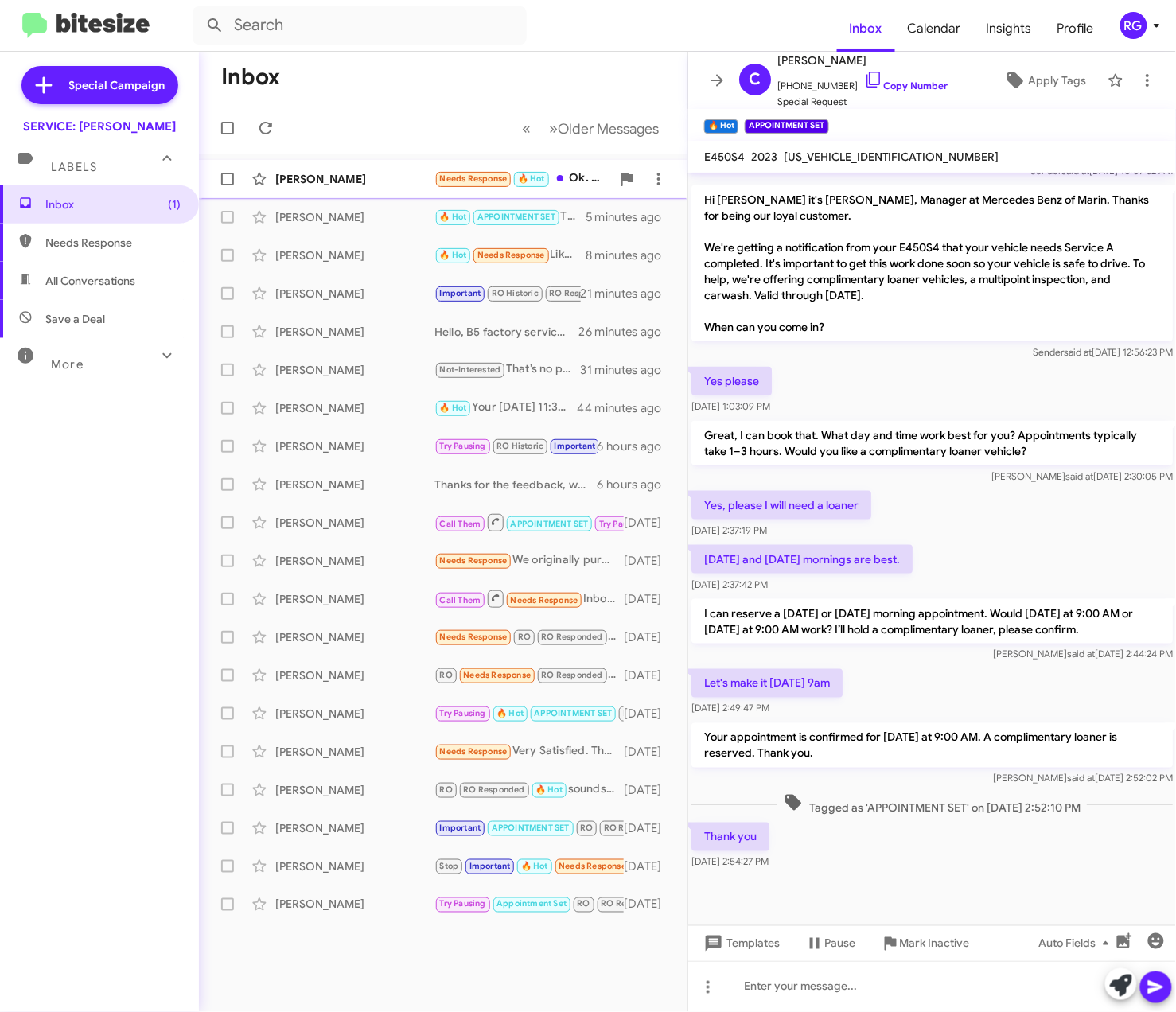
click at [447, 185] on small "Needs Response" at bounding box center [472, 179] width 75 height 15
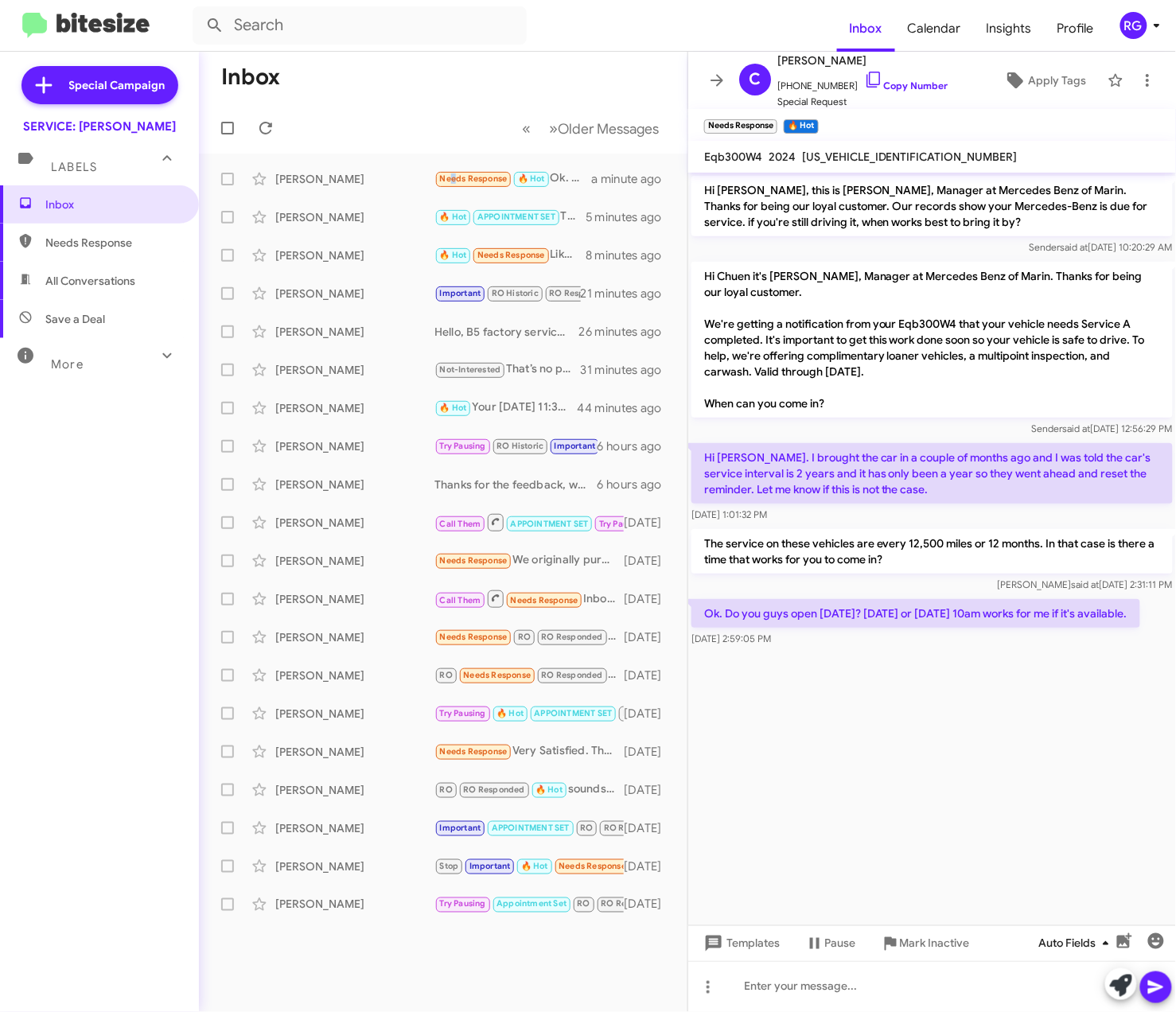
click at [1064, 937] on span "Auto Fields" at bounding box center [1077, 943] width 77 height 29
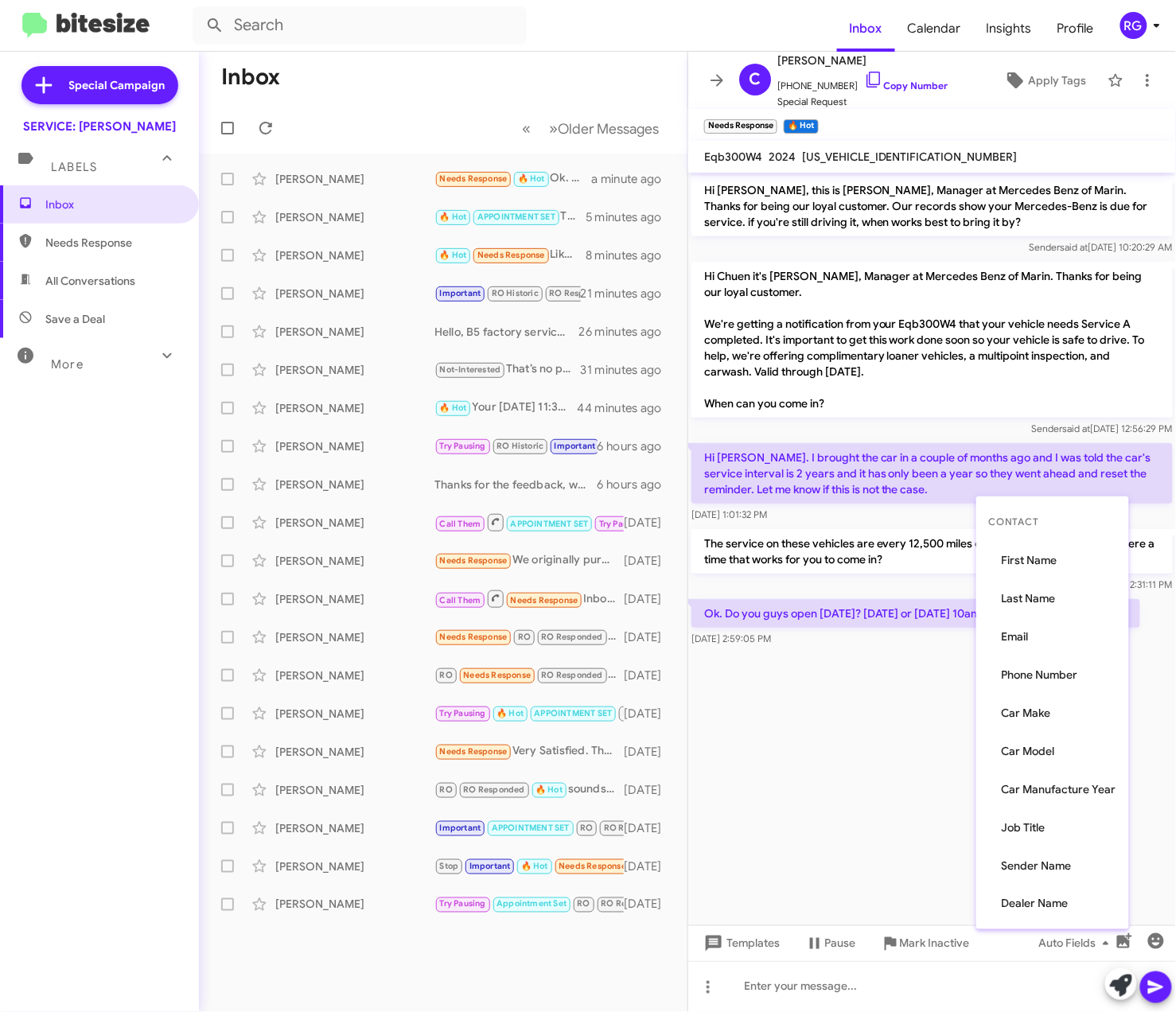
drag, startPoint x: 949, startPoint y: 845, endPoint x: 1010, endPoint y: 860, distance: 62.8
click at [949, 844] on div at bounding box center [588, 506] width 1176 height 1012
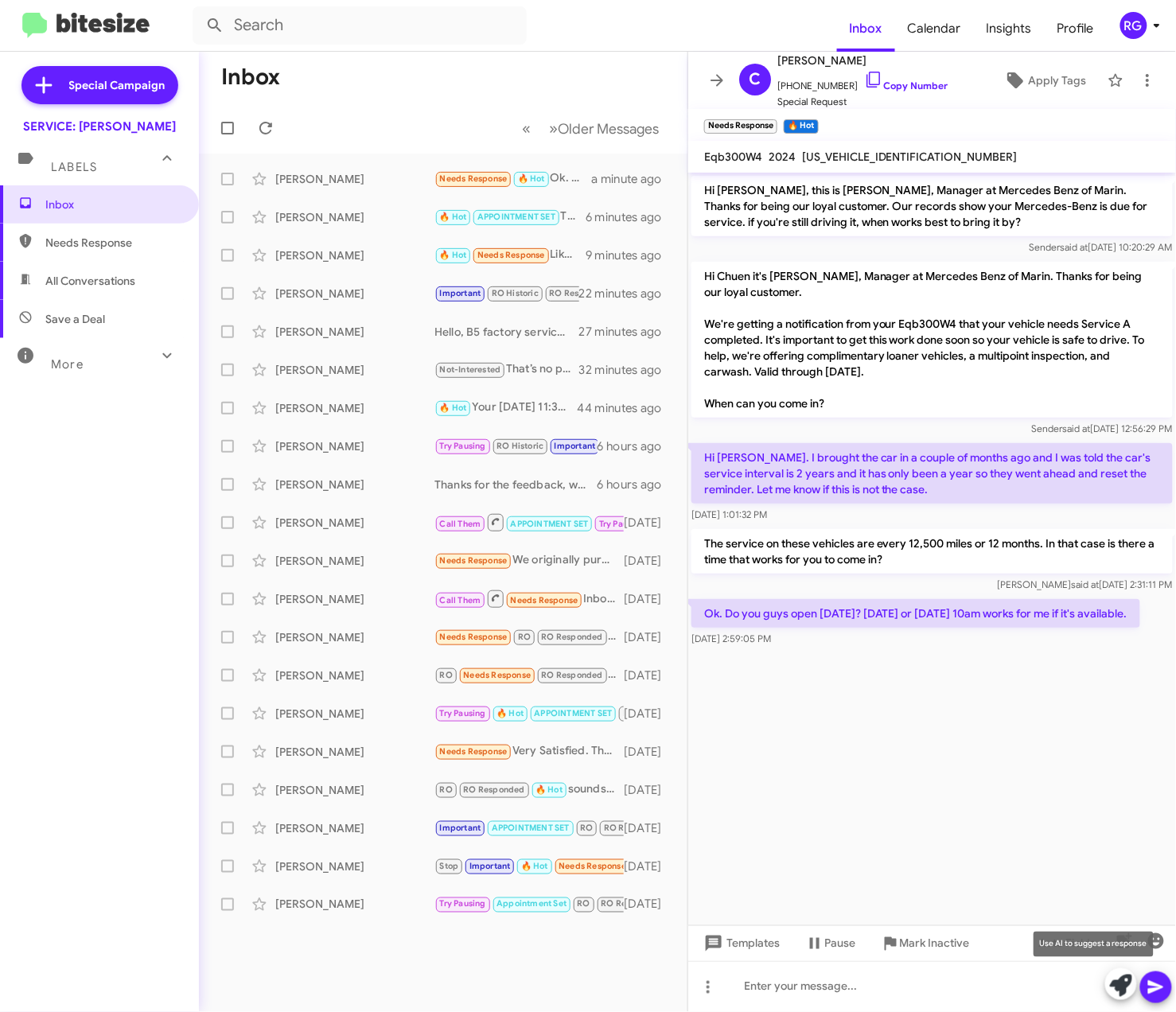
click at [1120, 985] on icon at bounding box center [1120, 985] width 22 height 22
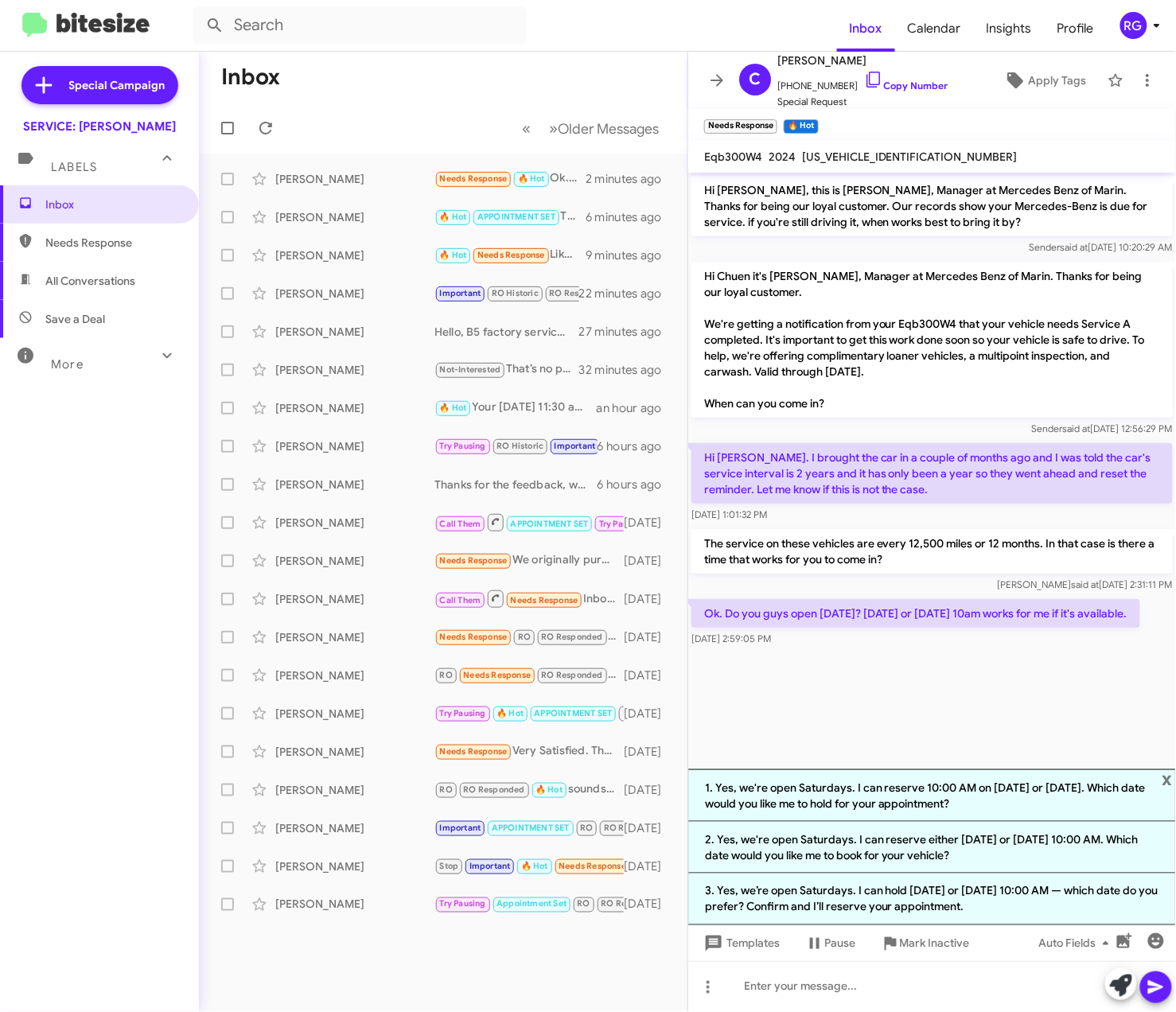
drag, startPoint x: 1023, startPoint y: 799, endPoint x: 1029, endPoint y: 811, distance: 13.4
click at [1025, 800] on li "1. Yes, we're open Saturdays. I can reserve 10:00 AM on Oct 25 or Nov 1. Which …" at bounding box center [931, 795] width 487 height 53
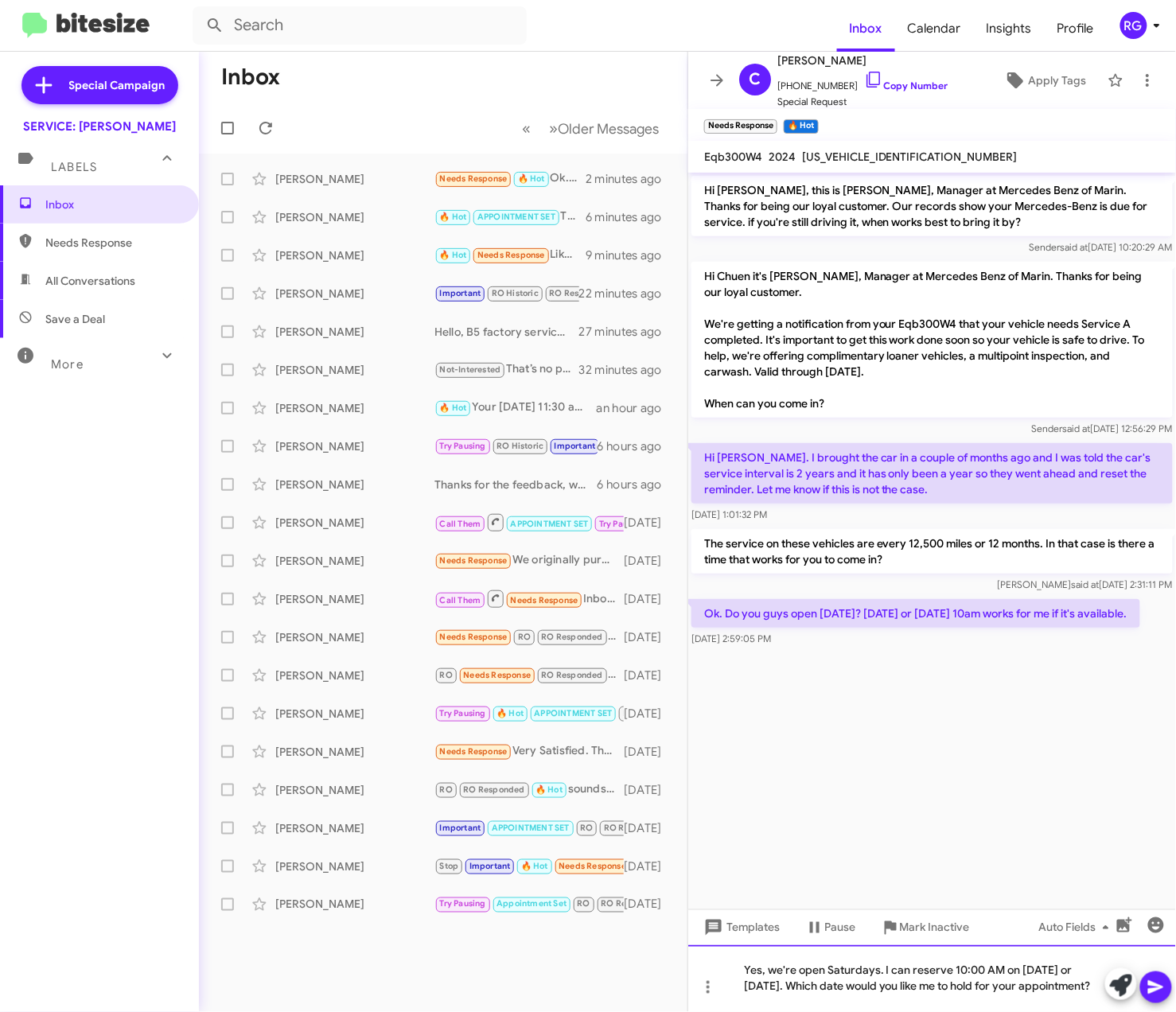
click at [1057, 991] on div "Yes, we're open Saturdays. I can reserve 10:00 AM on Oct 25 or Nov 1. Which dat…" at bounding box center [931, 978] width 487 height 67
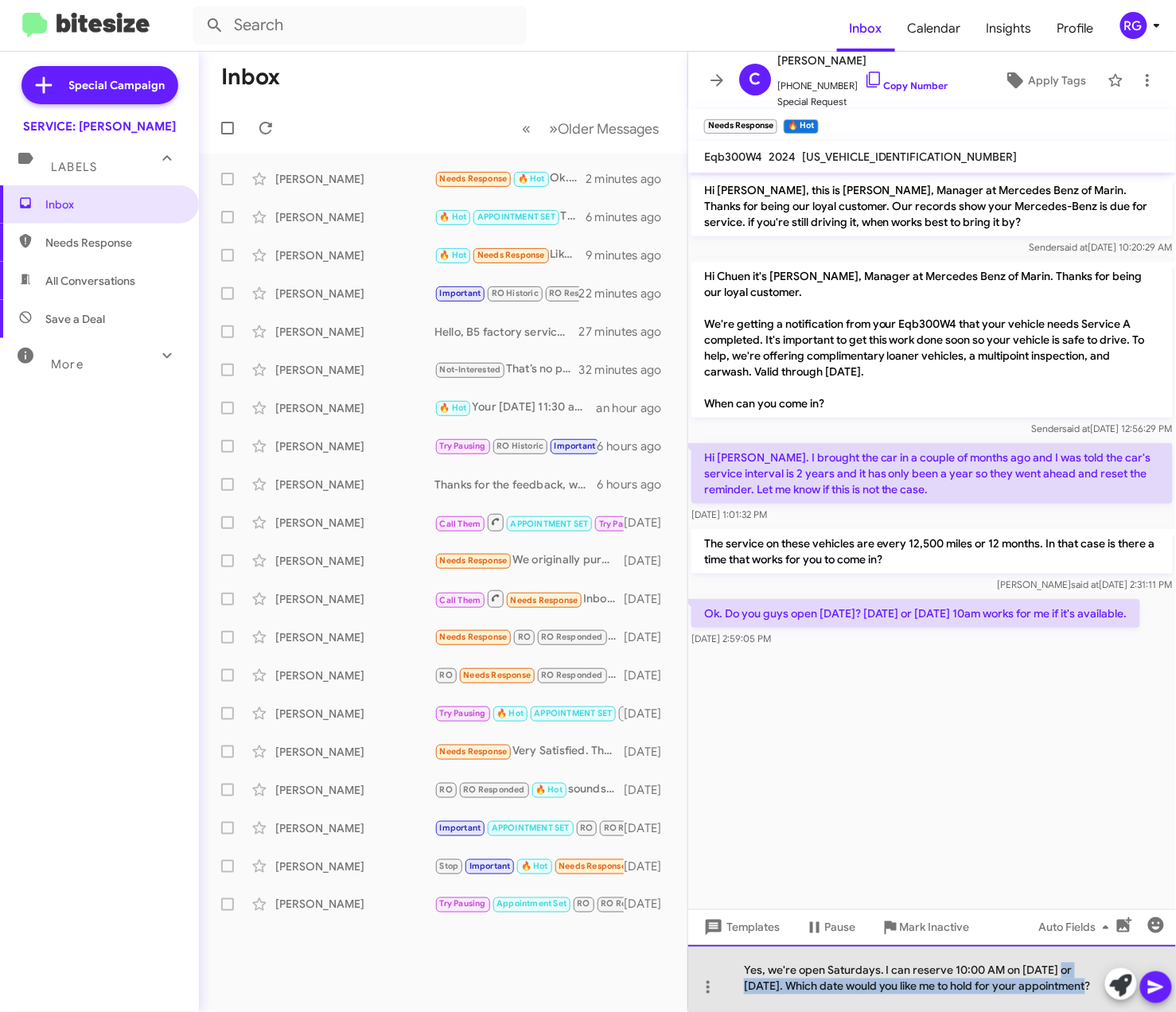
drag, startPoint x: 1058, startPoint y: 969, endPoint x: 1069, endPoint y: 1005, distance: 37.6
click at [1068, 1005] on div "Yes, we're open Saturdays. I can reserve 10:00 AM on Oct 25 or Nov 1. Which dat…" at bounding box center [931, 978] width 487 height 67
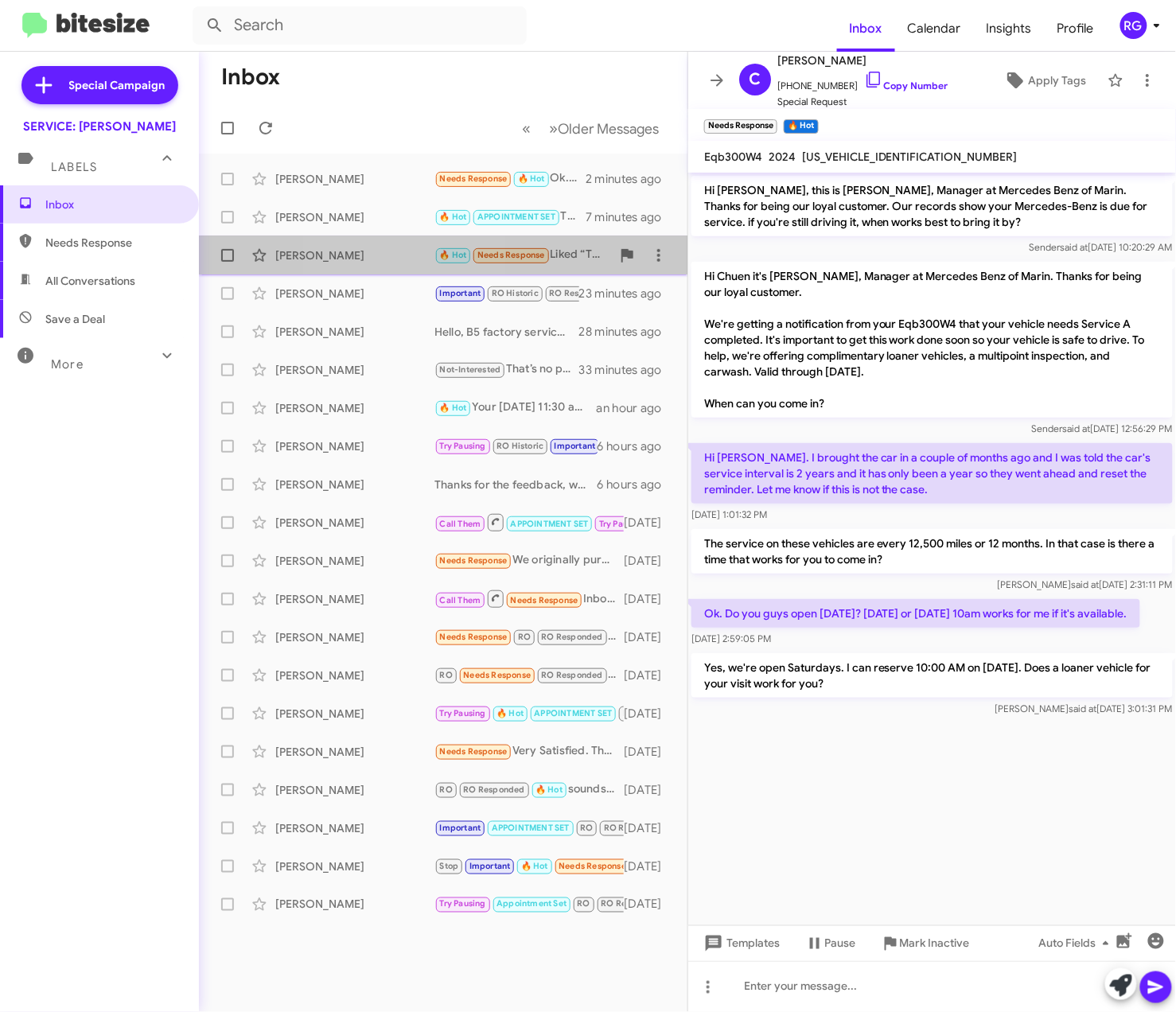
click at [396, 249] on div "[PERSON_NAME]" at bounding box center [355, 255] width 159 height 16
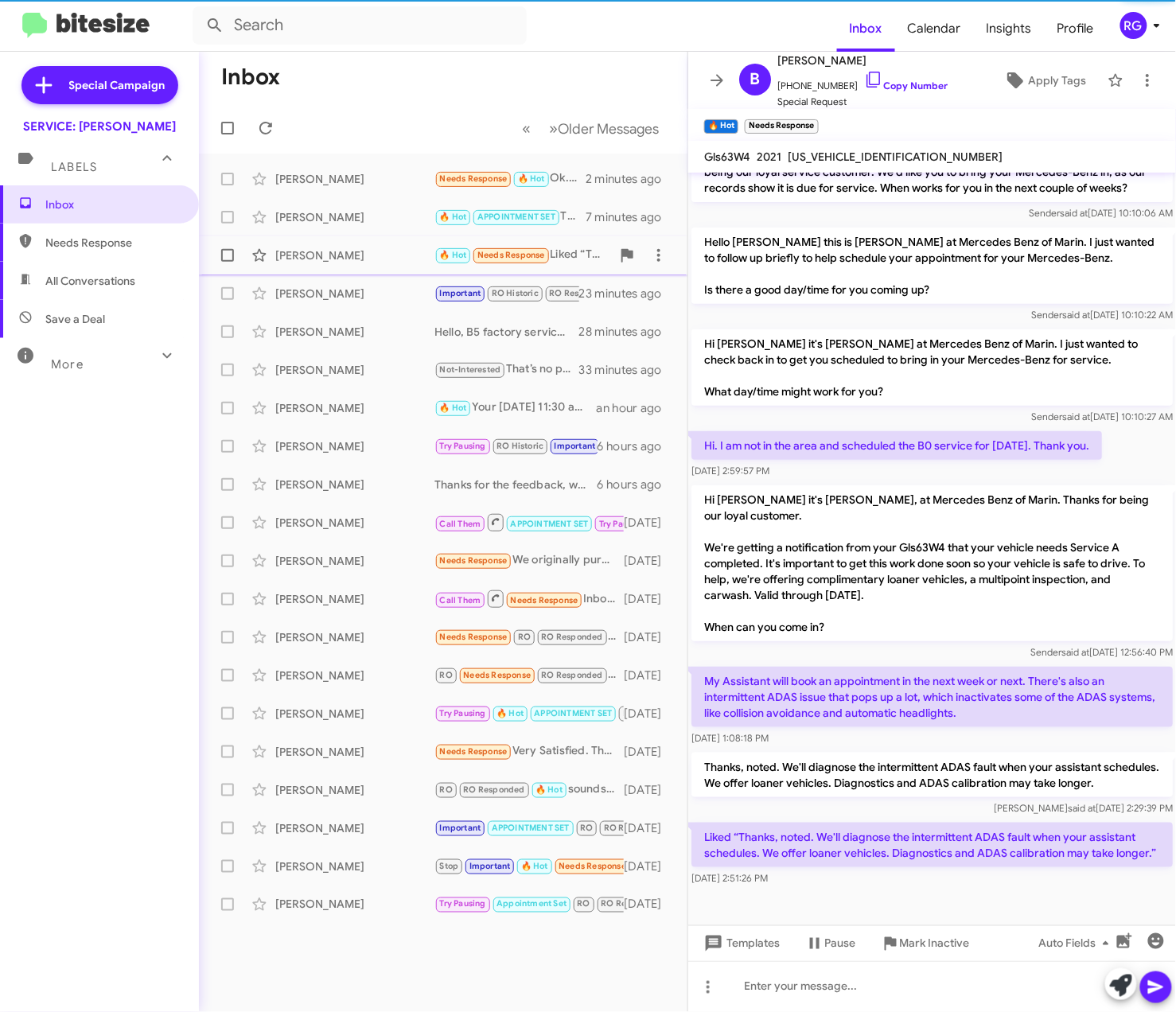
scroll to position [169, 0]
click at [382, 287] on div "[PERSON_NAME]" at bounding box center [355, 293] width 159 height 16
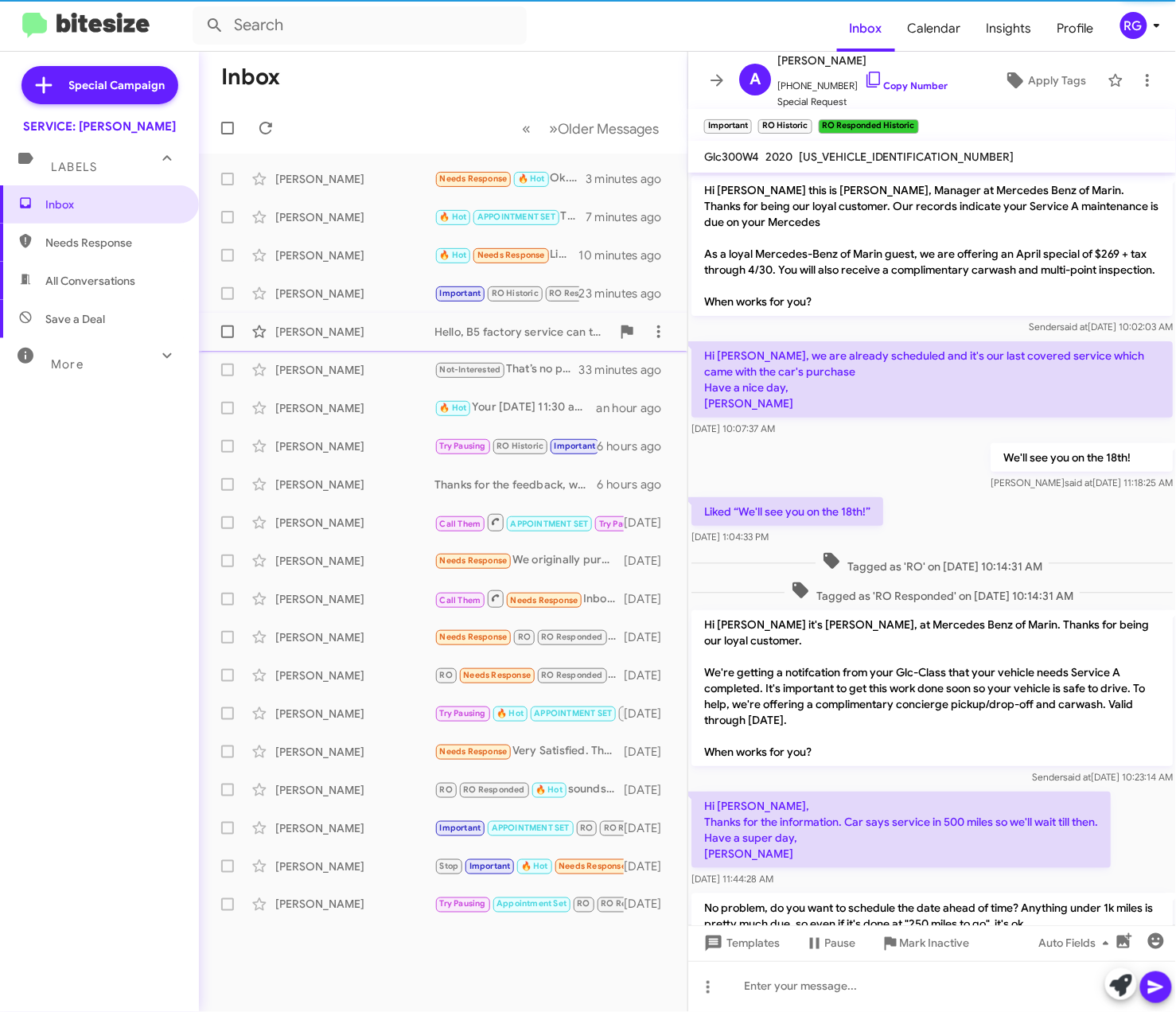
drag, startPoint x: 389, startPoint y: 319, endPoint x: 396, endPoint y: 324, distance: 8.6
click at [390, 320] on div "Helena Roth Hello, B5 factory service can take a full day depending on parts an…" at bounding box center [443, 332] width 463 height 32
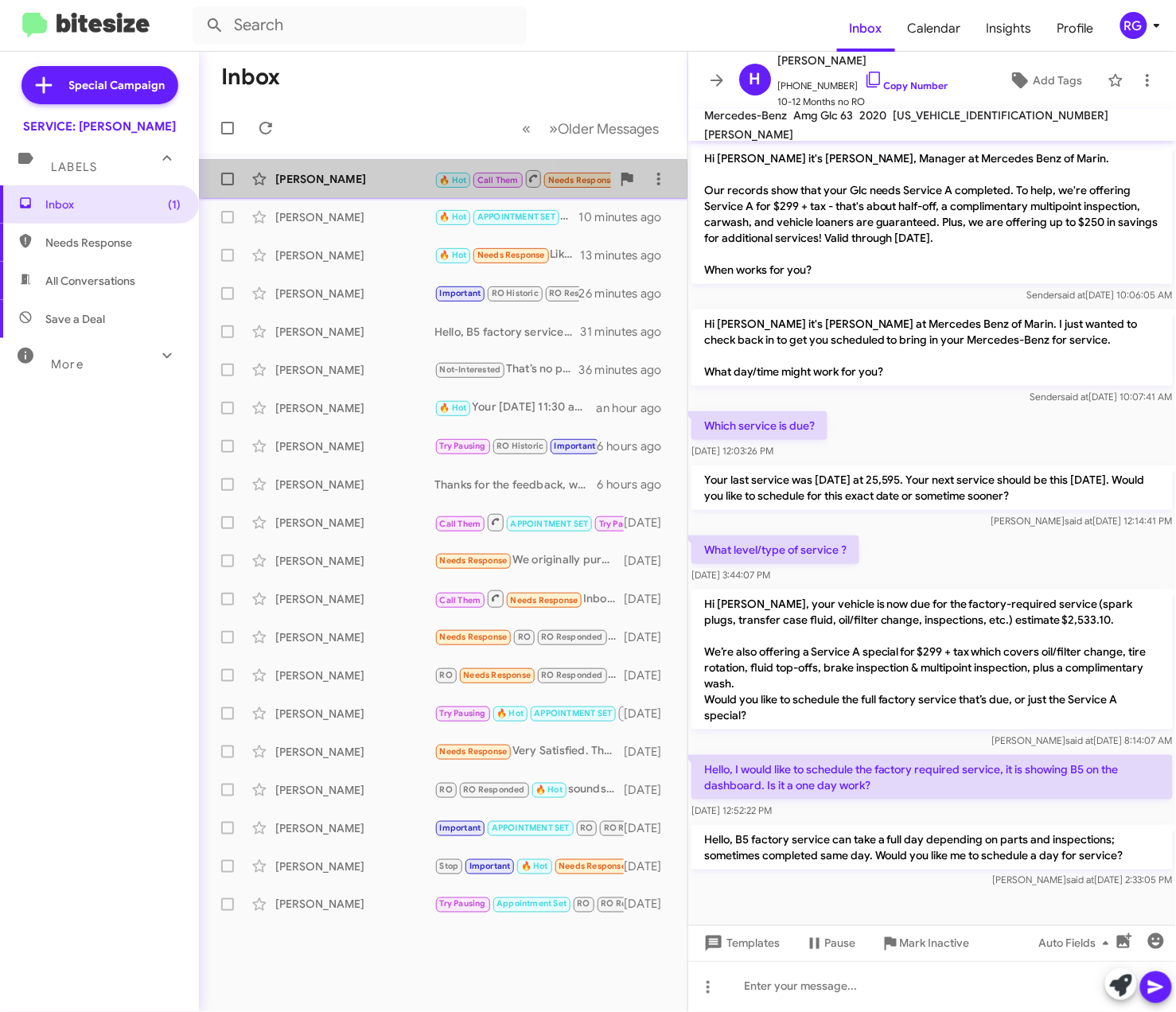
click at [320, 193] on div "Chuen Lee 🔥 Hot Call Them Needs Response Do you mind giving me a quick call? a …" at bounding box center [443, 179] width 463 height 32
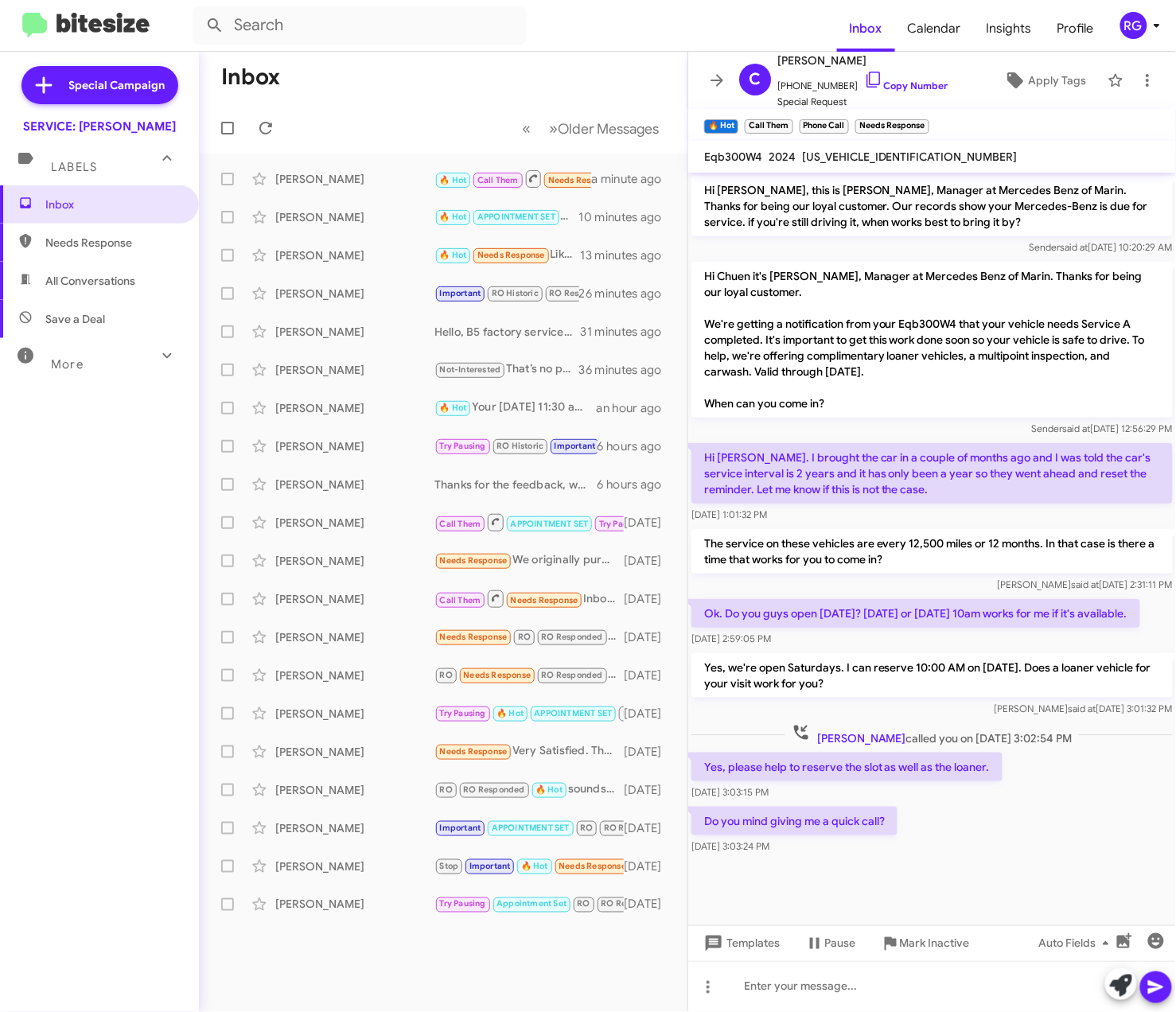
click at [850, 146] on mat-toolbar "Eqb300W4 2024 W1N9M0KB7RN077709" at bounding box center [931, 157] width 487 height 32
click at [851, 157] on span "[US_VEHICLE_IDENTIFICATION_NUMBER]" at bounding box center [910, 156] width 216 height 14
copy span "[US_VEHICLE_IDENTIFICATION_NUMBER]"
drag, startPoint x: 894, startPoint y: 846, endPoint x: 906, endPoint y: 853, distance: 13.9
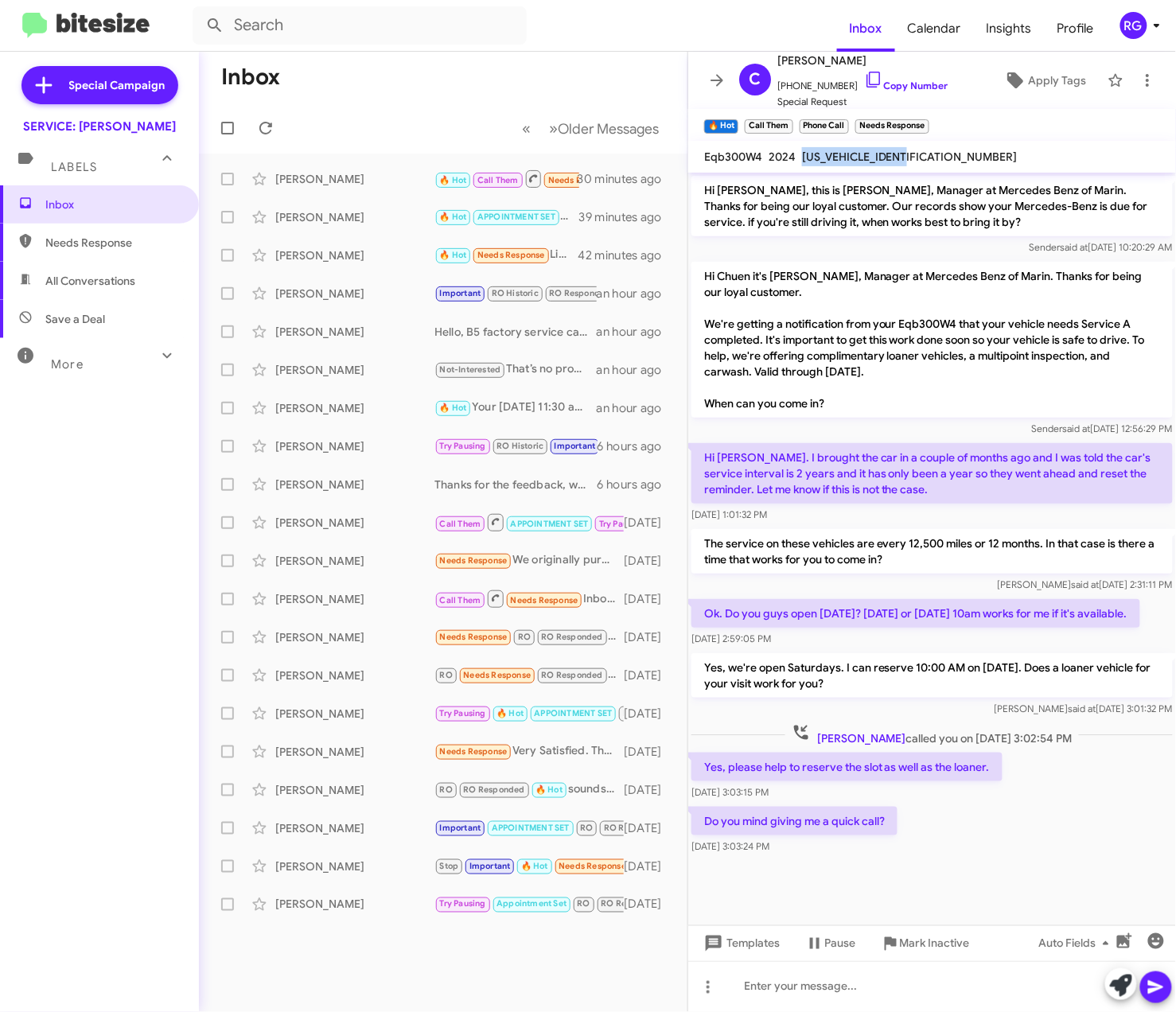
click at [894, 835] on p "Do you mind giving me a quick call?" at bounding box center [793, 820] width 206 height 29
click at [166, 695] on div "Inbox Needs Response All Conversations Save a Deal More Important 🔥 Hot Appoint…" at bounding box center [99, 488] width 199 height 606
drag, startPoint x: 1111, startPoint y: 869, endPoint x: 1076, endPoint y: 860, distance: 36.1
click at [1108, 858] on div "Do you mind giving me a quick call? Oct 13, 2025, 3:03:24 PM" at bounding box center [931, 830] width 487 height 54
click at [1123, 987] on icon at bounding box center [1120, 985] width 22 height 22
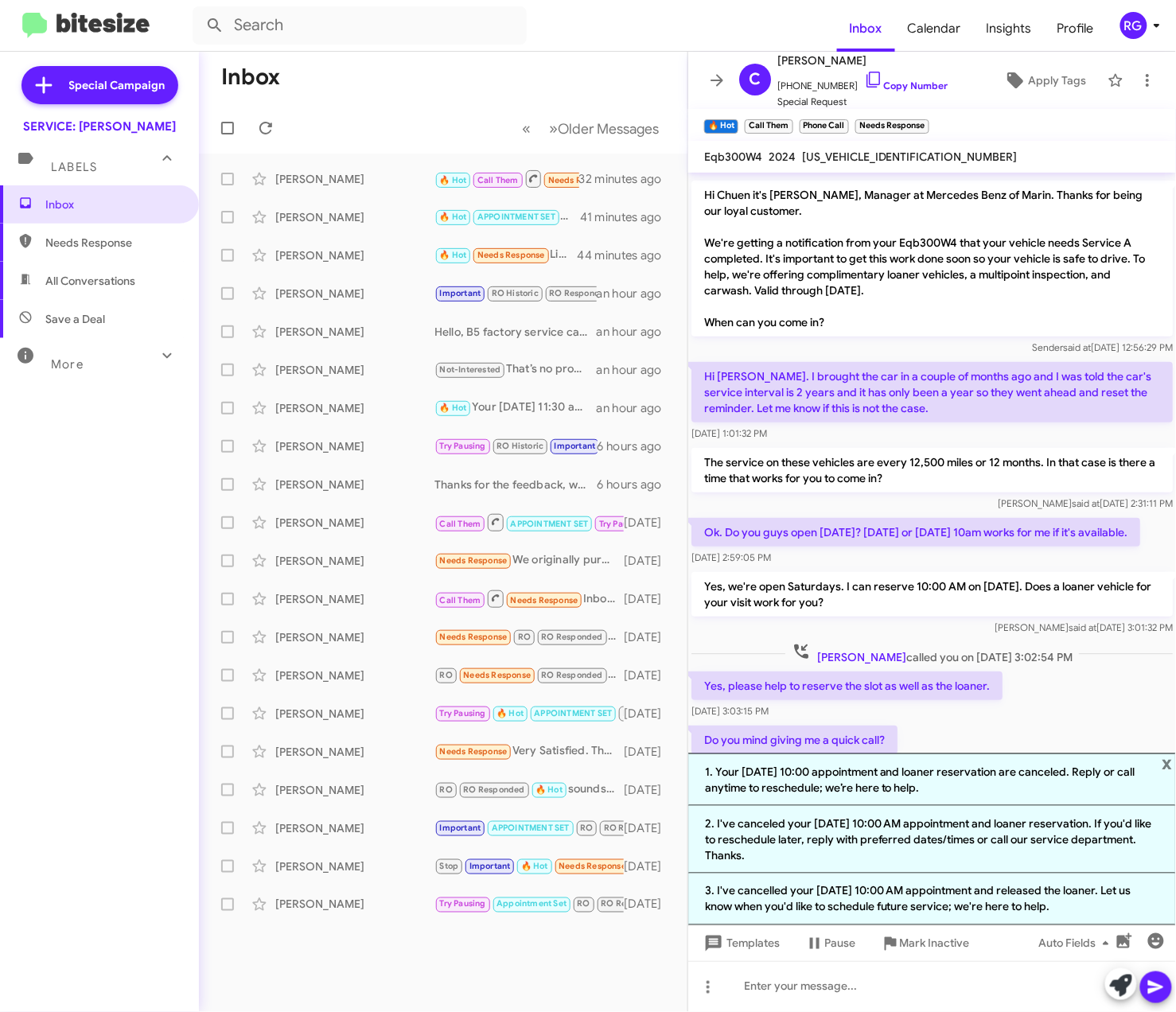
scroll to position [157, 0]
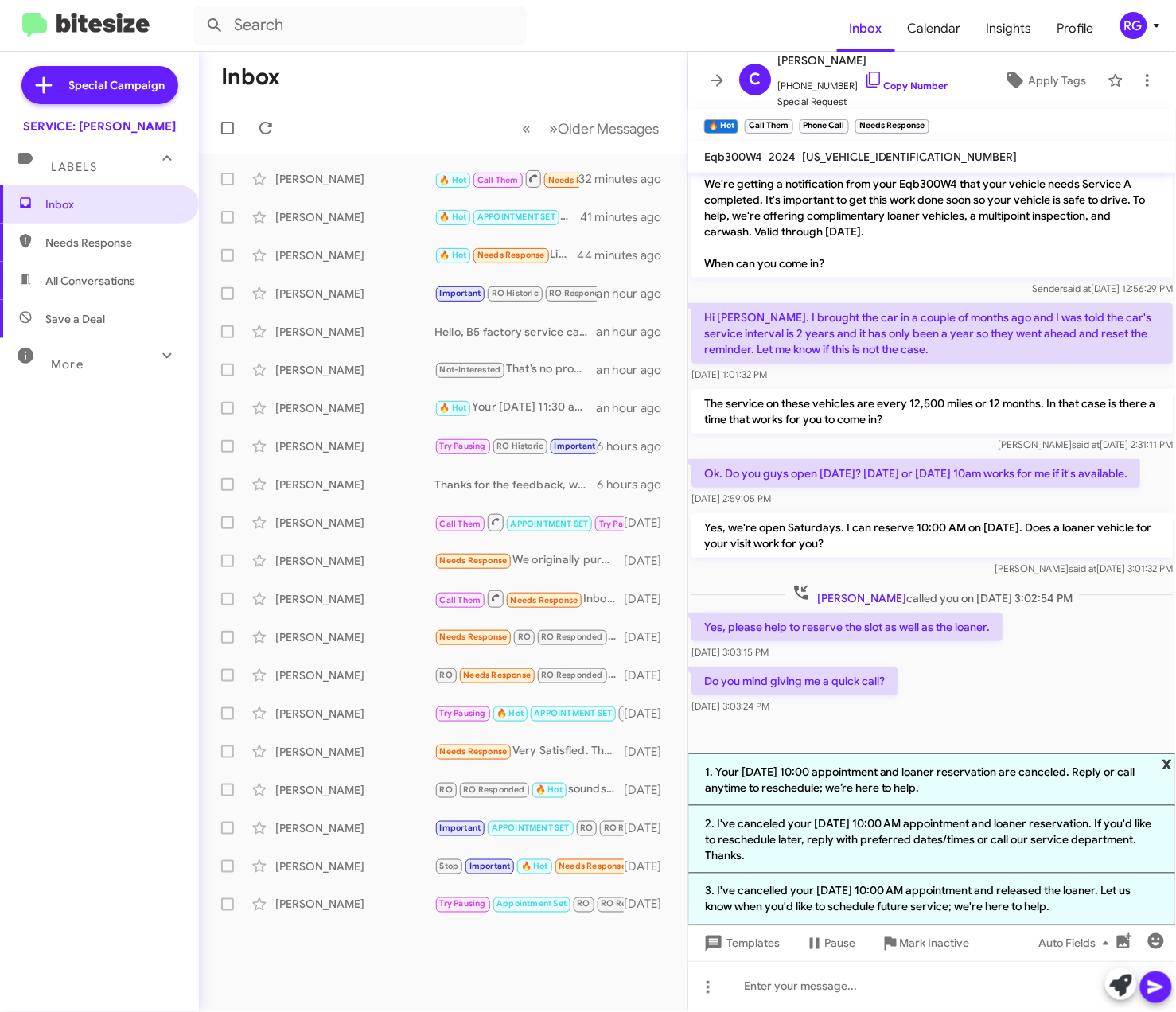
click at [1168, 766] on span "x" at bounding box center [1167, 762] width 10 height 19
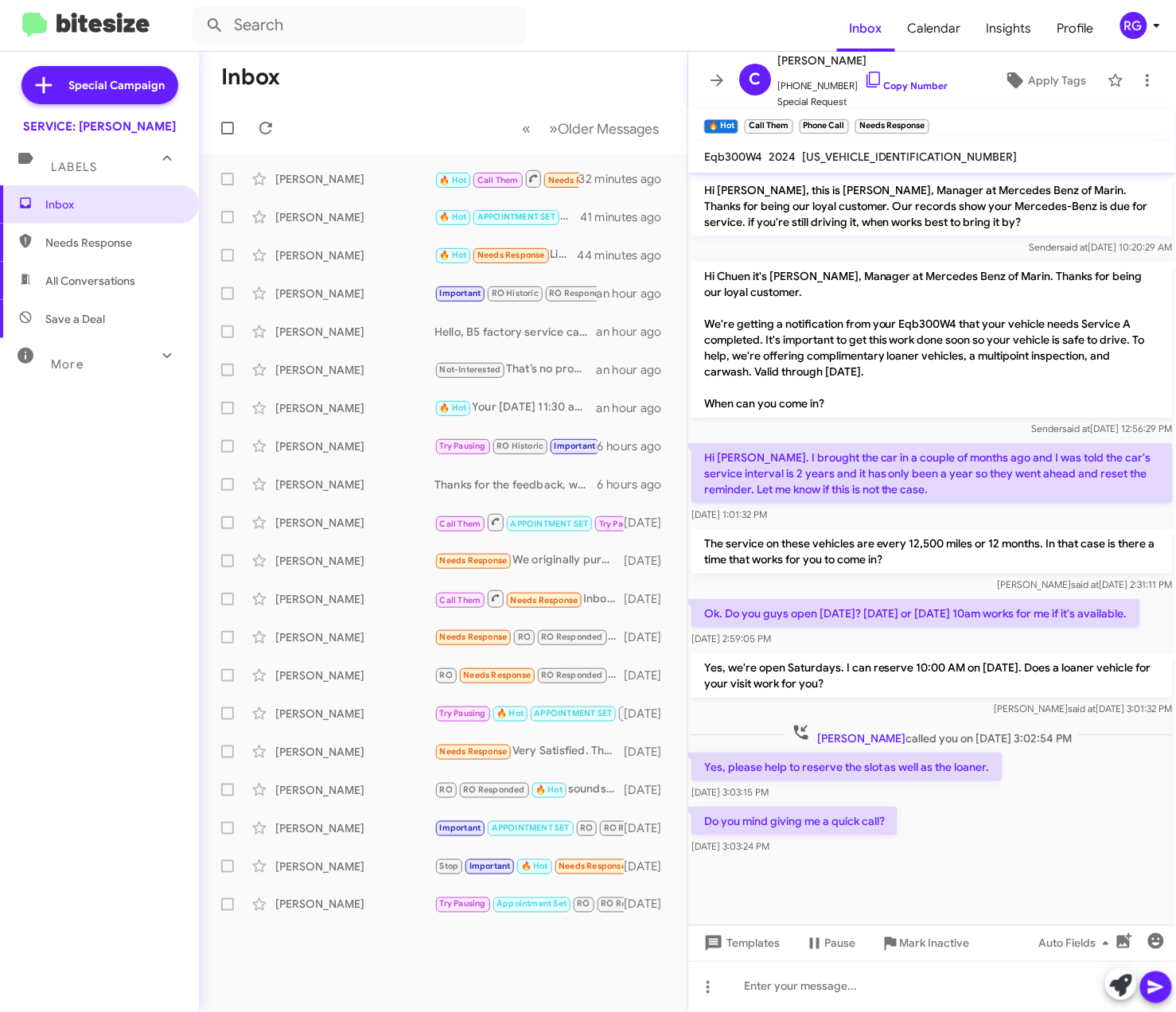
click at [1016, 837] on div "Do you mind giving me a quick call? Oct 13, 2025, 3:03:24 PM" at bounding box center [931, 830] width 487 height 54
click at [1121, 994] on icon at bounding box center [1120, 985] width 22 height 22
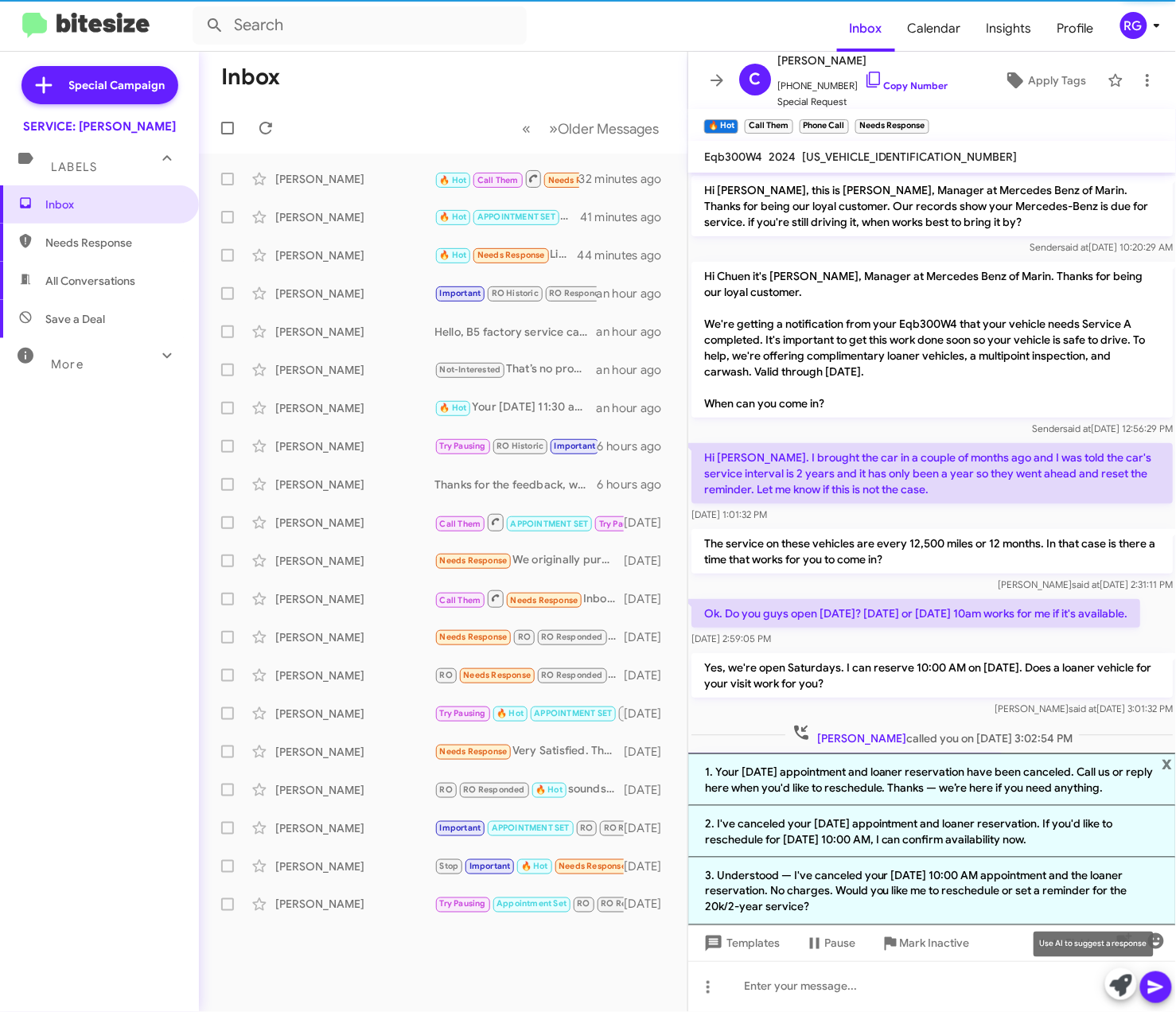
click at [1120, 1000] on span at bounding box center [1120, 985] width 22 height 35
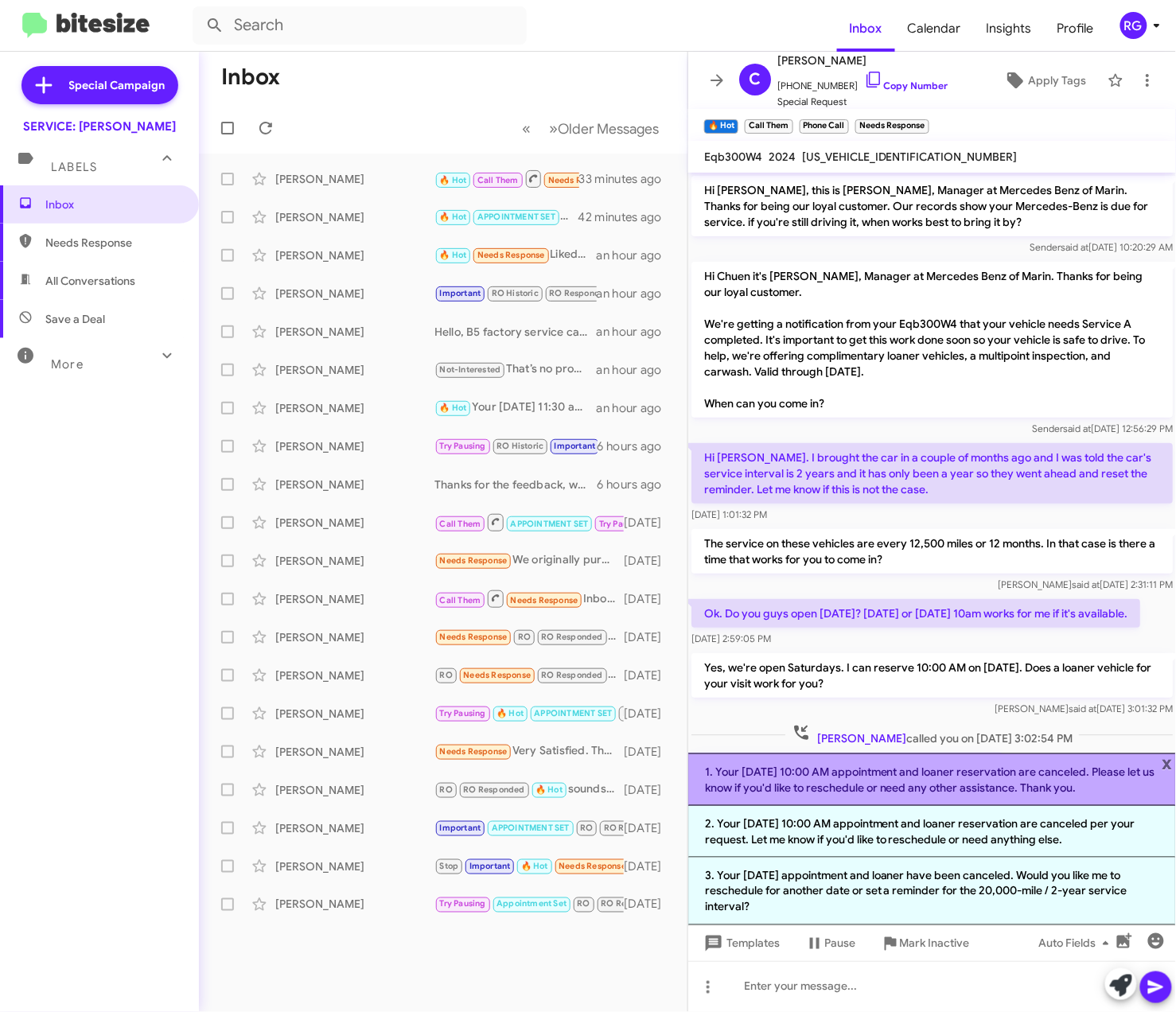
click at [1175, 761] on li "1. Your Oct 25 10:00 AM appointment and loaner reservation are canceled. Please…" at bounding box center [931, 779] width 487 height 53
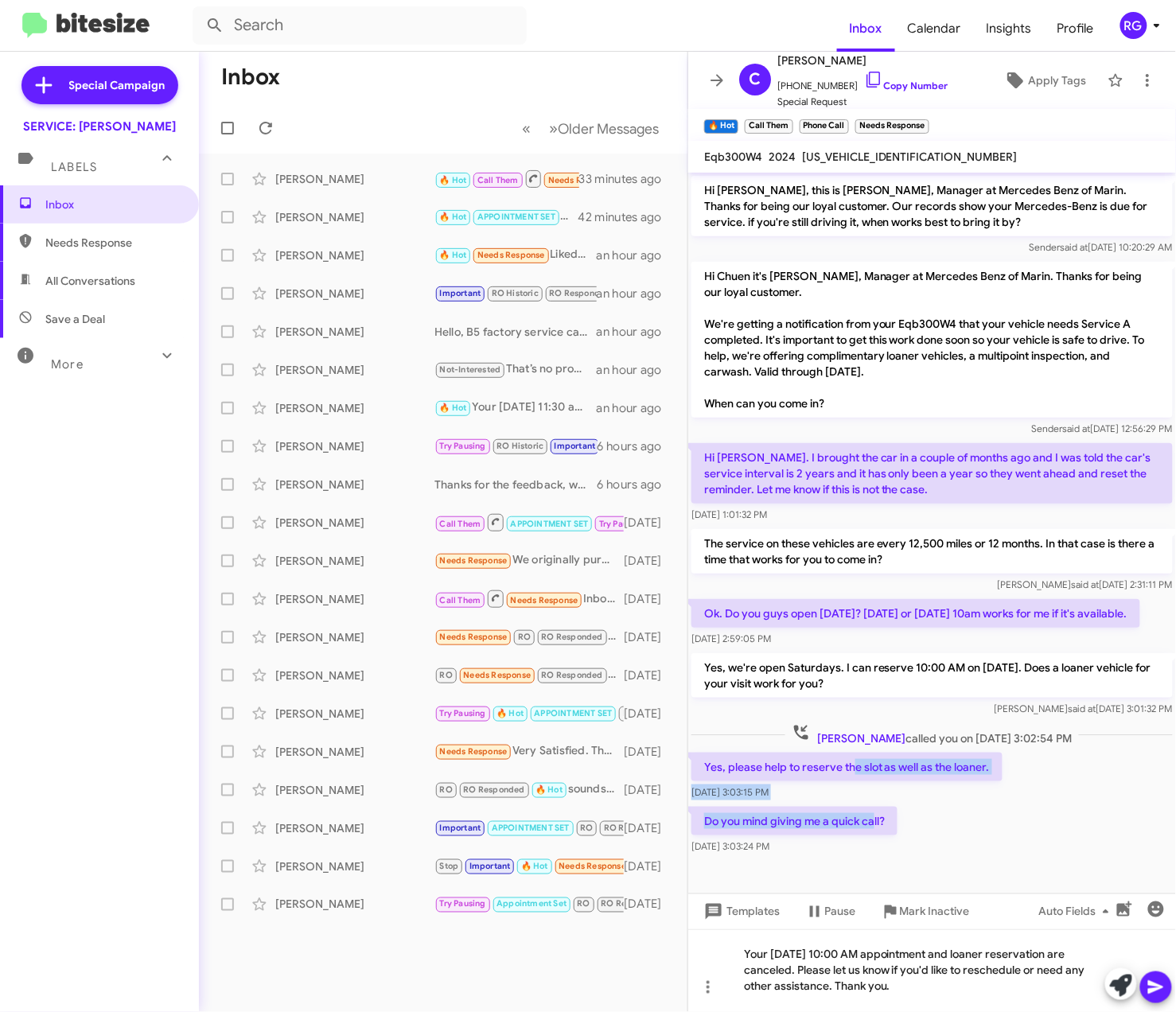
drag, startPoint x: 874, startPoint y: 847, endPoint x: 858, endPoint y: 797, distance: 52.5
click at [858, 797] on div "Hi Chuencheak, this is Omar Ibrahimi, Manager at Mercedes Benz of Marin. Thanks…" at bounding box center [931, 515] width 487 height 685
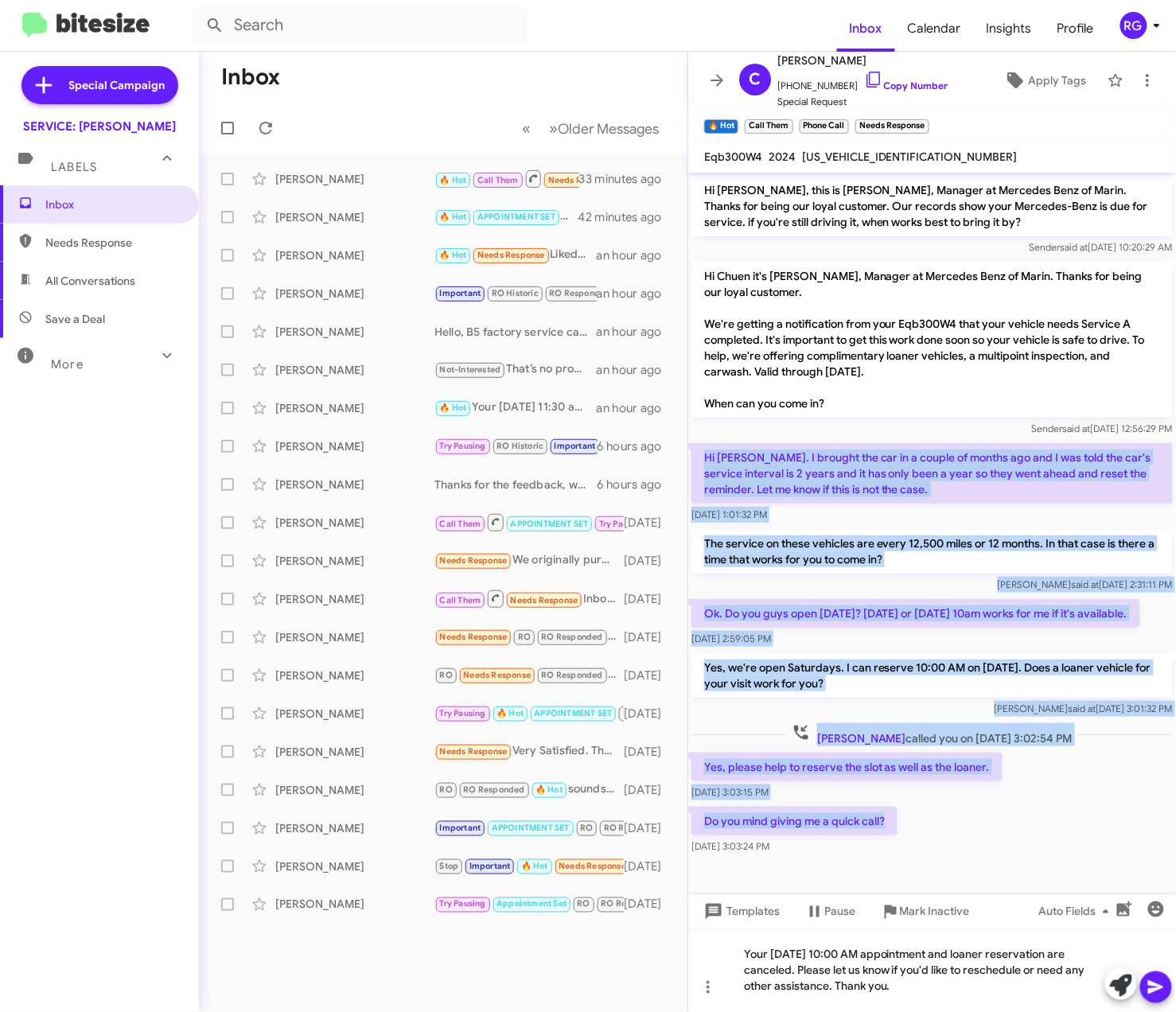
drag, startPoint x: 858, startPoint y: 797, endPoint x: 695, endPoint y: 443, distance: 389.7
click at [695, 443] on div "Hi Chuencheak, this is Omar Ibrahimi, Manager at Mercedes Benz of Marin. Thanks…" at bounding box center [931, 515] width 487 height 685
copy div "Hi Omar. I brought the car in a couple of months ago and I was told the car's s…"
drag, startPoint x: 891, startPoint y: 835, endPoint x: 876, endPoint y: 846, distance: 18.6
click at [891, 835] on p "Do you mind giving me a quick call?" at bounding box center [793, 820] width 206 height 29
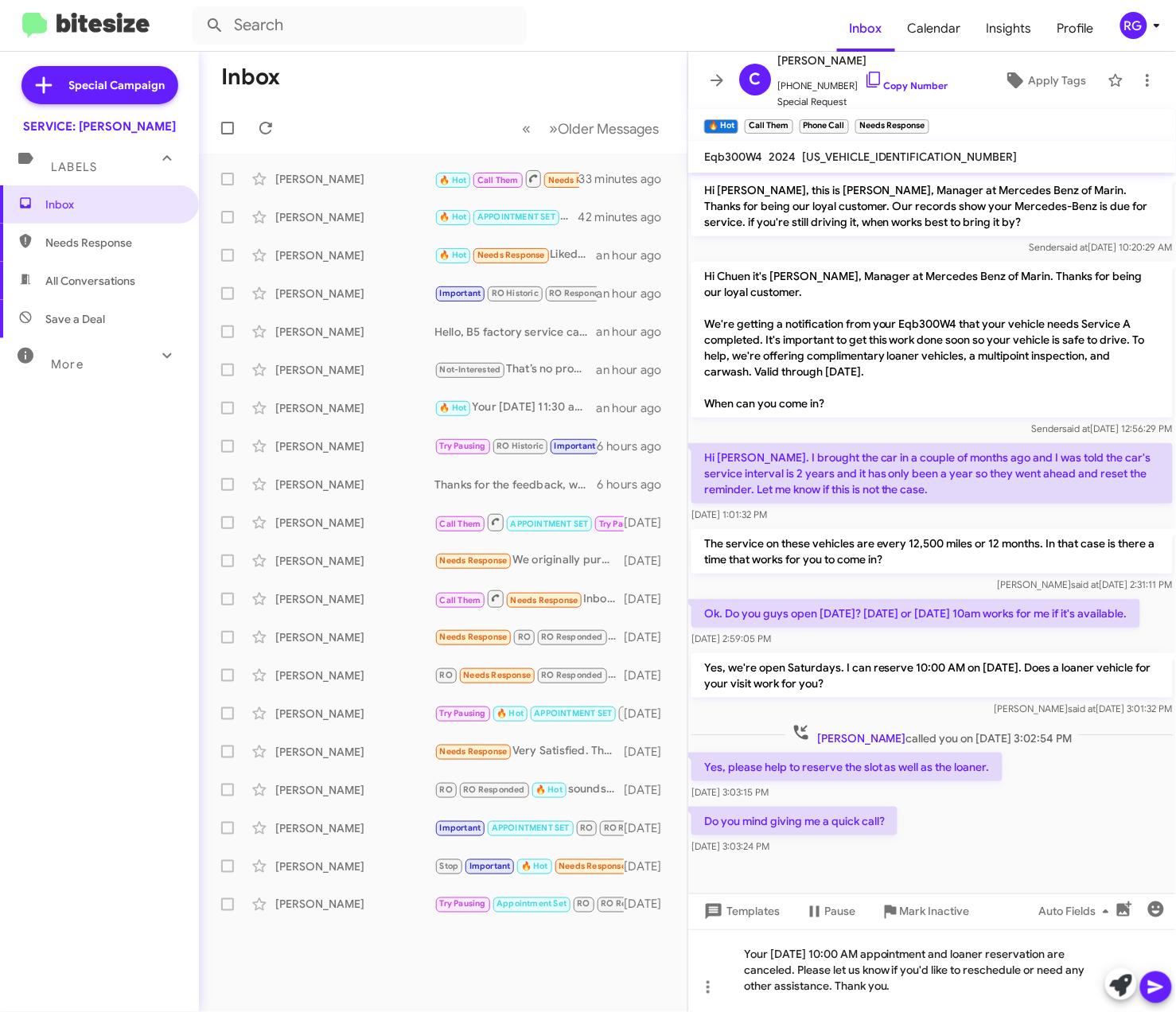
click at [866, 854] on div "Oct 13, 2025, 3:03:24 PM" at bounding box center [793, 846] width 206 height 16
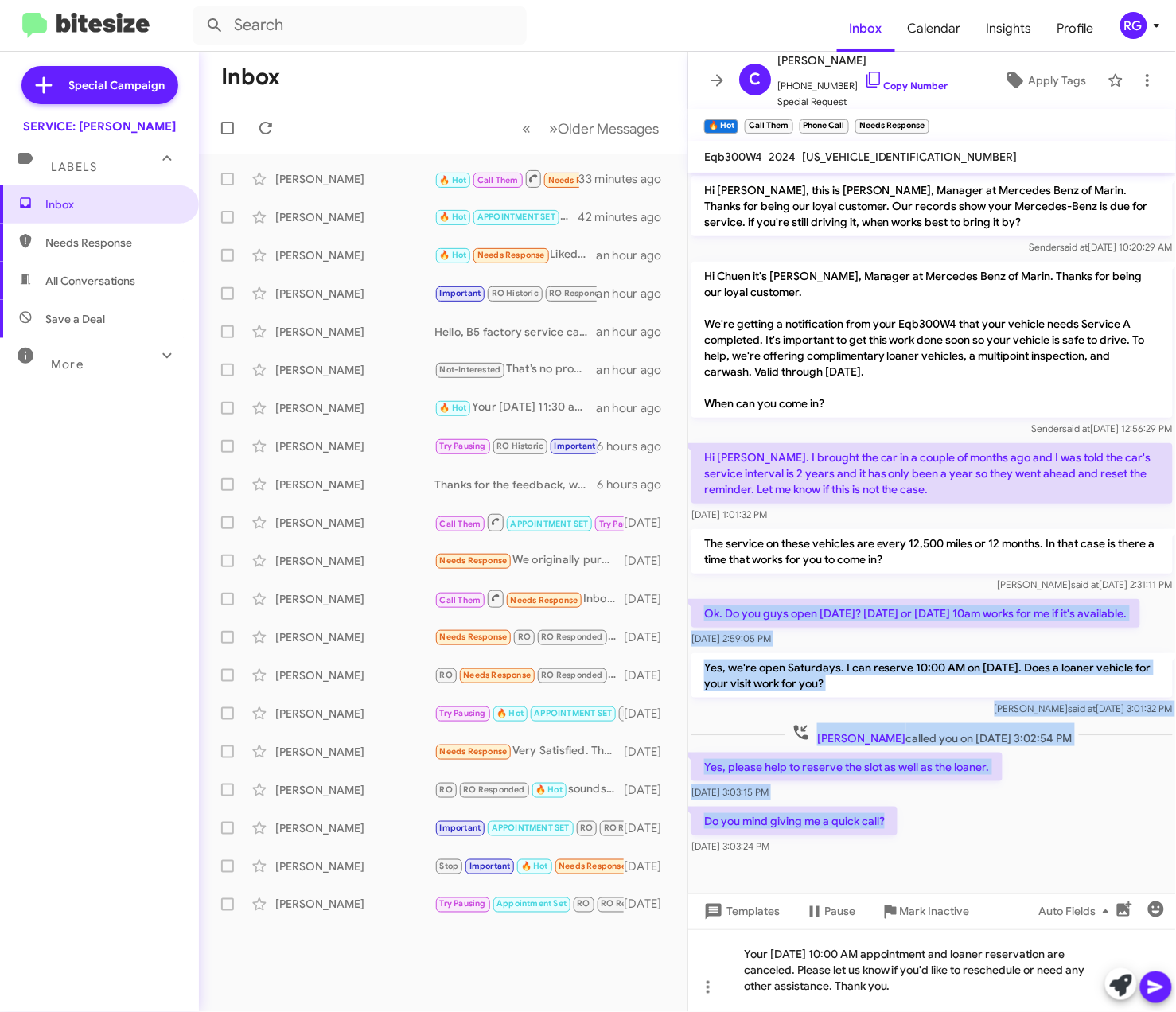
drag, startPoint x: 882, startPoint y: 838, endPoint x: 692, endPoint y: 606, distance: 299.9
click at [692, 606] on div "Hi Chuencheak, this is Omar Ibrahimi, Manager at Mercedes Benz of Marin. Thanks…" at bounding box center [931, 515] width 487 height 685
copy div "Ok. Do you guys open on Saturday? 25 th Oct or Nov 1st 10am works for me if it'…"
click at [1049, 838] on div "Do you mind giving me a quick call? Oct 13, 2025, 3:03:24 PM" at bounding box center [931, 830] width 487 height 54
click at [1081, 746] on div "Chuen Lee called you on Oct 13, 2025 - 3:02:54 PM" at bounding box center [931, 734] width 481 height 23
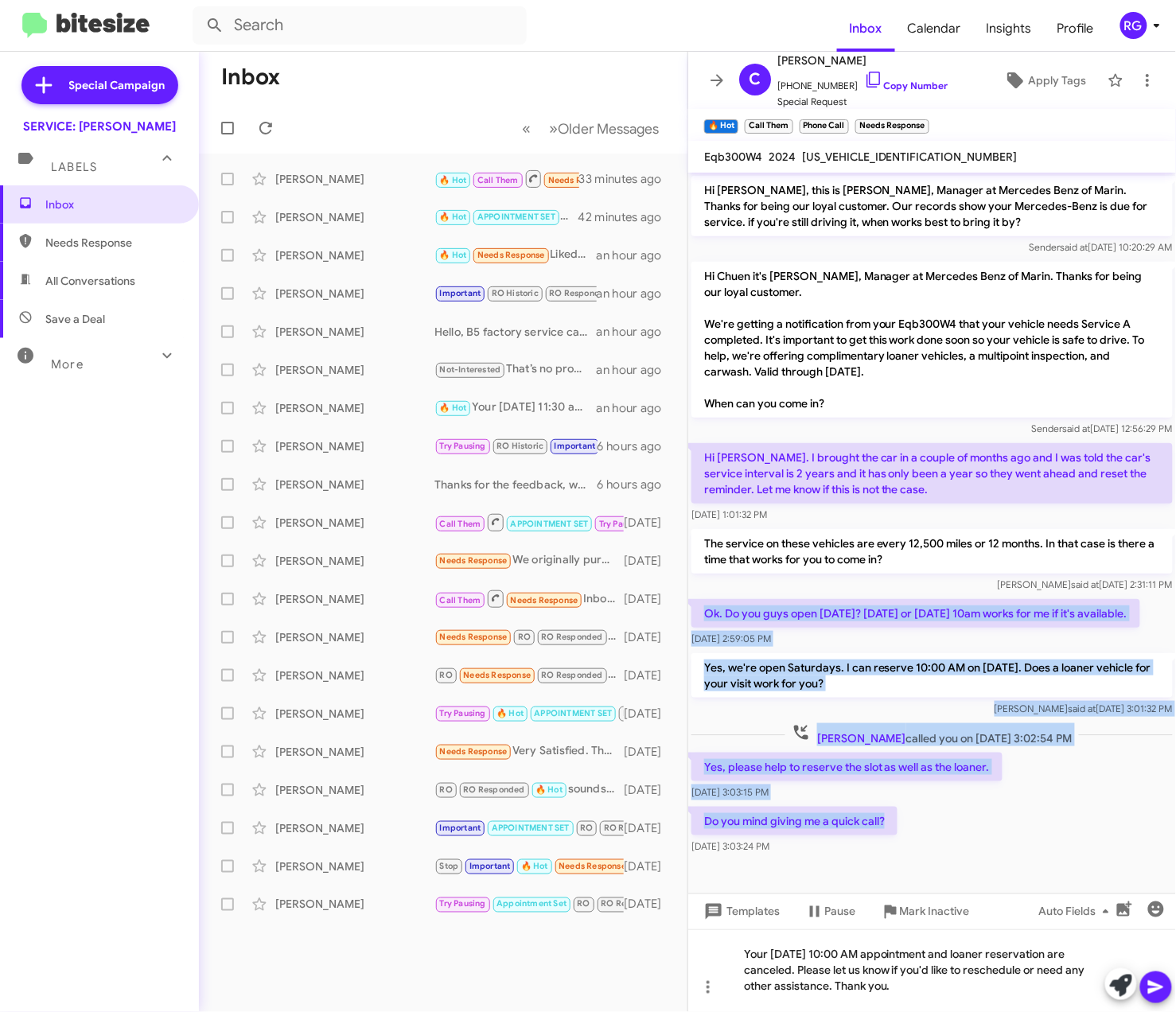
click at [1081, 746] on div "Chuen Lee called you on Oct 13, 2025 - 3:02:54 PM" at bounding box center [931, 734] width 481 height 23
drag, startPoint x: 1081, startPoint y: 761, endPoint x: 1061, endPoint y: 767, distance: 20.9
click at [1061, 767] on div "Yes, please help to reserve the slot as well as the loaner. Oct 13, 2025, 3:03:…" at bounding box center [931, 776] width 487 height 54
click at [1055, 774] on div "Yes, please help to reserve the slot as well as the loaner. Oct 13, 2025, 3:03:…" at bounding box center [931, 776] width 487 height 54
click at [1052, 778] on div "Yes, please help to reserve the slot as well as the loaner. Oct 13, 2025, 3:03:…" at bounding box center [931, 776] width 487 height 54
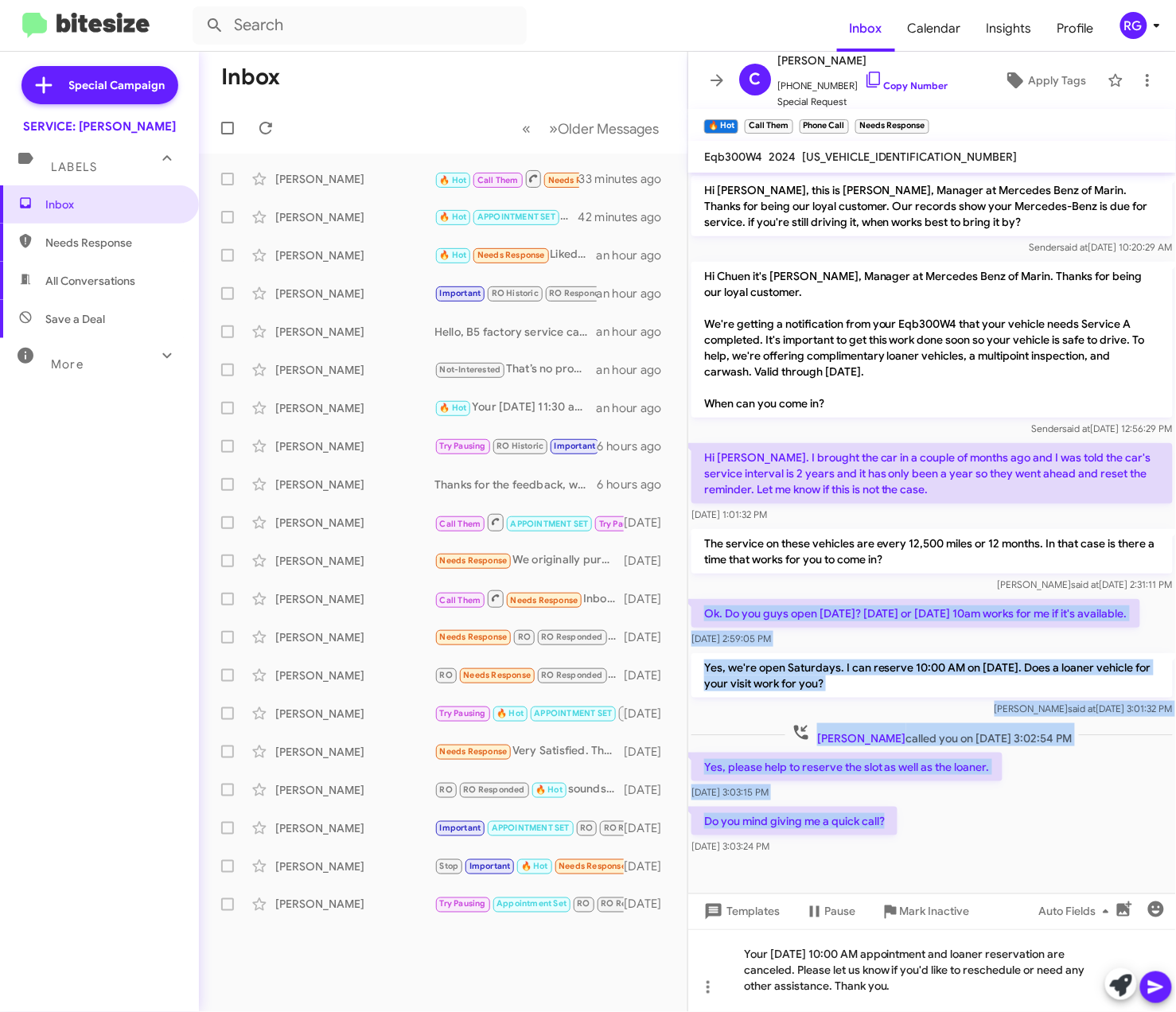
click at [933, 695] on p "Yes, we're open Saturdays. I can reserve 10:00 AM on Oct 25th. Does a loaner ve…" at bounding box center [931, 675] width 481 height 45
click at [946, 691] on p "Yes, we're open Saturdays. I can reserve 10:00 AM on Oct 25th. Does a loaner ve…" at bounding box center [931, 675] width 481 height 45
click at [948, 678] on p "Yes, we're open Saturdays. I can reserve 10:00 AM on Oct 25th. Does a loaner ve…" at bounding box center [931, 675] width 481 height 45
click at [952, 678] on p "Yes, we're open Saturdays. I can reserve 10:00 AM on Oct 25th. Does a loaner ve…" at bounding box center [931, 675] width 481 height 45
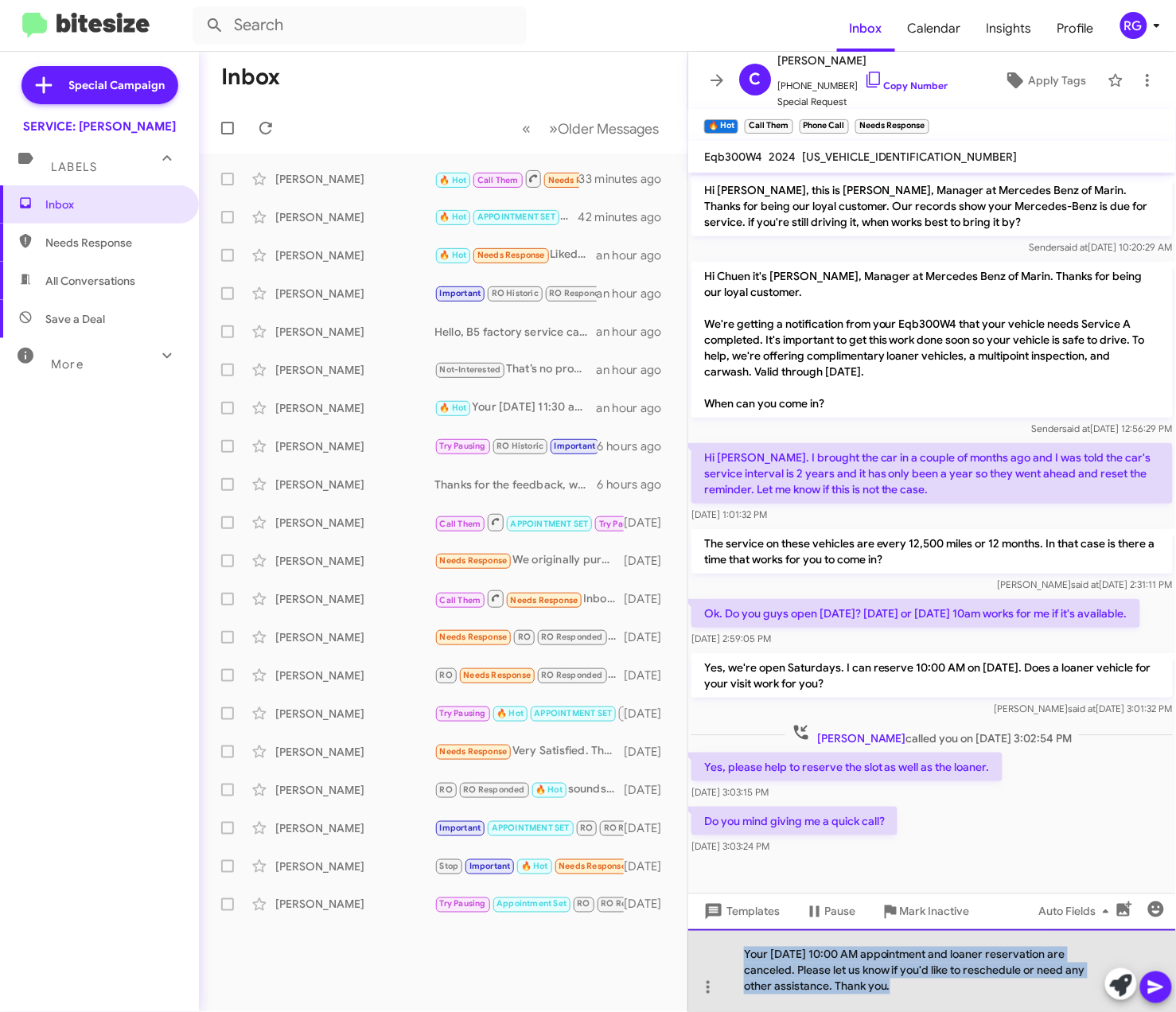
drag, startPoint x: 901, startPoint y: 987, endPoint x: 751, endPoint y: 940, distance: 157.2
click at [742, 942] on div "Your Oct 25 10:00 AM appointment and loaner reservation are canceled. Please le…" at bounding box center [931, 970] width 487 height 83
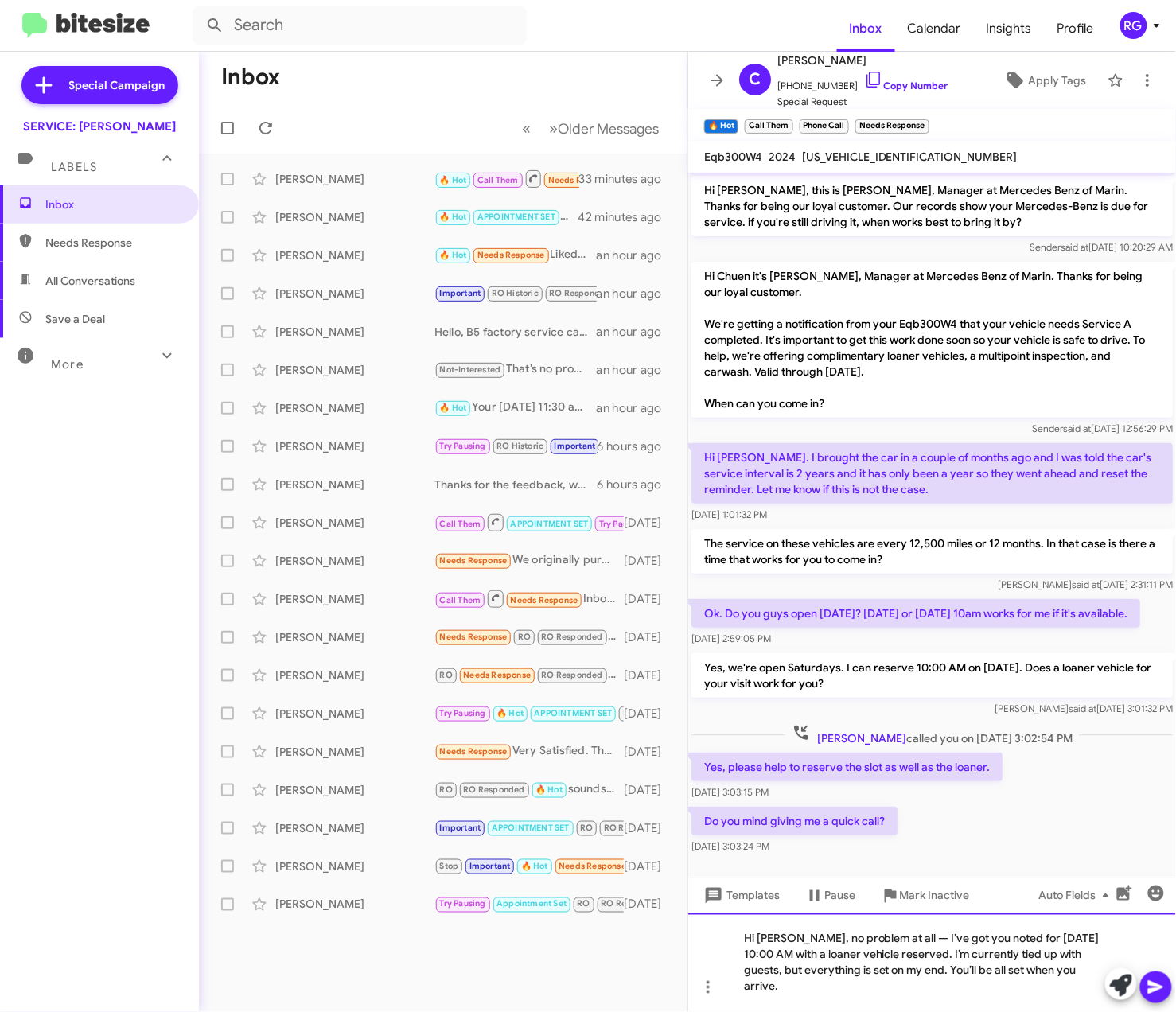
click at [890, 938] on div "Hi Chuen, no problem at all — I’ve got you noted for Saturday, October 25th at …" at bounding box center [931, 962] width 487 height 98
click at [898, 935] on div "Hi Chuen, no problem at all — I’ve got you noted for Saturday, October 25th at …" at bounding box center [931, 962] width 487 height 98
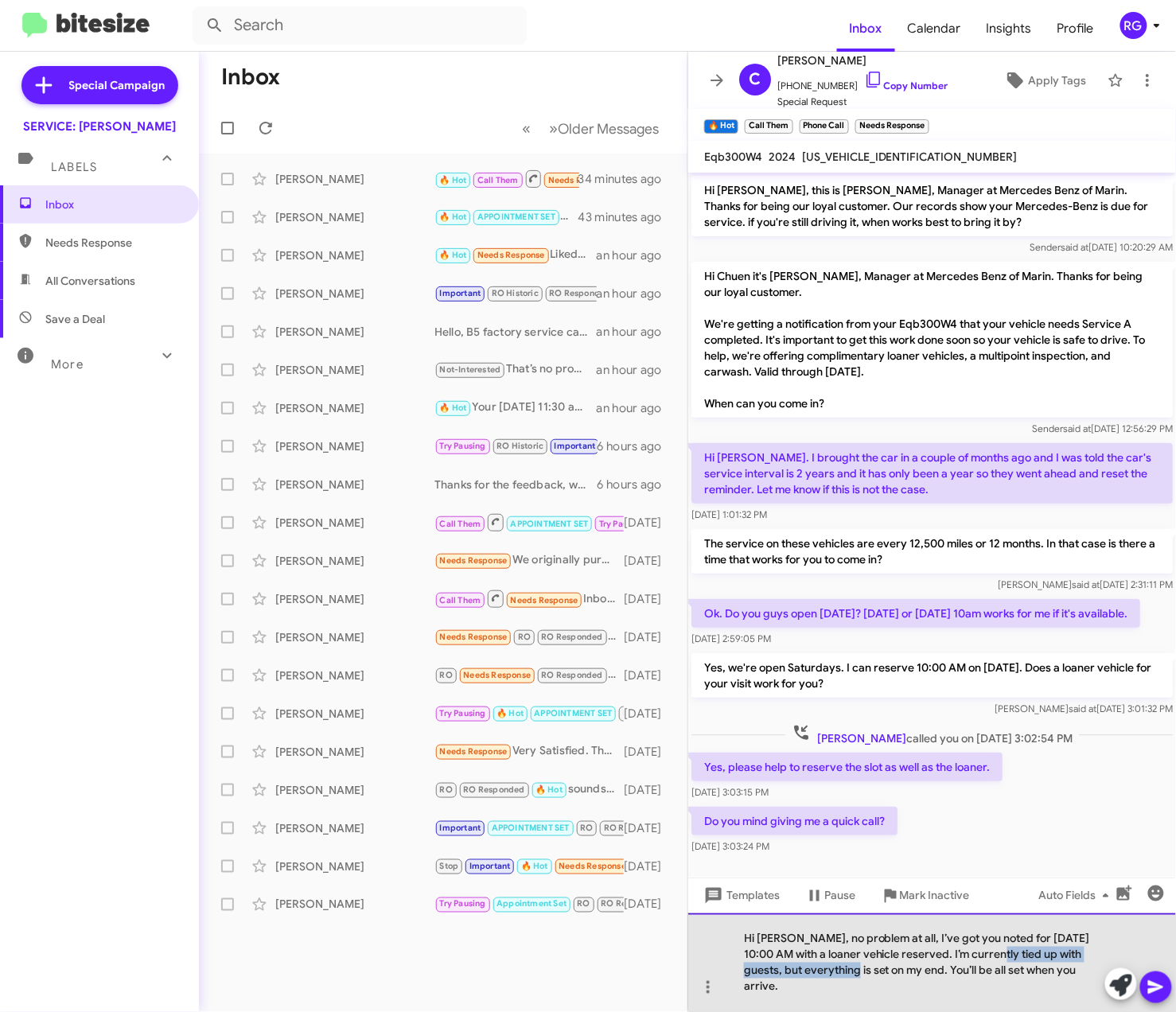
drag, startPoint x: 993, startPoint y: 958, endPoint x: 826, endPoint y: 975, distance: 167.9
click at [826, 975] on div "Hi Chuen, no problem at all, I’ve got you noted for Saturday, October 25th at 1…" at bounding box center [931, 962] width 487 height 98
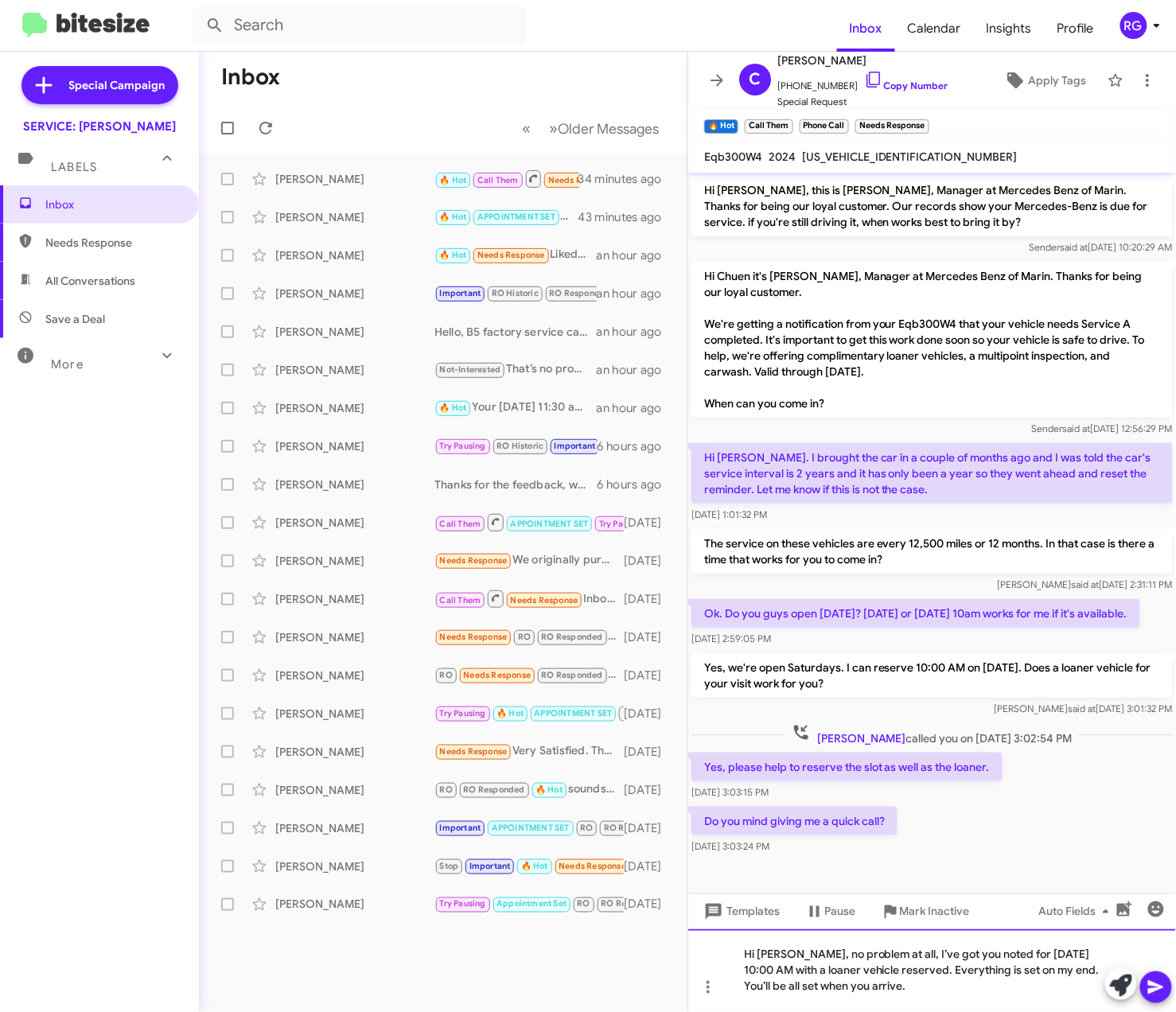
drag, startPoint x: 866, startPoint y: 967, endPoint x: 917, endPoint y: 984, distance: 53.8
click at [867, 968] on div "Hi Chuen, no problem at all, I’ve got you noted for Saturday, October 25th at 1…" at bounding box center [931, 970] width 487 height 83
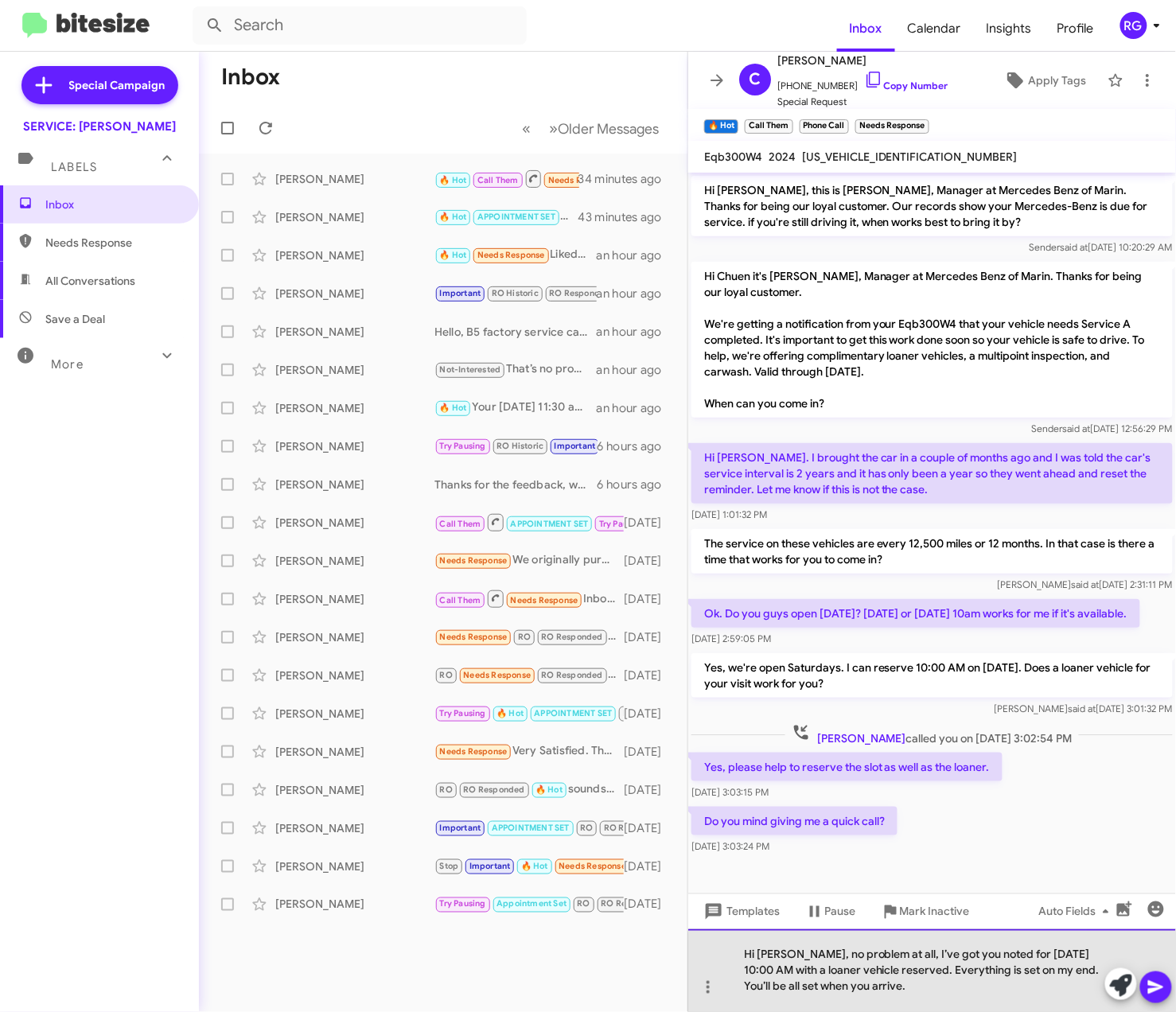
click at [969, 990] on div "Hi Chuen, no problem at all, I’ve got you noted for Saturday, October 25th at 1…" at bounding box center [931, 970] width 487 height 83
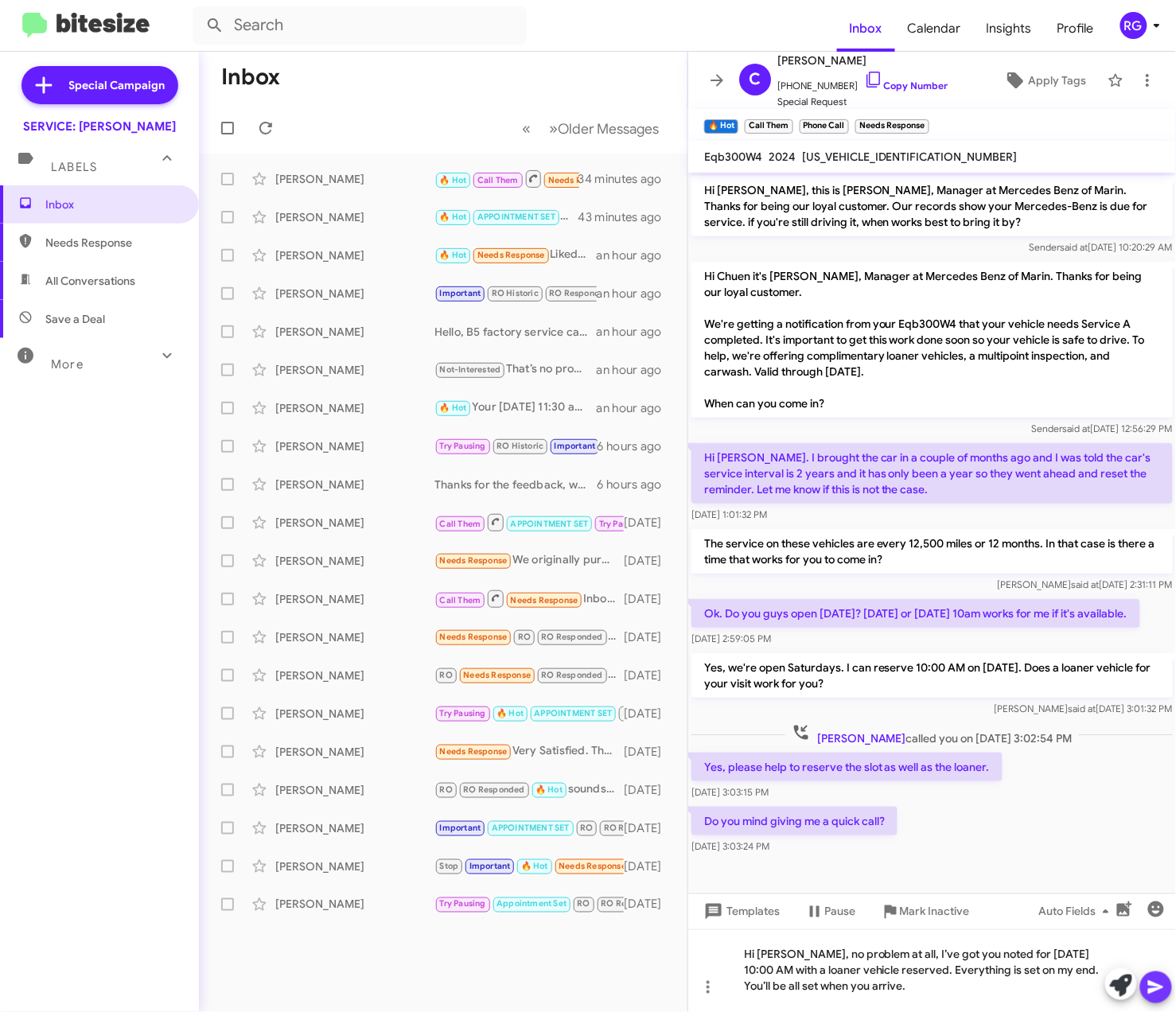
click at [1155, 991] on icon at bounding box center [1155, 986] width 19 height 19
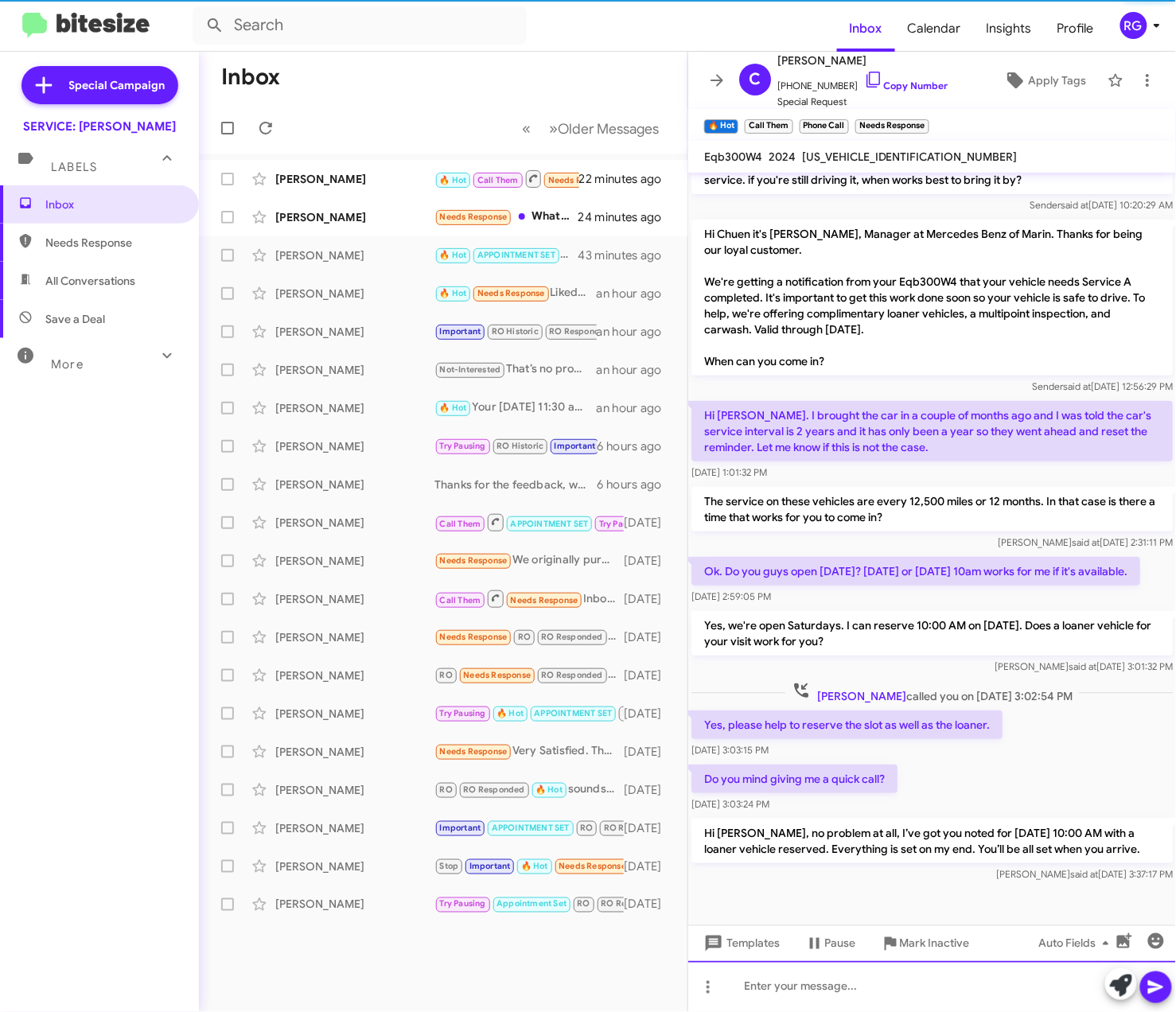
scroll to position [75, 0]
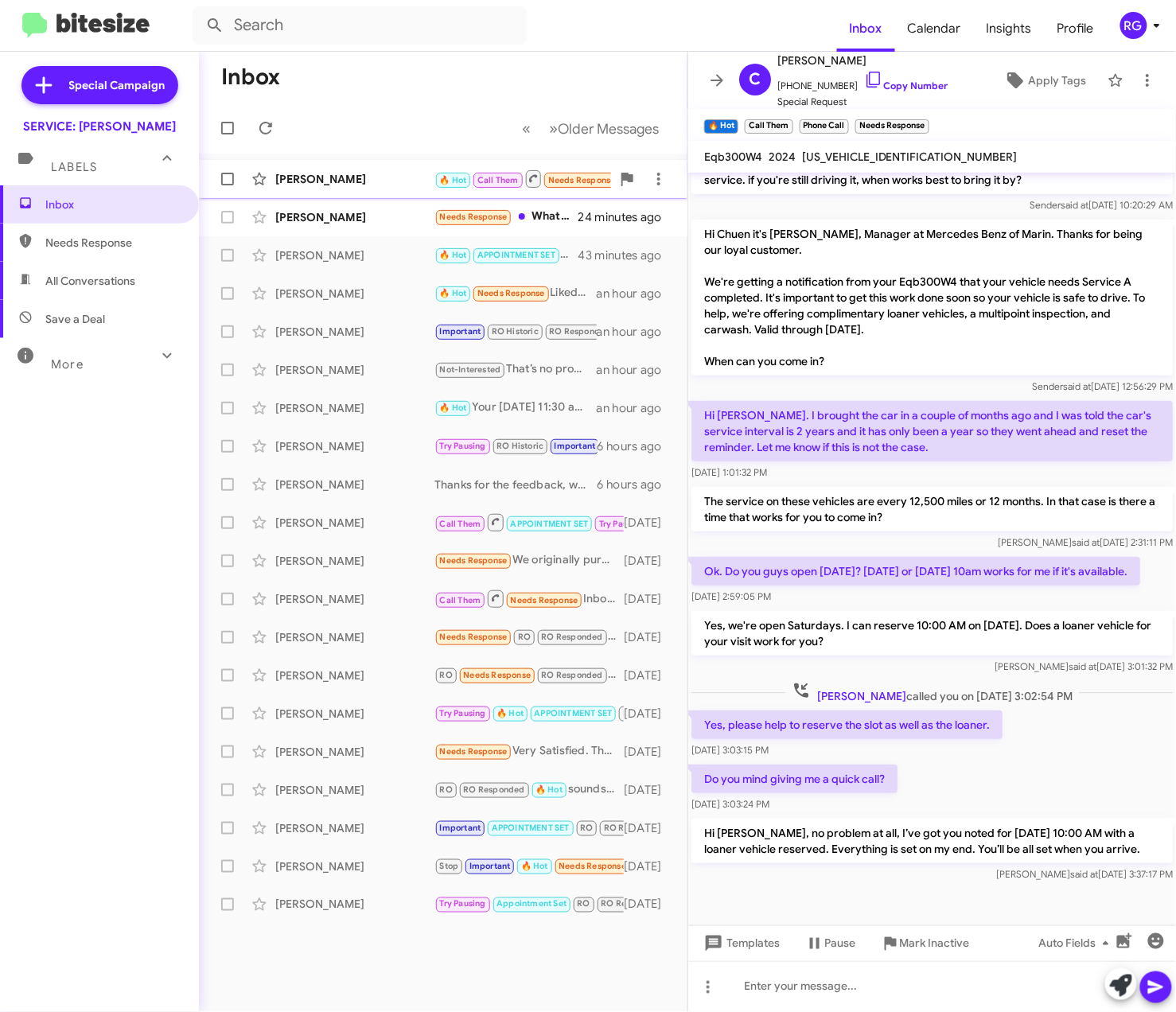
click at [541, 173] on span "🔥 Hot Call Them Needs Response" at bounding box center [528, 179] width 187 height 20
click at [510, 213] on small "Needs Response" at bounding box center [472, 217] width 75 height 15
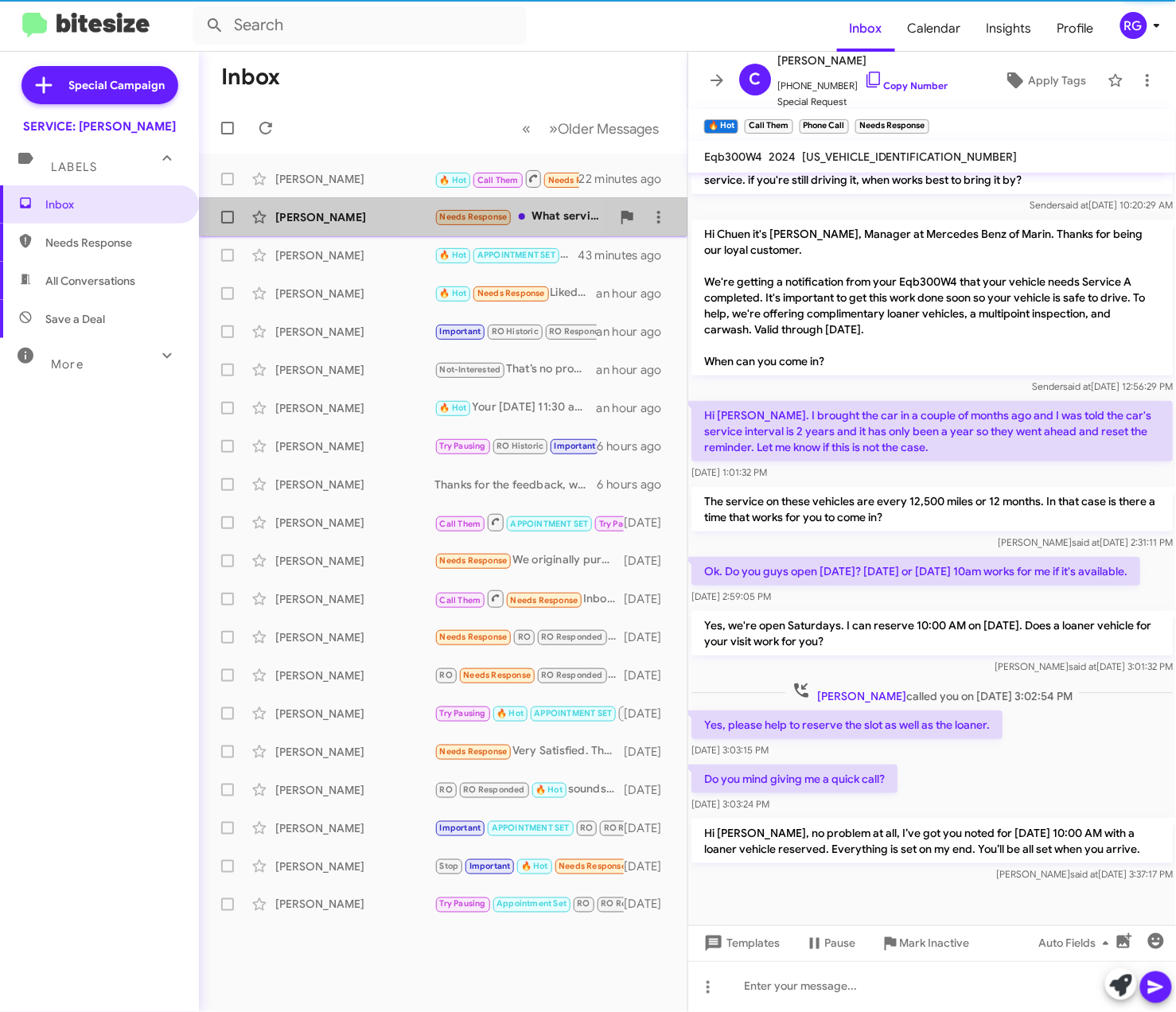
scroll to position [87, 0]
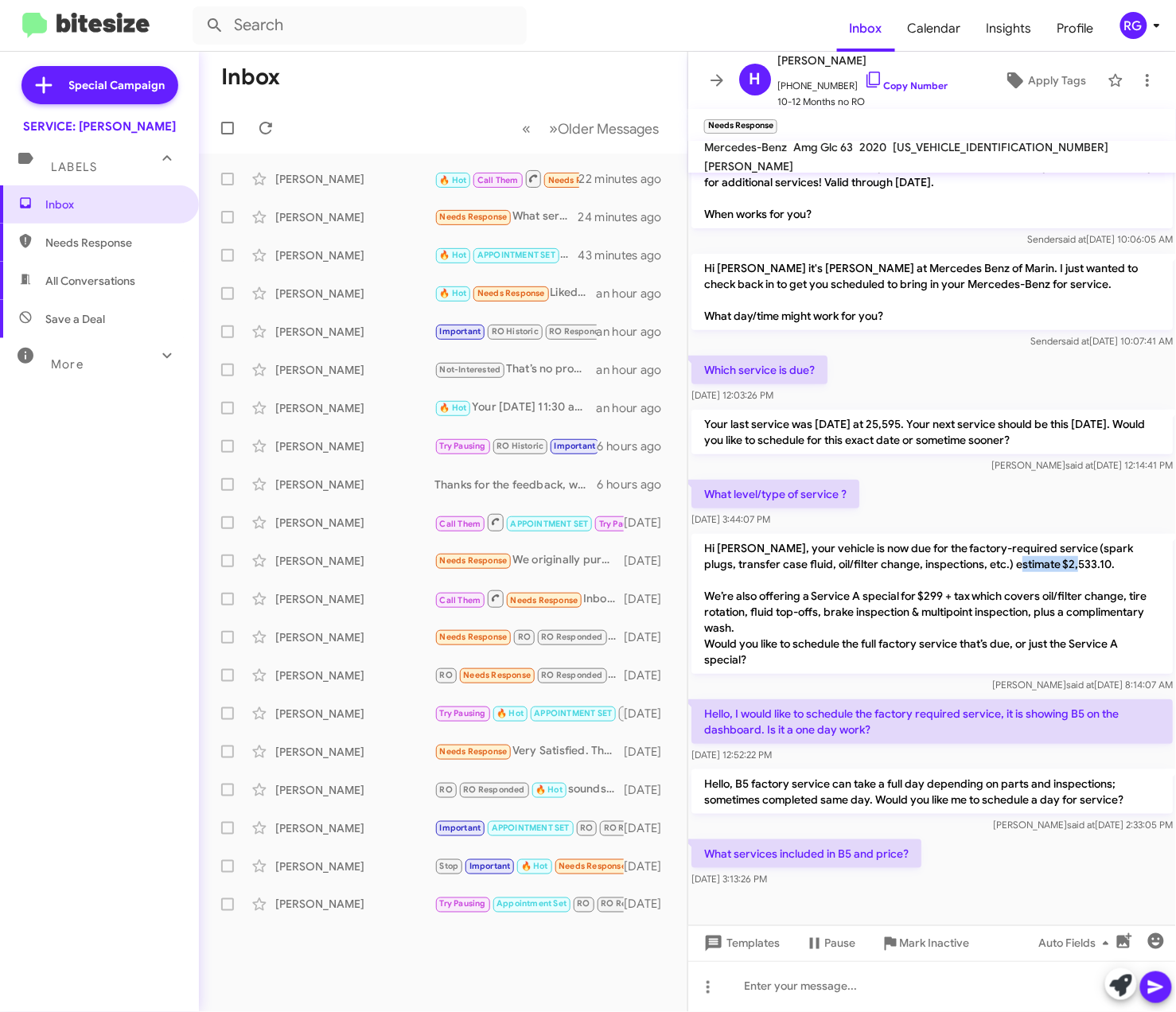
drag, startPoint x: 1100, startPoint y: 562, endPoint x: 1025, endPoint y: 557, distance: 75.2
click at [1025, 557] on p "Hi [PERSON_NAME], your vehicle is now due for the factory-required service (spa…" at bounding box center [931, 603] width 481 height 140
click at [1077, 559] on p "Hi [PERSON_NAME], your vehicle is now due for the factory-required service (spa…" at bounding box center [931, 603] width 481 height 140
drag, startPoint x: 1087, startPoint y: 557, endPoint x: 1019, endPoint y: 545, distance: 69.1
click at [1019, 545] on p "Hi [PERSON_NAME], your vehicle is now due for the factory-required service (spa…" at bounding box center [931, 603] width 481 height 140
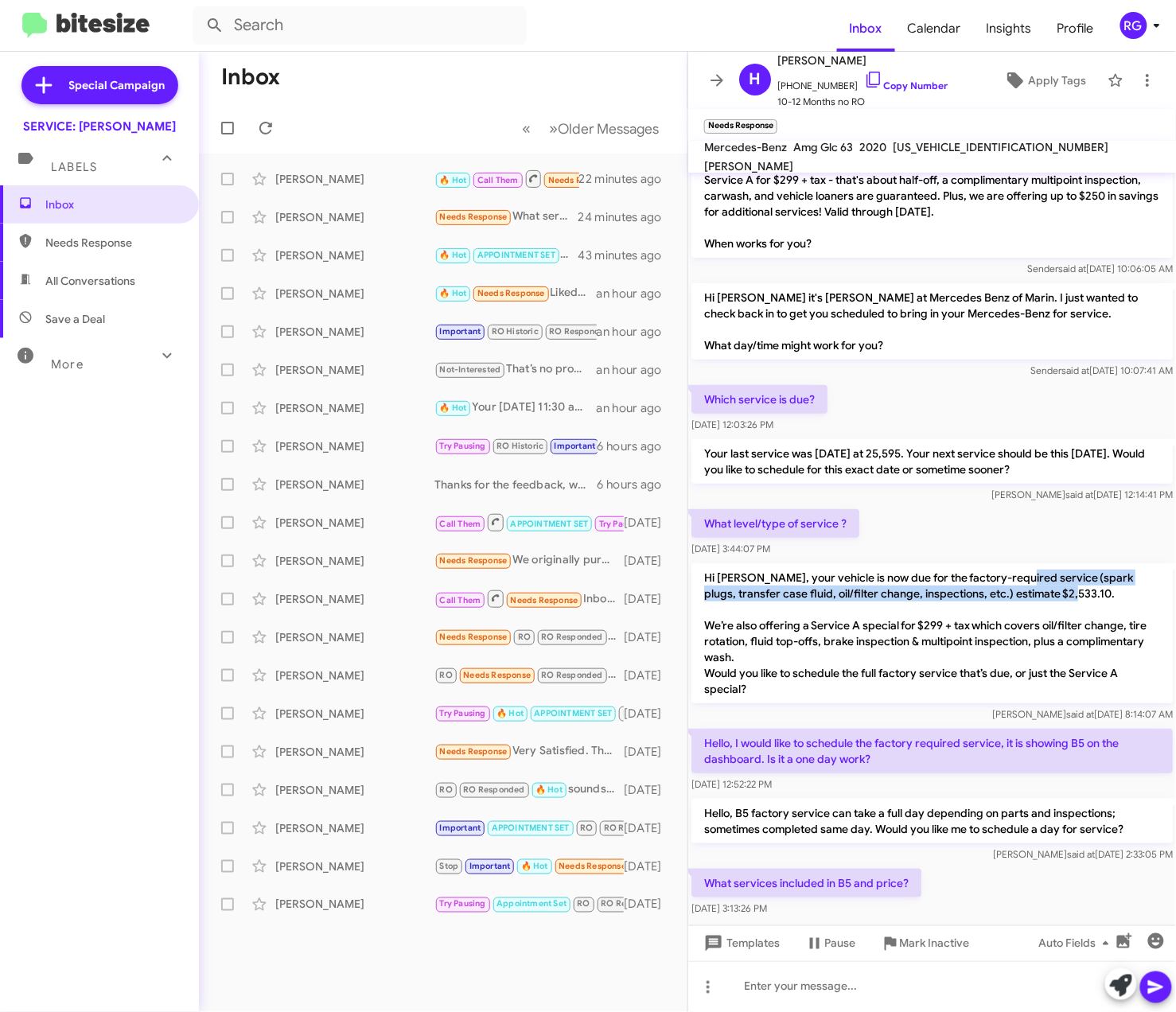
scroll to position [89, 0]
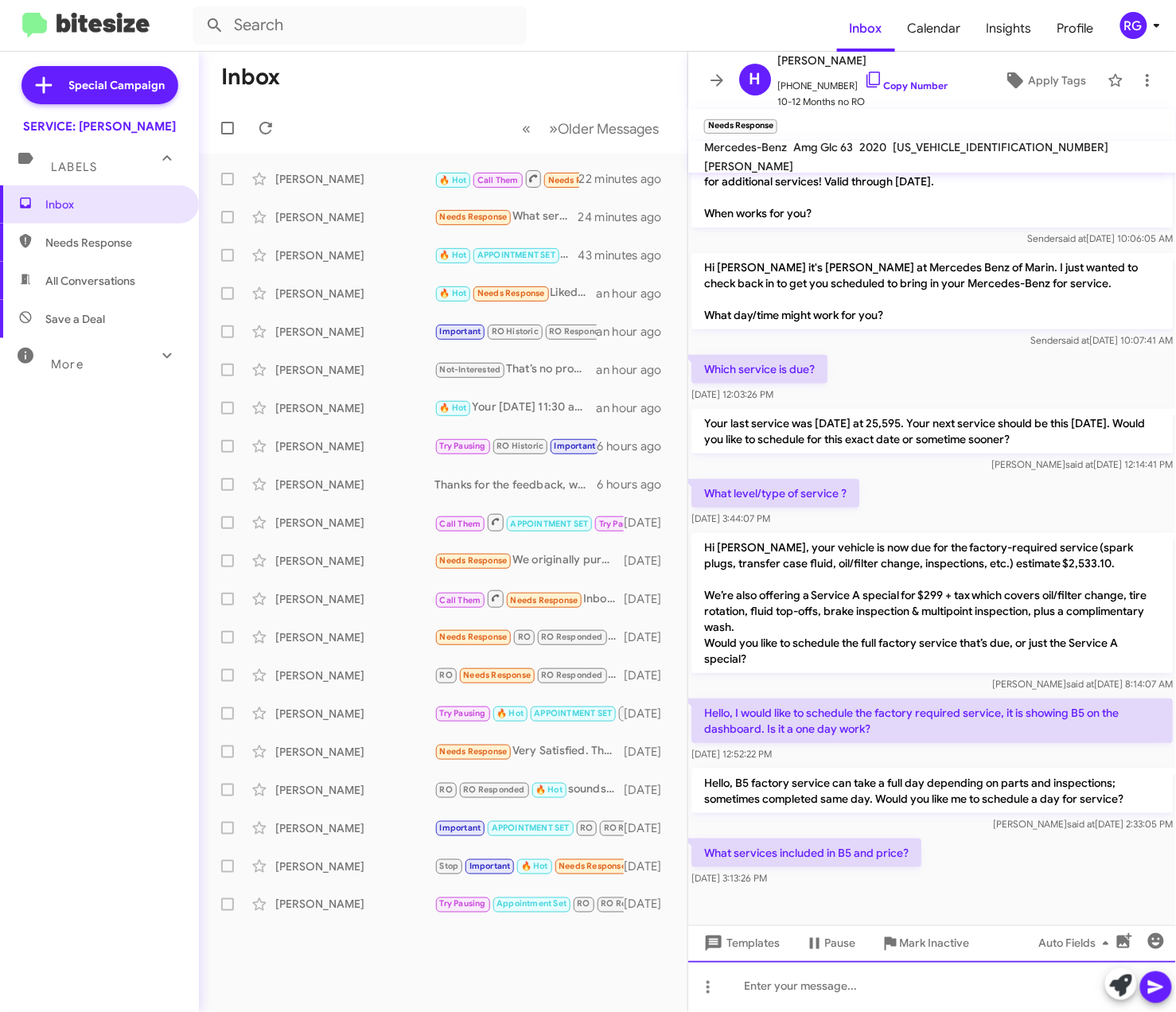
click at [851, 988] on div at bounding box center [931, 986] width 487 height 51
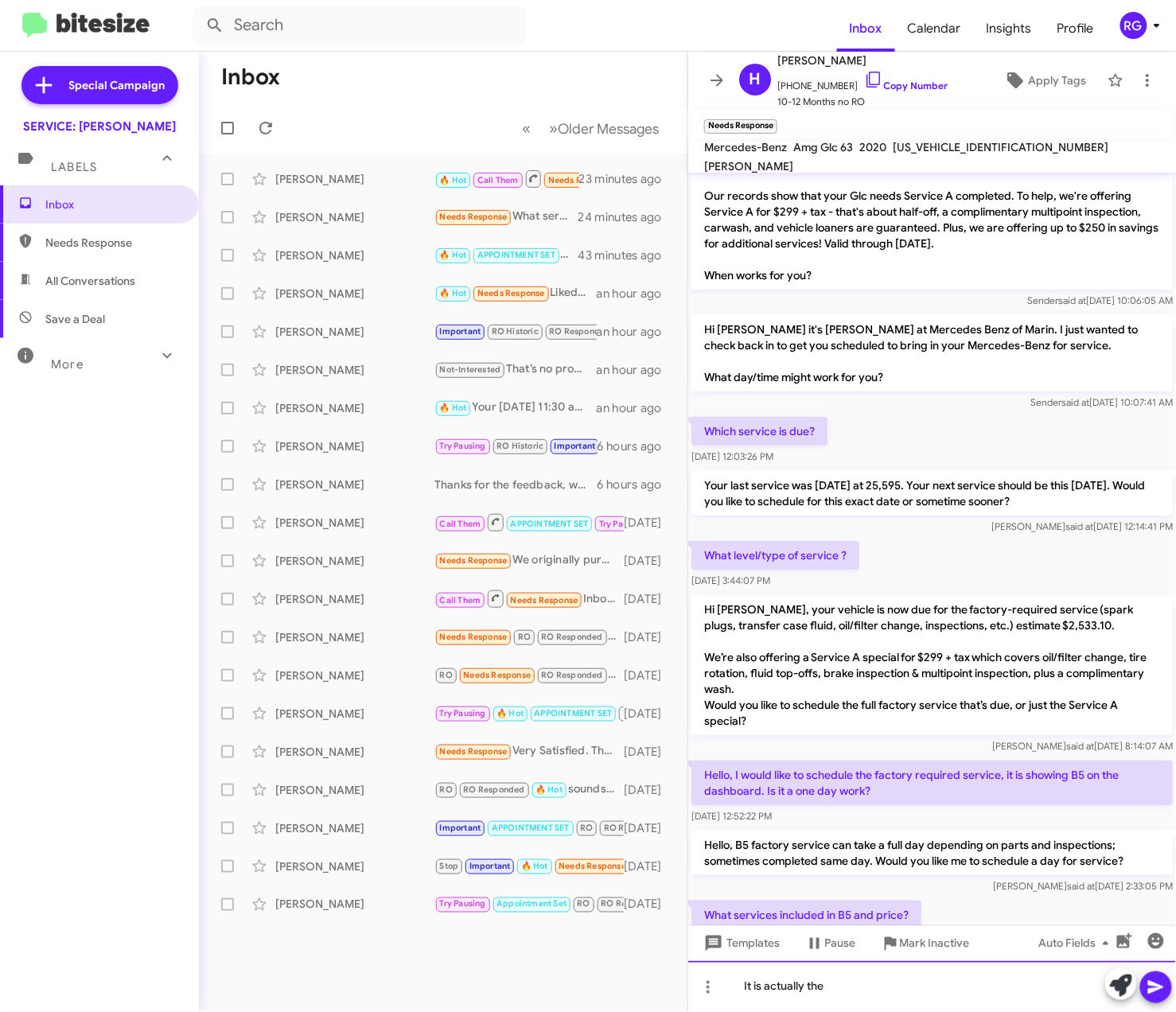
scroll to position [0, 0]
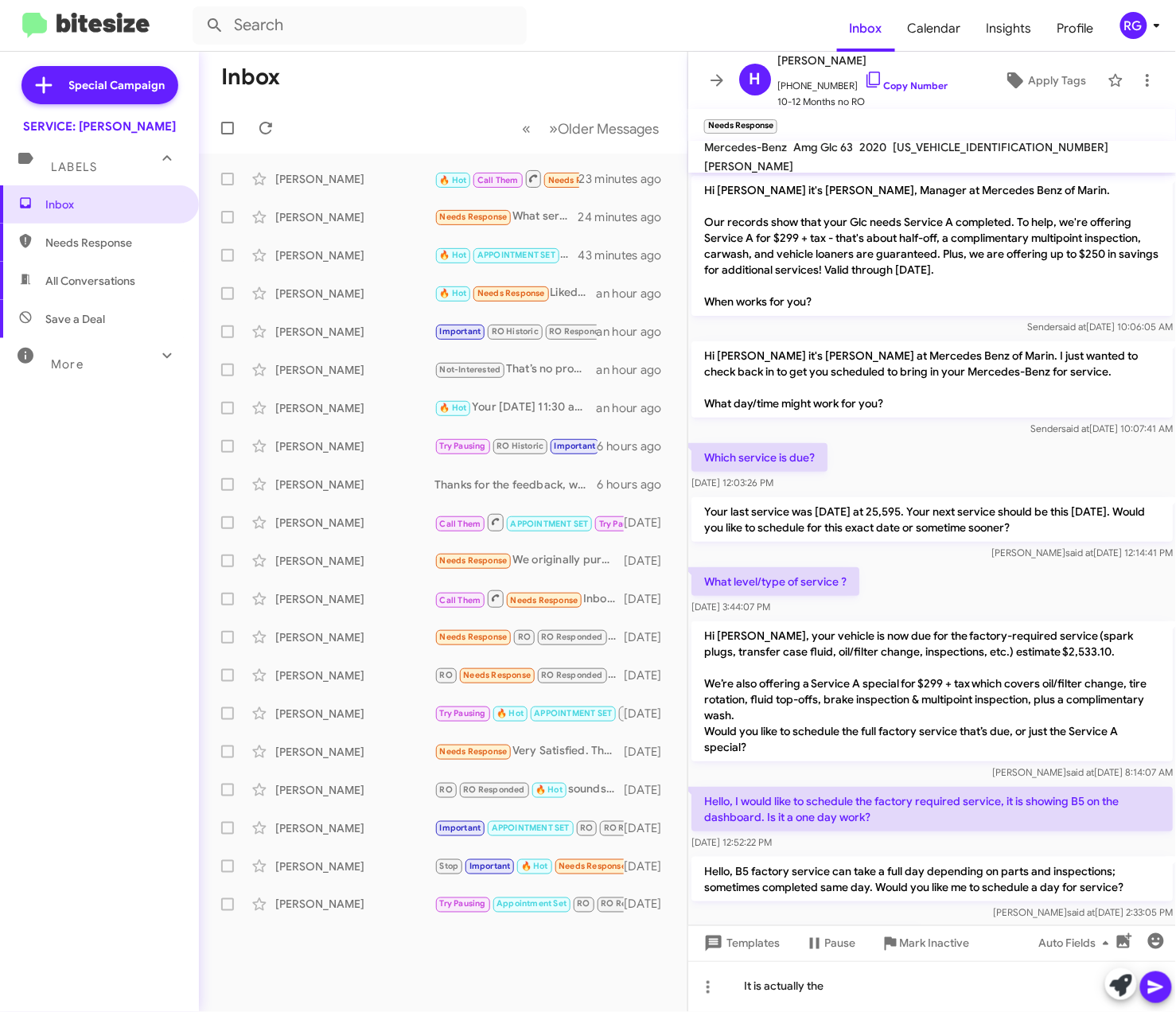
click at [929, 151] on span "[US_VEHICLE_IDENTIFICATION_NUMBER]" at bounding box center [1000, 147] width 216 height 14
click at [929, 149] on span "[US_VEHICLE_IDENTIFICATION_NUMBER]" at bounding box center [1000, 147] width 216 height 14
copy span "[US_VEHICLE_IDENTIFICATION_NUMBER]"
drag, startPoint x: 886, startPoint y: 990, endPoint x: 869, endPoint y: 997, distance: 18.4
click at [883, 989] on div "It is actually the" at bounding box center [931, 986] width 487 height 51
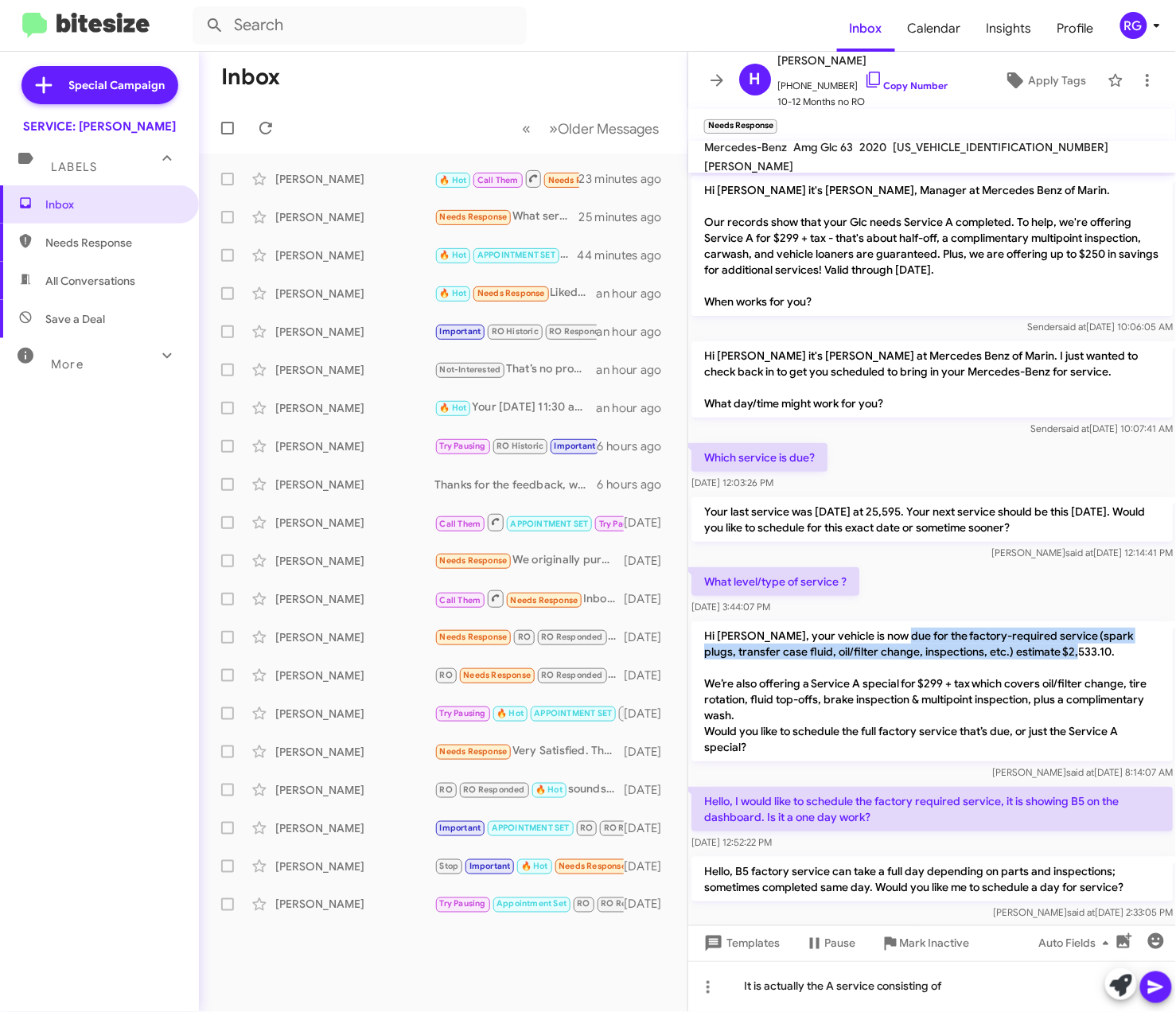
drag, startPoint x: 898, startPoint y: 633, endPoint x: 1082, endPoint y: 654, distance: 185.2
click at [1082, 654] on p "Hi [PERSON_NAME], your vehicle is now due for the factory-required service (spa…" at bounding box center [931, 691] width 481 height 140
copy p "the factory-required service (spark plugs, transfer case fluid, oil/filter chan…"
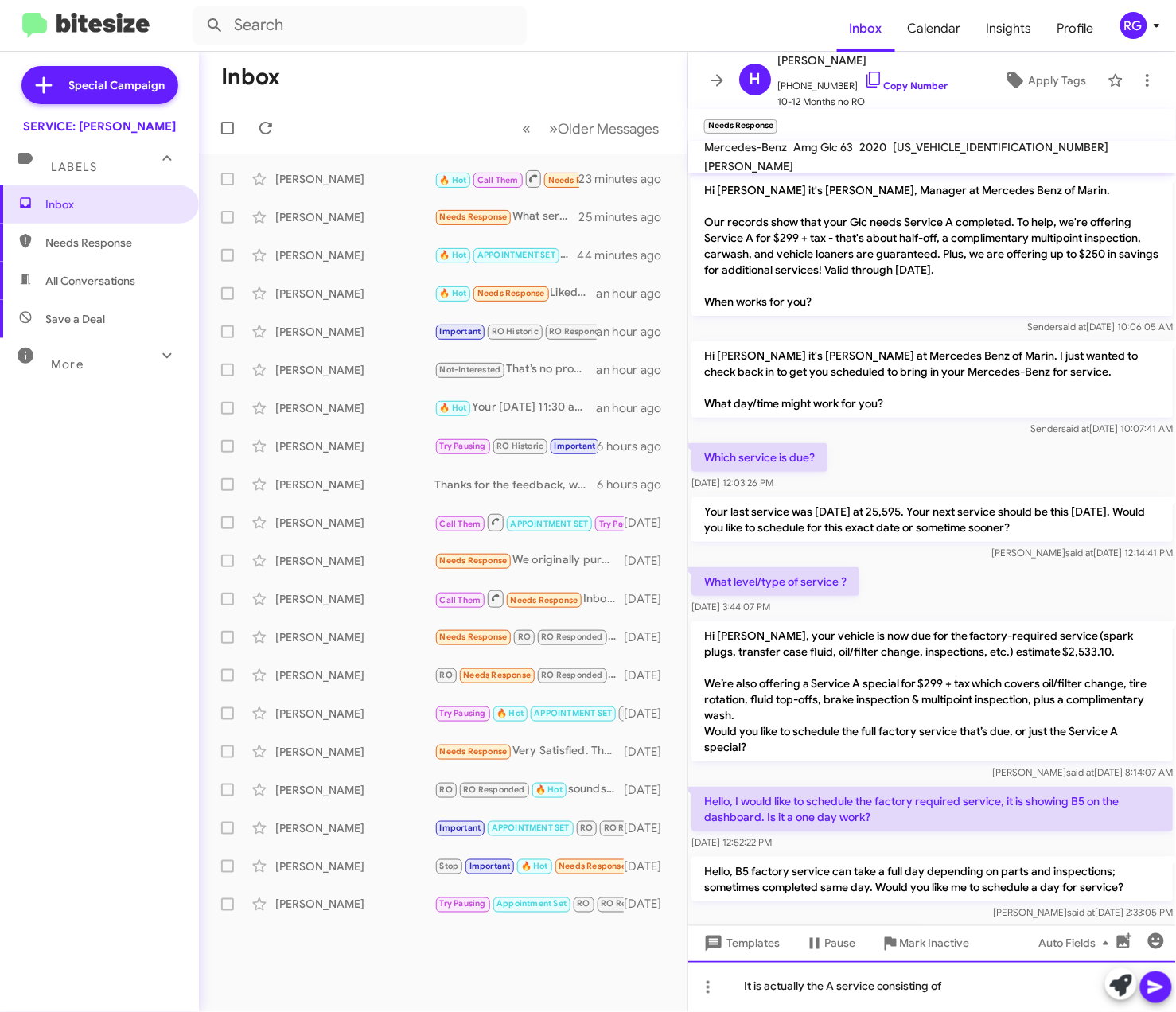
drag, startPoint x: 977, startPoint y: 987, endPoint x: 971, endPoint y: 994, distance: 9.2
click at [974, 990] on div "It is actually the A service consisting of" at bounding box center [931, 986] width 487 height 51
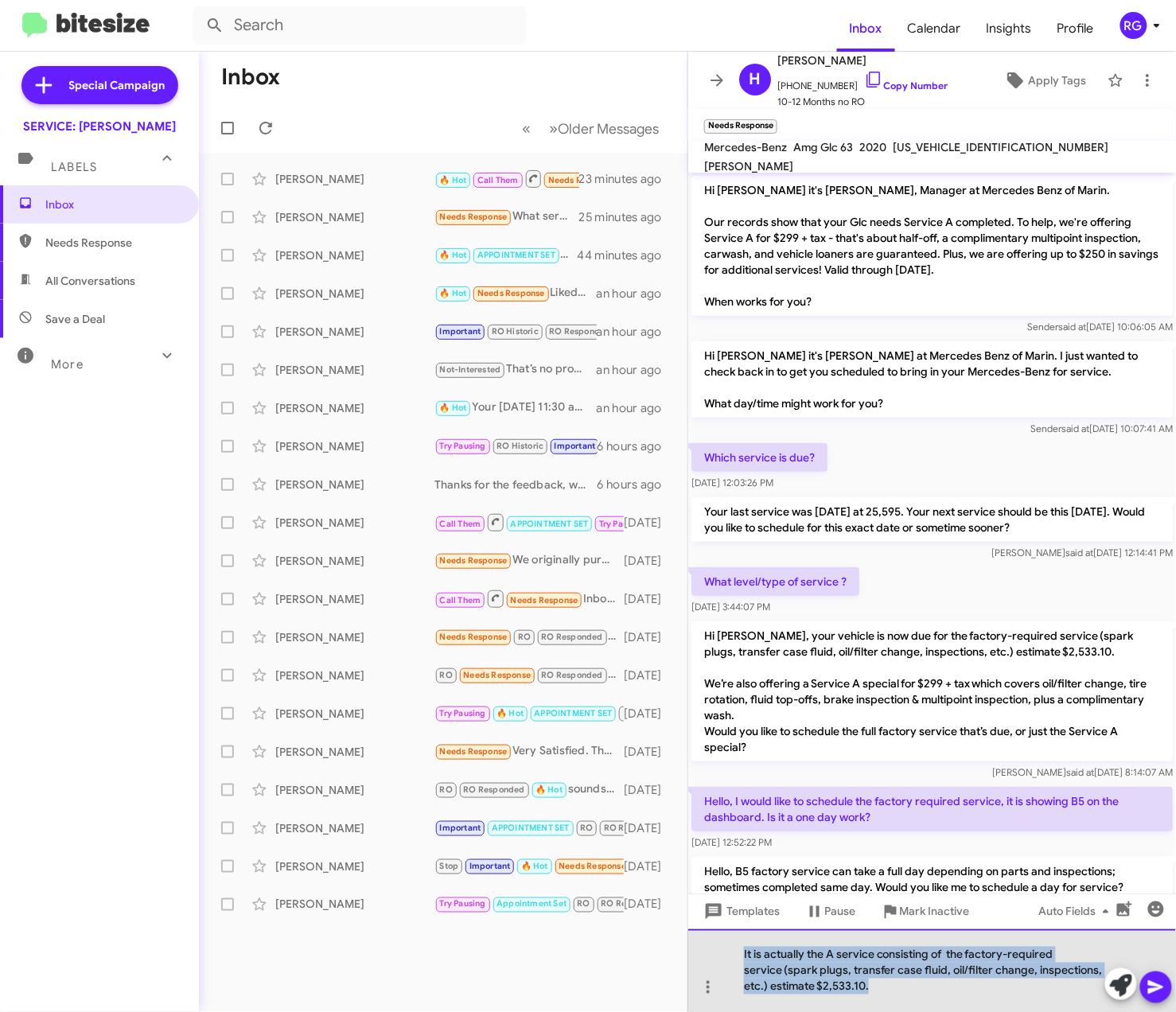
drag, startPoint x: 784, startPoint y: 983, endPoint x: 694, endPoint y: 941, distance: 99.3
click at [694, 941] on div "It is actually the A service consisting of the factory-required service (spark …" at bounding box center [931, 970] width 487 height 83
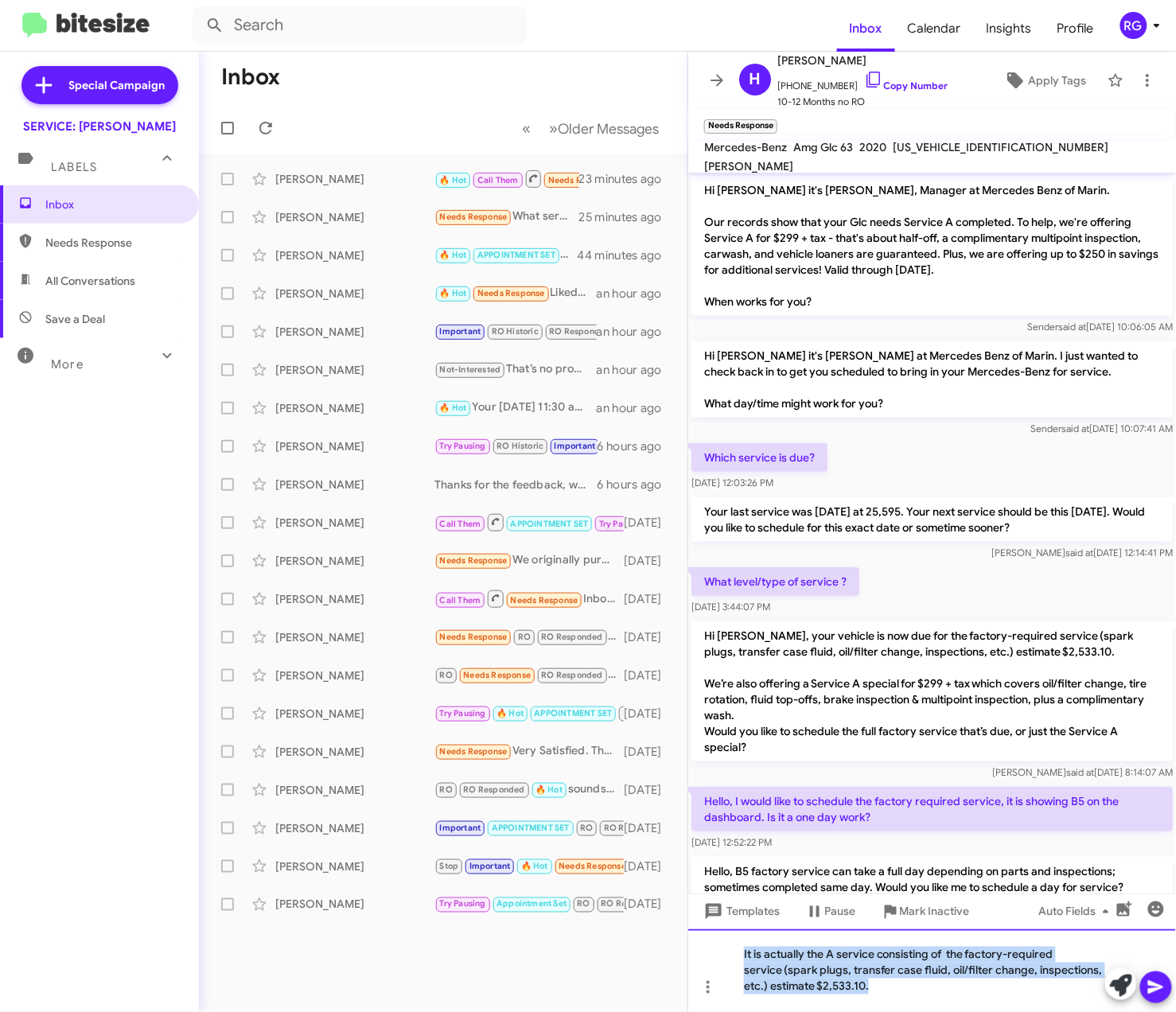
copy div "It is actually the A service consisting of the factory-required service (spark …"
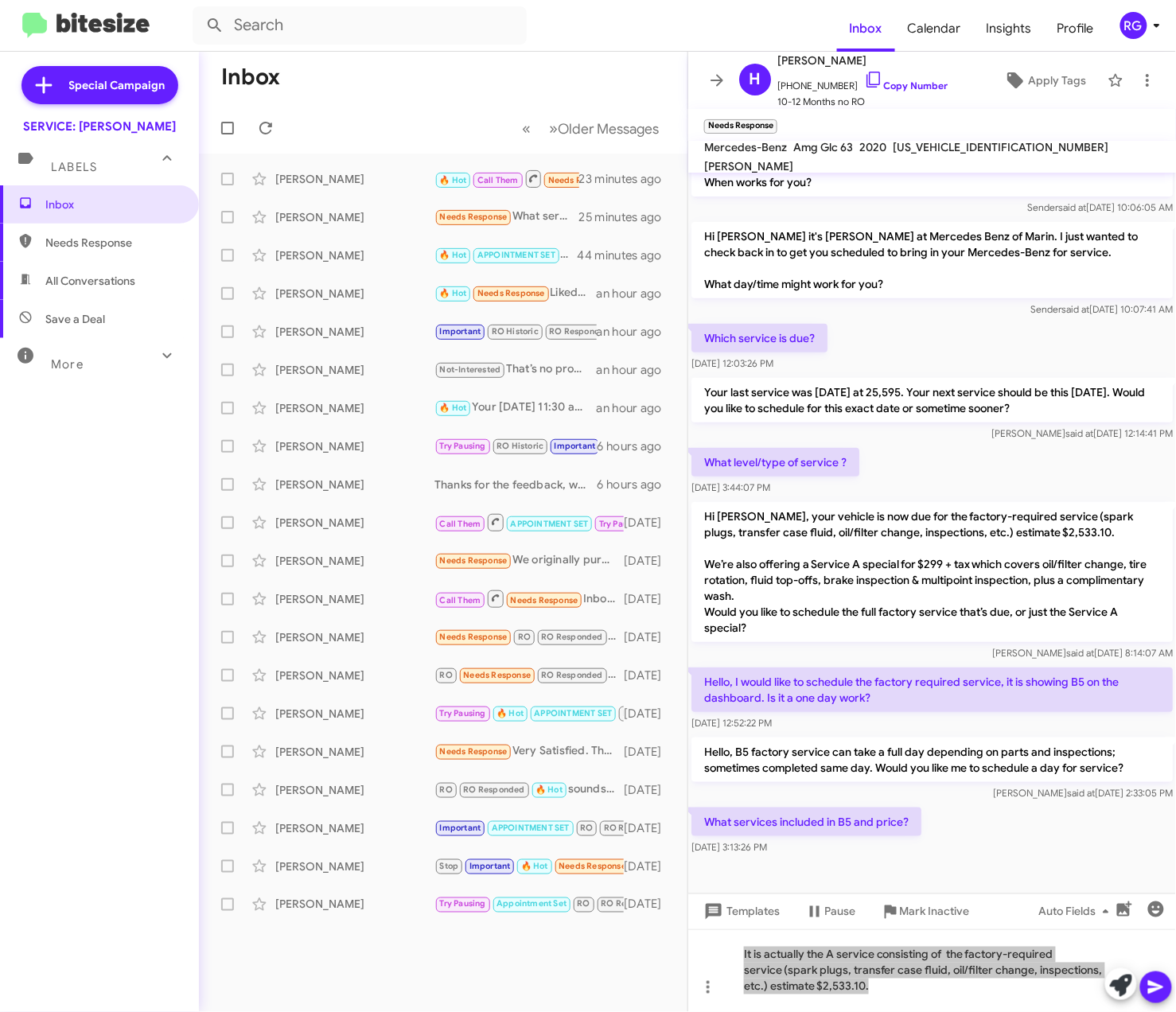
scroll to position [121, 0]
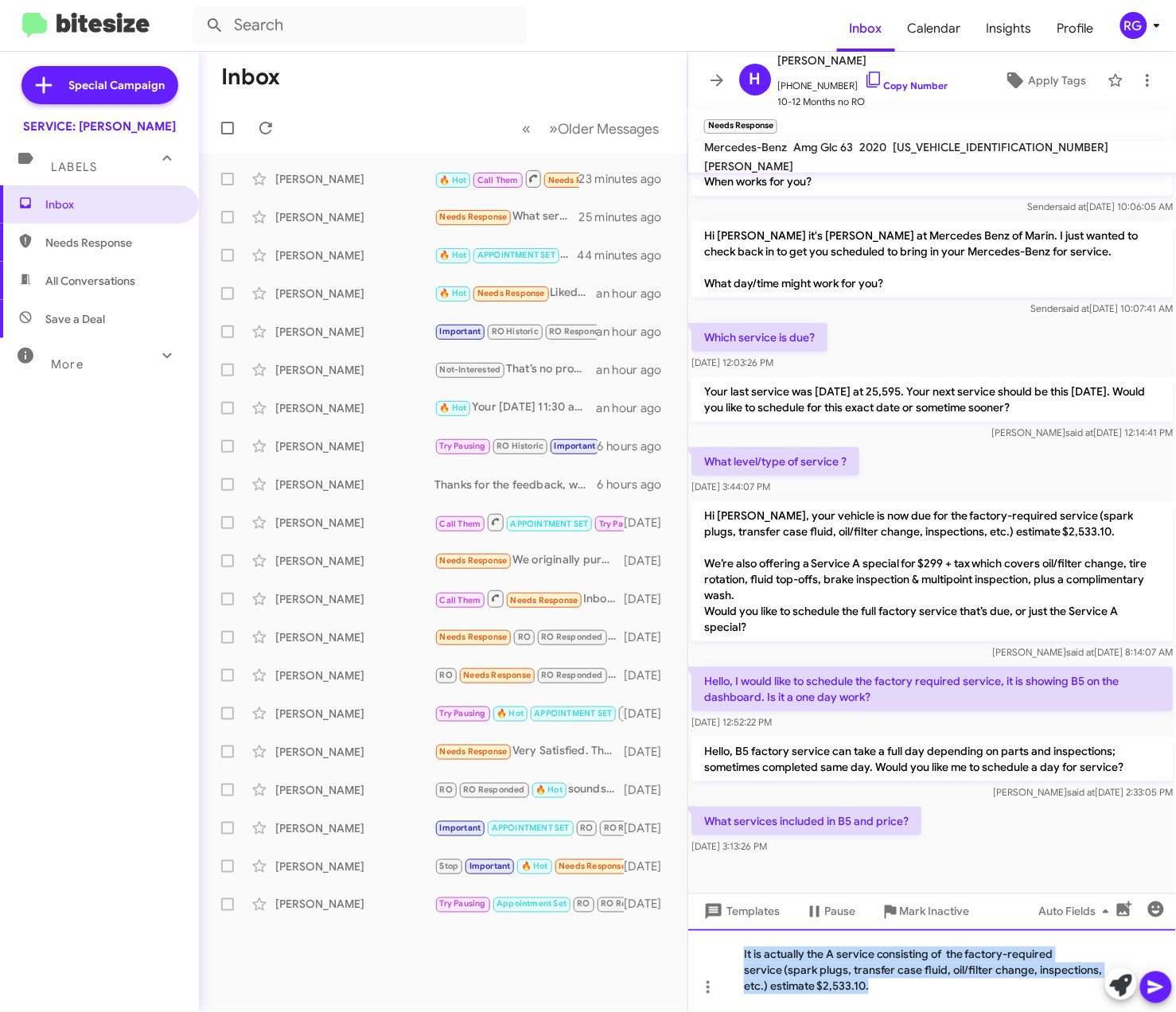
click at [983, 994] on div "It is actually the A service consisting of the factory-required service (spark …" at bounding box center [931, 970] width 487 height 83
drag, startPoint x: 980, startPoint y: 994, endPoint x: 467, endPoint y: 850, distance: 532.8
click at [467, 850] on div "Inbox « Previous » Next Older Messages Chuen Lee 🔥 Hot Call Them Needs Response…" at bounding box center [687, 532] width 977 height 960
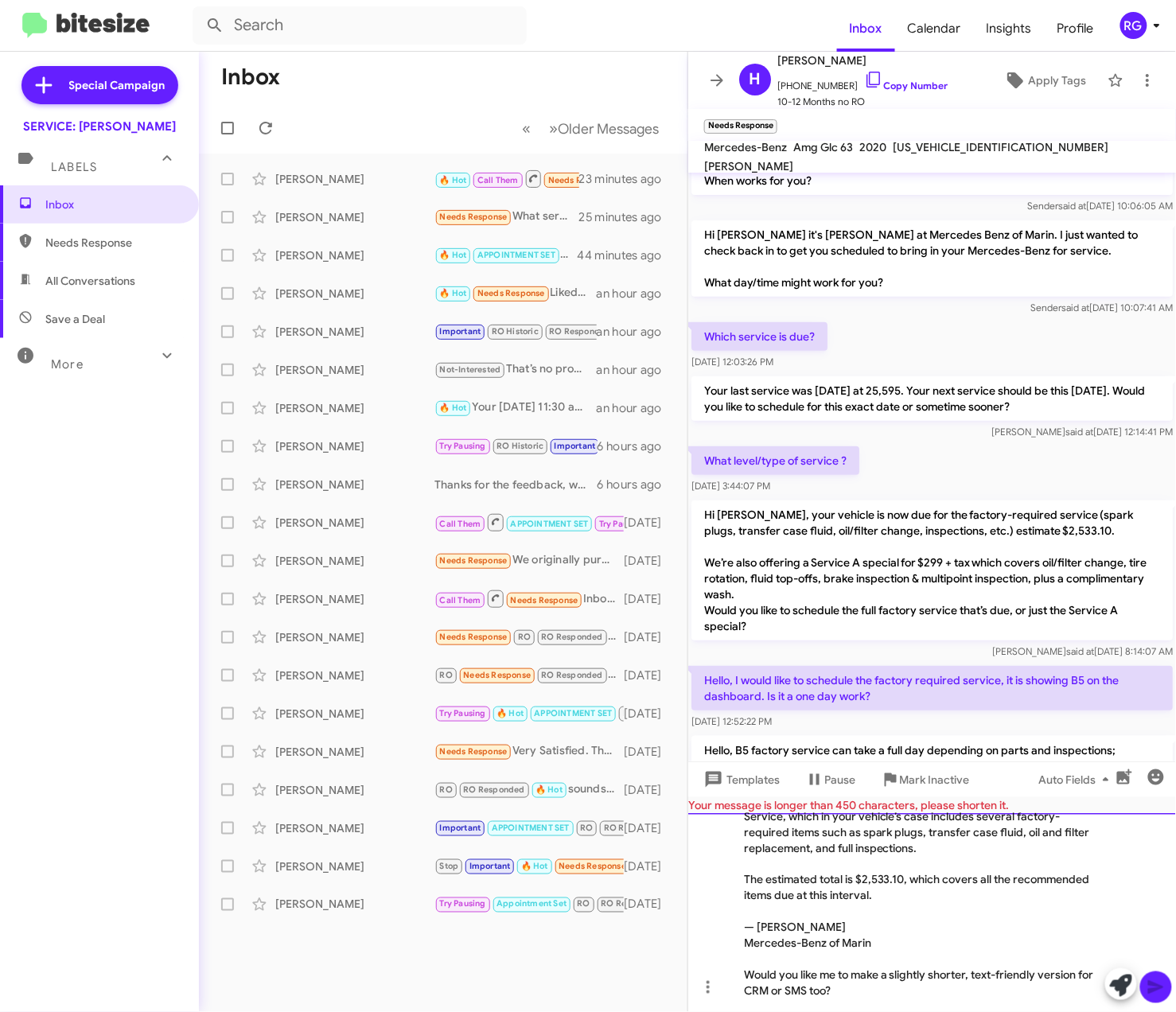
scroll to position [74, 0]
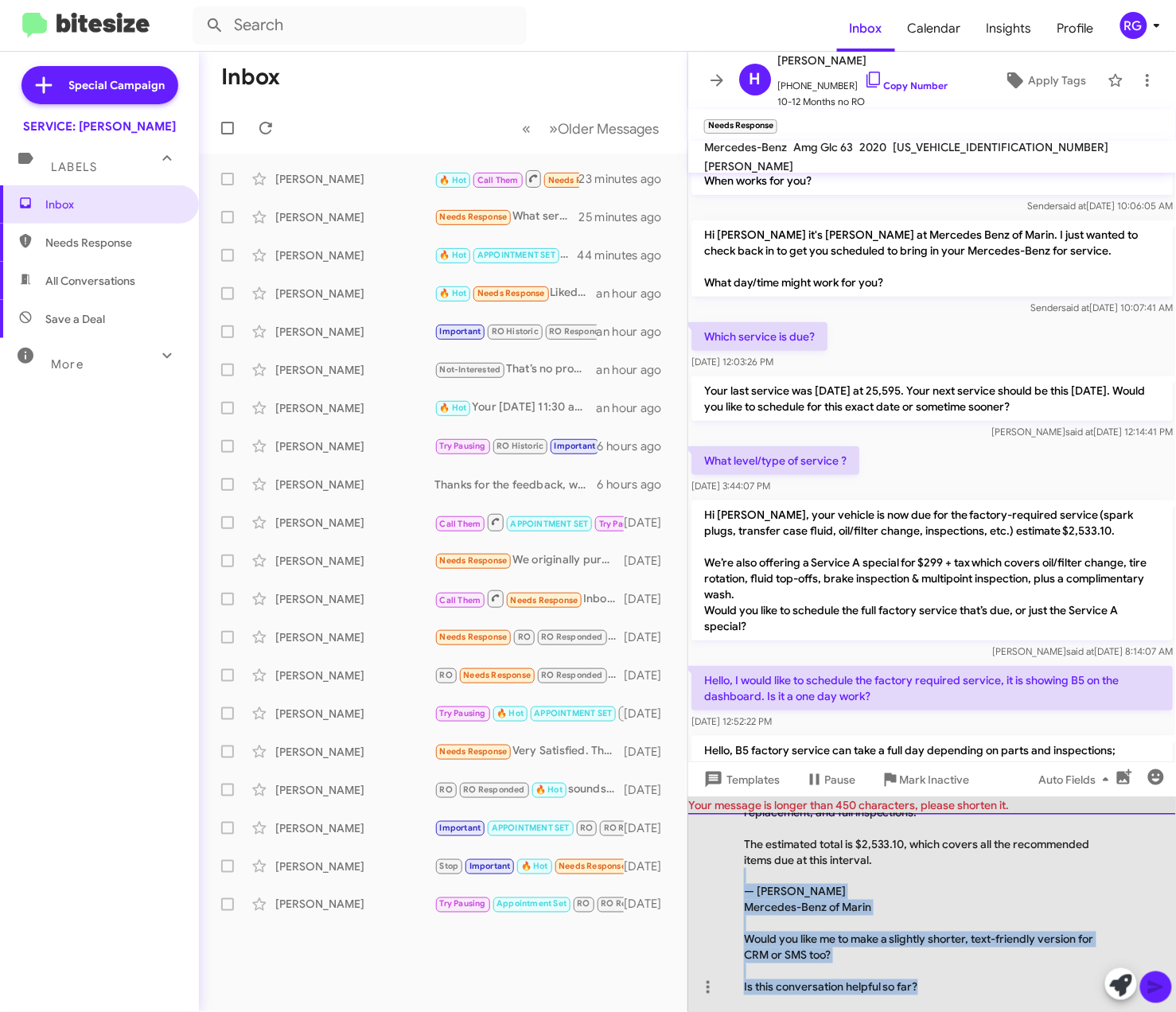
drag, startPoint x: 909, startPoint y: 968, endPoint x: 743, endPoint y: 878, distance: 188.8
click at [742, 876] on div "Hi Chuen, I just wanted to clarify that this visit is for the A Service, which …" at bounding box center [931, 913] width 487 height 199
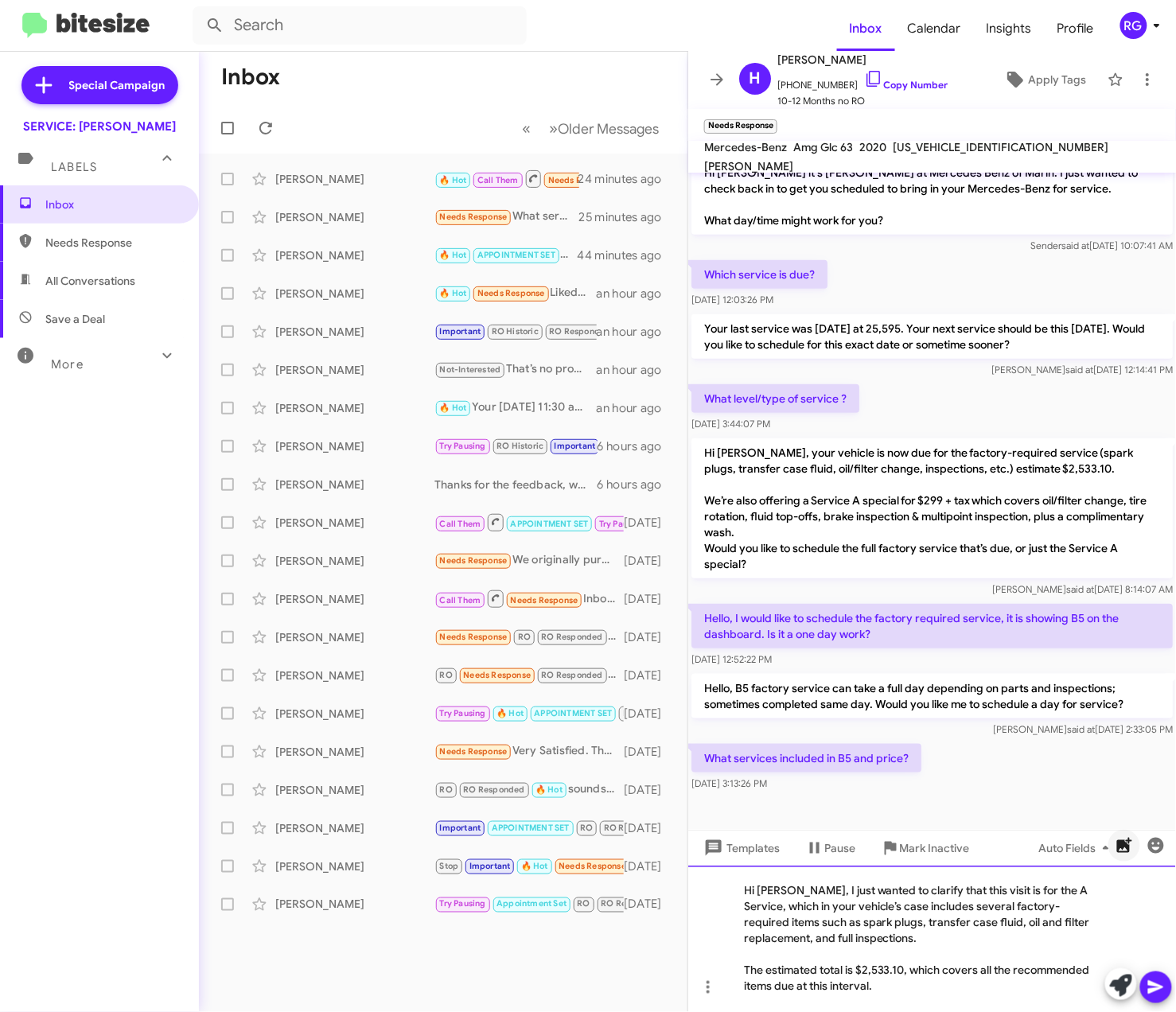
scroll to position [185, 0]
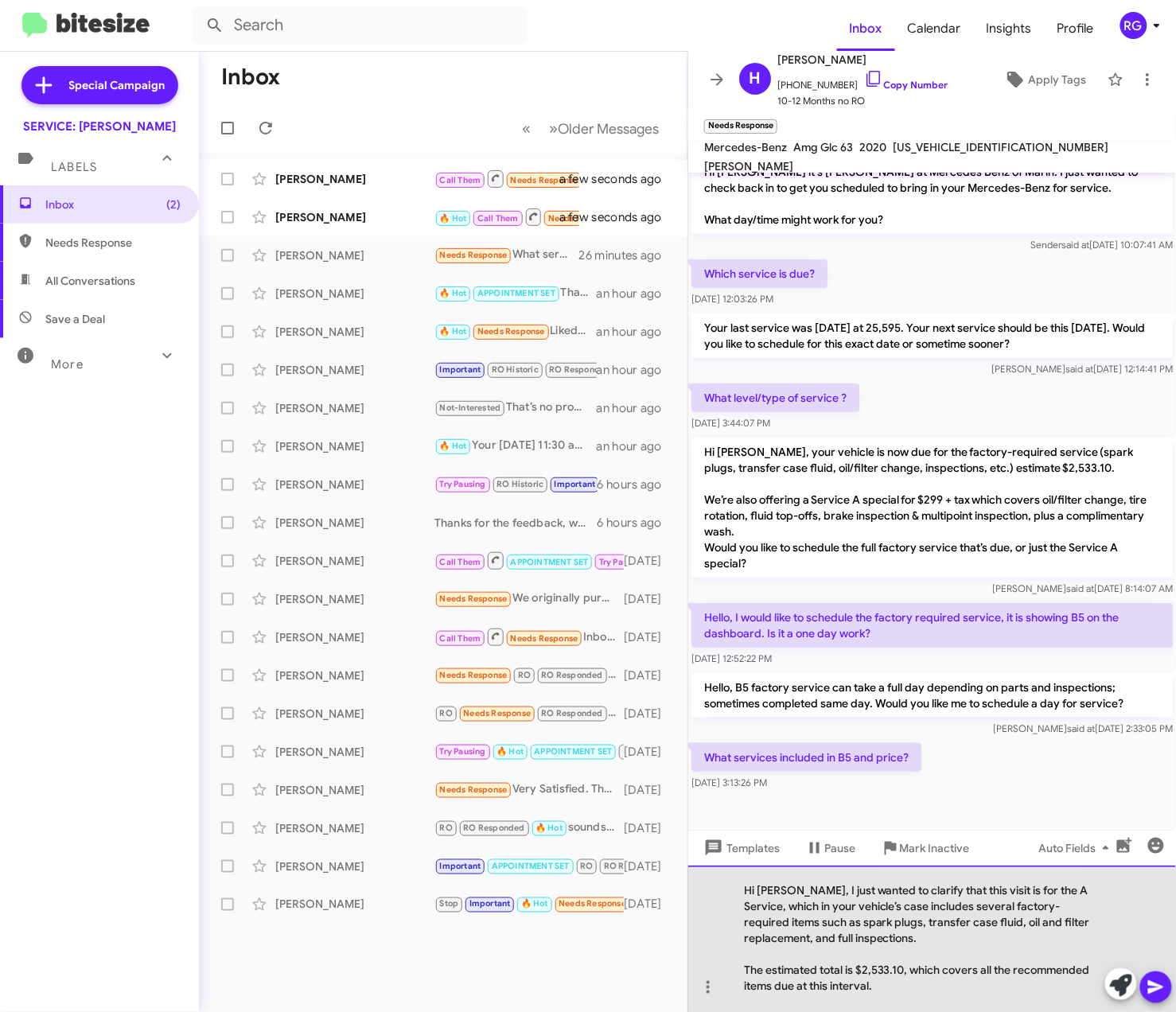
click at [986, 952] on div at bounding box center [924, 954] width 360 height 16
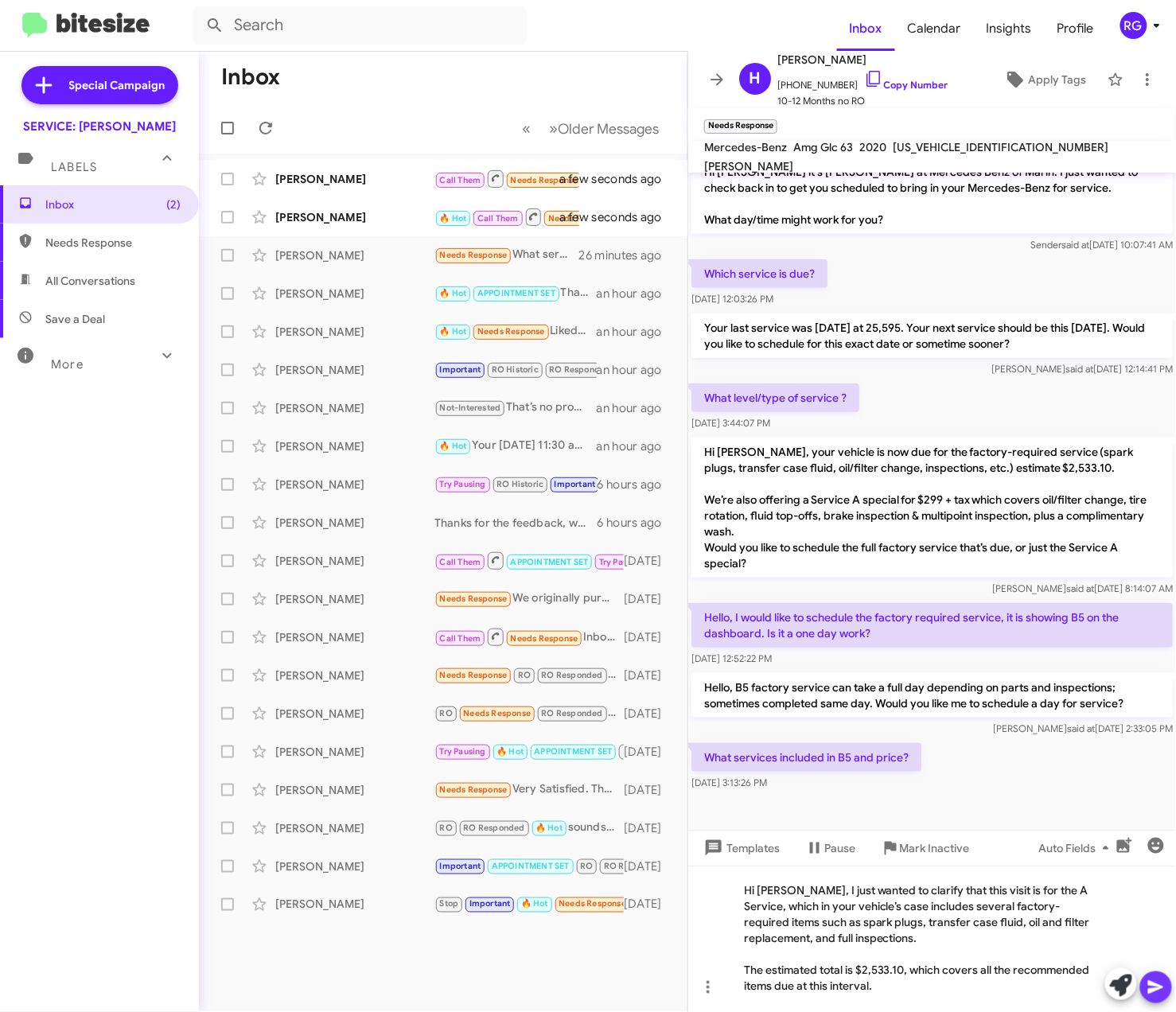
click at [1161, 984] on icon at bounding box center [1155, 986] width 19 height 19
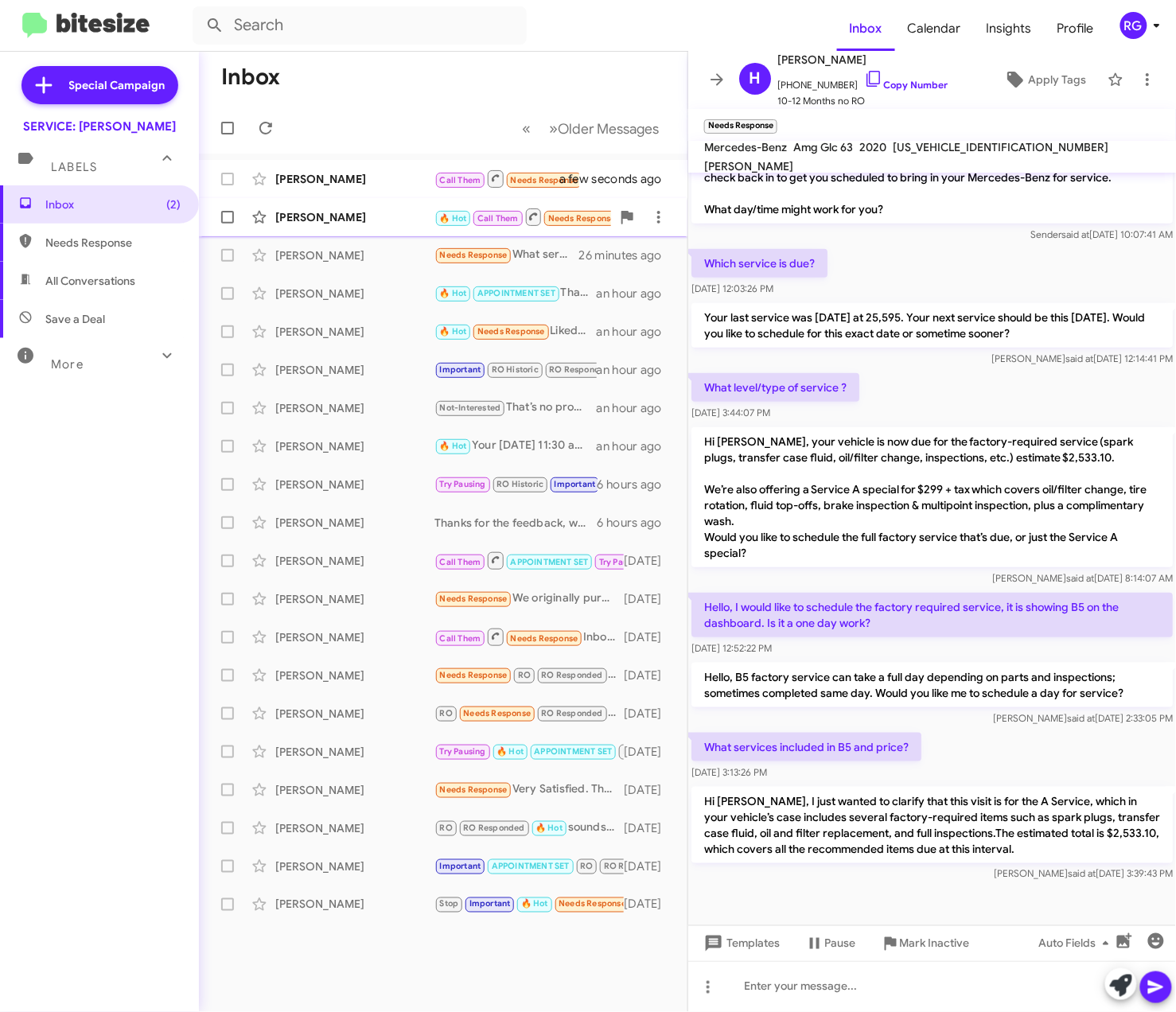
click at [376, 231] on div "Chuen Lee 🔥 Hot Call Them Needs Response Hi. Not sure if you got my message ear…" at bounding box center [443, 217] width 463 height 32
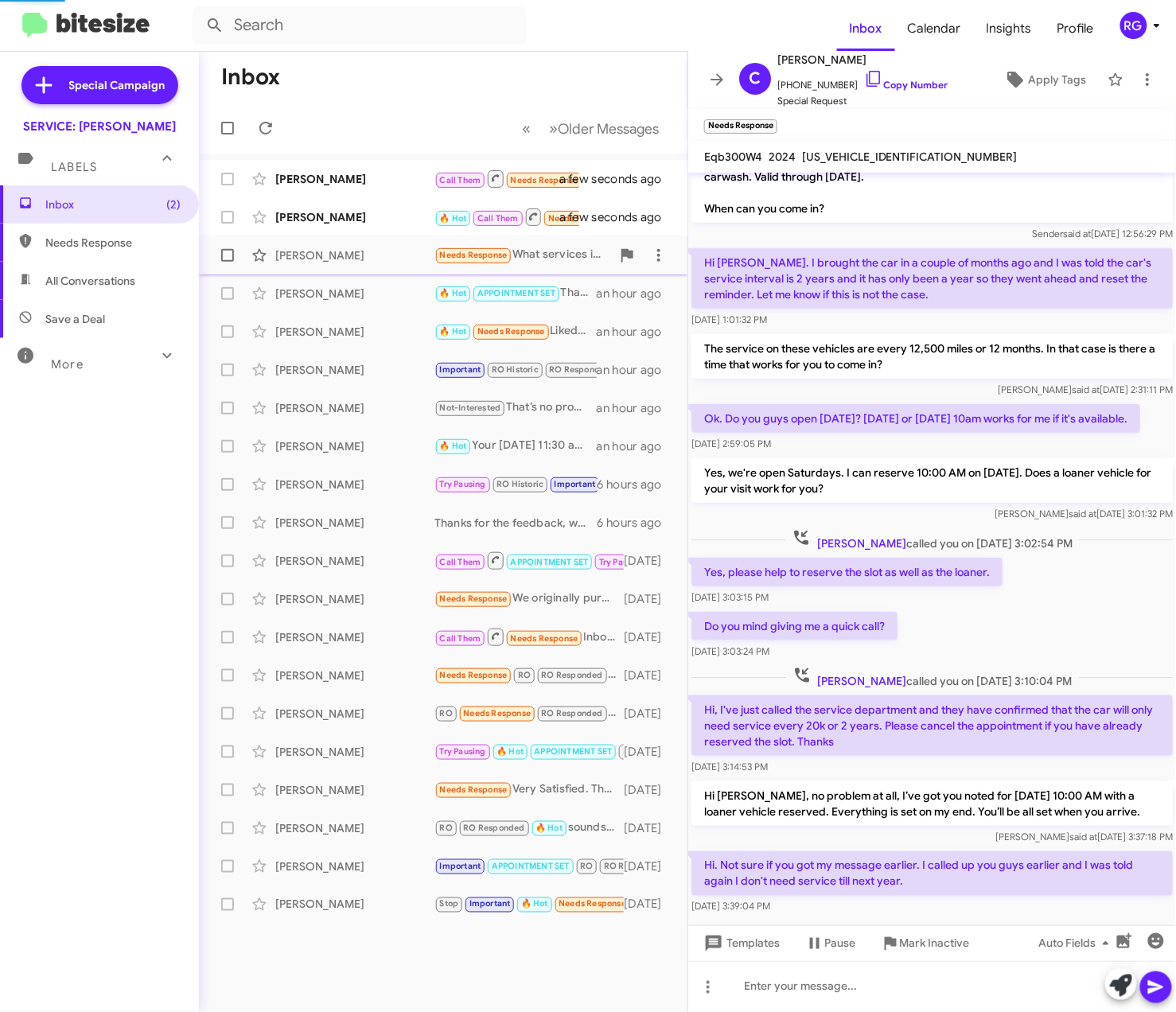
scroll to position [272, 0]
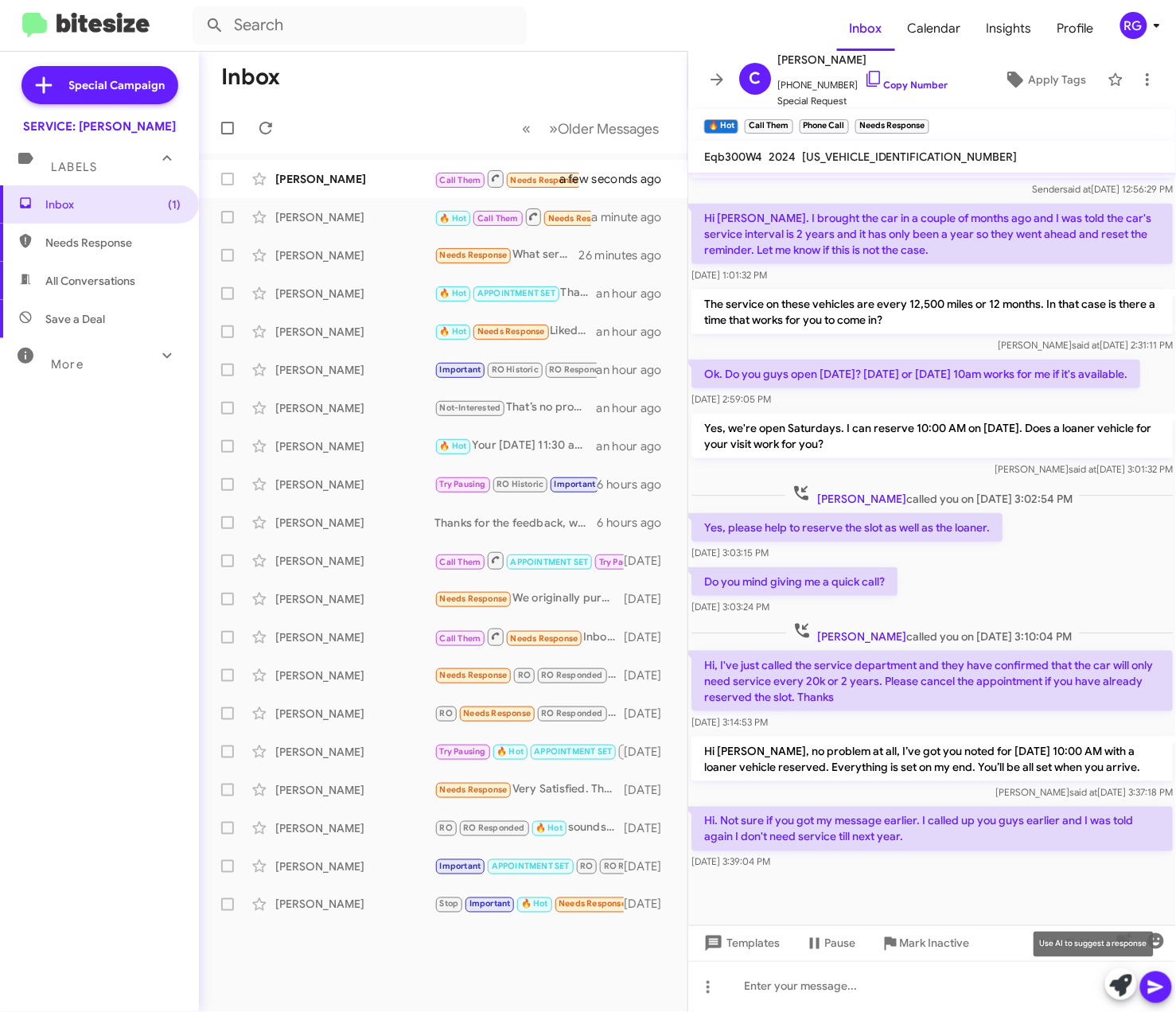
click at [1112, 993] on icon at bounding box center [1120, 985] width 22 height 22
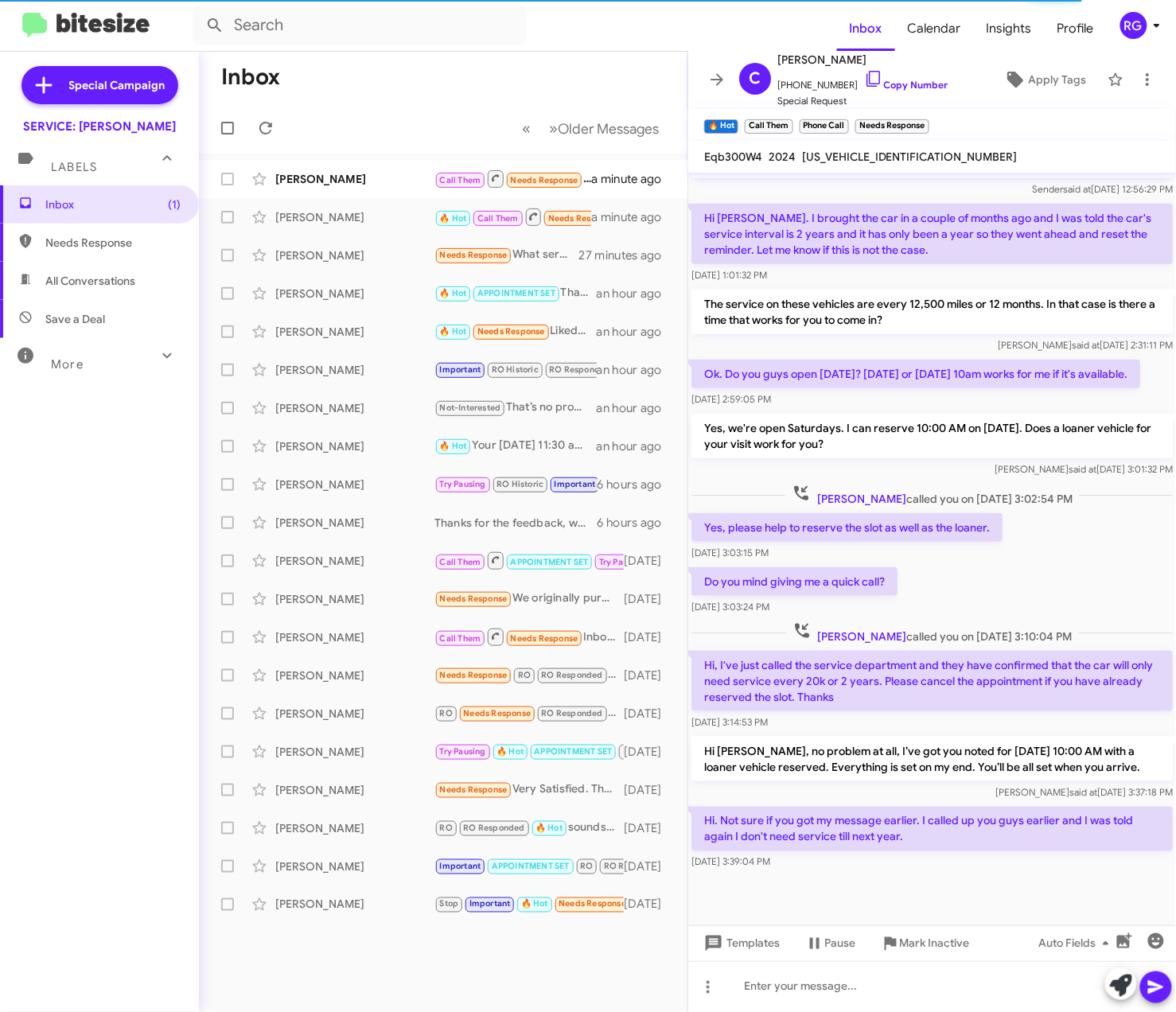
click at [853, 157] on span "[US_VEHICLE_IDENTIFICATION_NUMBER]" at bounding box center [910, 156] width 216 height 14
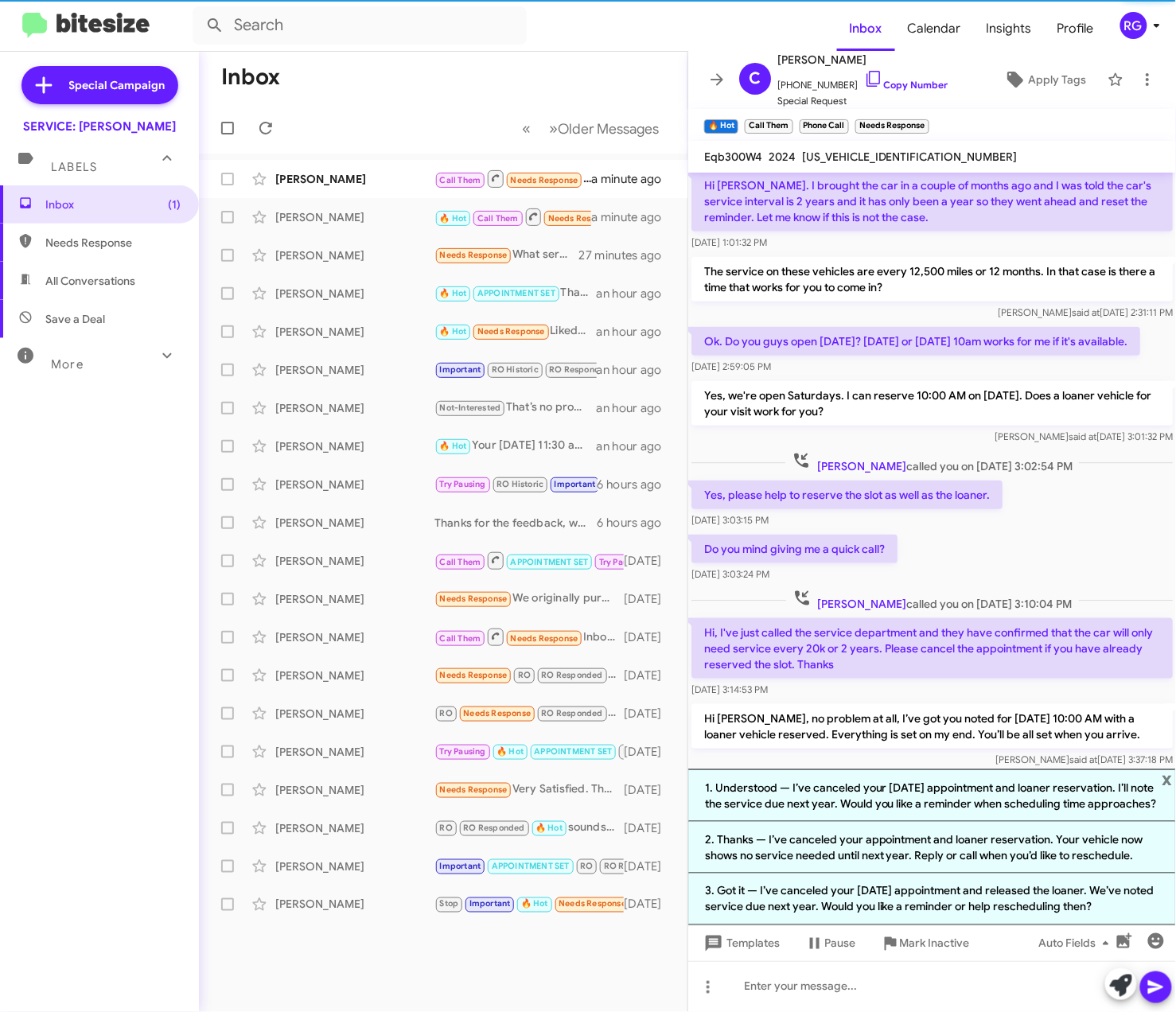
click at [857, 151] on span "[US_VEHICLE_IDENTIFICATION_NUMBER]" at bounding box center [910, 156] width 216 height 14
click at [864, 151] on span "[US_VEHICLE_IDENTIFICATION_NUMBER]" at bounding box center [910, 156] width 216 height 14
click at [866, 151] on span "[US_VEHICLE_IDENTIFICATION_NUMBER]" at bounding box center [910, 156] width 216 height 14
click at [866, 153] on span "[US_VEHICLE_IDENTIFICATION_NUMBER]" at bounding box center [910, 156] width 216 height 14
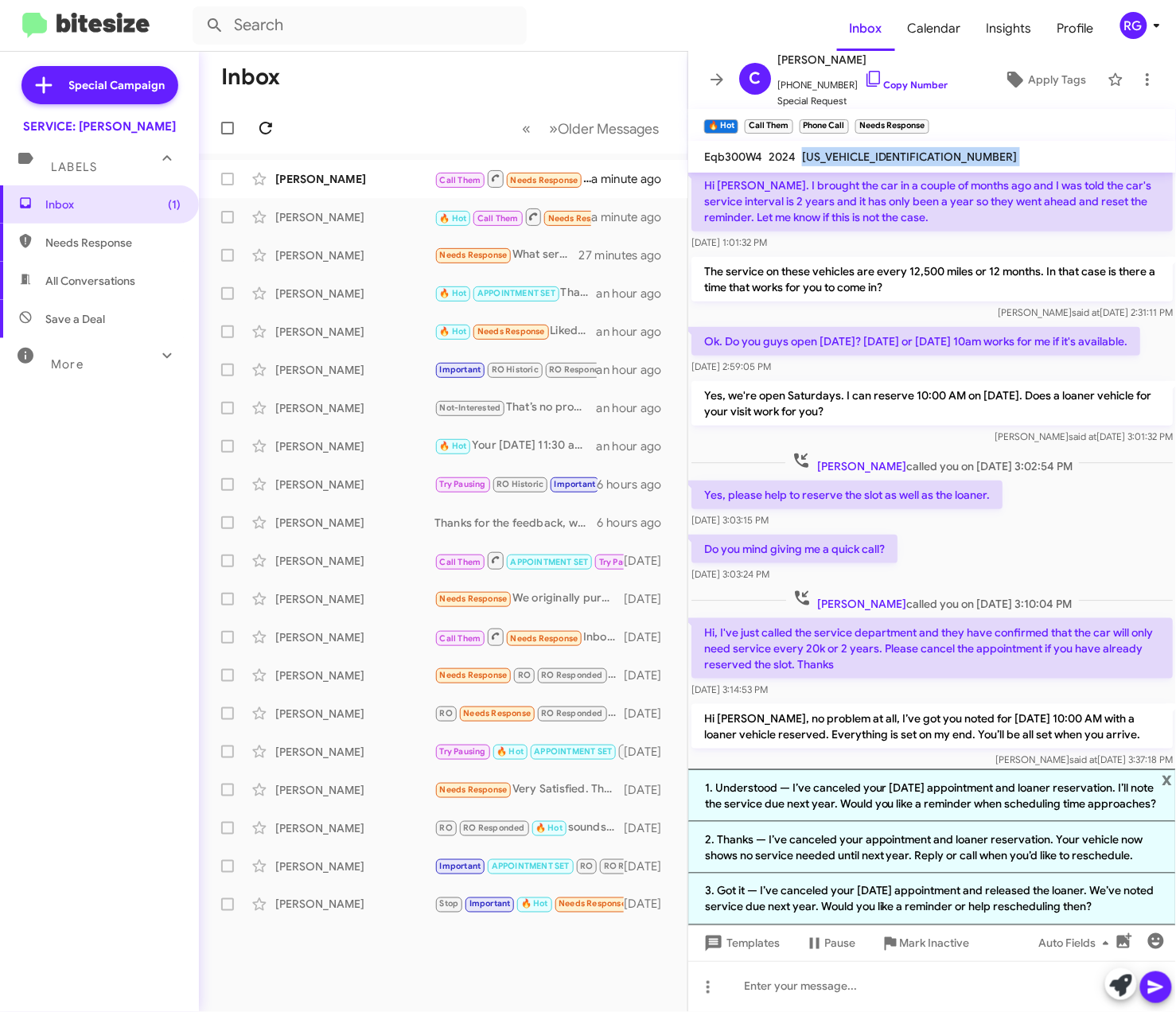
copy span "[US_VEHICLE_IDENTIFICATION_NUMBER]"
click at [905, 796] on li "1. Understood — I’ve canceled your October 25 appointment and loaner reservatio…" at bounding box center [931, 795] width 487 height 53
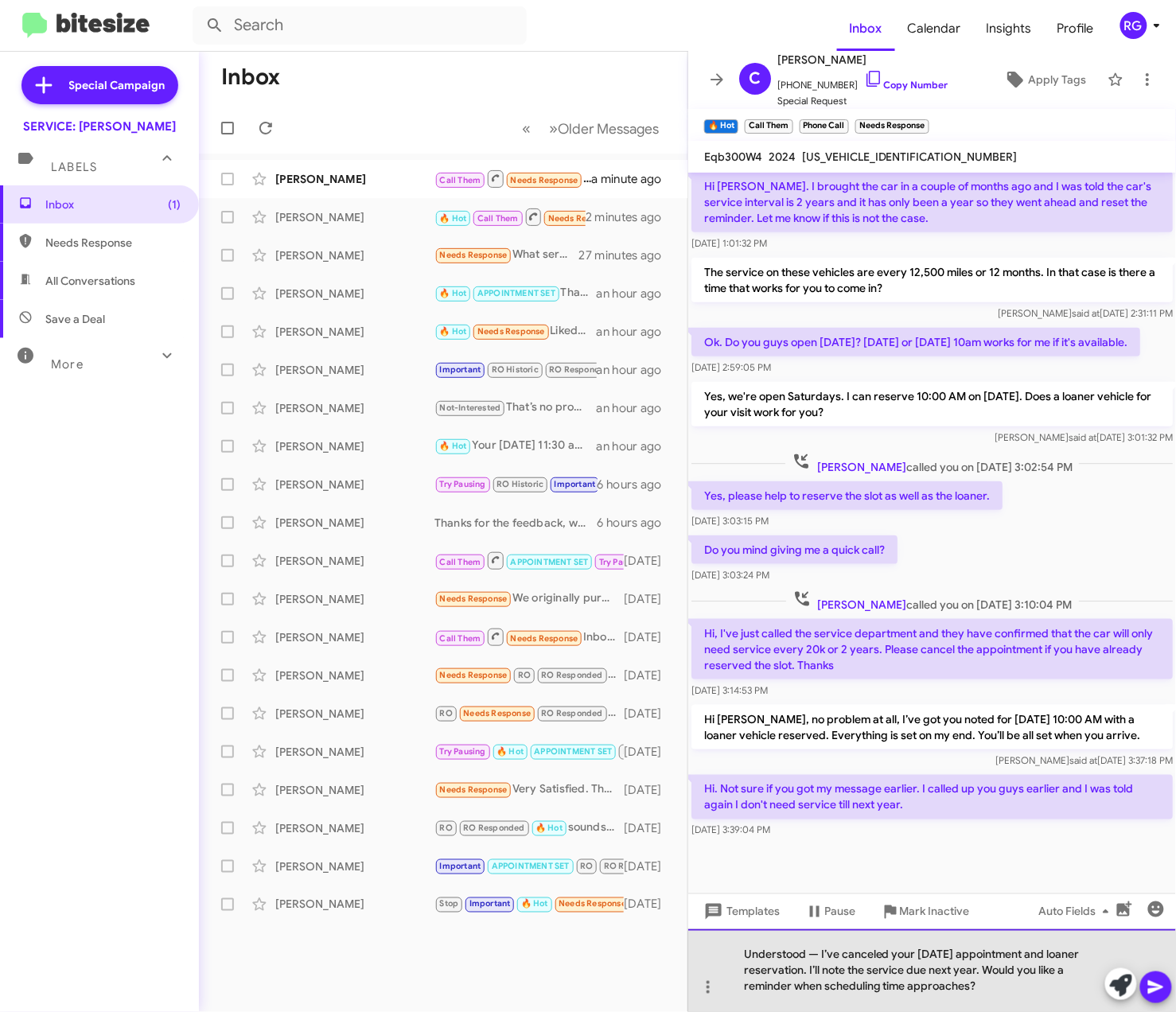
drag, startPoint x: 977, startPoint y: 988, endPoint x: 986, endPoint y: 971, distance: 19.2
click at [986, 971] on div "Understood — I’ve canceled your October 25 appointment and loaner reservation. …" at bounding box center [931, 970] width 487 height 83
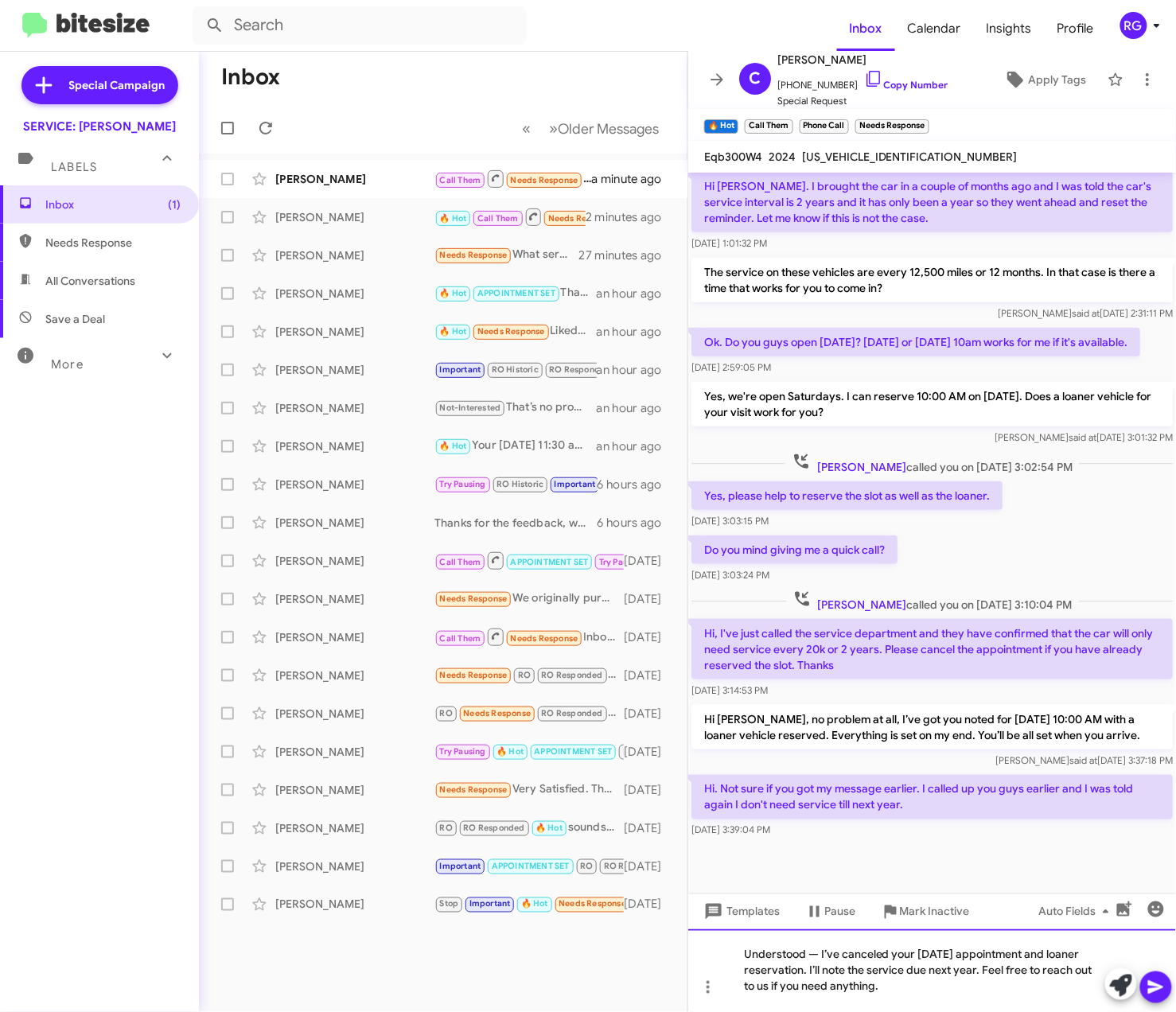
click at [830, 965] on div "Understood — I’ve canceled your October 25 appointment and loaner reservation. …" at bounding box center [931, 970] width 487 height 83
click at [810, 956] on div "Understood — I’ve canceled your October 25 appointment and loaner reservation. …" at bounding box center [931, 970] width 487 height 83
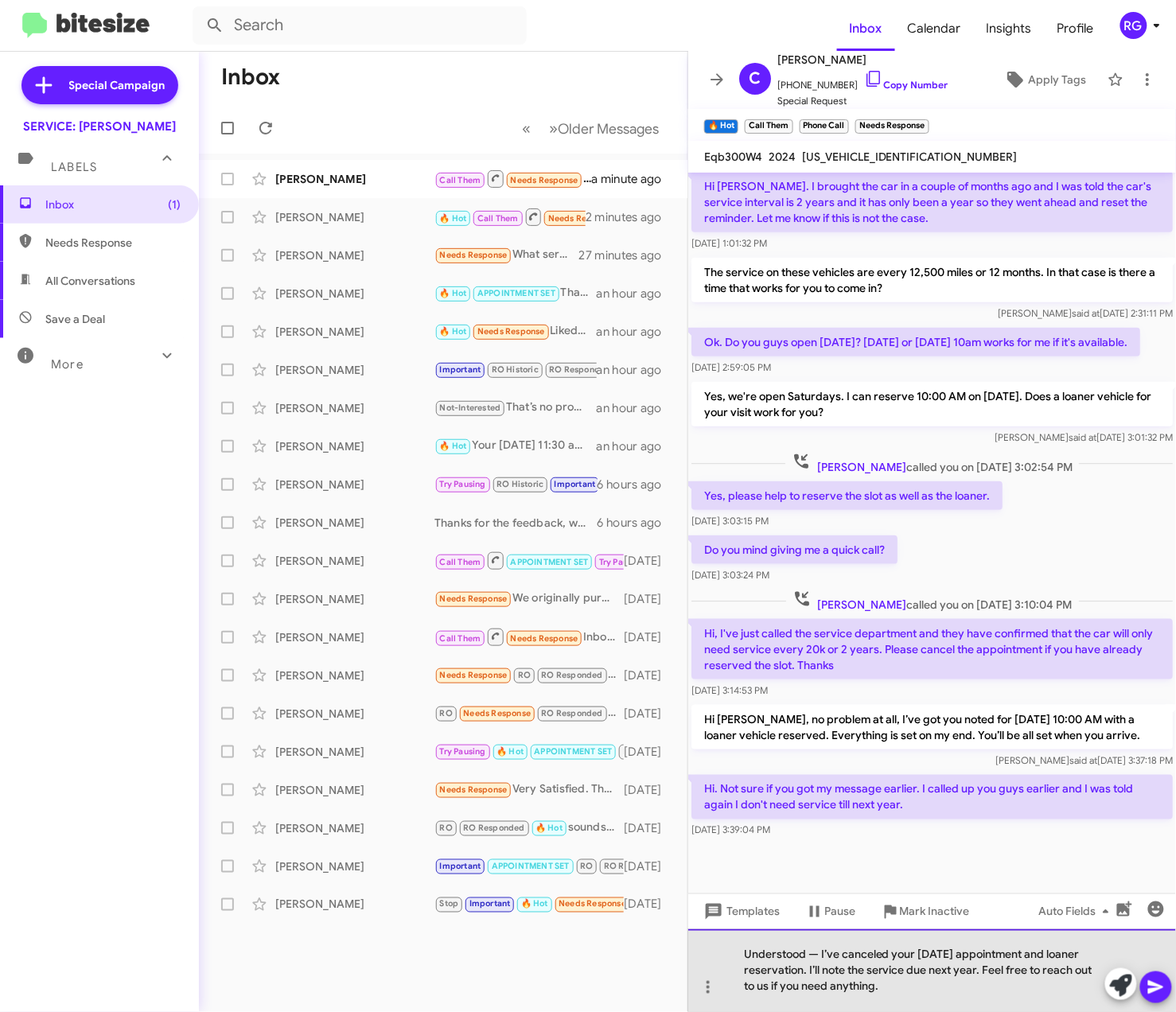
click at [818, 958] on div "Understood — I’ve canceled your October 25 appointment and loaner reservation. …" at bounding box center [931, 970] width 487 height 83
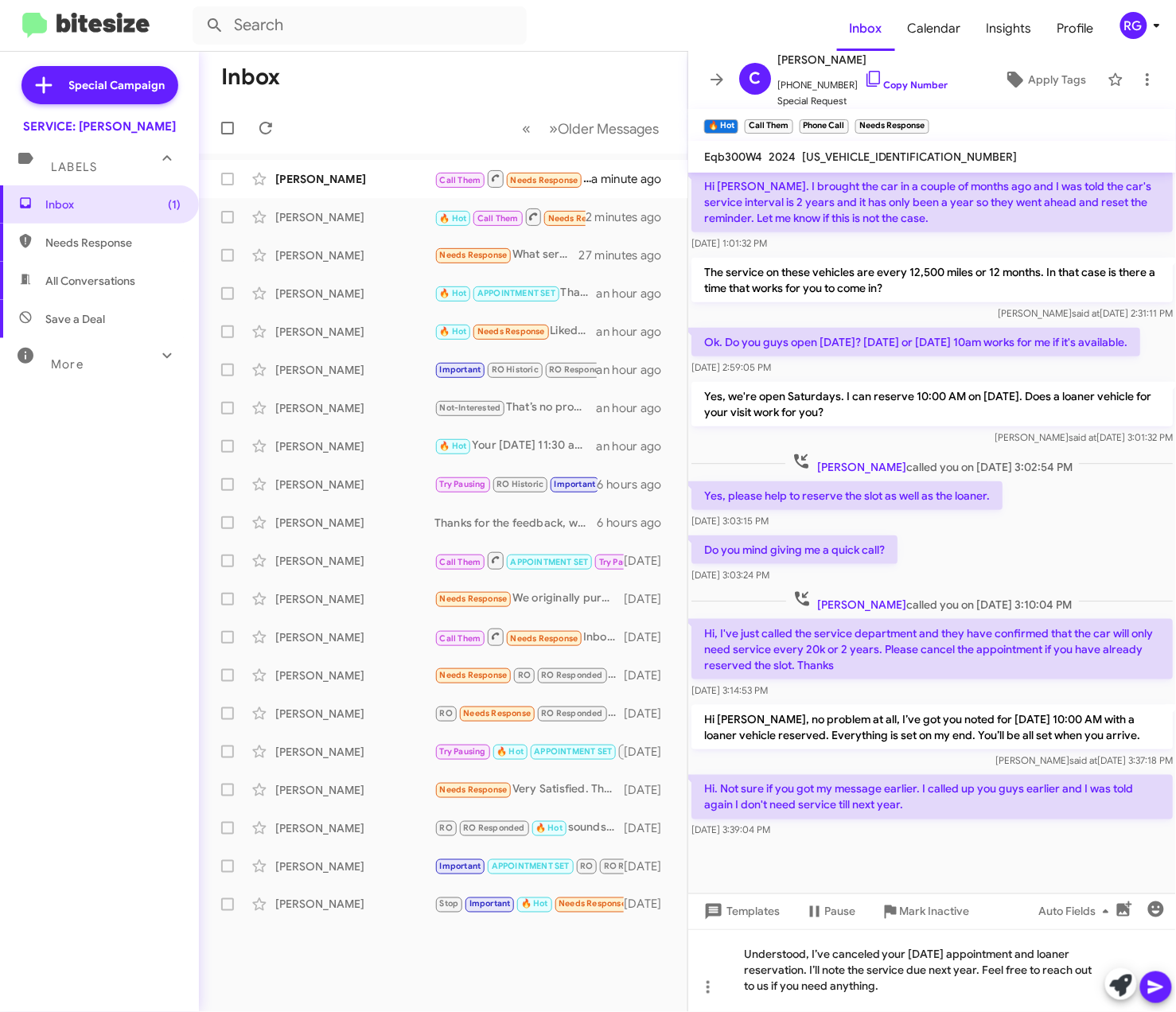
click at [1139, 999] on div at bounding box center [1137, 985] width 67 height 35
click at [1155, 993] on icon at bounding box center [1155, 986] width 19 height 19
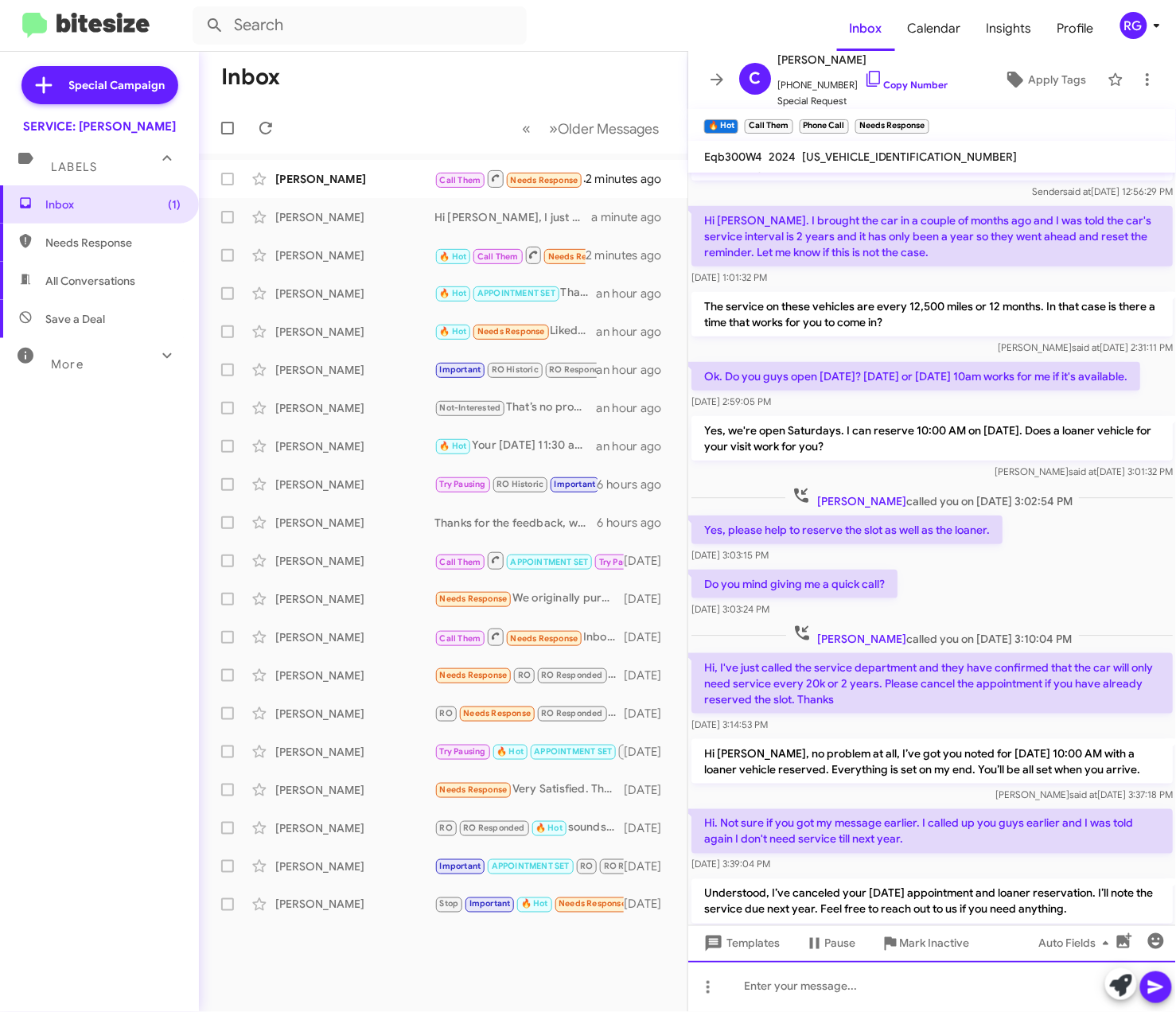
scroll to position [347, 0]
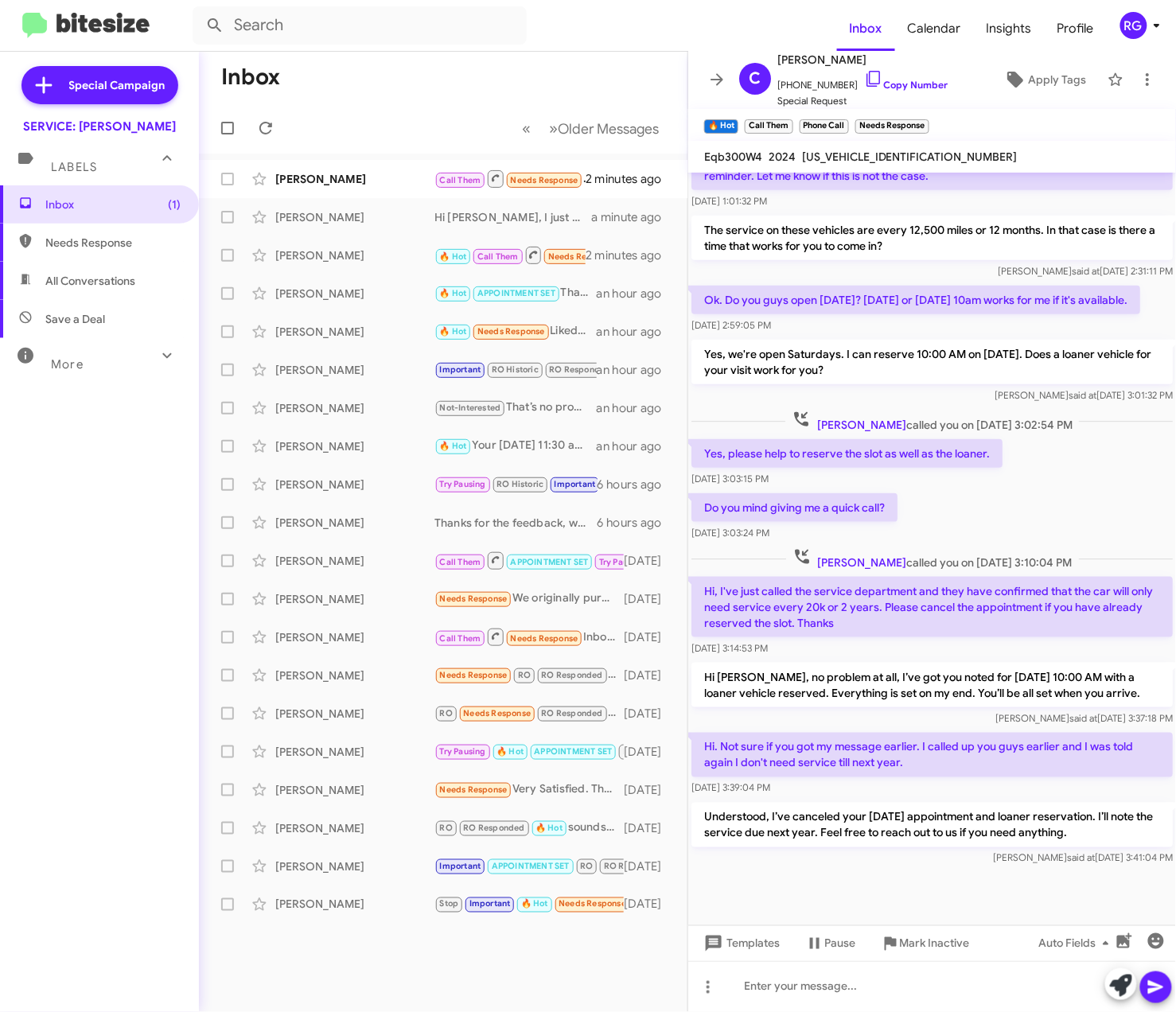
click at [882, 148] on div "[US_VEHICLE_IDENTIFICATION_NUMBER]" at bounding box center [909, 156] width 222 height 19
click at [882, 149] on div "[US_VEHICLE_IDENTIFICATION_NUMBER]" at bounding box center [909, 156] width 222 height 19
copy span "[US_VEHICLE_IDENTIFICATION_NUMBER]"
click at [924, 803] on p "Understood, I’ve canceled your October 25 appointment and loaner reservation. I…" at bounding box center [931, 824] width 481 height 45
click at [930, 802] on p "Understood, I’ve canceled your October 25 appointment and loaner reservation. I…" at bounding box center [931, 824] width 481 height 45
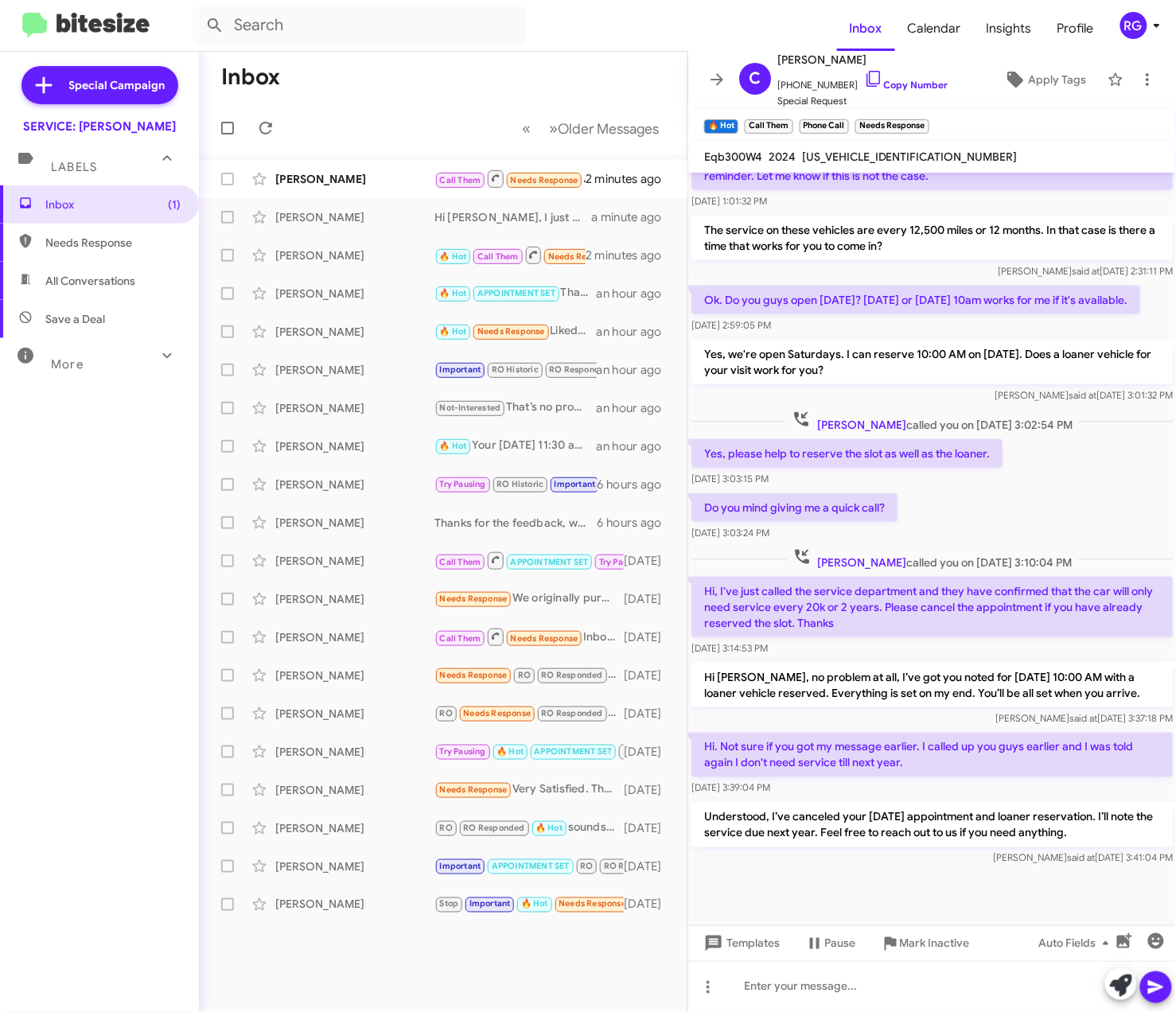
drag, startPoint x: 930, startPoint y: 802, endPoint x: 938, endPoint y: 806, distance: 8.9
click at [938, 806] on p "Understood, I’ve canceled your October 25 appointment and loaner reservation. I…" at bounding box center [931, 824] width 481 height 45
click at [347, 164] on div "David Do Call Them Needs Response Inbound Call 2 minutes ago" at bounding box center [443, 179] width 463 height 32
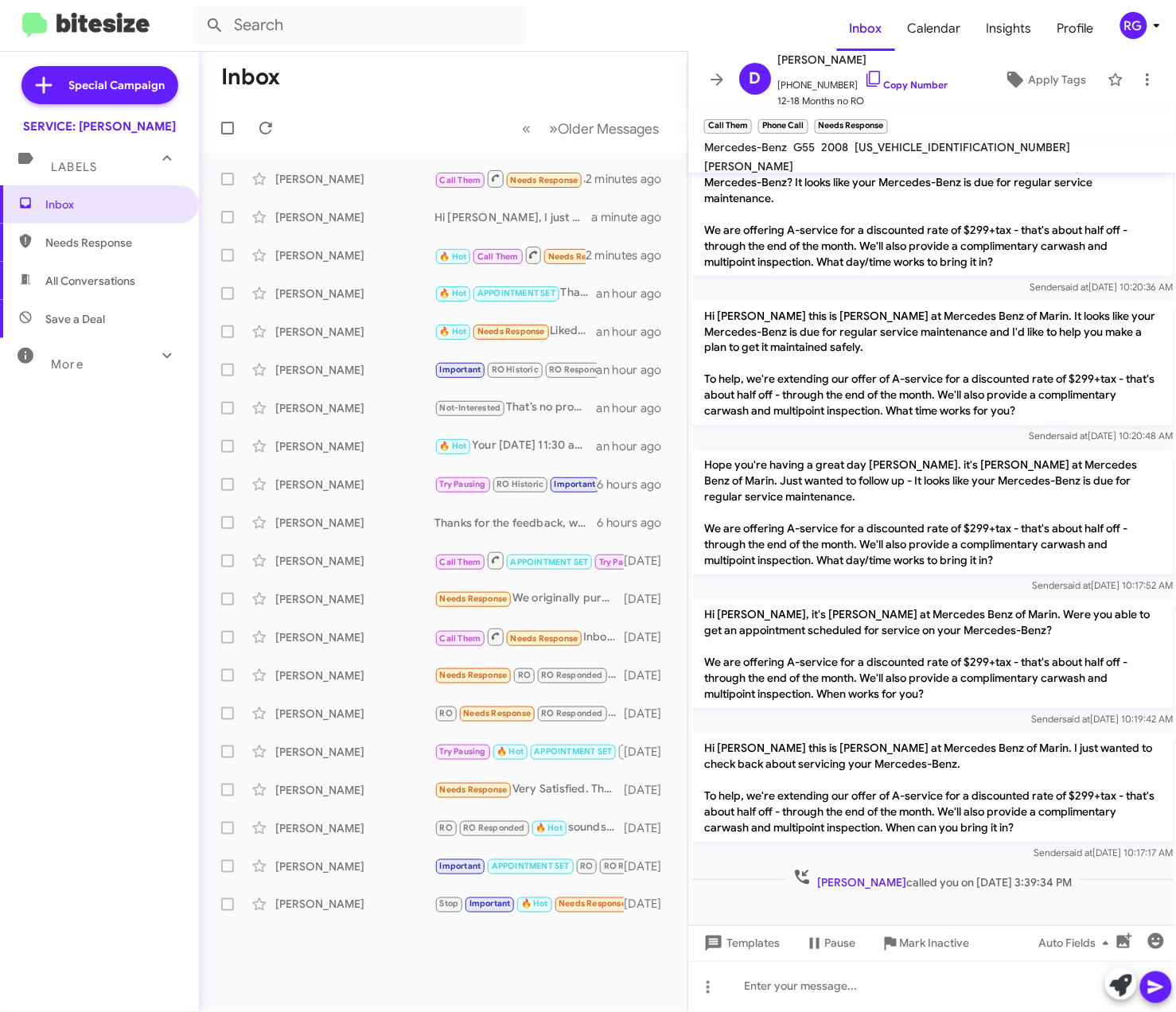
scroll to position [716, 0]
click at [971, 450] on p "Hope you're having a great day David. it's Omar Ibrahimi at Mercedes Benz of Ma…" at bounding box center [931, 511] width 481 height 124
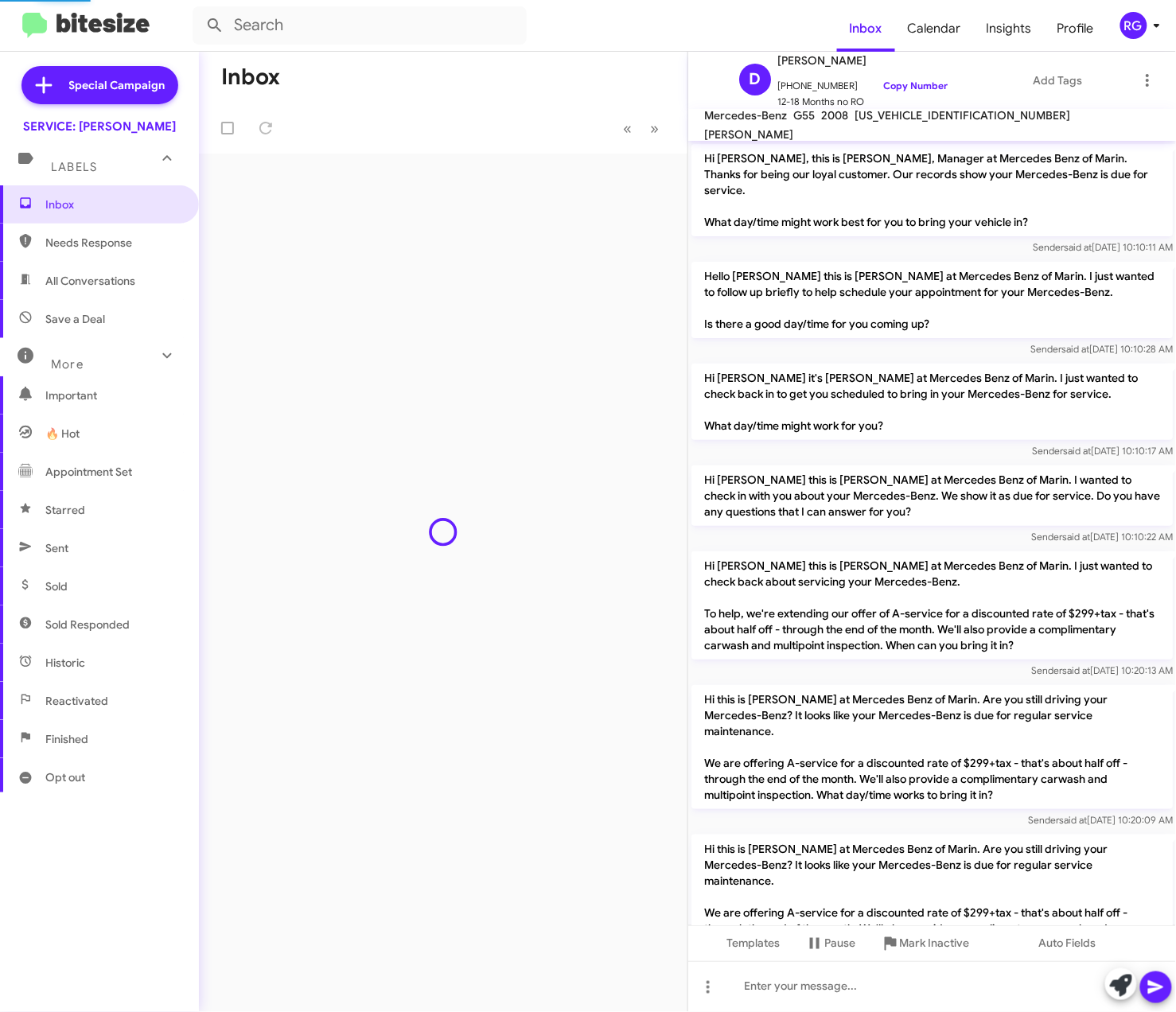
scroll to position [682, 0]
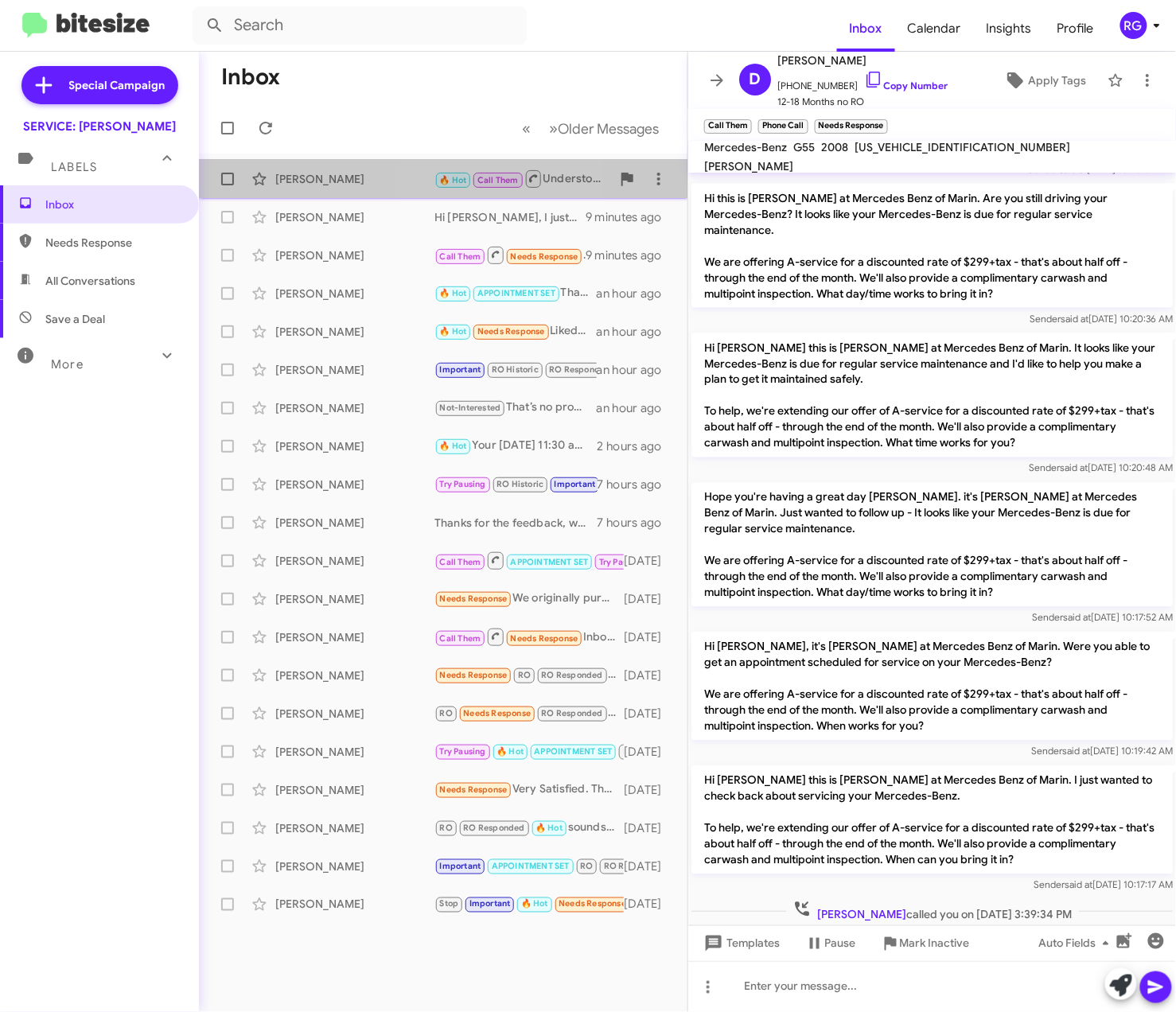
click at [491, 189] on div "Chuen Lee 🔥 Hot Call Them Understood, I’ve canceled your October 25 appointment…" at bounding box center [443, 179] width 463 height 32
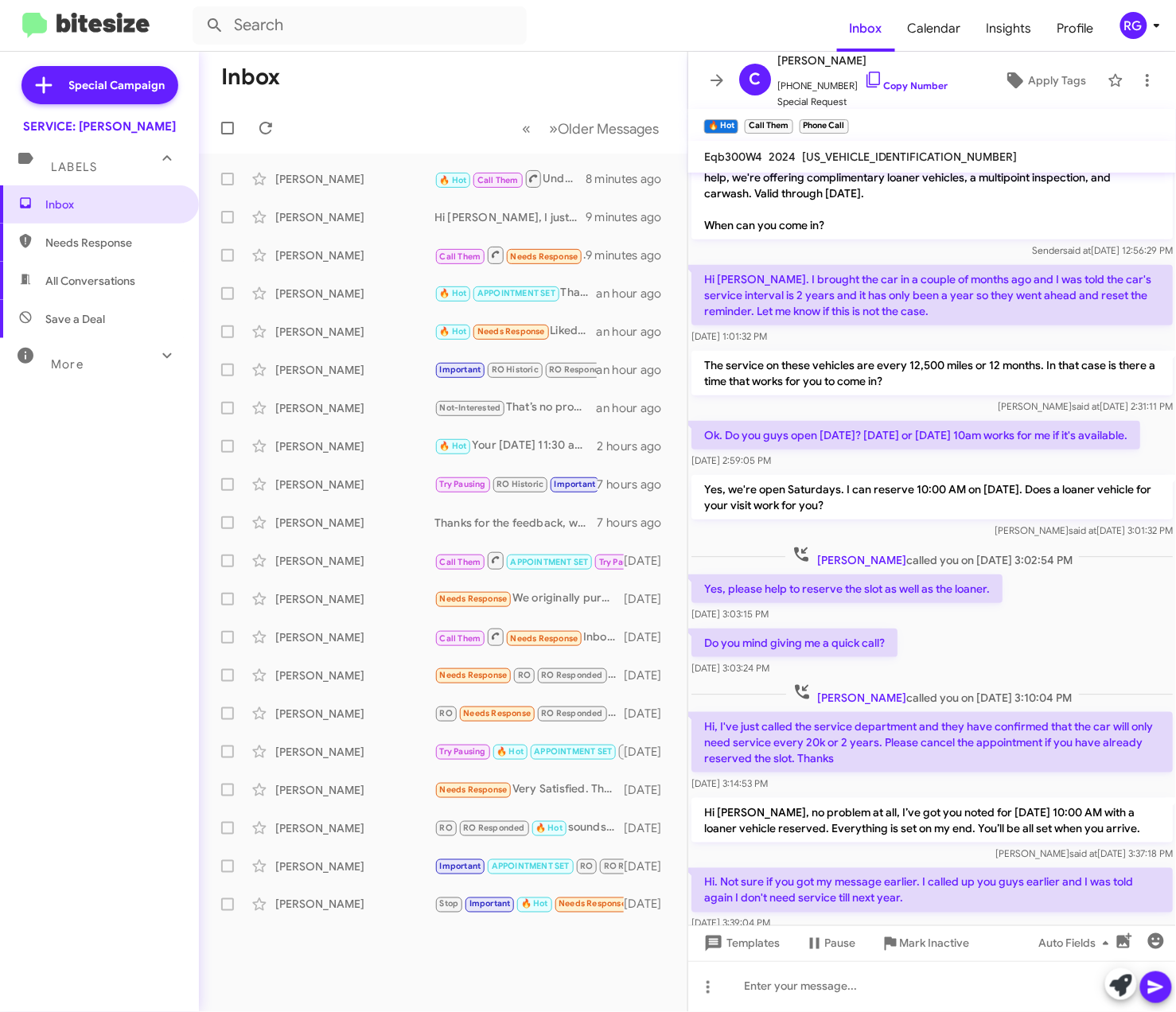
scroll to position [347, 0]
